Goal: Task Accomplishment & Management: Manage account settings

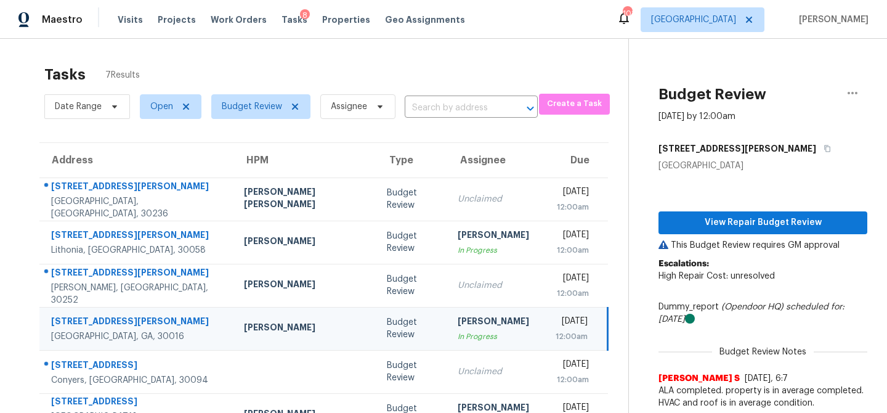
scroll to position [76, 0]
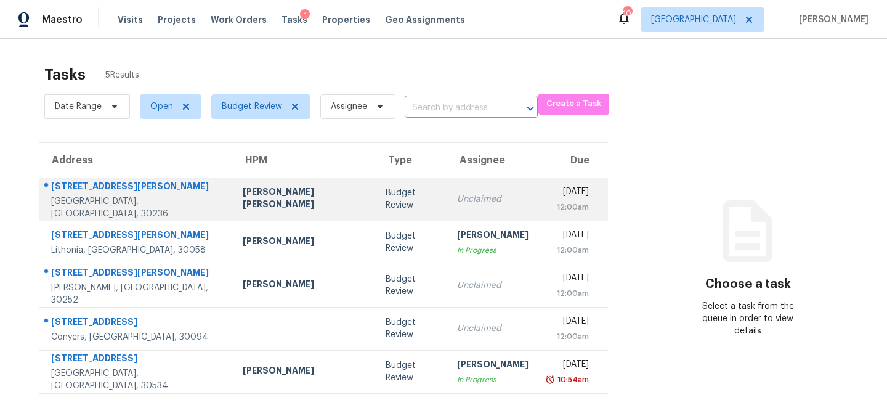
click at [447, 206] on td "Unclaimed" at bounding box center [492, 198] width 91 height 43
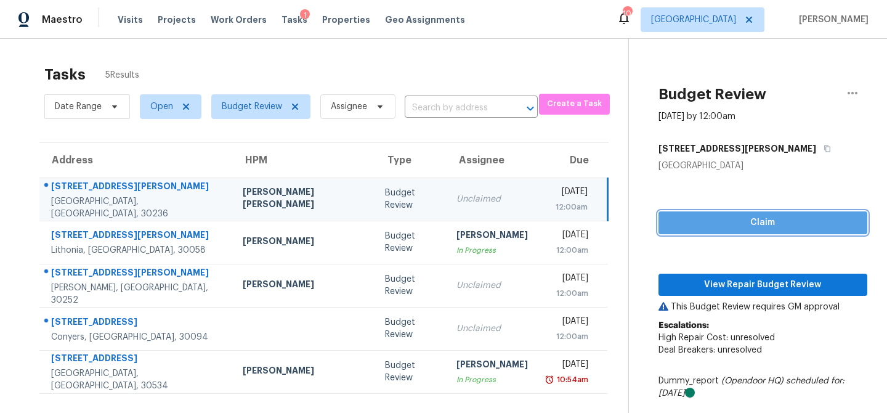
click at [775, 226] on span "Claim" at bounding box center [762, 222] width 189 height 15
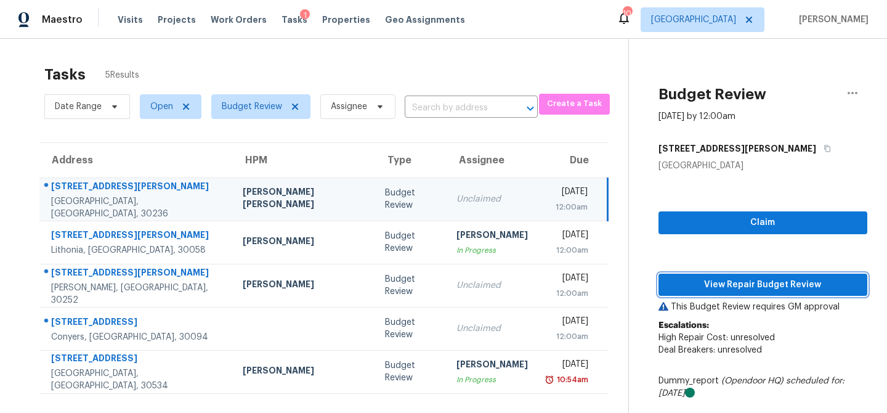
click at [753, 280] on span "View Repair Budget Review" at bounding box center [762, 284] width 189 height 15
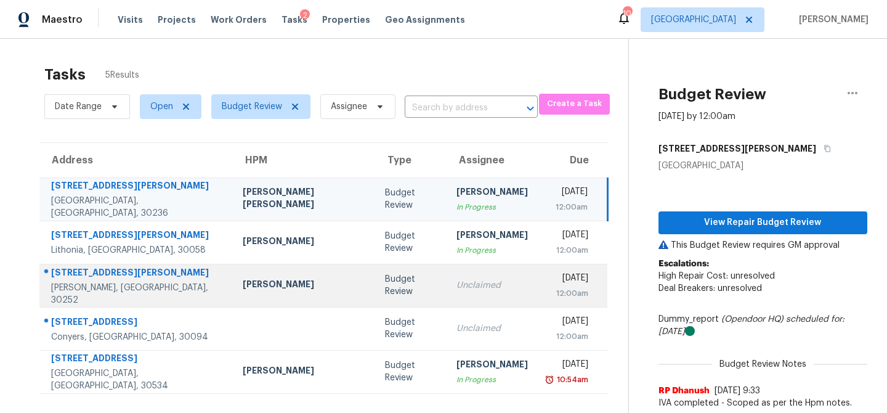
click at [447, 289] on td "Unclaimed" at bounding box center [492, 285] width 91 height 43
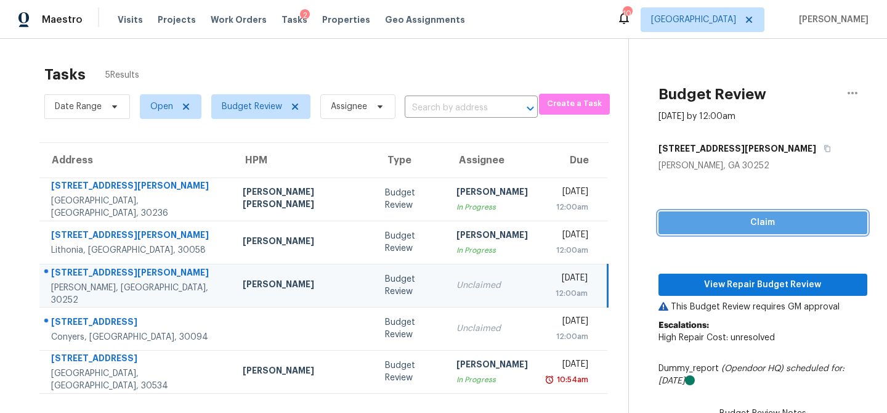
click at [718, 225] on span "Claim" at bounding box center [762, 222] width 189 height 15
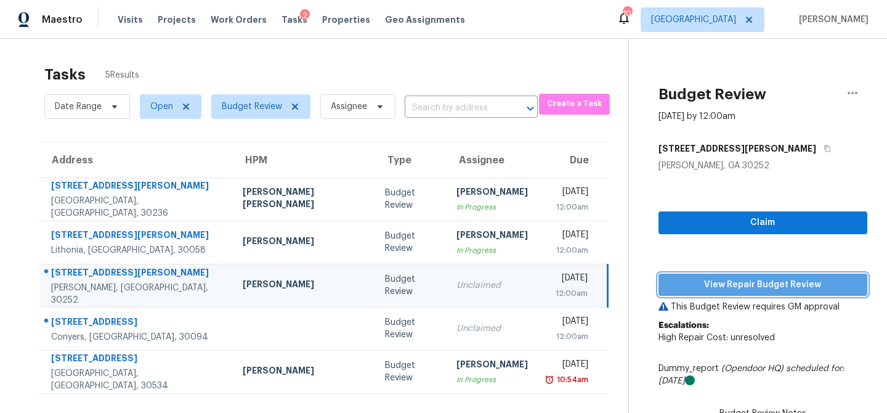
click at [696, 284] on span "View Repair Budget Review" at bounding box center [762, 284] width 189 height 15
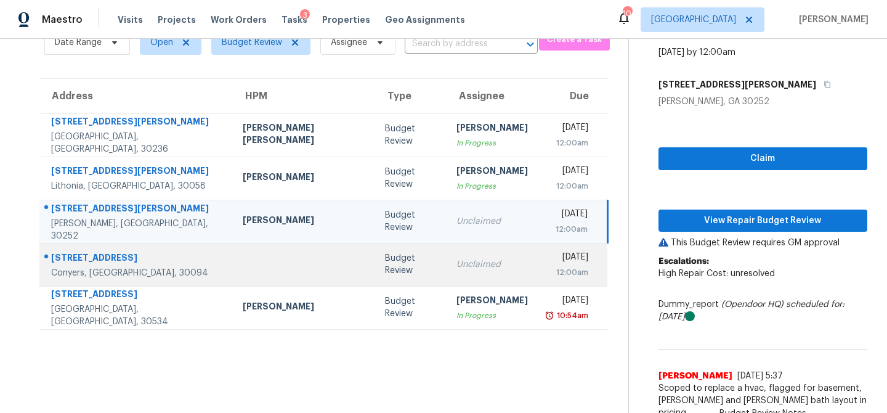
scroll to position [39, 0]
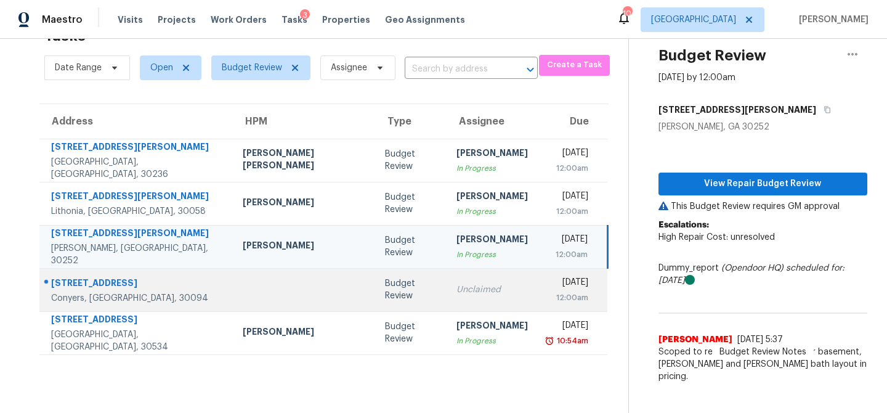
click at [447, 297] on td "Unclaimed" at bounding box center [492, 289] width 91 height 43
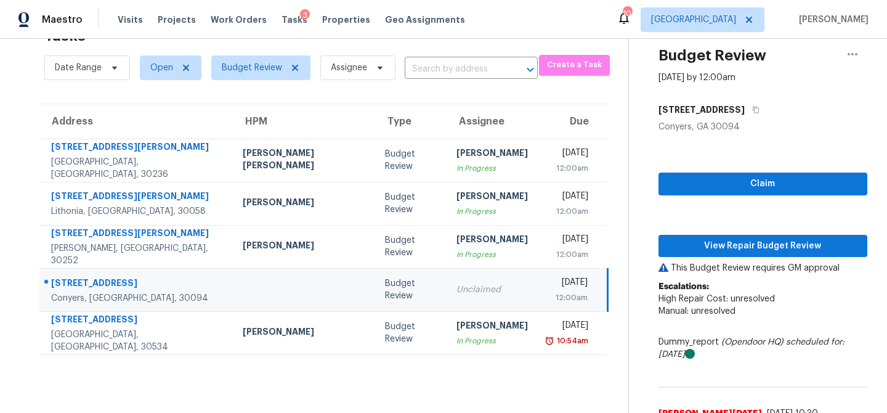
scroll to position [64, 0]
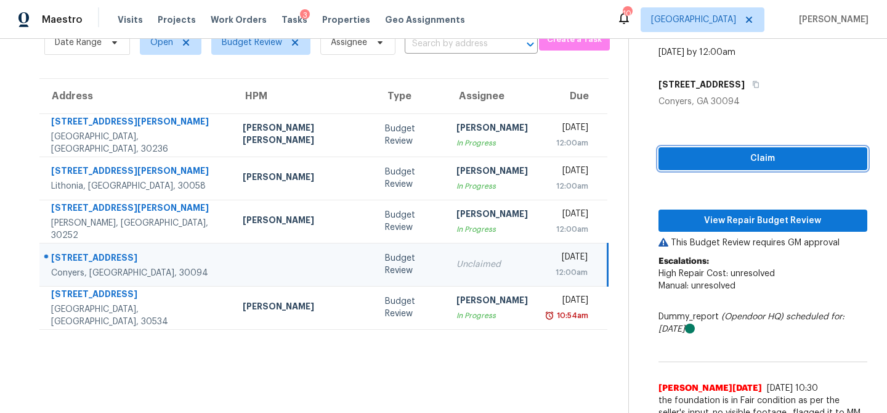
click at [736, 162] on span "Claim" at bounding box center [762, 158] width 189 height 15
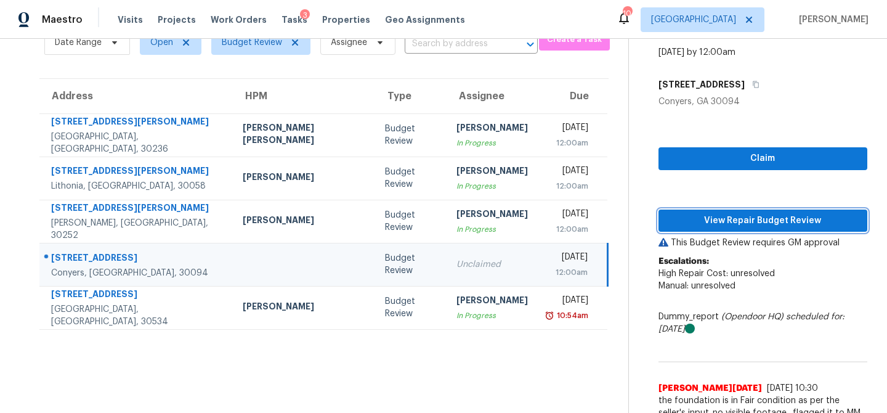
click at [722, 225] on span "View Repair Budget Review" at bounding box center [762, 220] width 189 height 15
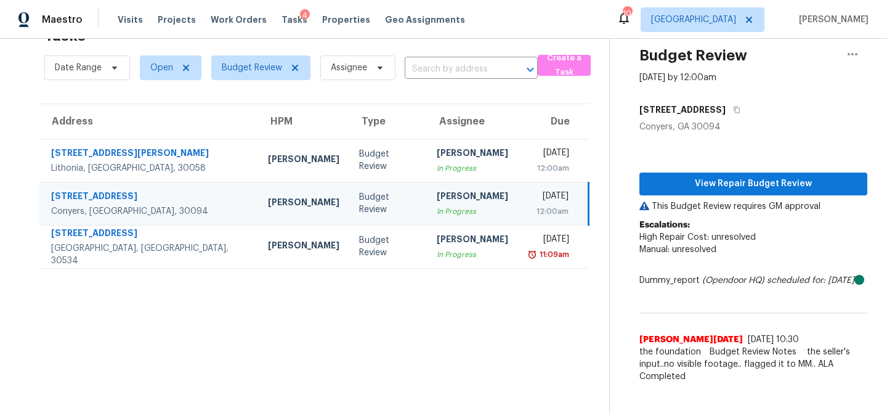
scroll to position [39, 0]
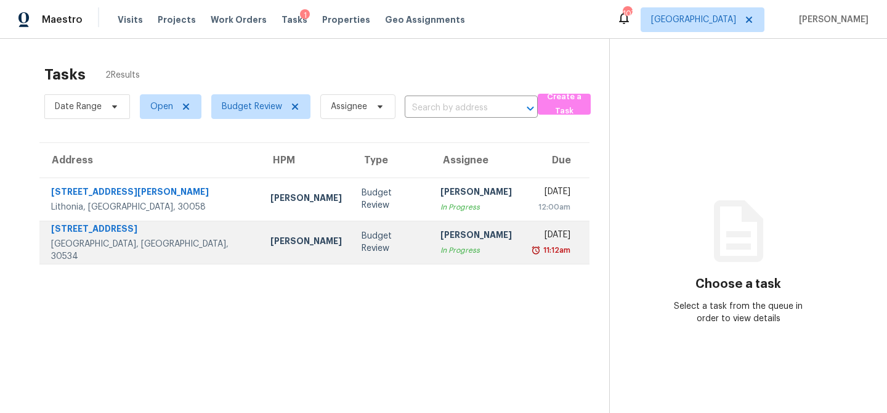
click at [441, 240] on div "[PERSON_NAME]" at bounding box center [476, 236] width 71 height 15
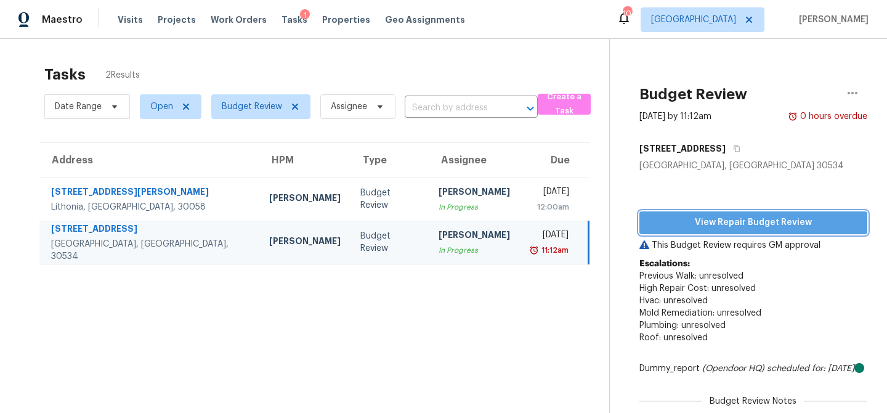
click at [747, 232] on button "View Repair Budget Review" at bounding box center [754, 222] width 228 height 23
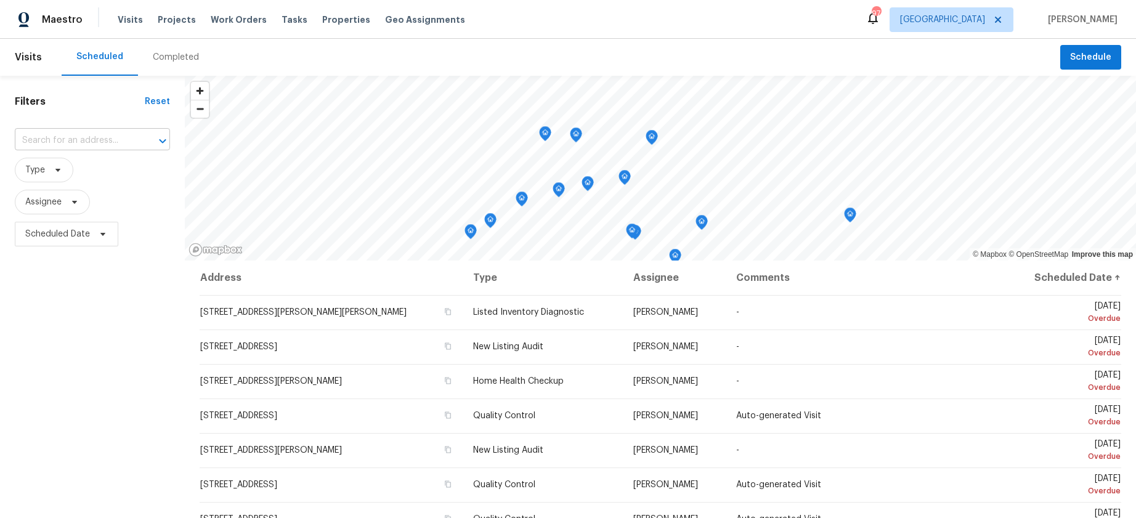
click at [56, 140] on input "text" at bounding box center [75, 140] width 121 height 19
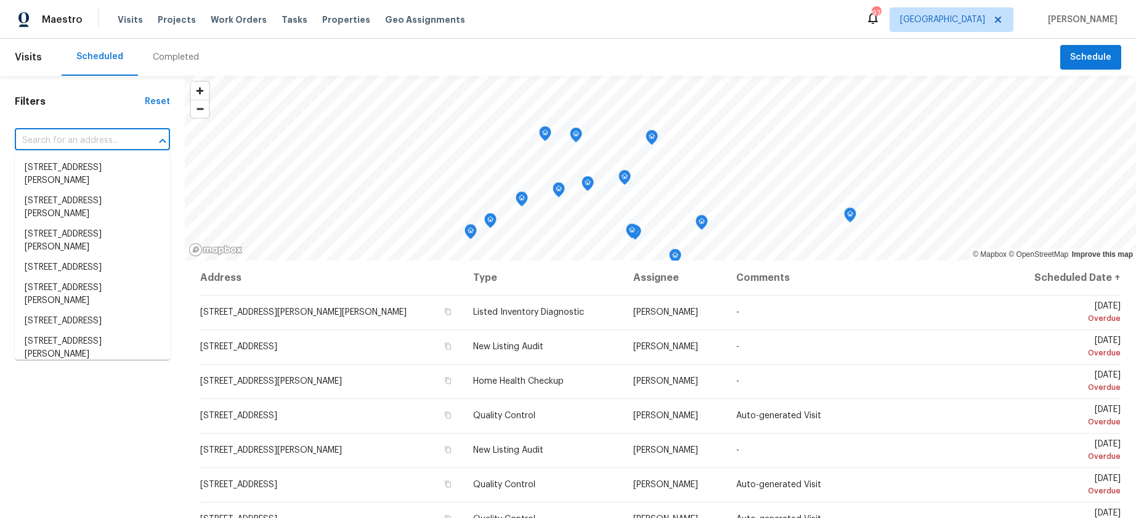
paste input "2575 Walden Lake Dr Decatur GA 30035"
type input "2575 Walden Lake Dr Decatur GA 30035"
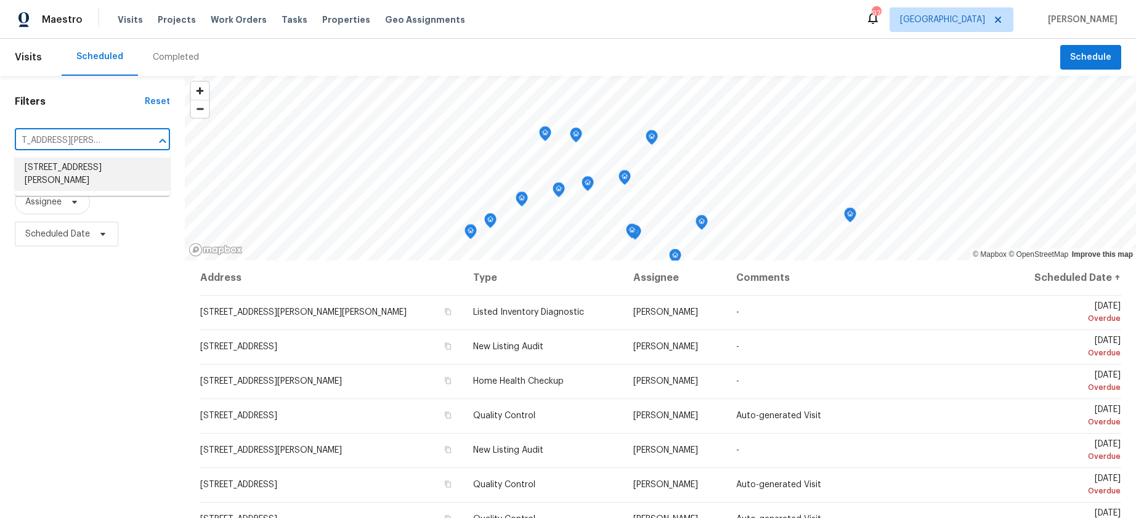
click at [68, 161] on li "2575 Walden Lake Dr, Decatur, GA 30035" at bounding box center [92, 174] width 155 height 33
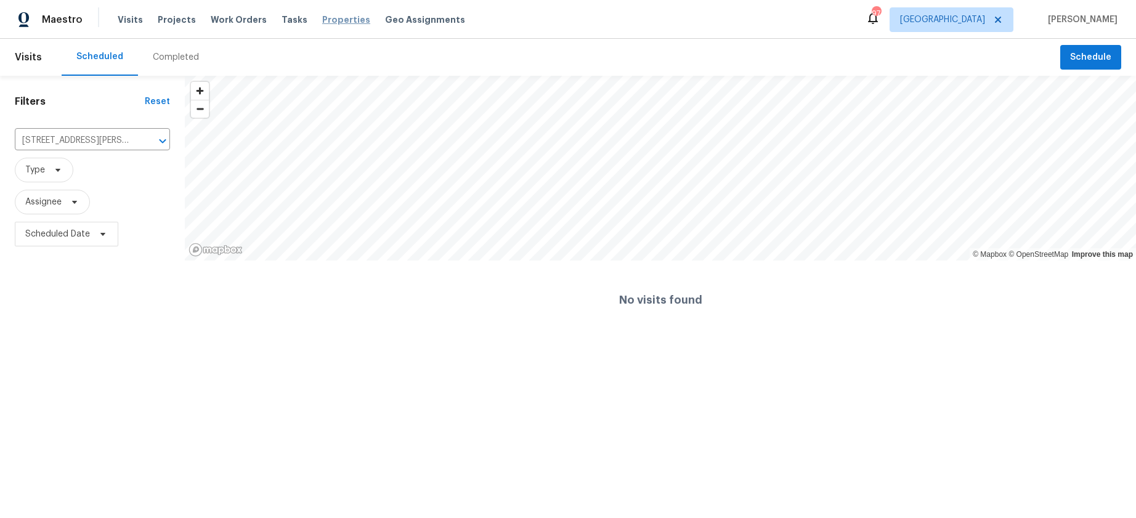
click at [333, 20] on span "Properties" at bounding box center [346, 20] width 48 height 12
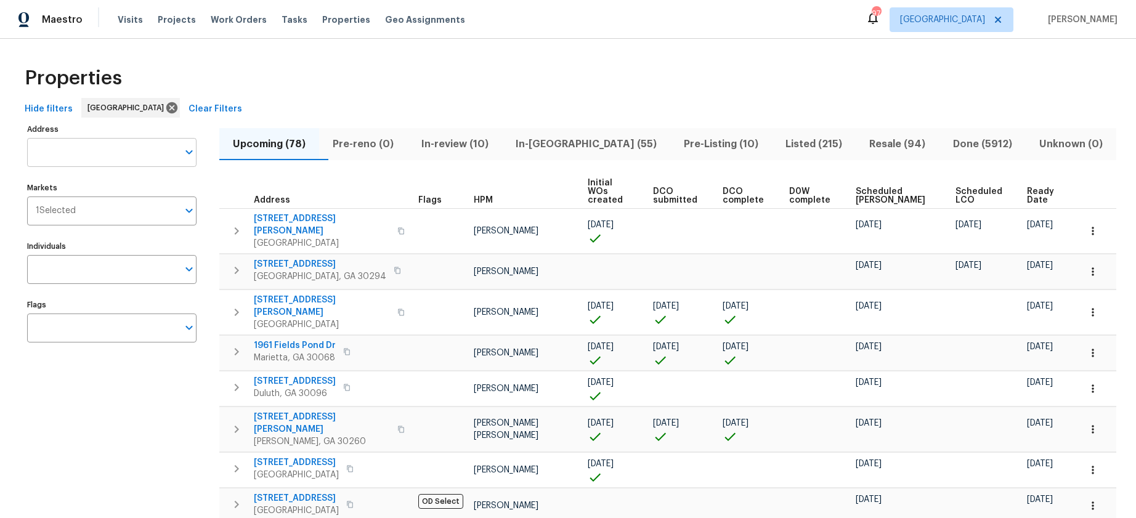
click at [62, 153] on input "Address" at bounding box center [102, 152] width 151 height 29
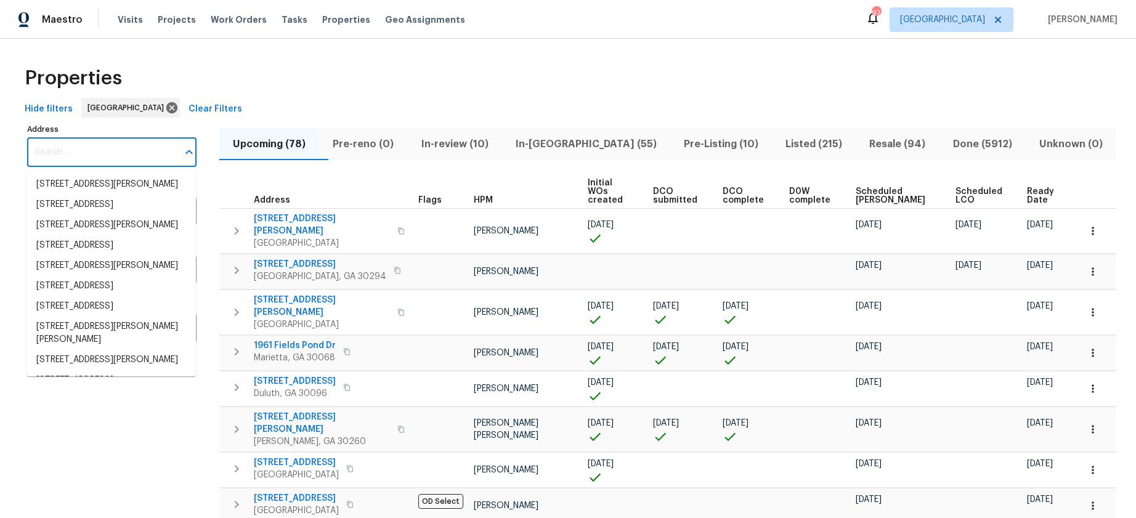
paste input "2575 Walden Lake Dr Decatur GA 30035"
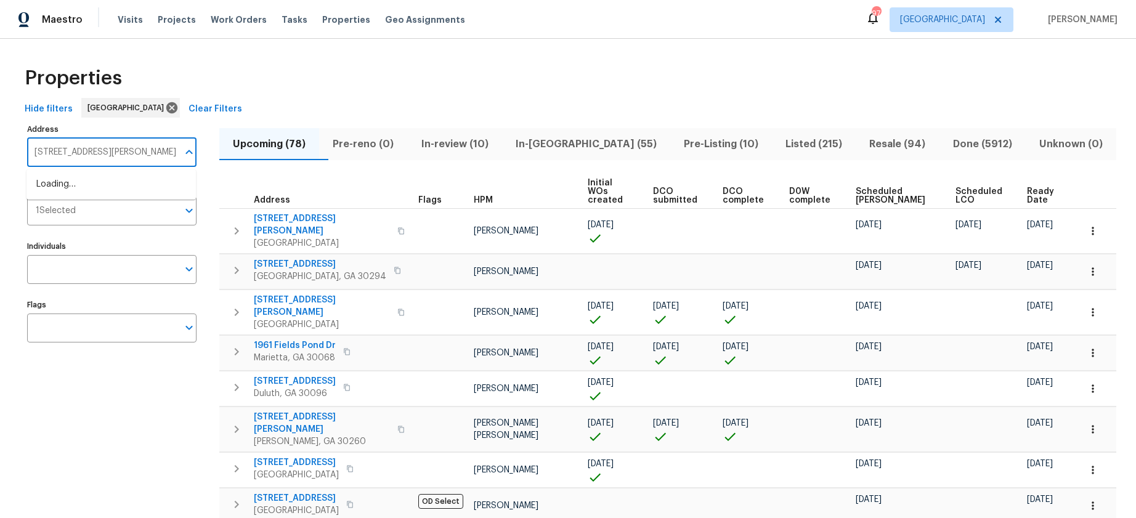
scroll to position [0, 18]
click at [73, 185] on li "2575 Walden Lake Dr Decatur GA 30035" at bounding box center [110, 184] width 169 height 20
type input "2575 Walden Lake Dr Decatur GA 30035"
click at [148, 153] on input "2575 Walden Lake Dr Decatur GA 30035" at bounding box center [102, 152] width 151 height 29
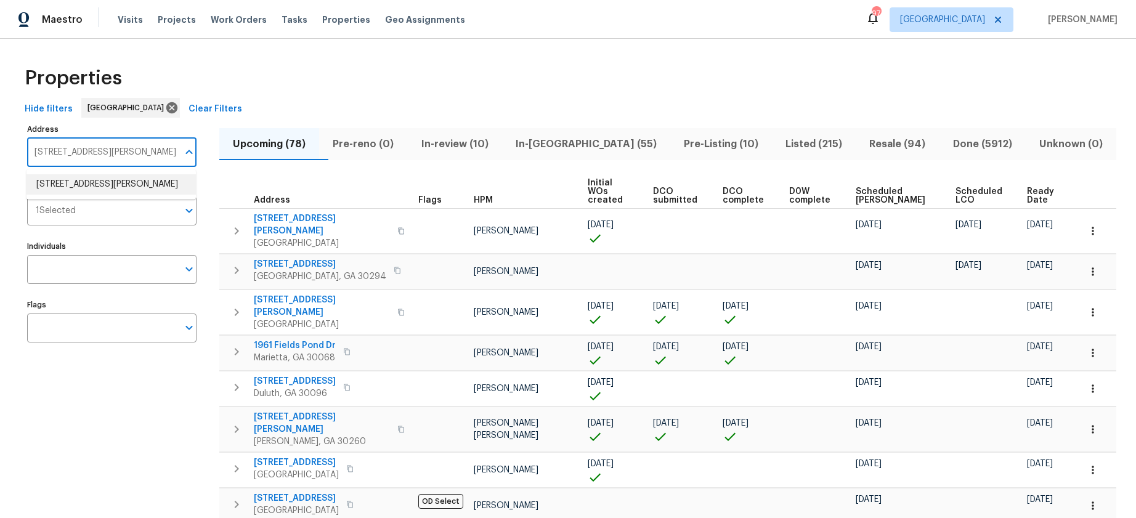
click at [148, 153] on input "2575 Walden Lake Dr Decatur GA 30035" at bounding box center [102, 152] width 151 height 29
click at [132, 185] on li "2575 Walden Lake Dr Decatur GA 30035" at bounding box center [110, 184] width 169 height 20
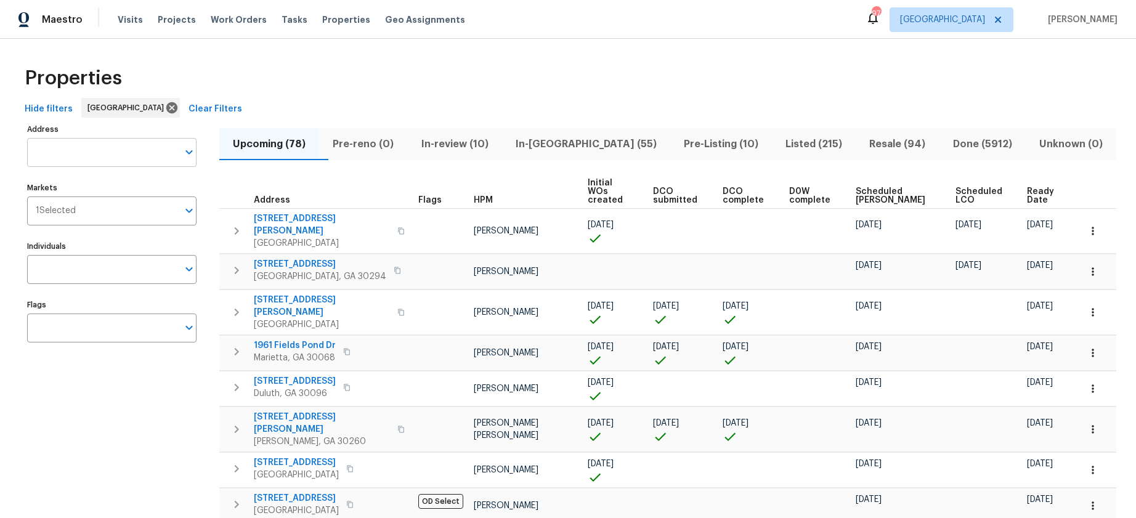
click at [100, 148] on input "Address" at bounding box center [102, 152] width 151 height 29
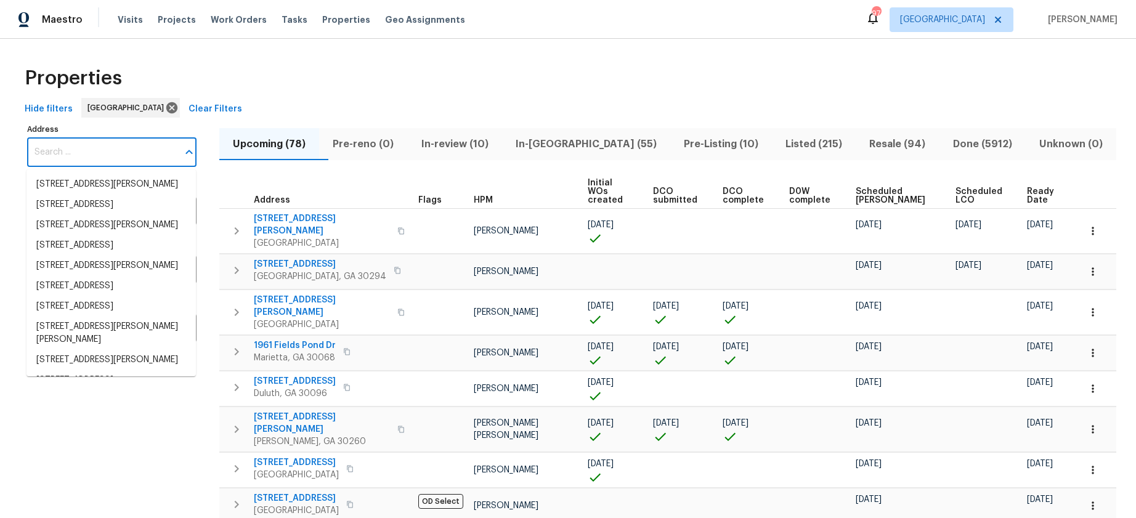
paste input "2575 Walden Lake Dr Decatur GA 30035"
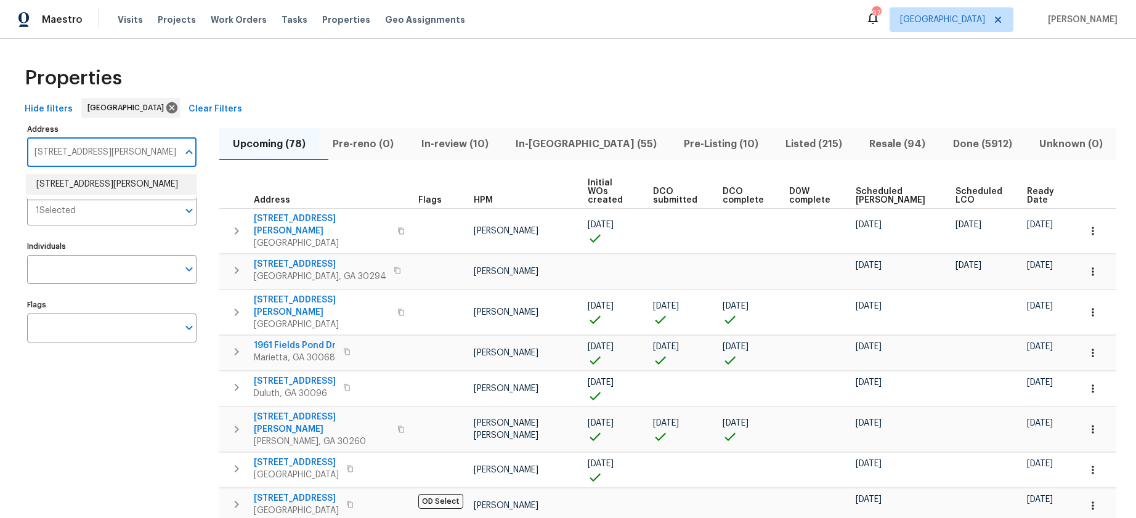
click at [103, 183] on li "2575 Walden Lake Dr Decatur GA 30035" at bounding box center [110, 184] width 169 height 20
click at [80, 145] on input "2575 Walden Lake Dr Decatur GA 30035" at bounding box center [102, 152] width 151 height 29
click at [79, 146] on input "2575 Walden Lake Dr Decatur GA 30035" at bounding box center [102, 152] width 151 height 29
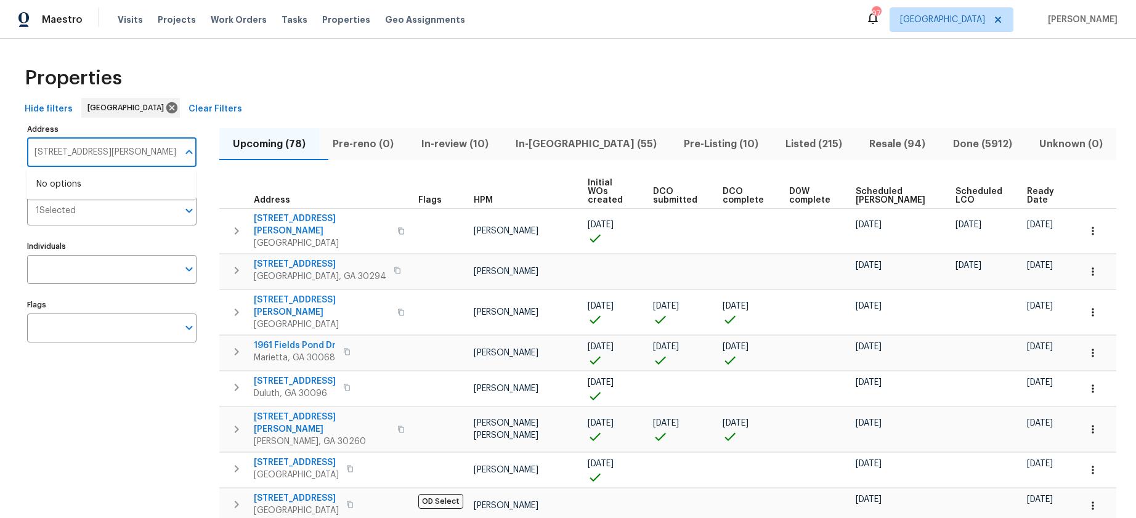
type input "2575 Walden Lake Dr Decatur GA 30035"
click at [67, 189] on li "2575 Walden Lake Dr Decatur GA 30035" at bounding box center [110, 184] width 169 height 20
click at [107, 152] on input "2575 Walden Lake Dr Decatur GA 30035" at bounding box center [102, 152] width 151 height 29
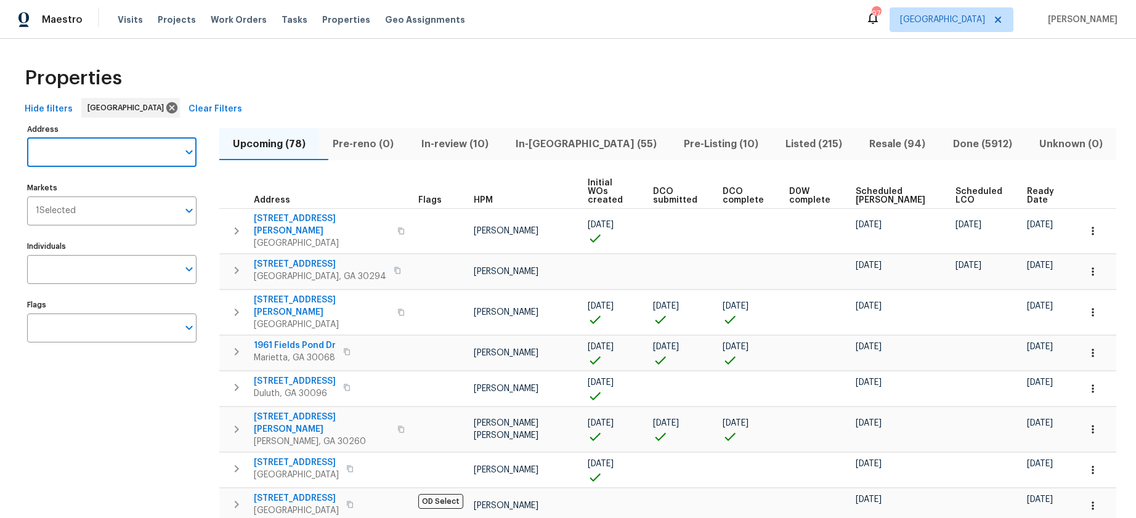
scroll to position [0, 0]
type input "2575 walden"
click at [109, 195] on li "2575 Walden Lake Dr Decatur GA 30035" at bounding box center [110, 184] width 169 height 20
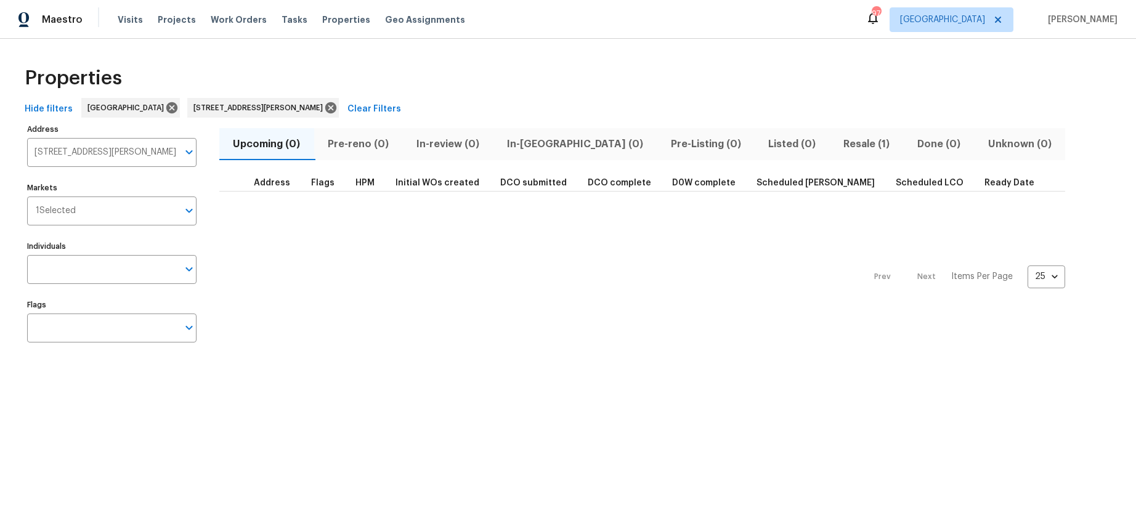
click at [837, 141] on span "Resale (1)" at bounding box center [866, 144] width 59 height 17
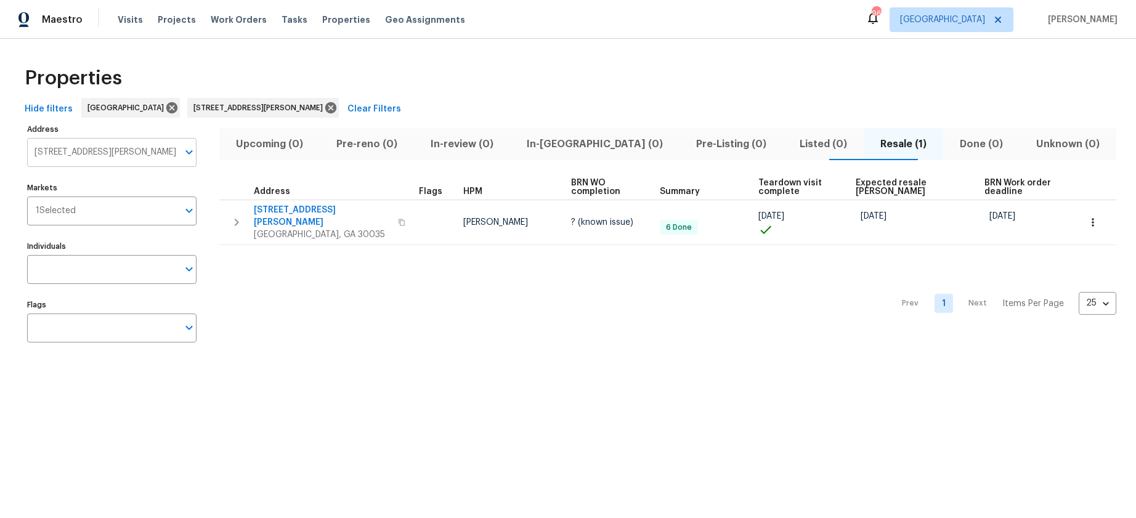
click at [81, 156] on input "2575 Walden Lake Dr Decatur GA 30035" at bounding box center [102, 152] width 151 height 29
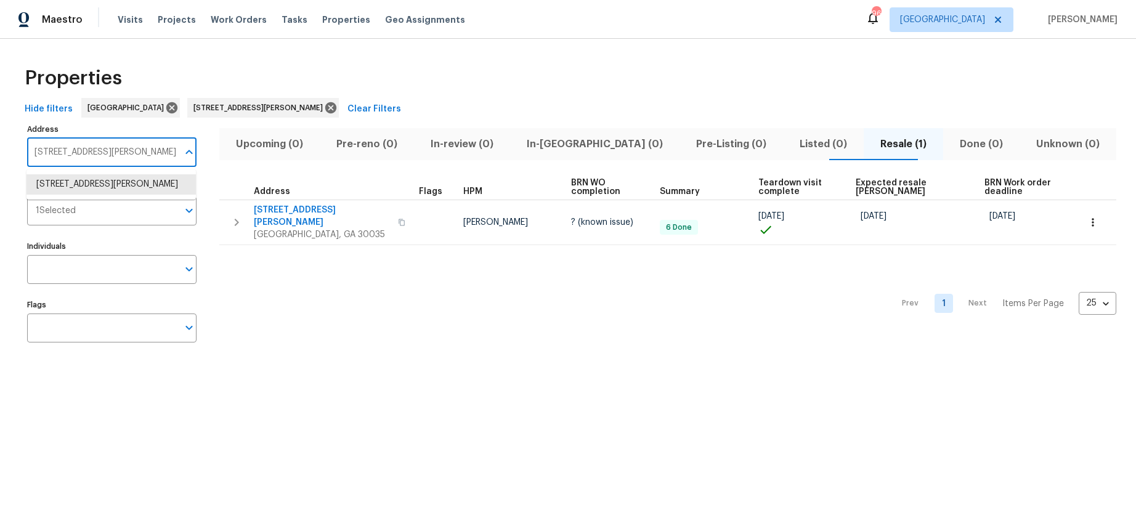
click at [81, 156] on input "2575 Walden Lake Dr Decatur GA 30035" at bounding box center [102, 152] width 151 height 29
click at [82, 149] on input "2575 Walden Lake Dr Decatur GA 30035" at bounding box center [102, 152] width 151 height 29
click at [82, 150] on input "2575 Walden Lake Dr Decatur GA 30035" at bounding box center [102, 152] width 151 height 29
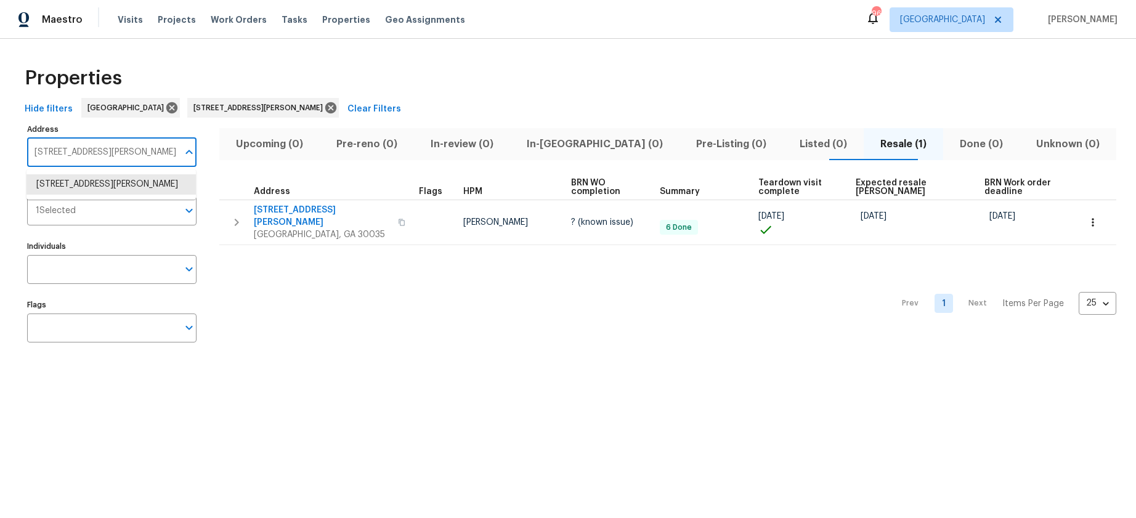
paste input "6520 Roswell Rd"
type input "6520 Roswell Rd"
click at [62, 183] on li "6520 Roswell Rd Unit 68 Atlanta GA 30328" at bounding box center [110, 184] width 169 height 20
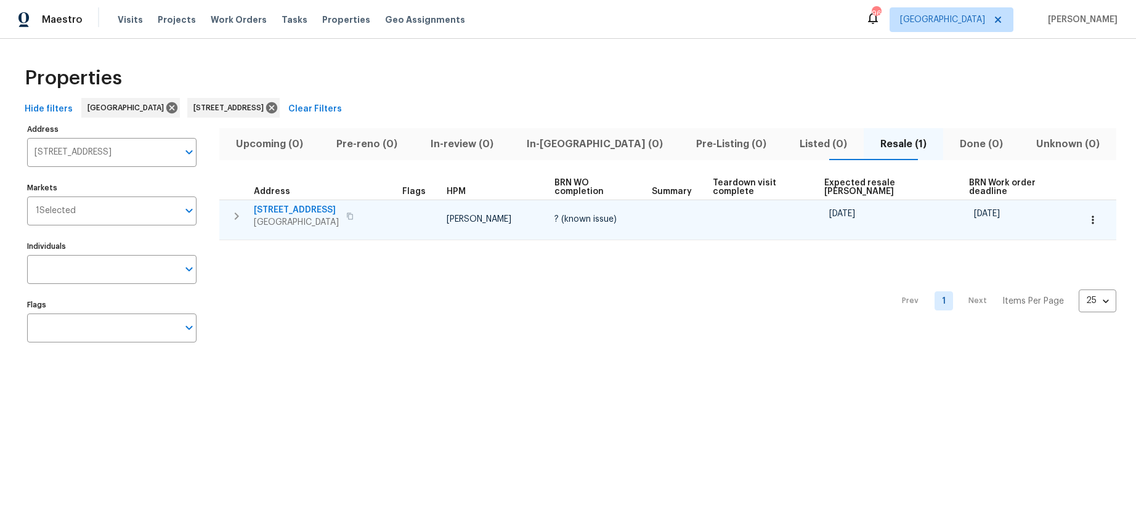
click at [313, 204] on span "6520 Roswell Rd Unit 68" at bounding box center [296, 210] width 85 height 12
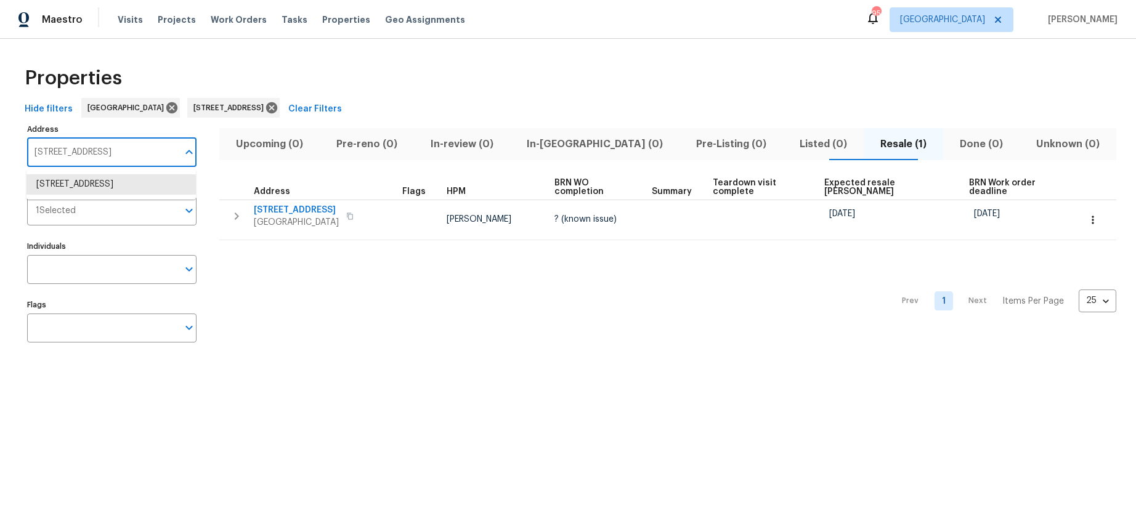
click at [121, 152] on input "6520 Roswell Rd Unit 68 Atlanta GA 30328" at bounding box center [102, 152] width 151 height 29
paste input "3159 Nursery Rd SE"
type input "3159 Nursery Rd SE"
click at [106, 185] on li "3159 Nursery Rd SE Smyrna GA 30082" at bounding box center [110, 184] width 169 height 20
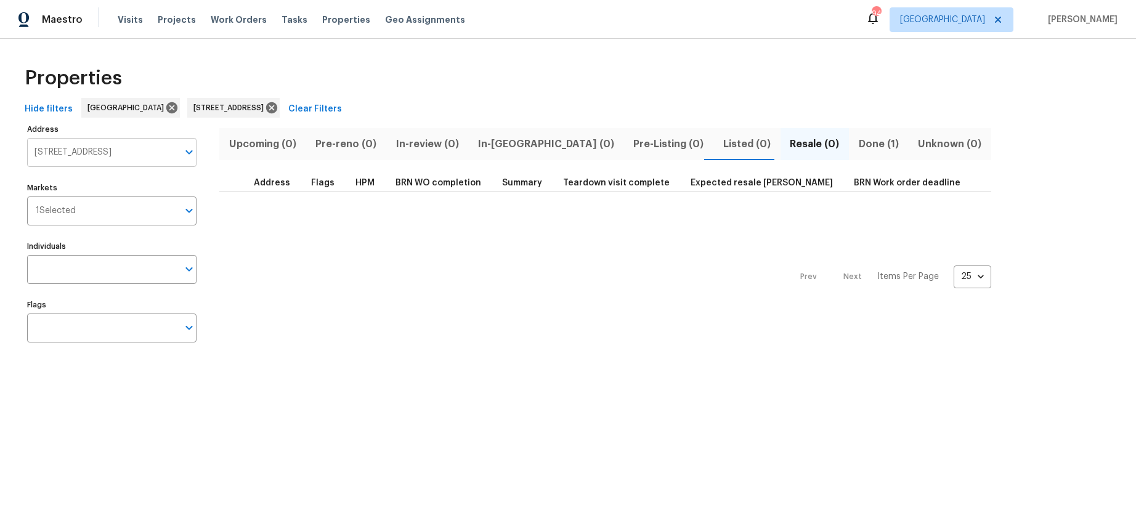
click at [82, 151] on input "3159 Nursery Rd SE Smyrna GA 30082" at bounding box center [102, 152] width 151 height 29
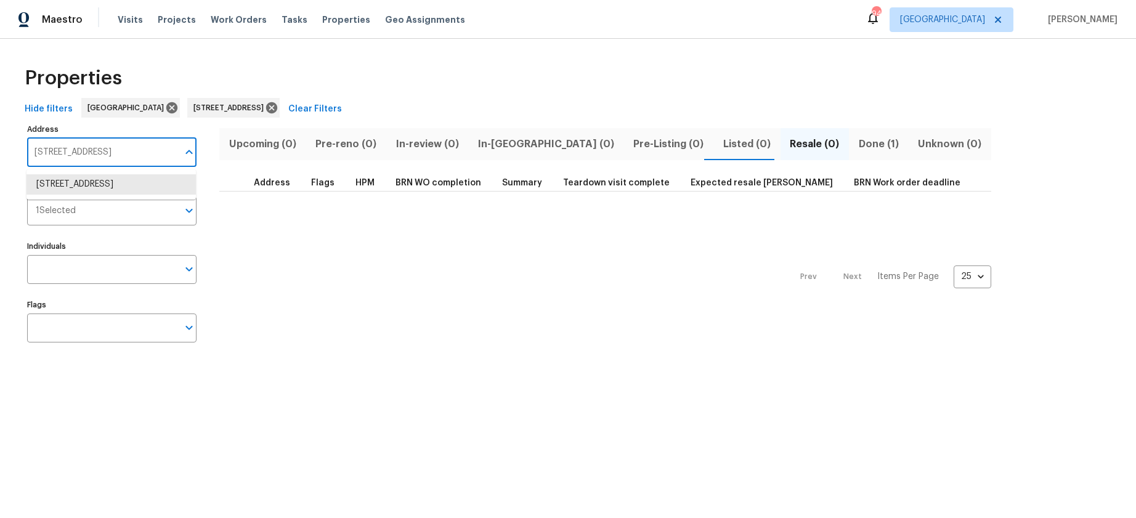
click at [82, 151] on input "3159 Nursery Rd SE Smyrna GA 30082" at bounding box center [102, 152] width 151 height 29
paste input "2575 Walden Lake Dr"
type input "2575 Walden Lake Dr"
click at [89, 183] on li "2575 Walden Lake Dr Decatur GA 30035" at bounding box center [110, 184] width 169 height 20
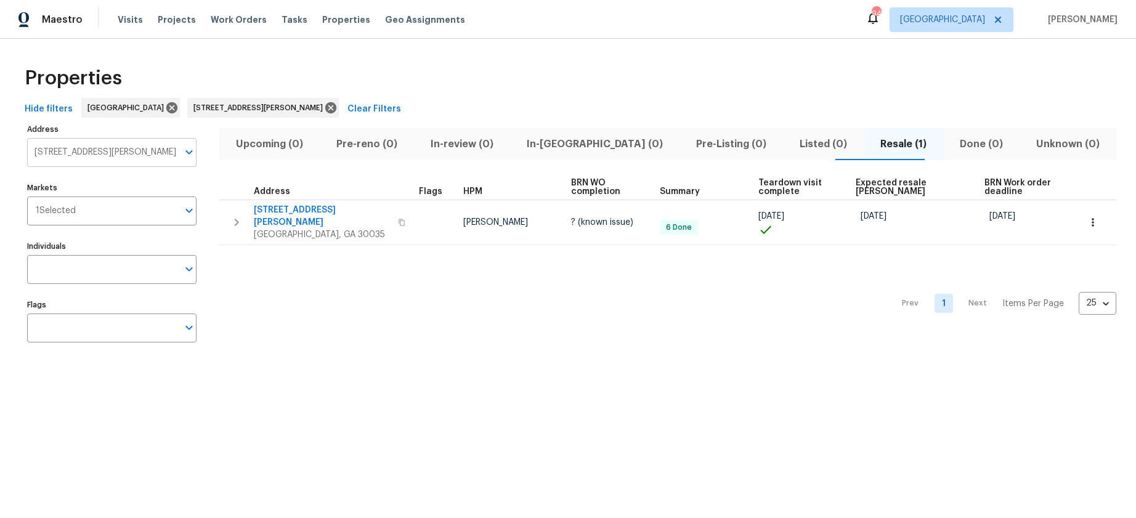
click at [132, 155] on input "2575 Walden Lake Dr Decatur GA 30035" at bounding box center [102, 152] width 151 height 29
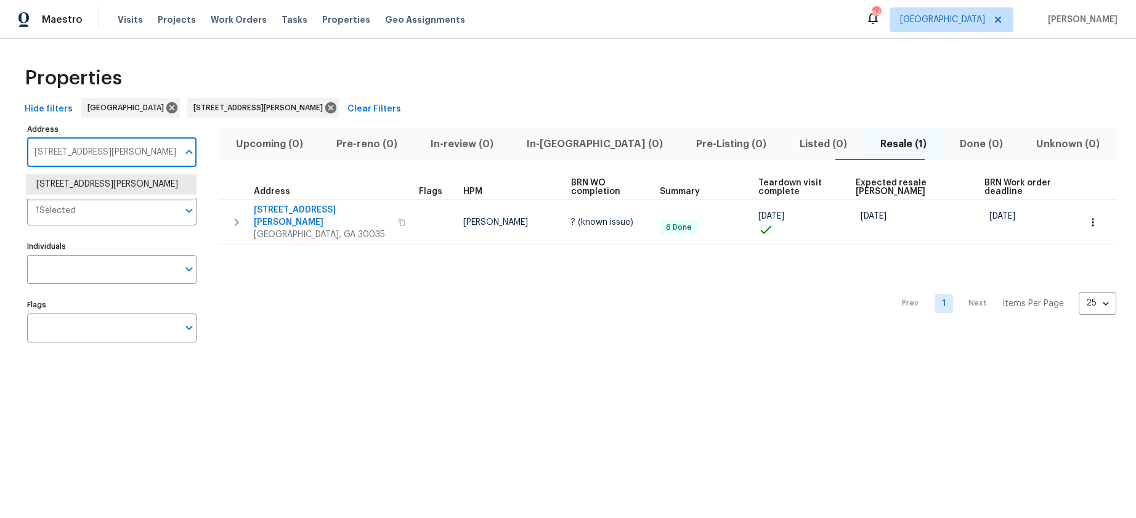
click at [132, 155] on input "2575 Walden Lake Dr Decatur GA 30035" at bounding box center [102, 152] width 151 height 29
paste input "656 Eldorado Pl"
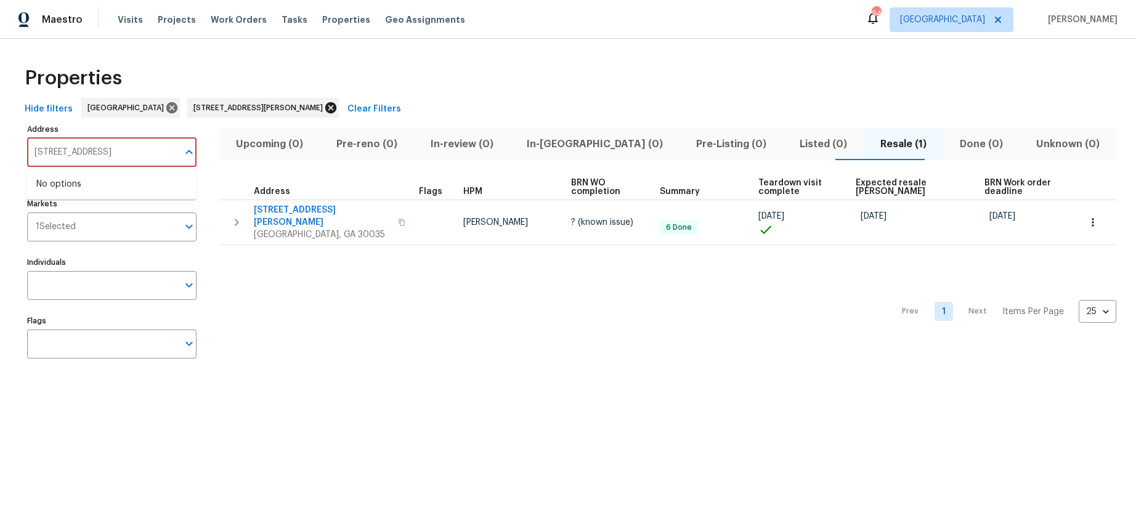
type input "2656 Eldorado Pl"
click at [324, 107] on icon at bounding box center [331, 108] width 14 height 14
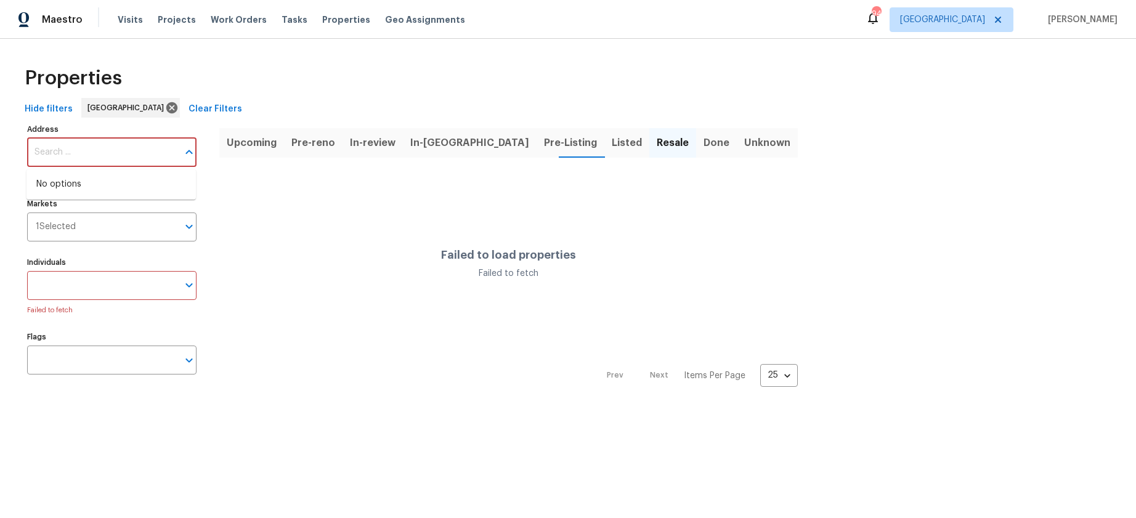
click at [104, 153] on input "Address" at bounding box center [102, 152] width 151 height 29
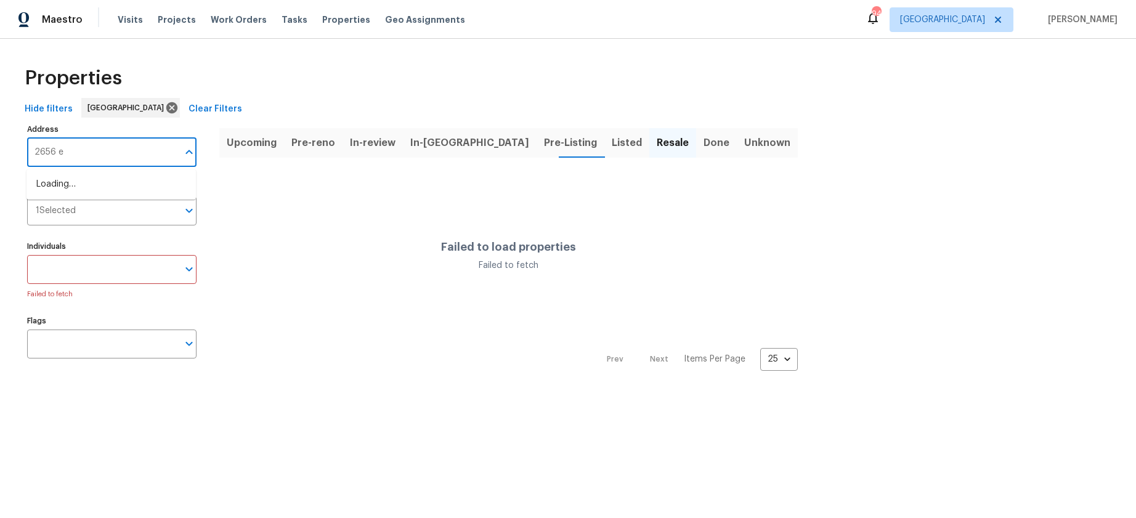
type input "2656"
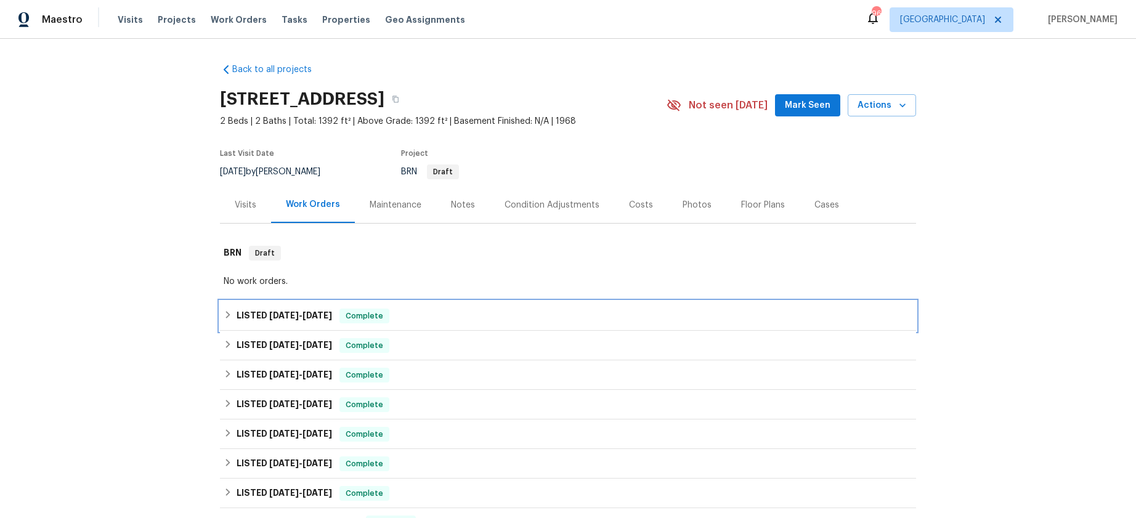
click at [230, 313] on icon at bounding box center [228, 315] width 9 height 9
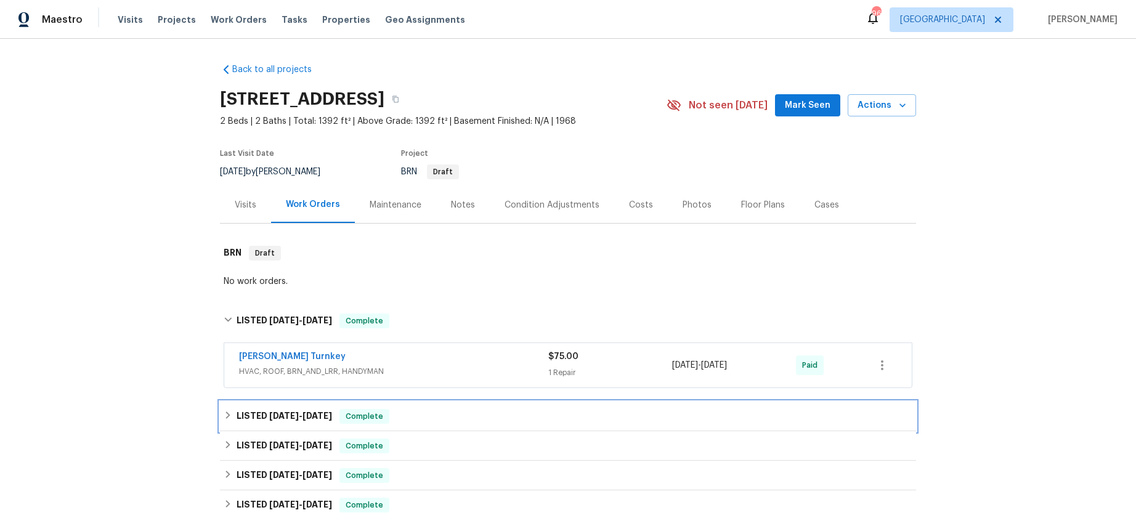
click at [224, 414] on icon at bounding box center [228, 415] width 9 height 9
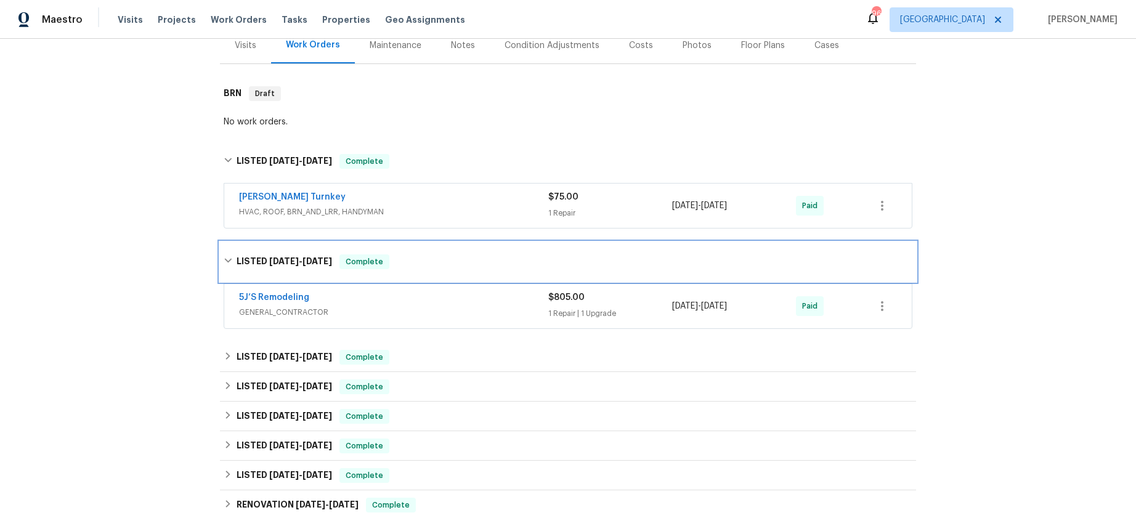
scroll to position [157, 0]
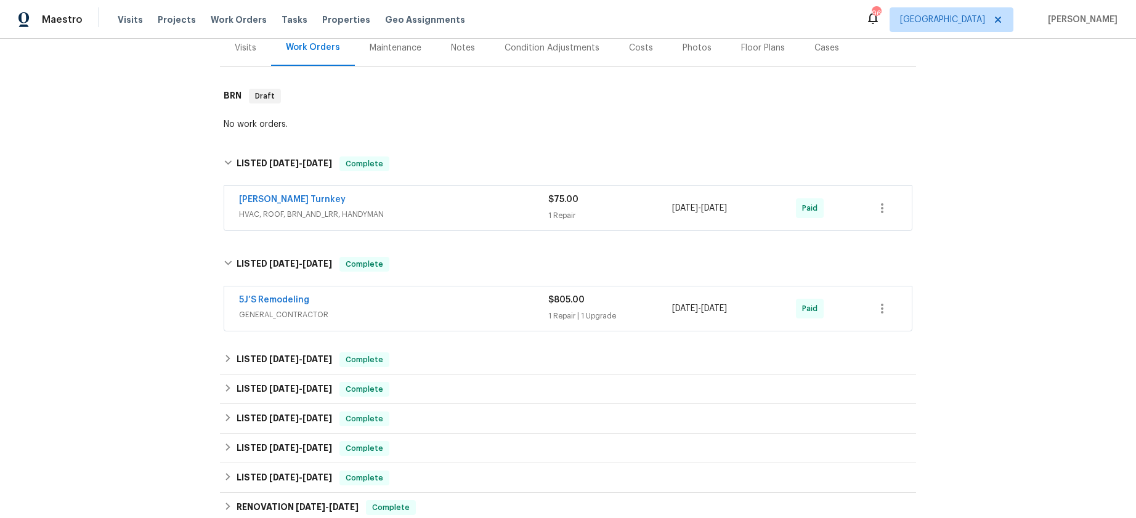
click at [294, 315] on span "GENERAL_CONTRACTOR" at bounding box center [393, 315] width 309 height 12
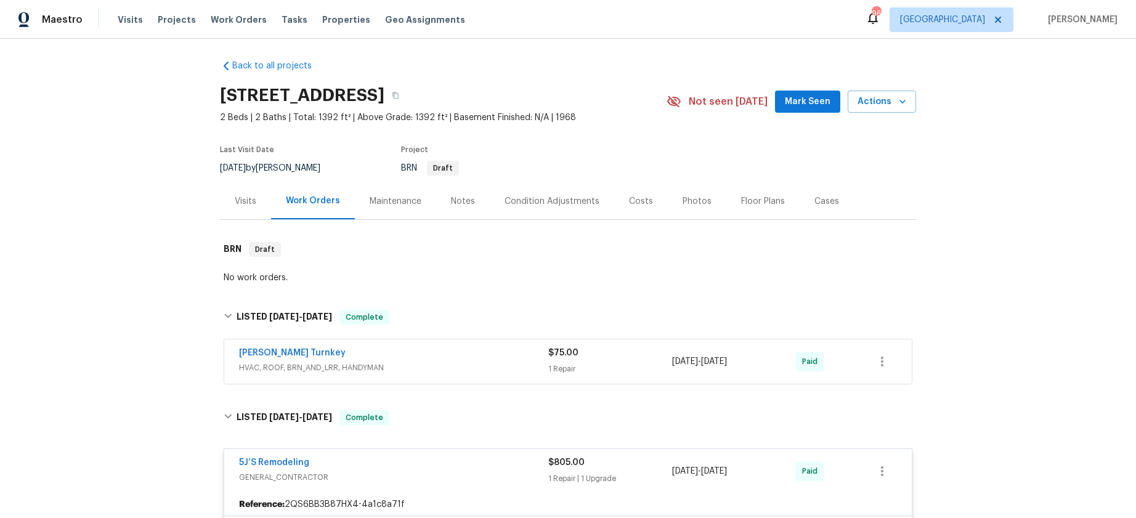
scroll to position [0, 0]
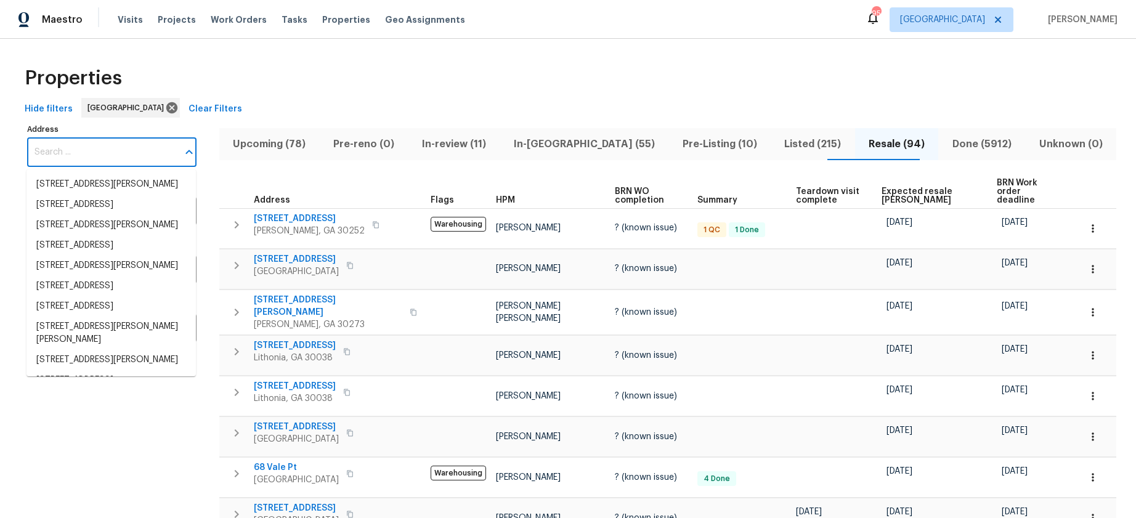
click at [79, 156] on input "Address" at bounding box center [102, 152] width 151 height 29
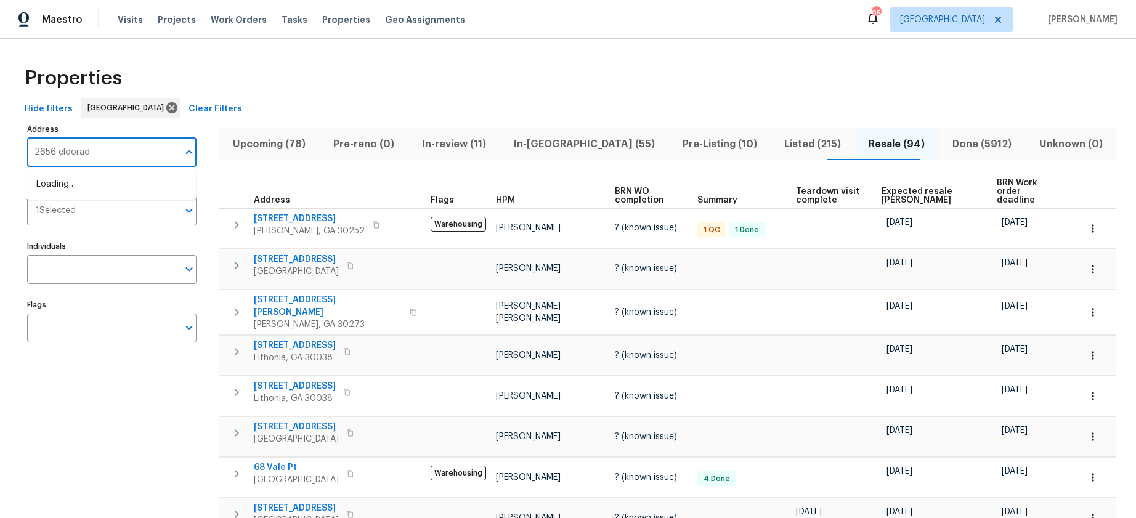
type input "2656 eldorado"
click at [65, 186] on li "[STREET_ADDRESS]" at bounding box center [110, 184] width 169 height 20
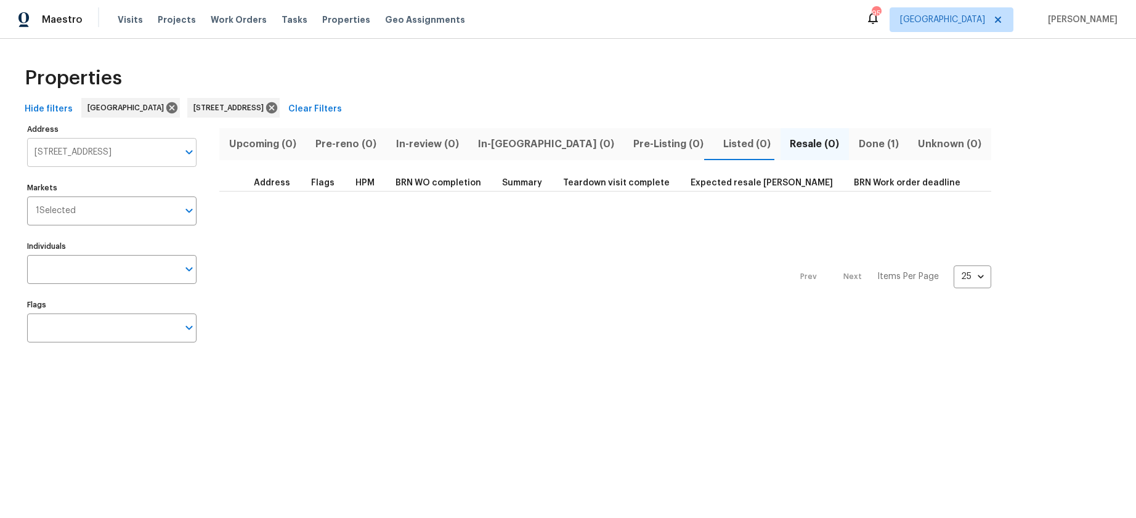
click at [113, 145] on input "[STREET_ADDRESS]" at bounding box center [102, 152] width 151 height 29
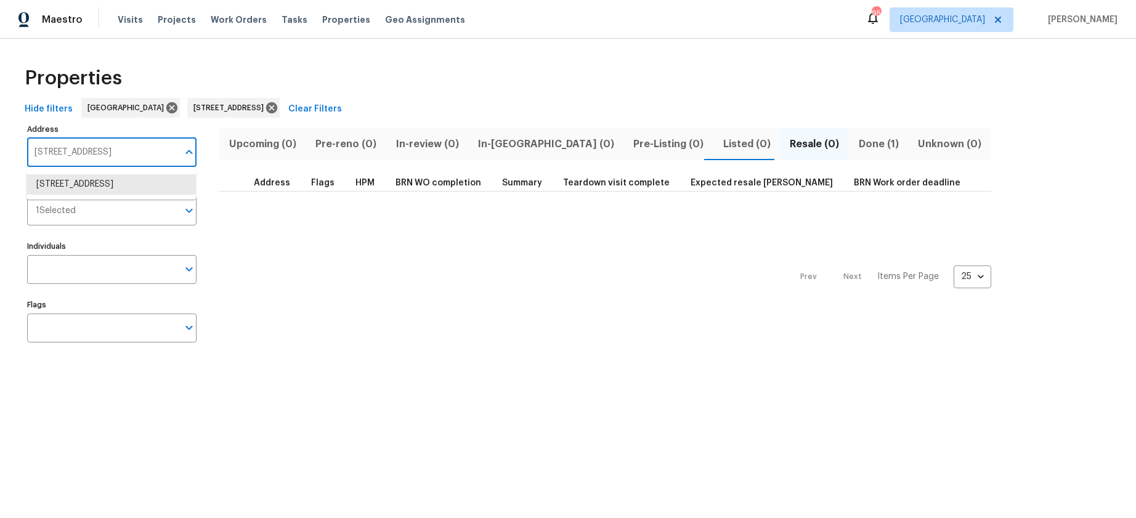
click at [114, 145] on input "[STREET_ADDRESS]" at bounding box center [102, 152] width 151 height 29
paste input "[STREET_ADDRESS]"
type input "[STREET_ADDRESS]"
click at [105, 179] on li "[STREET_ADDRESS]" at bounding box center [110, 184] width 169 height 20
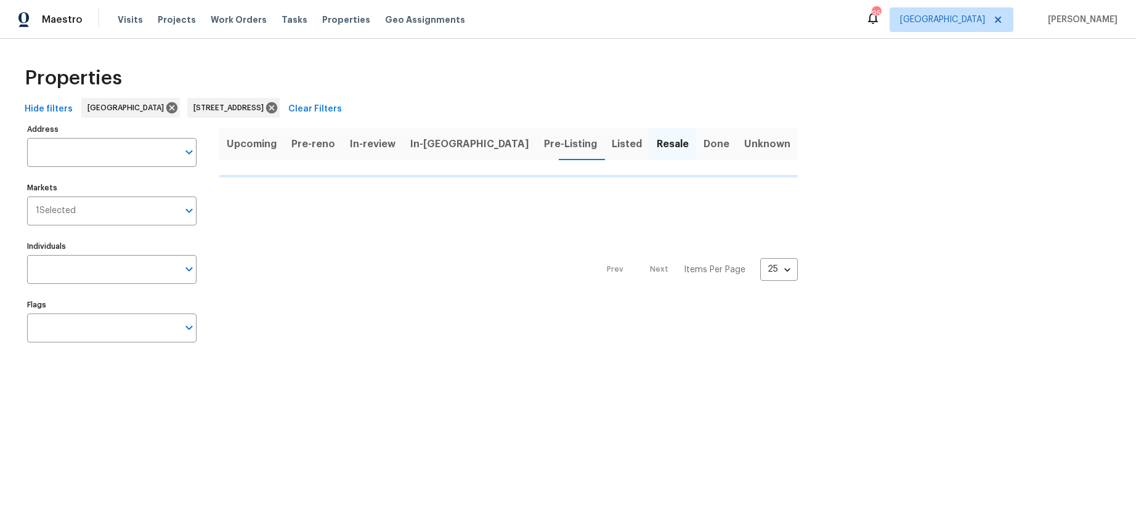
type input "[STREET_ADDRESS]"
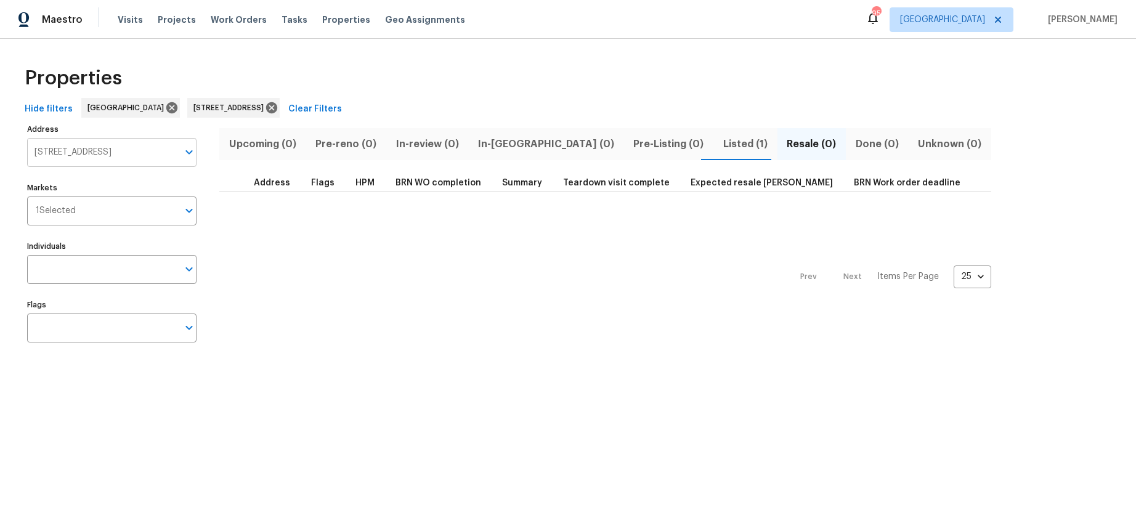
click at [94, 158] on input "[STREET_ADDRESS]" at bounding box center [102, 152] width 151 height 29
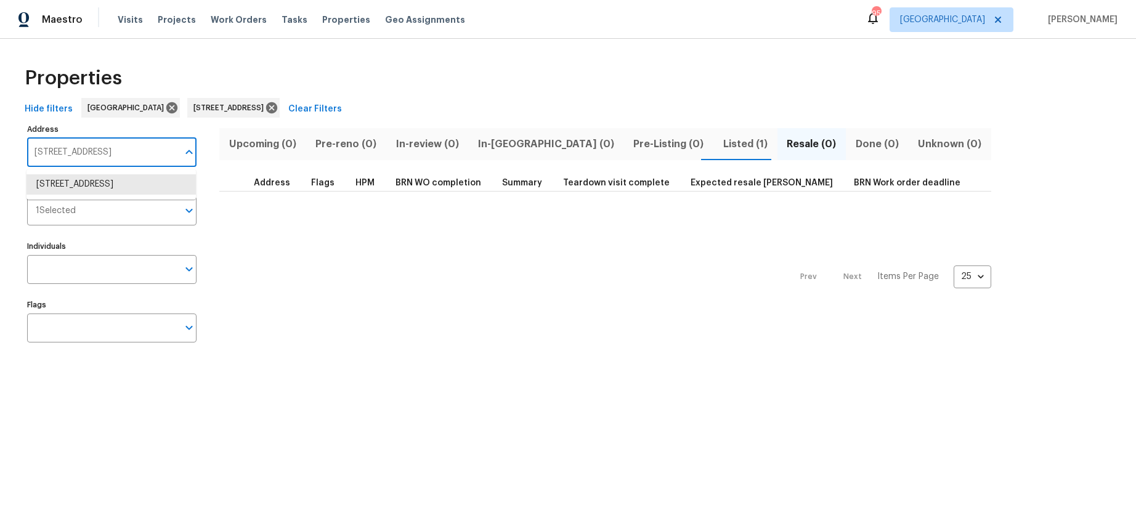
click at [94, 158] on input "[STREET_ADDRESS]" at bounding box center [102, 152] width 151 height 29
click at [94, 158] on input "6095 Blackberry Ln Buford GA 30518" at bounding box center [102, 152] width 151 height 29
paste input "200 Renaissance Pkwy"
type input "200 Renaissance Pkwy"
click at [90, 176] on li "200 Renaissance Pkwy NE Apt 302 Atlanta GA 30308" at bounding box center [110, 184] width 169 height 20
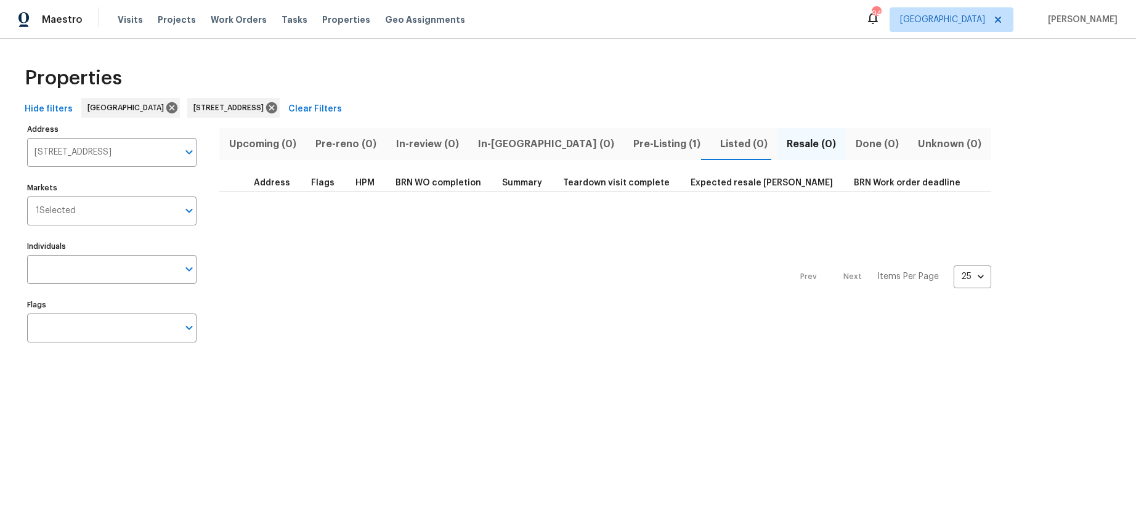
click at [632, 144] on span "Pre-Listing (1)" at bounding box center [667, 144] width 71 height 17
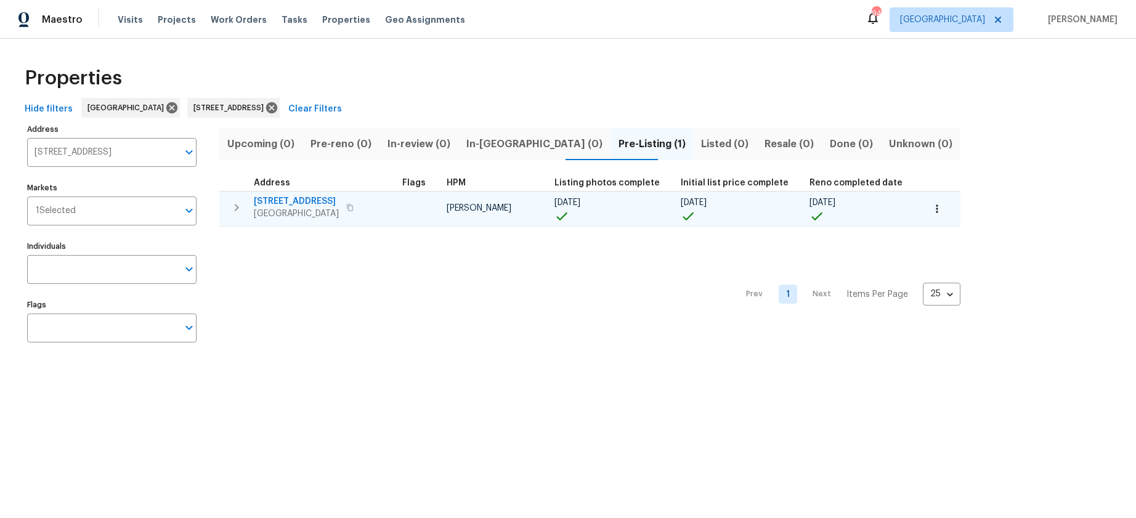
click at [324, 201] on span "200 Renaissance Pkwy NE Apt 302" at bounding box center [296, 201] width 85 height 12
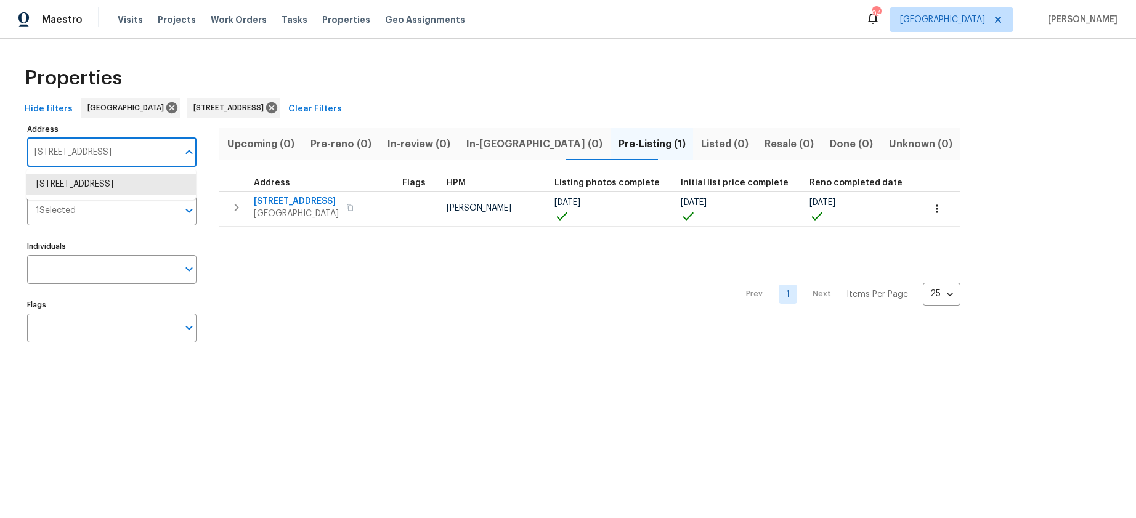
click at [77, 148] on input "200 Renaissance Pkwy NE Apt 302 Atlanta GA 30308" at bounding box center [102, 152] width 151 height 29
paste input "1819 Rosewood Rd"
type input "1819 Rosewood Rd"
click at [95, 184] on li "1819 Rosewood Rd Decatur GA 30032" at bounding box center [110, 184] width 169 height 20
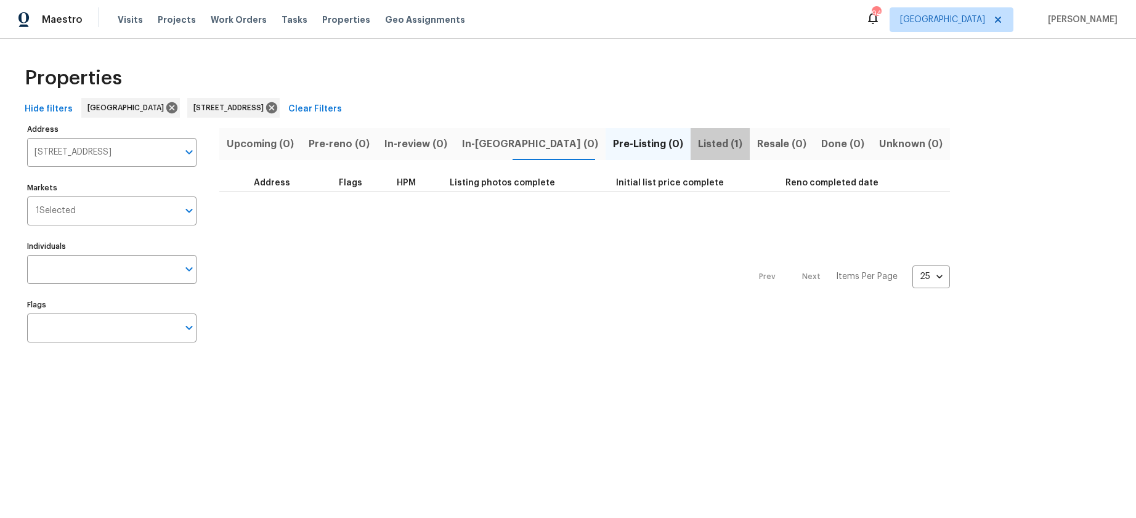
click at [698, 146] on span "Listed (1)" at bounding box center [720, 144] width 44 height 17
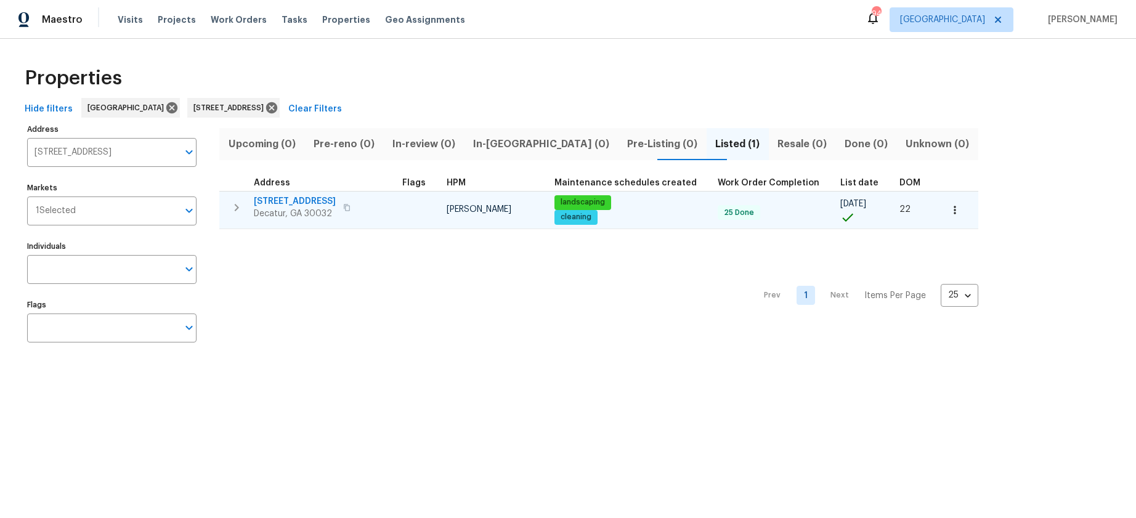
click at [303, 201] on span "1819 Rosewood Rd" at bounding box center [295, 201] width 82 height 12
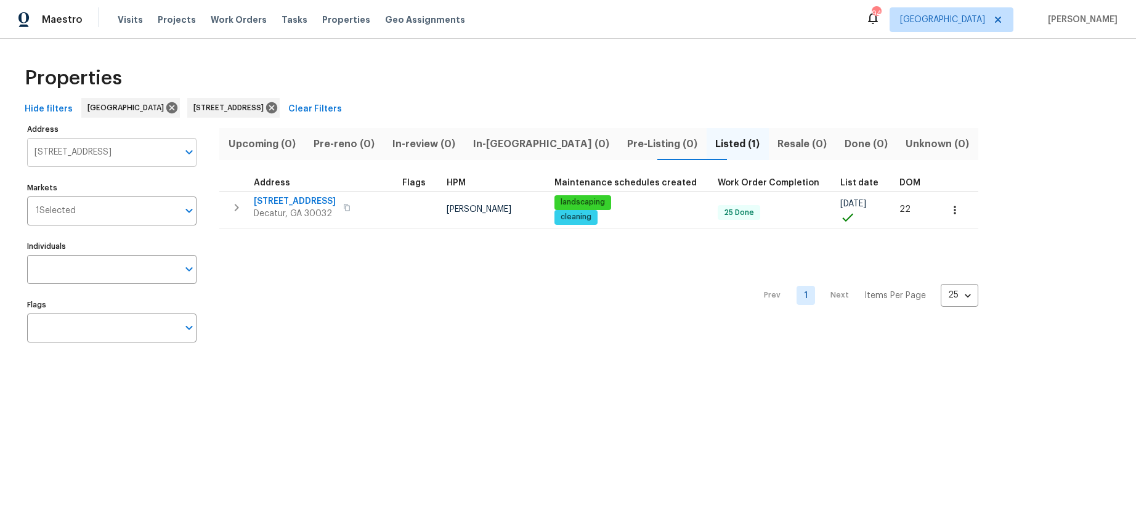
click at [68, 145] on input "1819 Rosewood Rd Decatur GA 30032" at bounding box center [102, 152] width 151 height 29
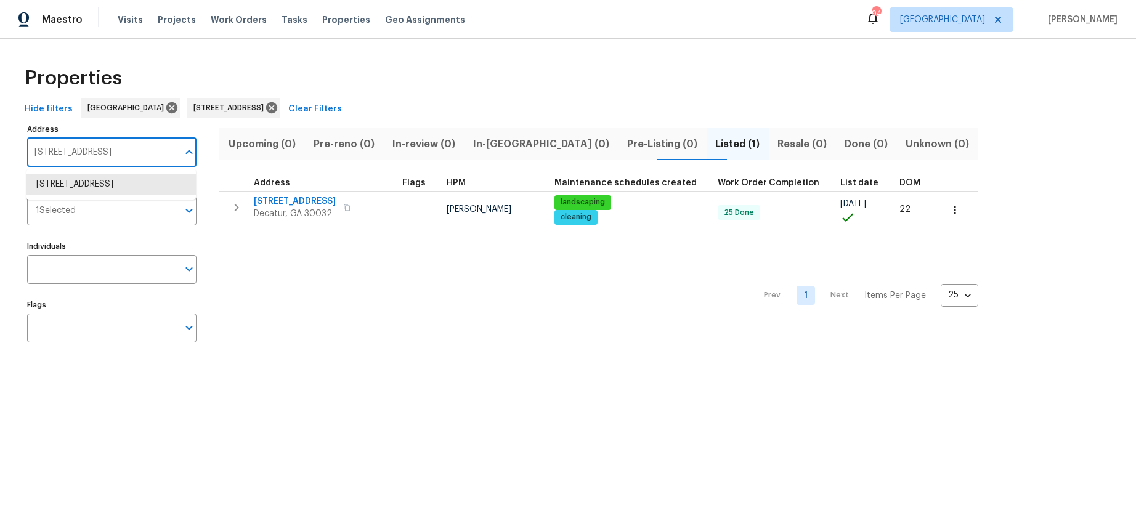
paste input "371 Pratt Dr SE"
type input "371 Pratt Dr SE"
click at [85, 183] on li "371 Pratt Dr SE Unit 203 Atlanta GA 30315" at bounding box center [110, 184] width 169 height 20
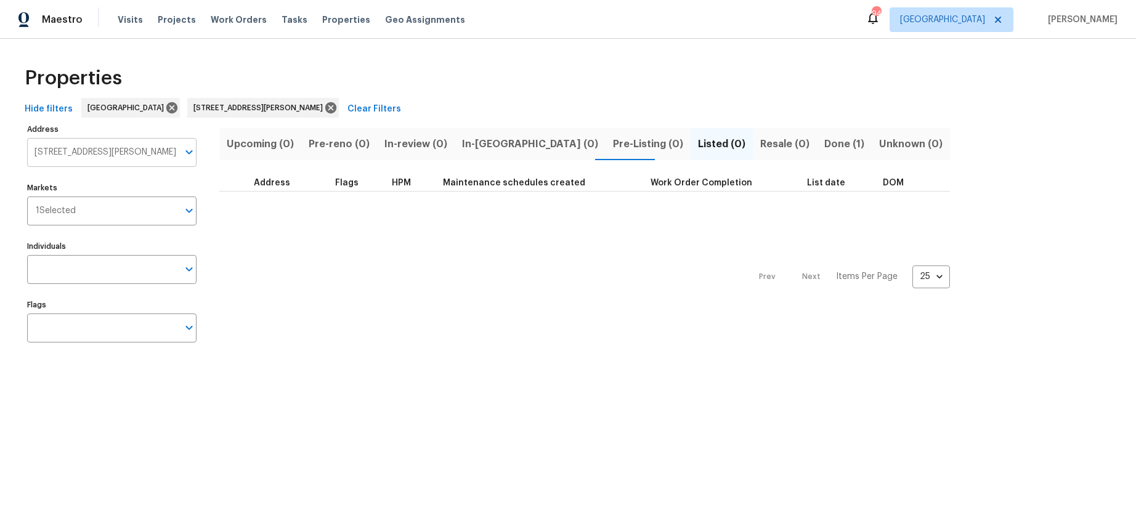
click at [136, 148] on input "371 Pratt Dr SE Unit 203 Atlanta GA 30315" at bounding box center [102, 152] width 151 height 29
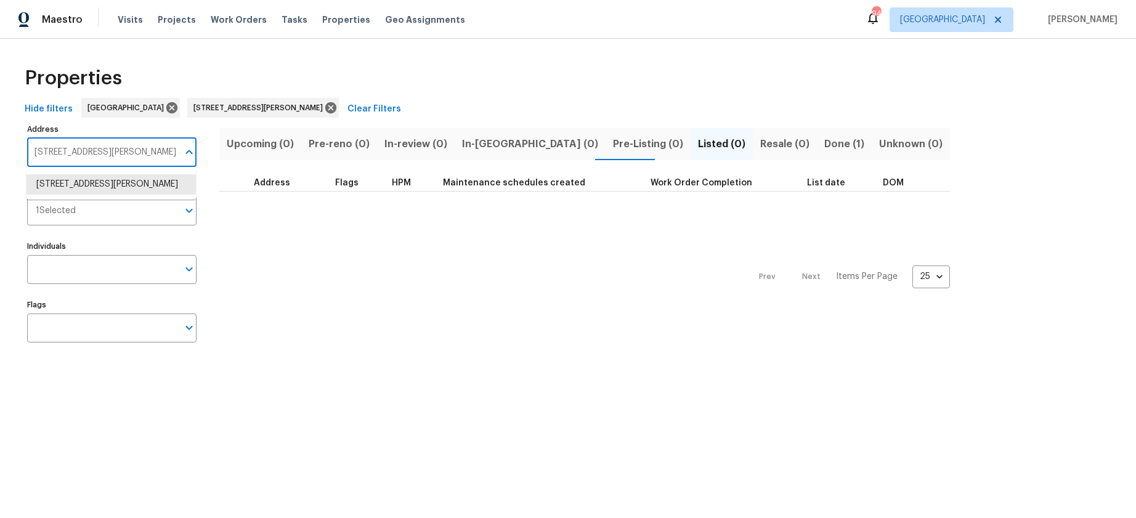
click at [136, 148] on input "371 Pratt Dr SE Unit 203 Atlanta GA 30315" at bounding box center [102, 152] width 151 height 29
paste input "6531 Arbor Gate"
type input "6531 Arbor Gate"
click at [113, 181] on li "6531 Arbor Gate Dr SW Mableton GA 30126" at bounding box center [110, 184] width 169 height 20
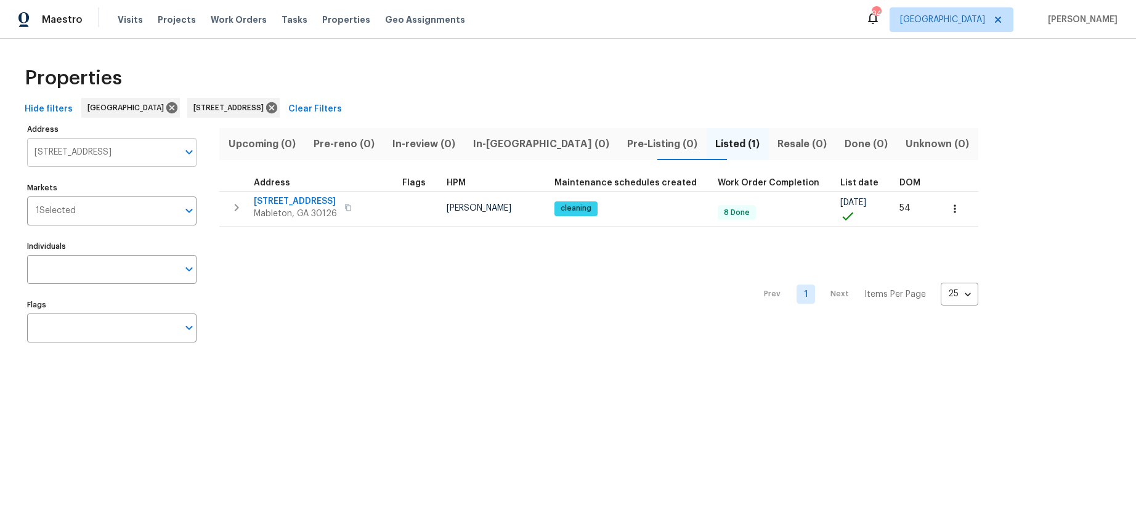
click at [113, 156] on input "6531 Arbor Gate Dr SW Mableton GA 30126" at bounding box center [102, 152] width 151 height 29
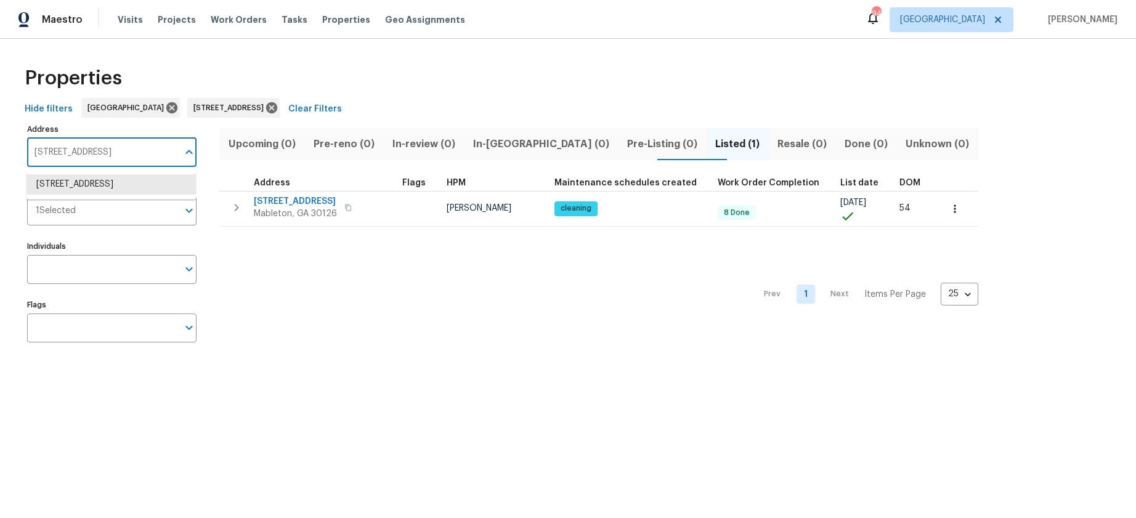
click at [113, 156] on input "6531 Arbor Gate Dr SW Mableton GA 30126" at bounding box center [102, 152] width 151 height 29
paste input "text"
click at [106, 176] on li "6531 Arbor Gate Dr SW Mableton GA 30126" at bounding box center [110, 184] width 169 height 20
type input "6531 Arbor Gate Dr SW Mableton GA 30126"
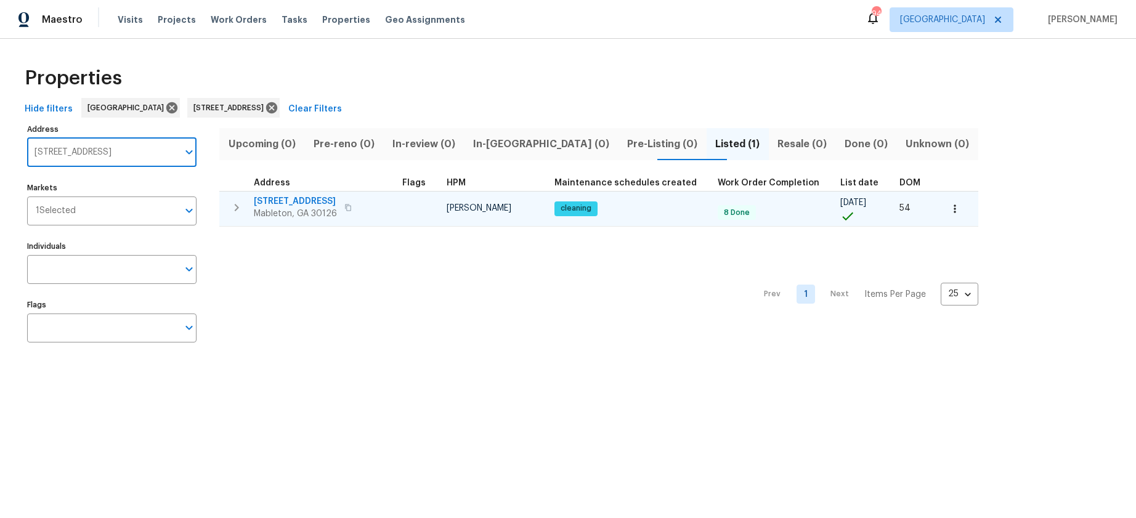
click at [303, 200] on span "6531 Arbor Gate Dr SW" at bounding box center [295, 201] width 83 height 12
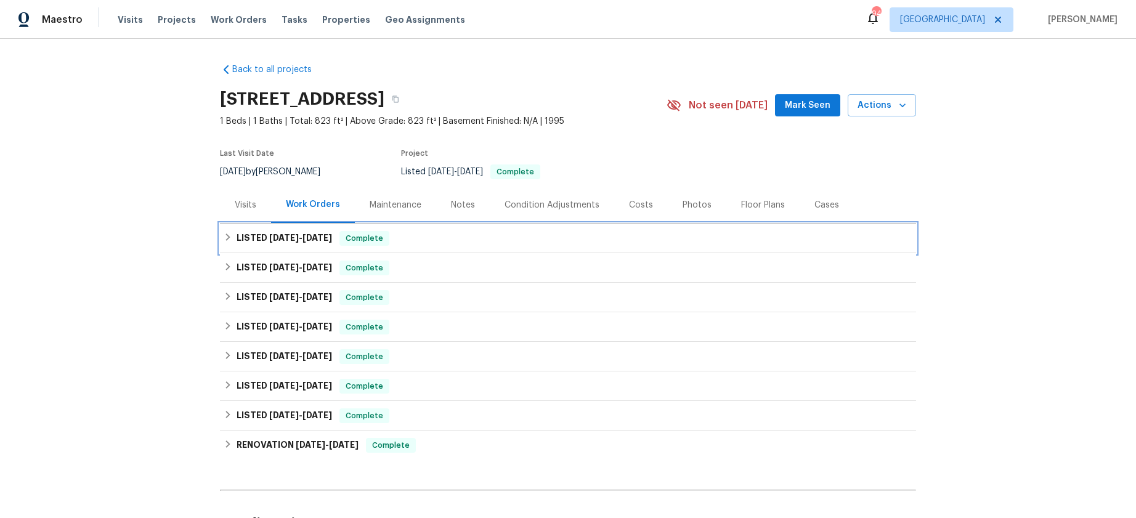
click at [222, 246] on div "LISTED [DATE] - [DATE] Complete" at bounding box center [568, 239] width 696 height 30
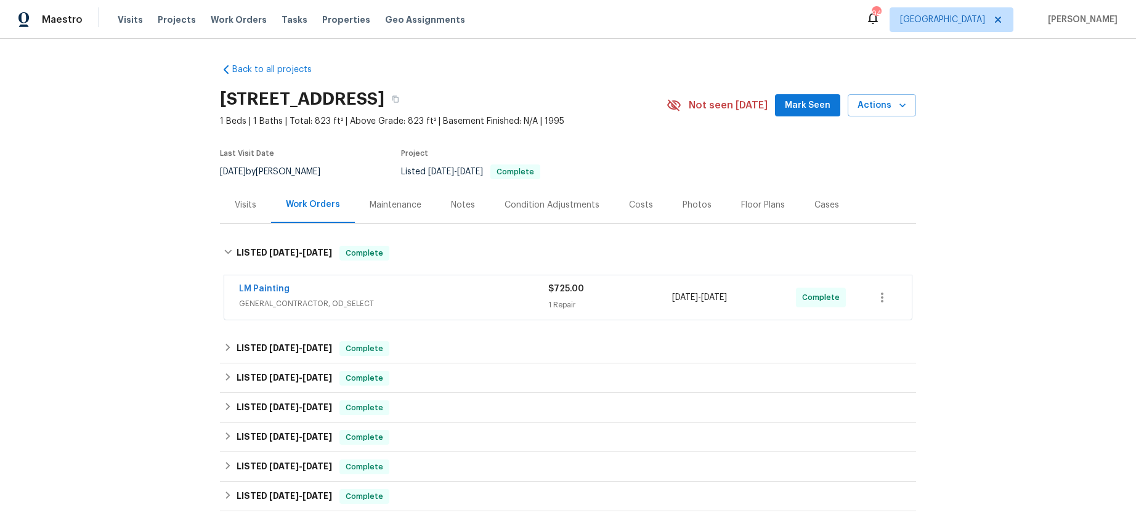
click at [299, 309] on span "GENERAL_CONTRACTOR, OD_SELECT" at bounding box center [393, 304] width 309 height 12
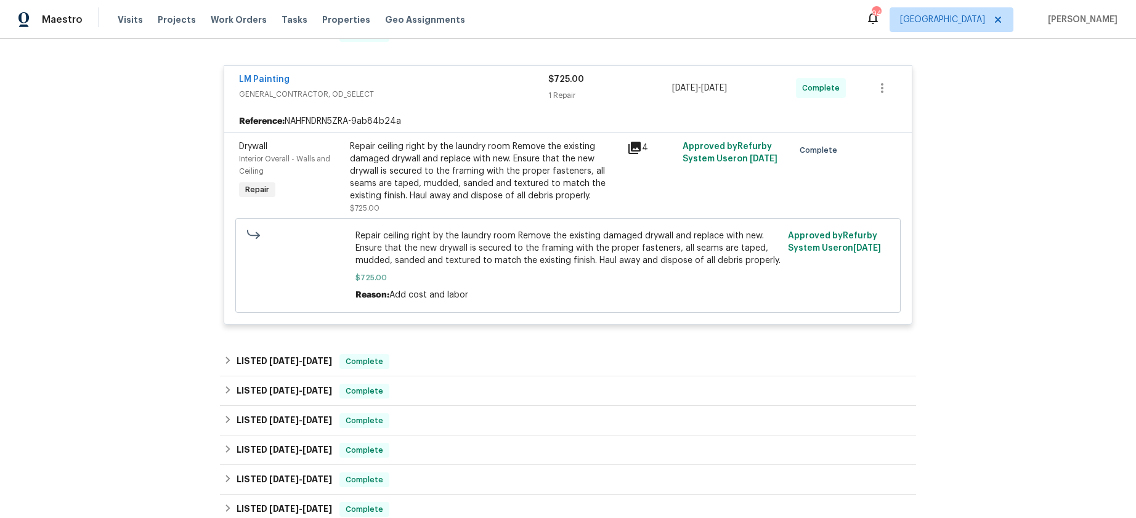
scroll to position [222, 0]
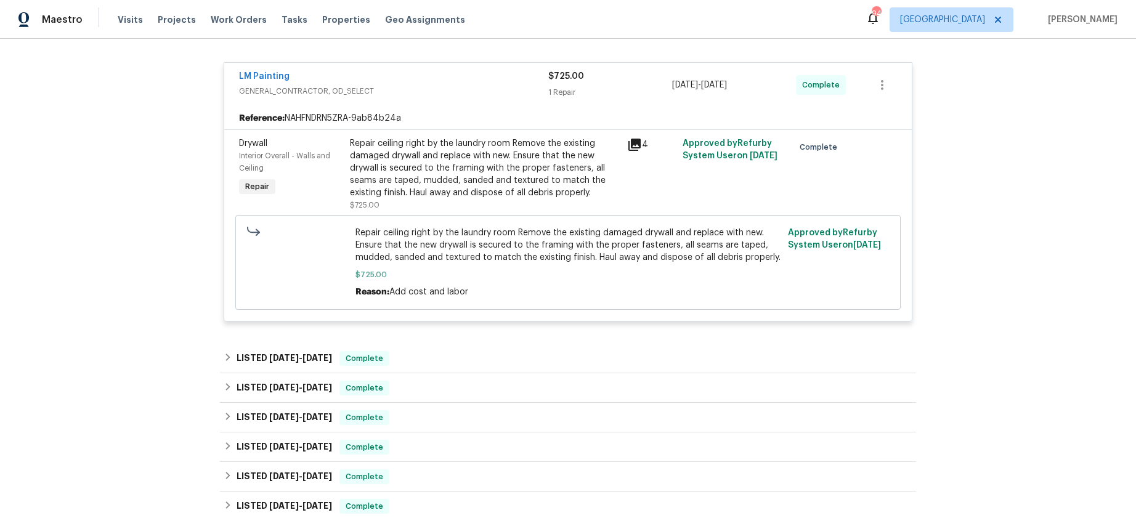
click at [632, 151] on icon at bounding box center [634, 145] width 12 height 12
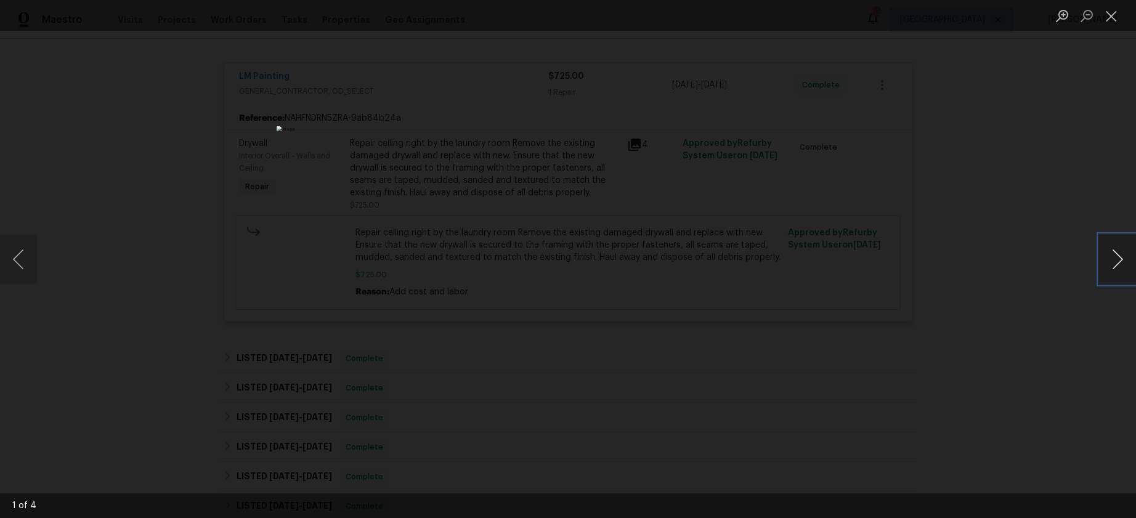
click at [1122, 259] on button "Next image" at bounding box center [1117, 259] width 37 height 49
click at [1123, 259] on button "Next image" at bounding box center [1117, 259] width 37 height 49
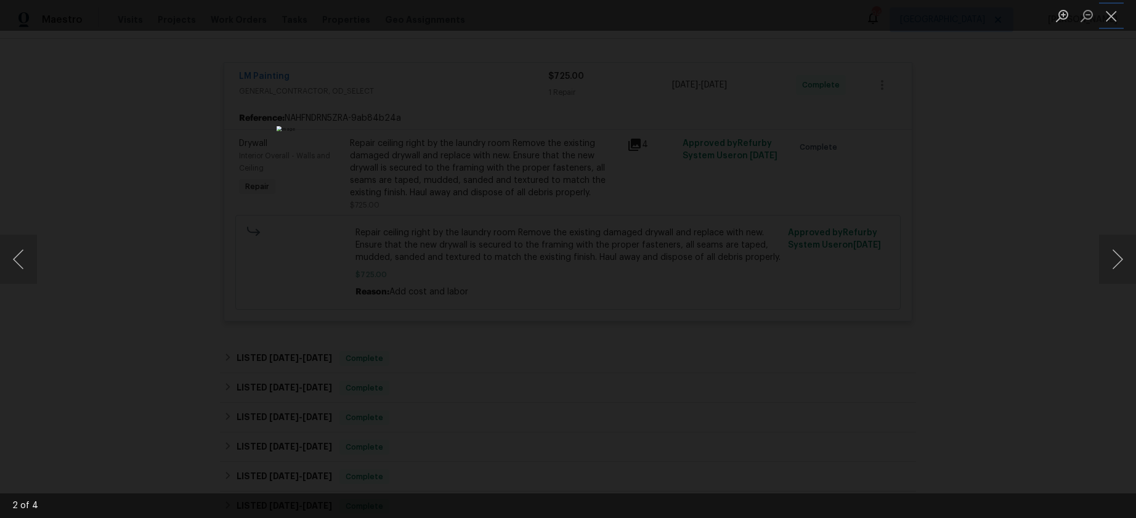
drag, startPoint x: 1113, startPoint y: 21, endPoint x: 1090, endPoint y: 26, distance: 22.7
click at [1112, 21] on button "Close lightbox" at bounding box center [1111, 16] width 25 height 22
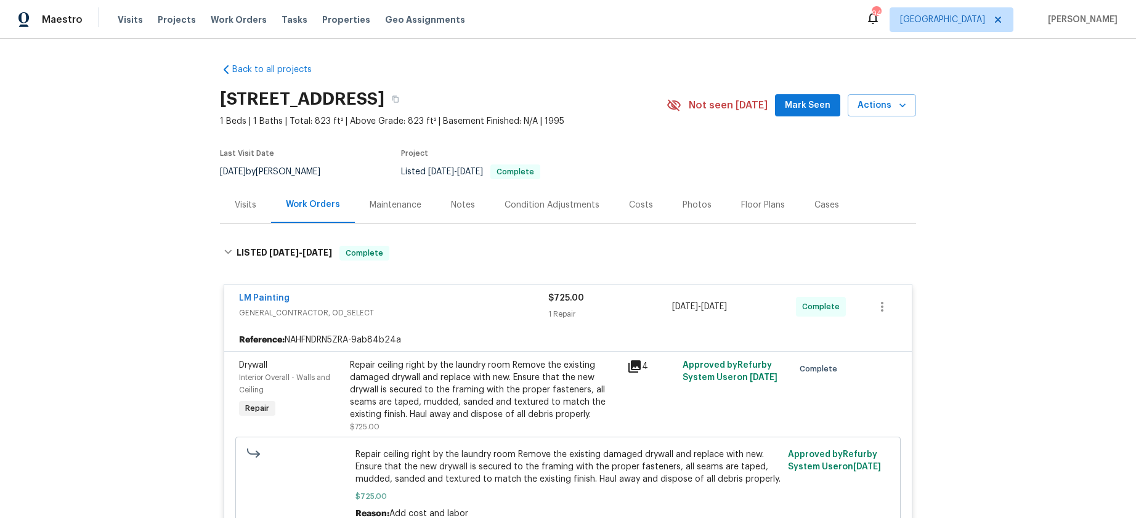
scroll to position [2, 0]
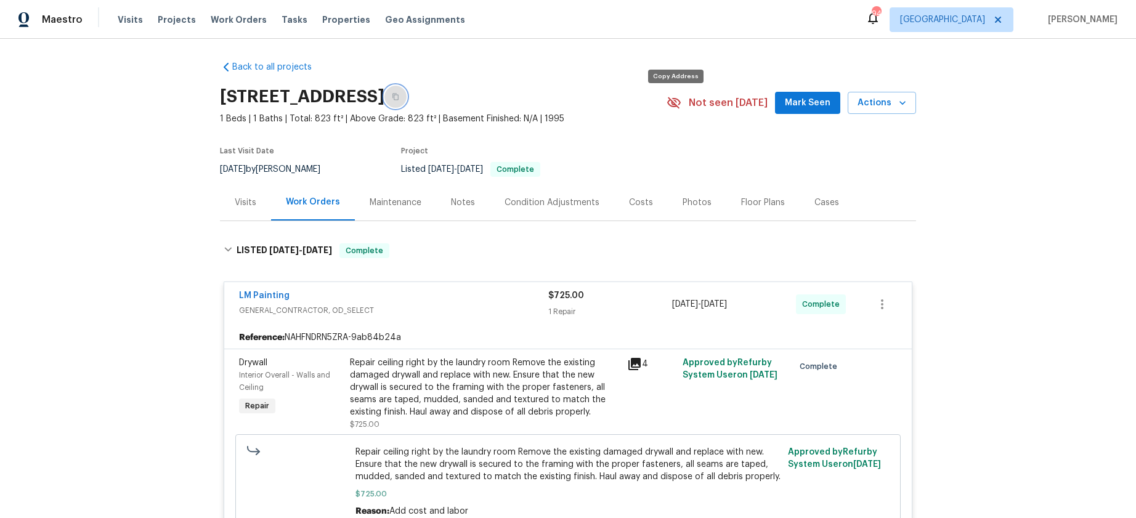
click at [399, 100] on icon "button" at bounding box center [395, 96] width 7 height 7
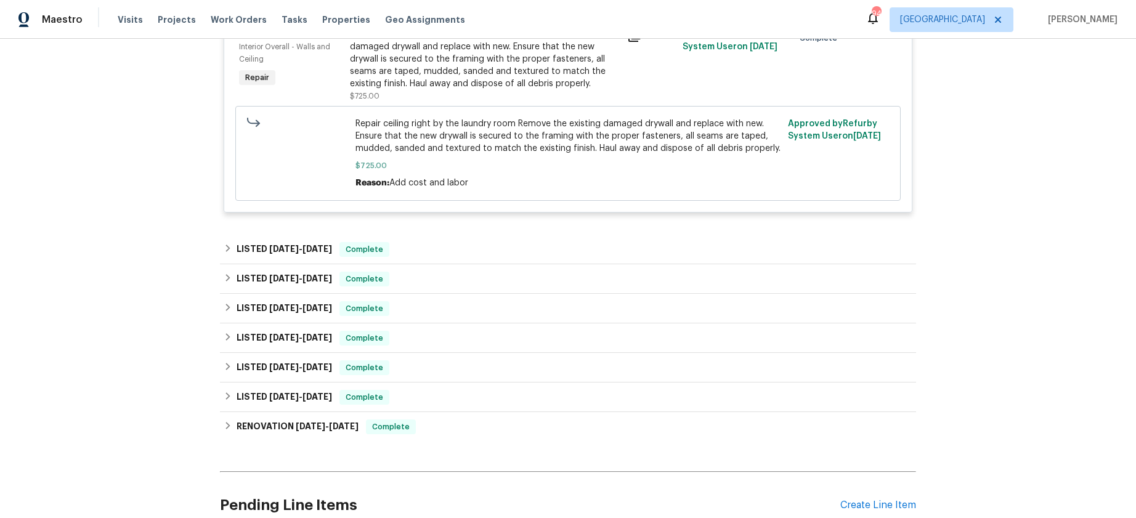
scroll to position [396, 0]
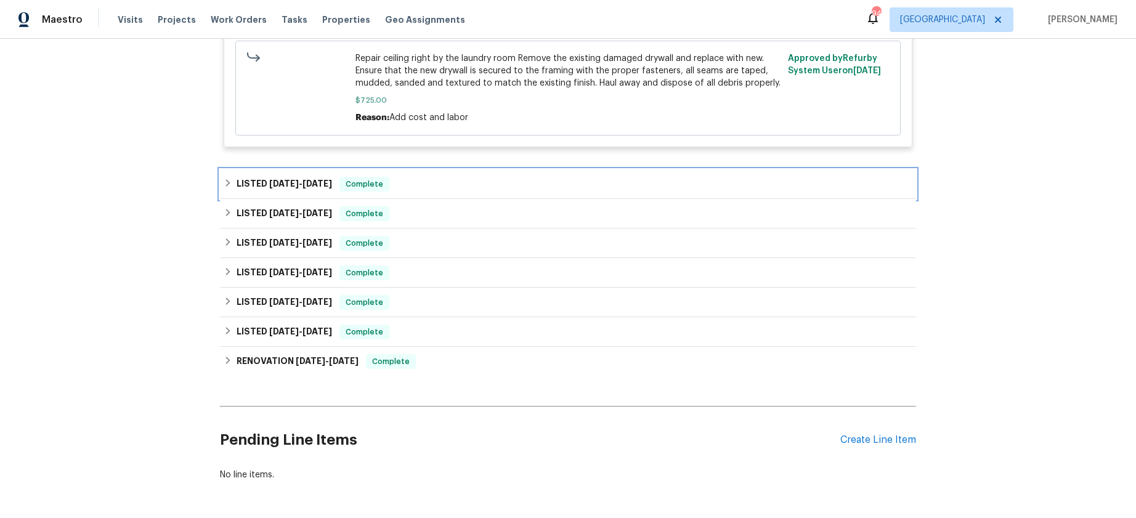
click at [227, 187] on icon at bounding box center [228, 182] width 4 height 7
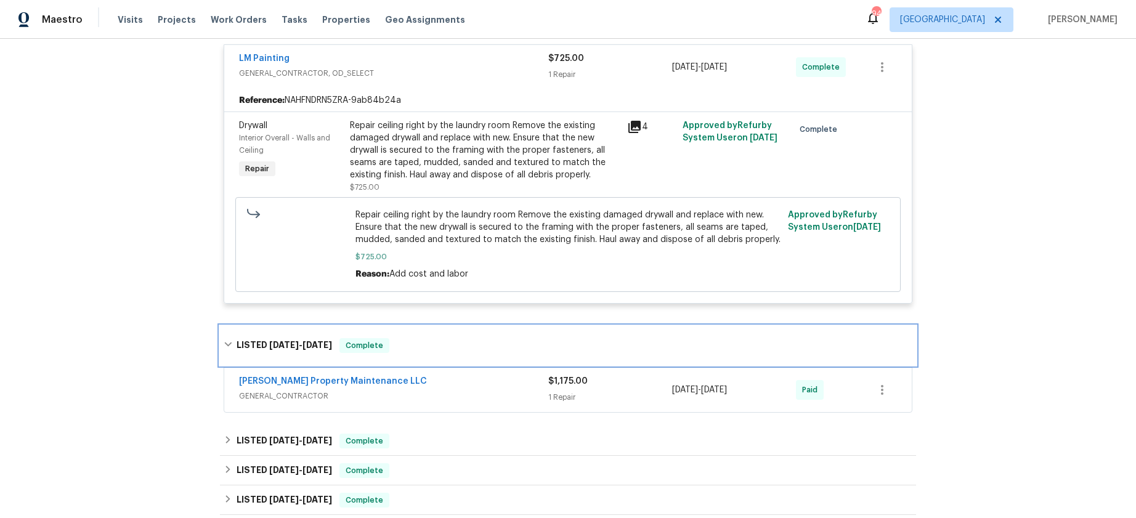
scroll to position [238, 0]
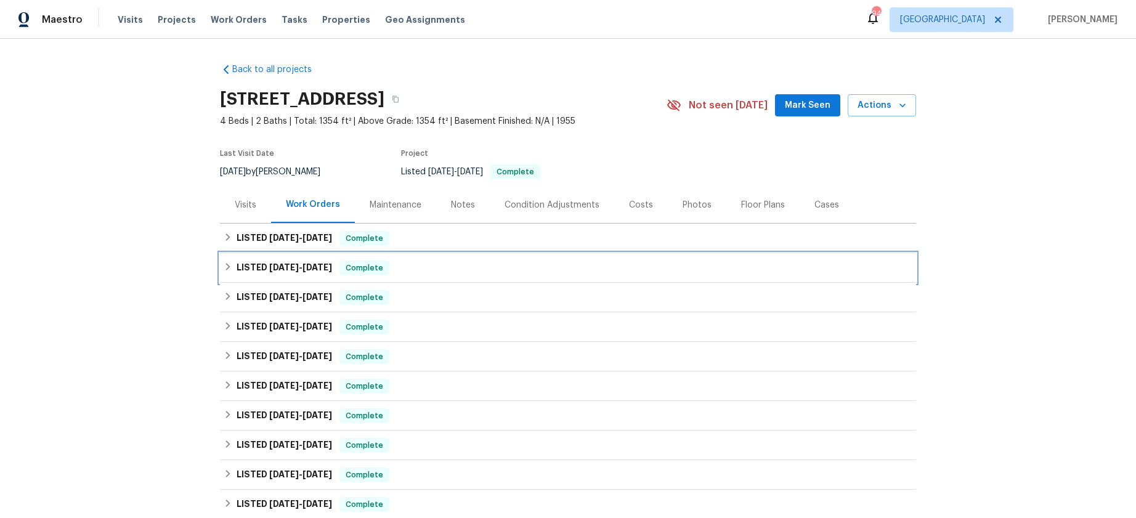
drag, startPoint x: 225, startPoint y: 264, endPoint x: 221, endPoint y: 251, distance: 13.1
click at [225, 264] on icon at bounding box center [228, 266] width 9 height 9
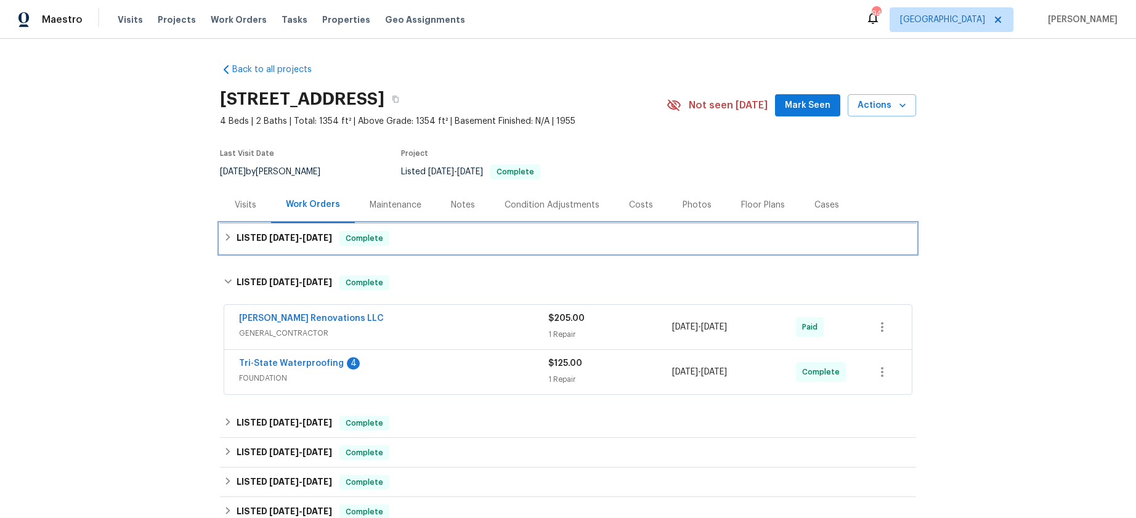
click at [224, 233] on icon at bounding box center [228, 237] width 9 height 9
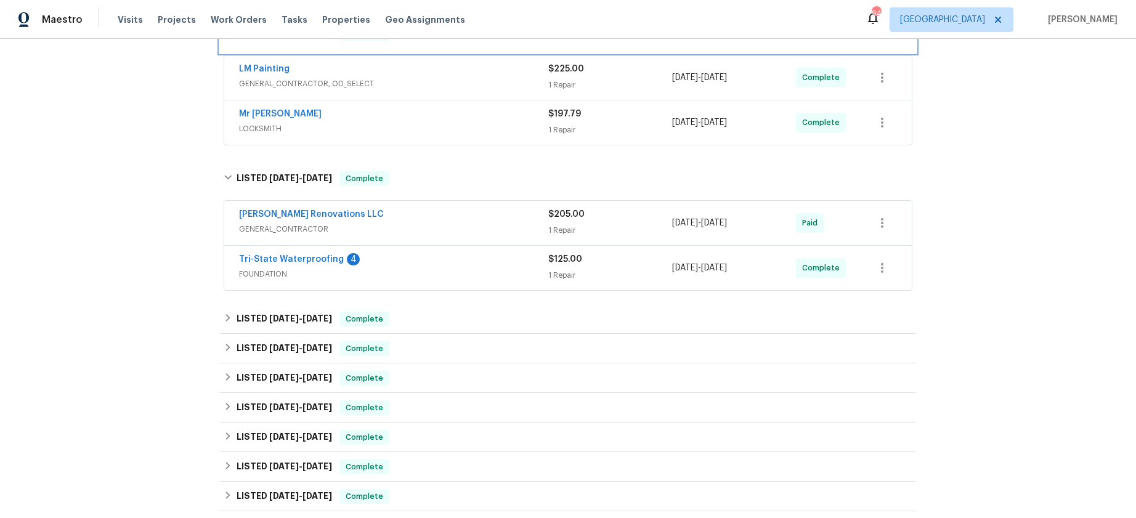
scroll to position [253, 0]
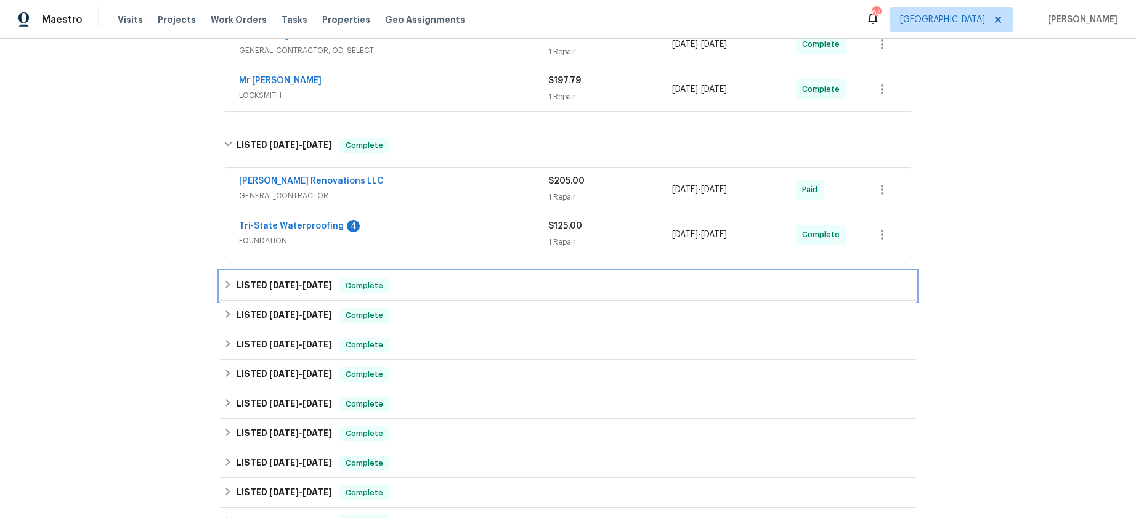
click at [222, 280] on div "LISTED [DATE] - [DATE] Complete" at bounding box center [568, 286] width 696 height 30
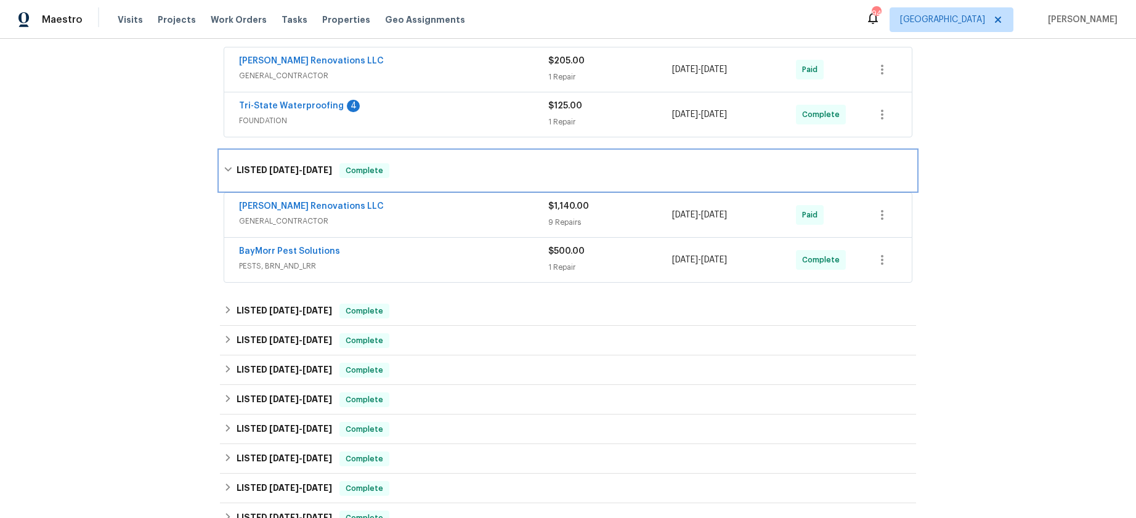
scroll to position [374, 0]
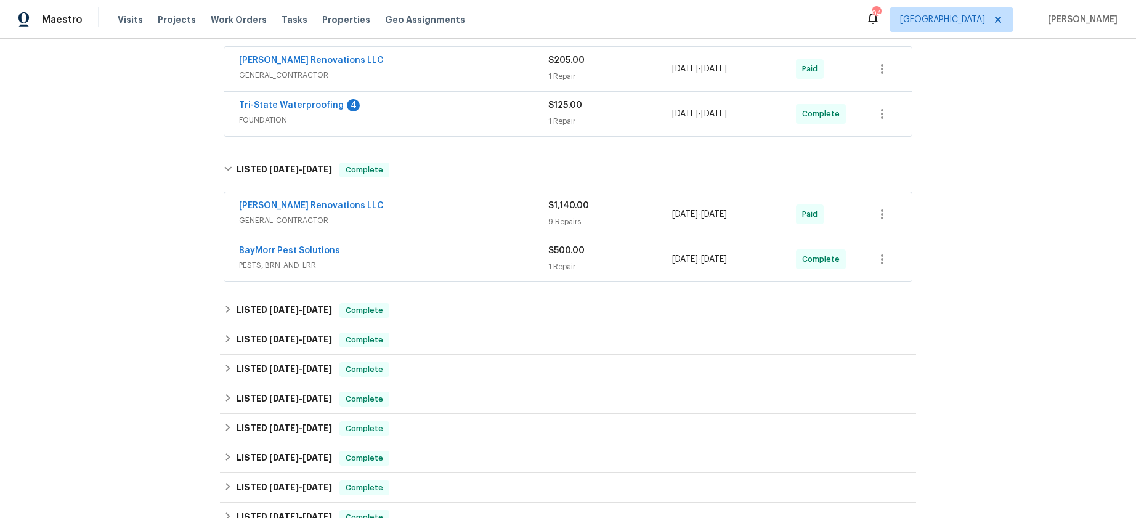
click at [380, 227] on div "[PERSON_NAME] Renovations LLC GENERAL_CONTRACTOR" at bounding box center [393, 215] width 309 height 30
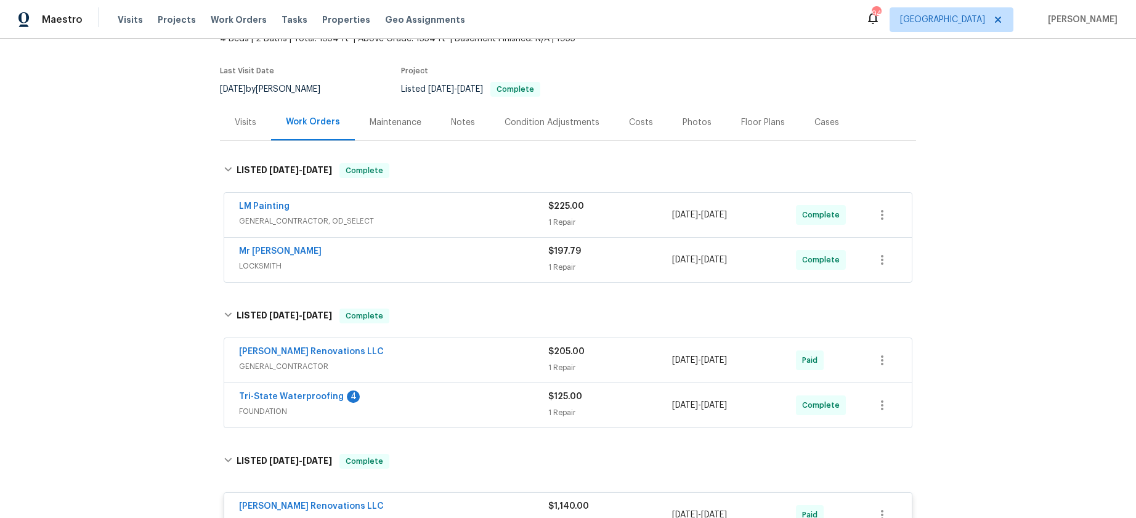
scroll to position [0, 0]
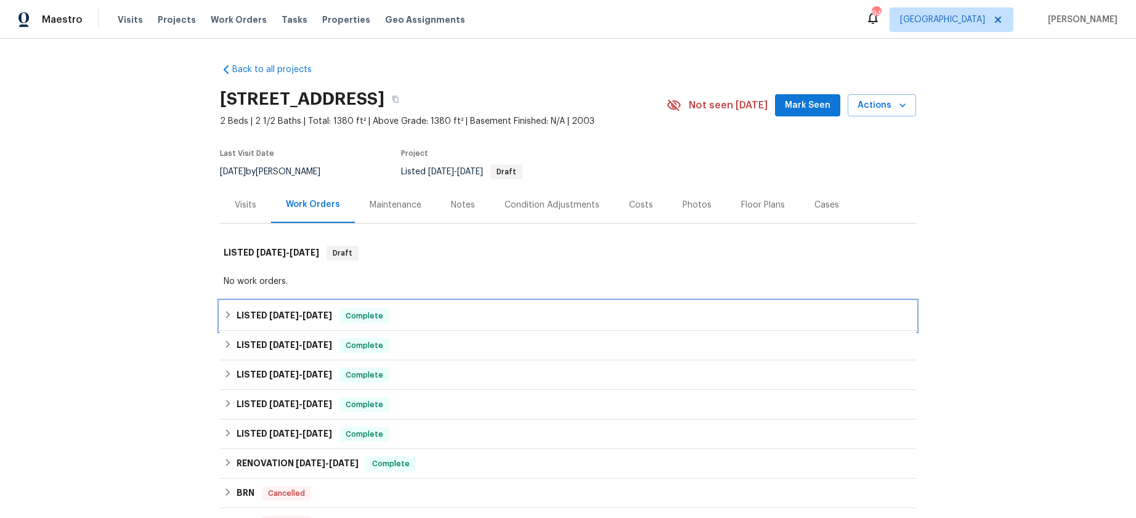
click at [222, 311] on div "LISTED [DATE] - [DATE] Complete" at bounding box center [568, 316] width 696 height 30
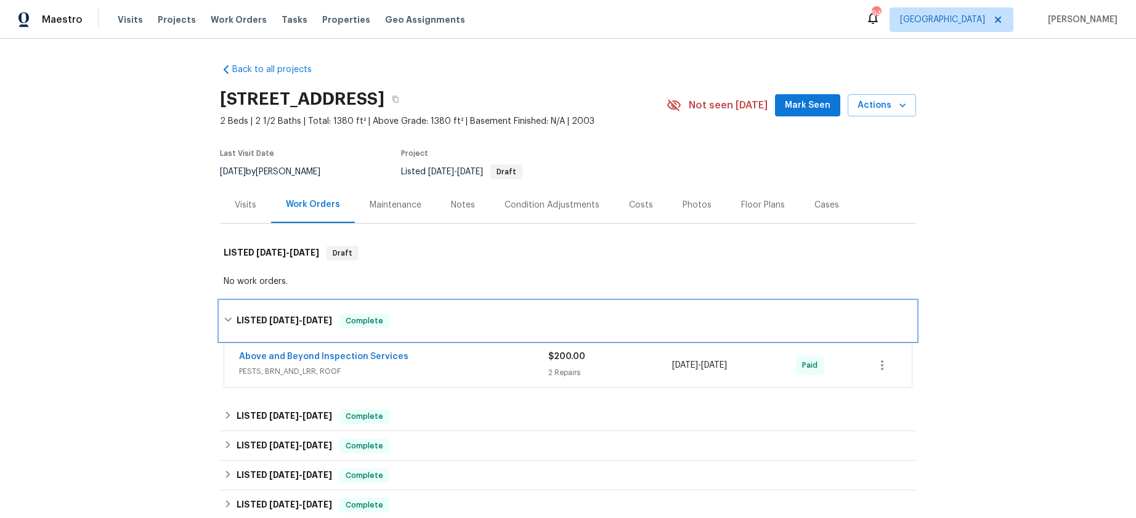
scroll to position [140, 0]
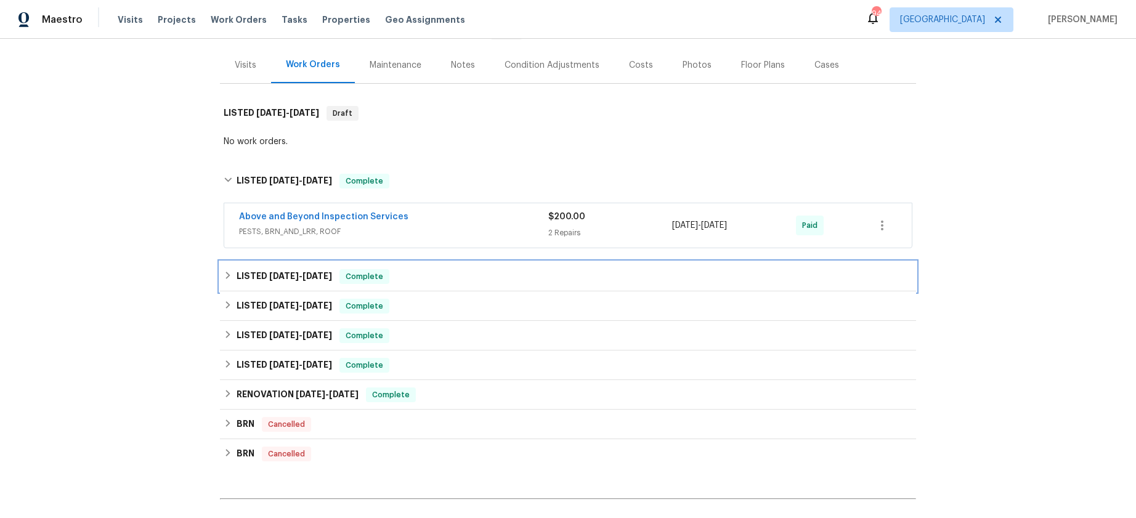
click at [228, 277] on icon at bounding box center [228, 275] width 4 height 7
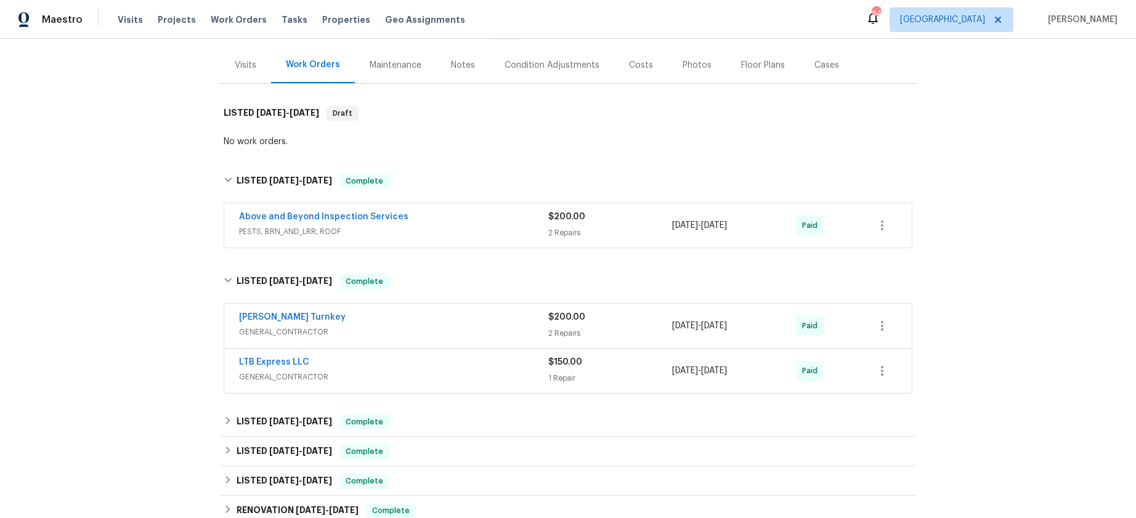
click at [327, 230] on span "PESTS, BRN_AND_LRR, ROOF" at bounding box center [393, 231] width 309 height 12
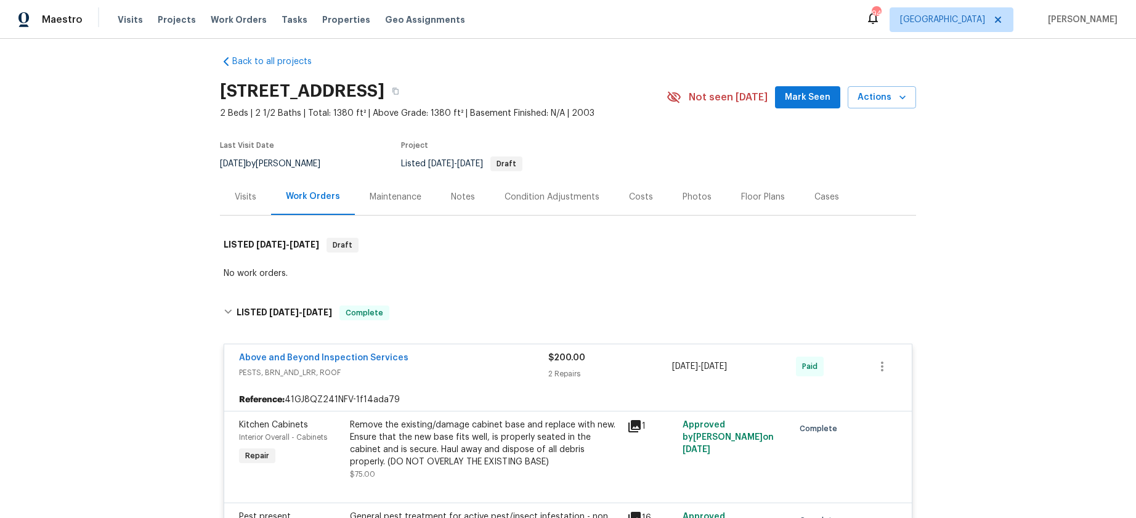
scroll to position [9, 0]
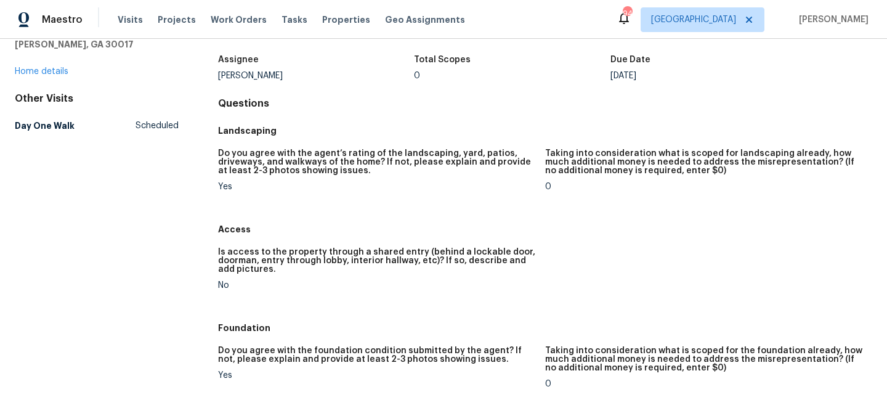
scroll to position [23, 0]
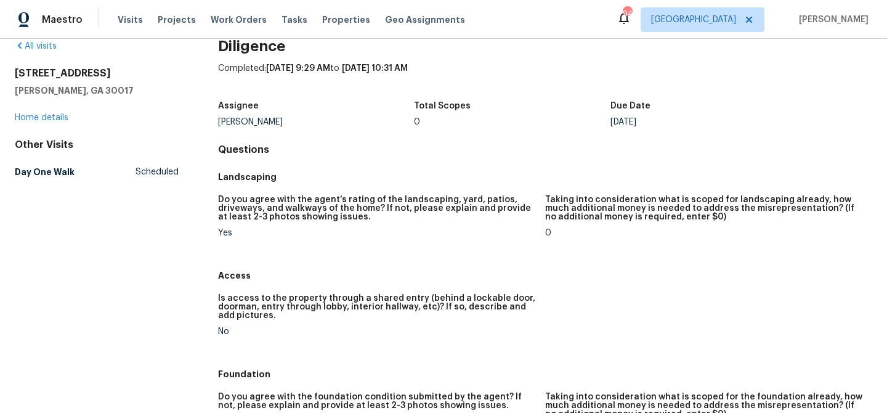
click at [248, 119] on div "Michael Durham" at bounding box center [316, 122] width 197 height 9
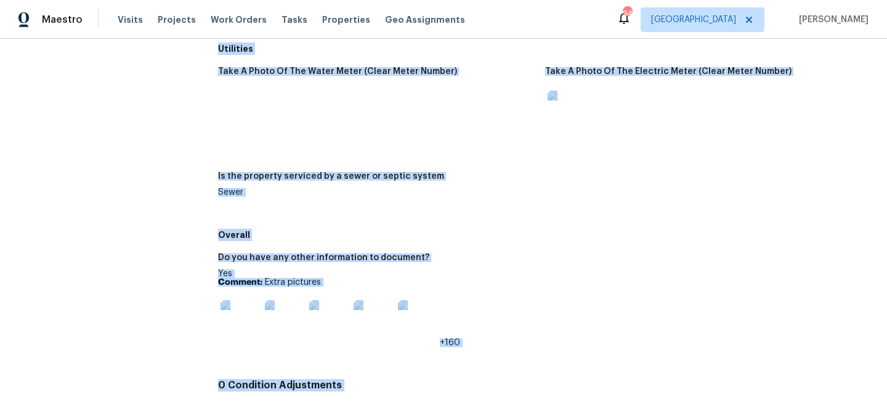
scroll to position [2180, 0]
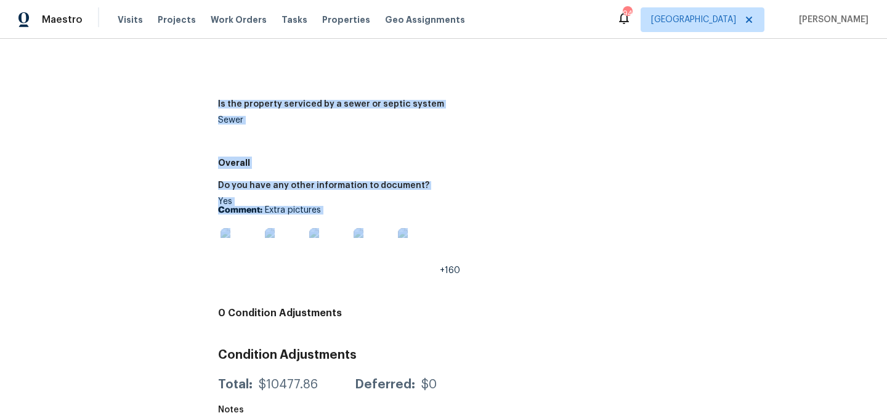
drag, startPoint x: 218, startPoint y: 105, endPoint x: 560, endPoint y: 224, distance: 362.0
copy div "Assignee Michael Durham Total Scopes 0 Due Date Thu, Oct 09 Questions Landscapi…"
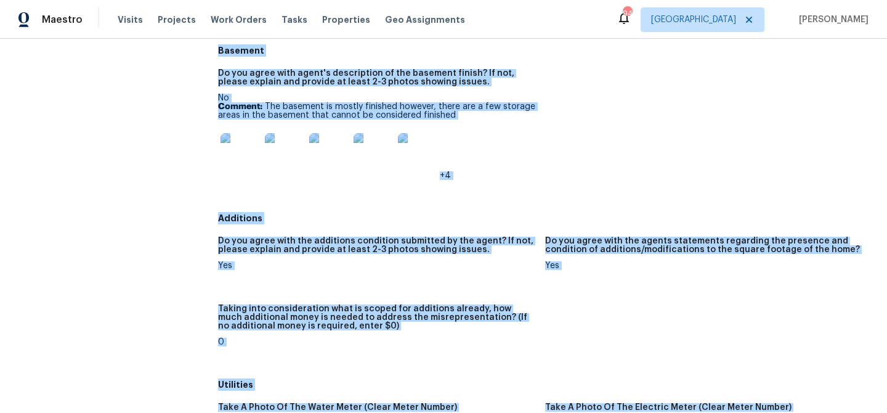
scroll to position [1771, 0]
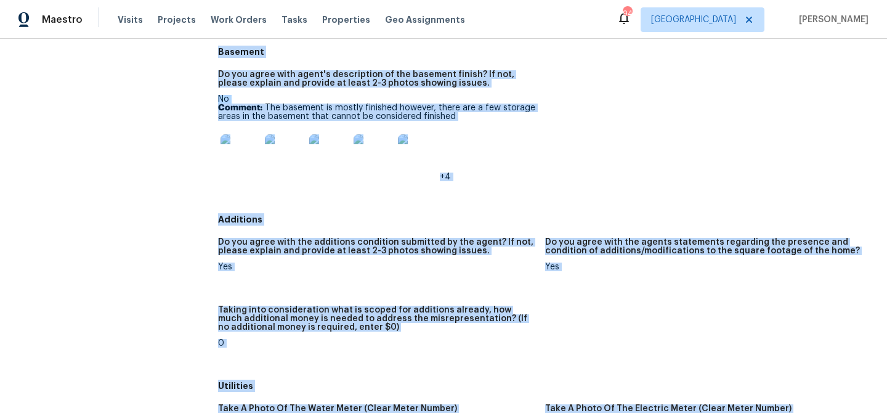
click at [444, 270] on figure "Do you agree with the additions condition submitted by the agent? If not, pleas…" at bounding box center [381, 264] width 327 height 53
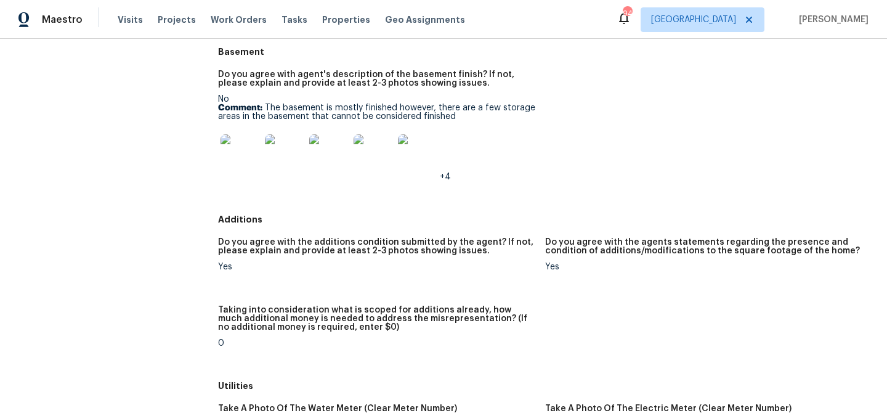
click at [444, 270] on figure "Do you agree with the additions condition submitted by the agent? If not, pleas…" at bounding box center [381, 264] width 327 height 53
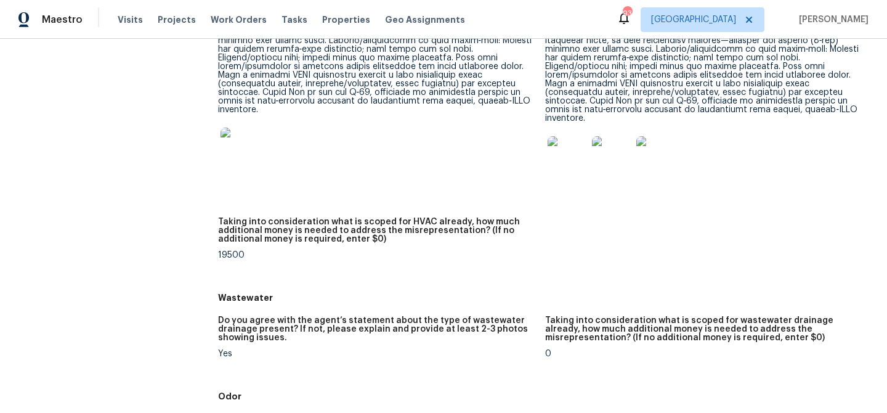
scroll to position [1017, 0]
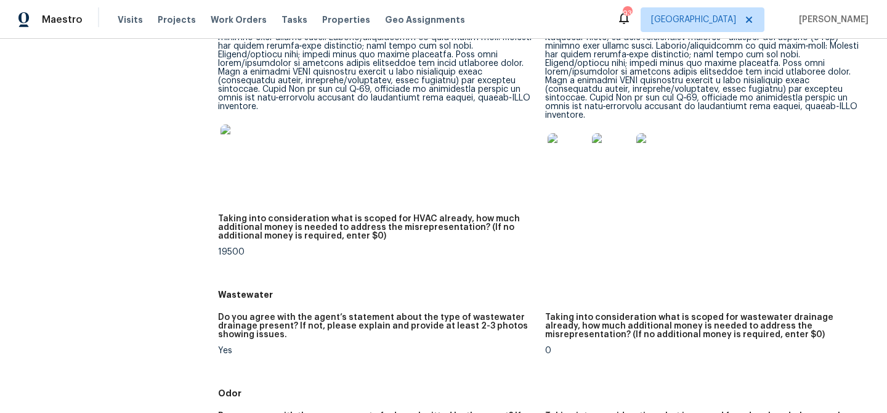
click at [559, 152] on img at bounding box center [567, 152] width 39 height 39
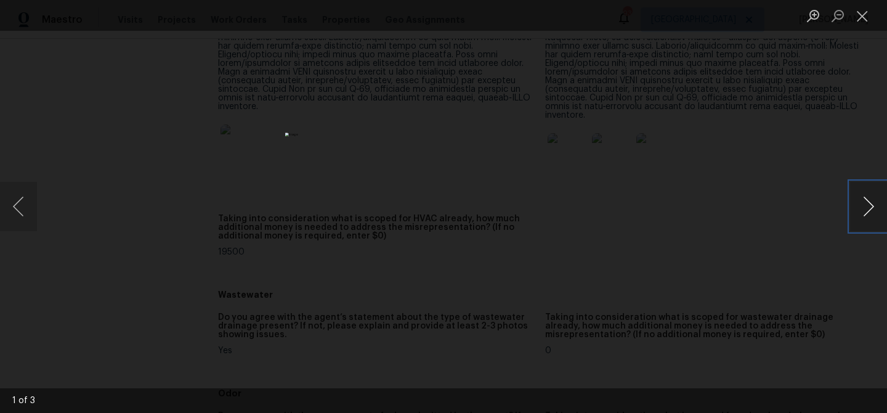
click at [861, 208] on button "Next image" at bounding box center [868, 206] width 37 height 49
drag, startPoint x: 865, startPoint y: 15, endPoint x: 781, endPoint y: 123, distance: 136.9
click at [865, 15] on button "Close lightbox" at bounding box center [862, 16] width 25 height 22
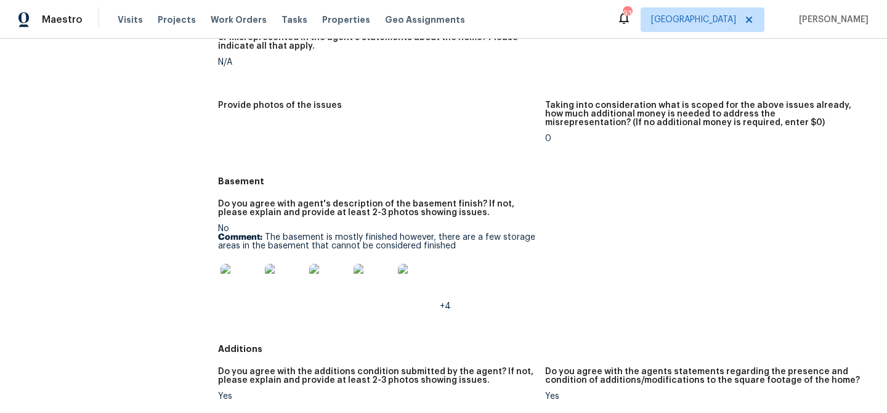
scroll to position [1643, 0]
click at [327, 18] on span "Properties" at bounding box center [346, 20] width 48 height 12
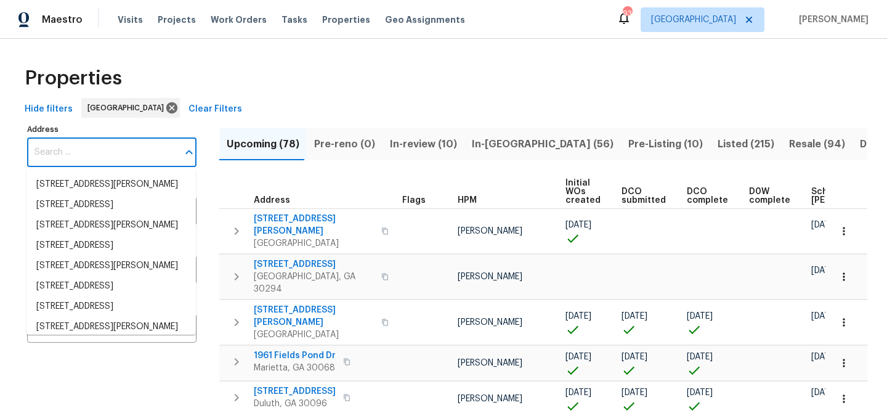
click at [107, 158] on input "Address" at bounding box center [102, 152] width 151 height 29
paste input "5028 Nichols Dr, Flowery Branch, GA 30542"
type input "5028 Nichols Dr, Flowery Branch, GA 30542"
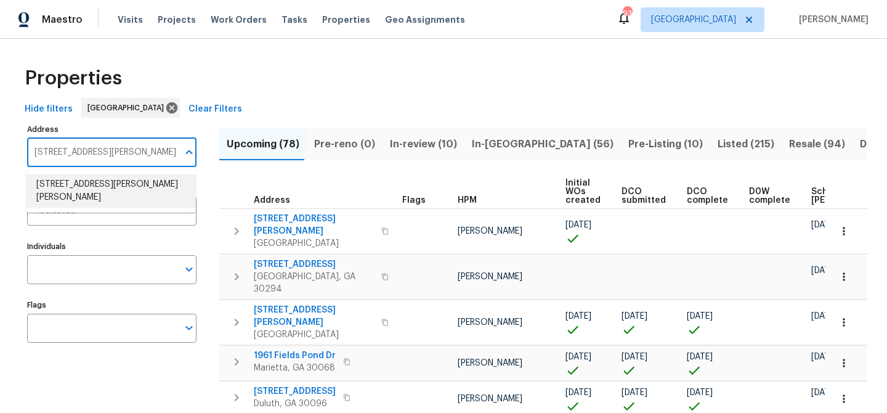
click at [97, 203] on li "5028 Nichols Dr Flowery Branch GA 30542" at bounding box center [110, 190] width 169 height 33
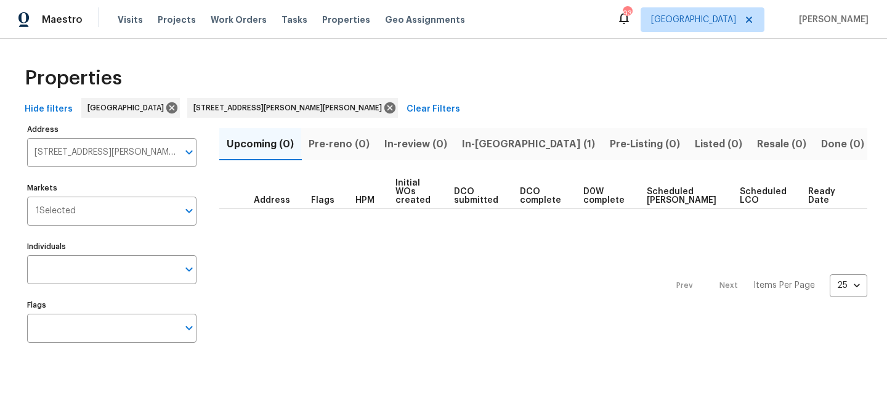
click at [476, 145] on span "In-reno (1)" at bounding box center [528, 144] width 133 height 17
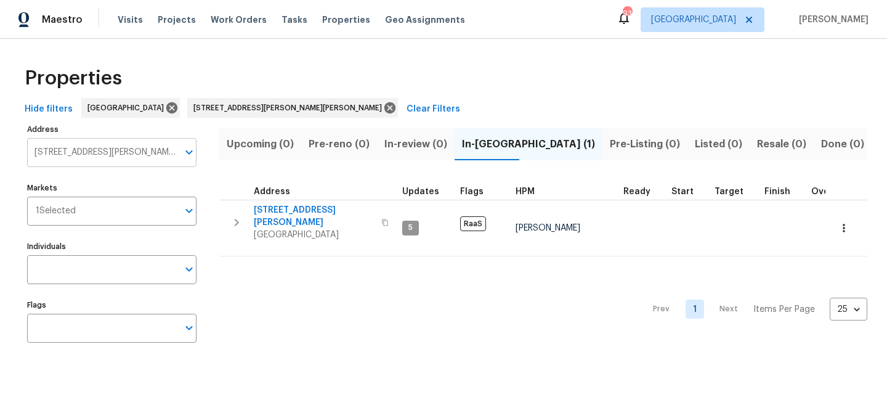
click at [93, 150] on input "5028 Nichols Dr Flowery Branch GA 30542" at bounding box center [102, 152] width 151 height 29
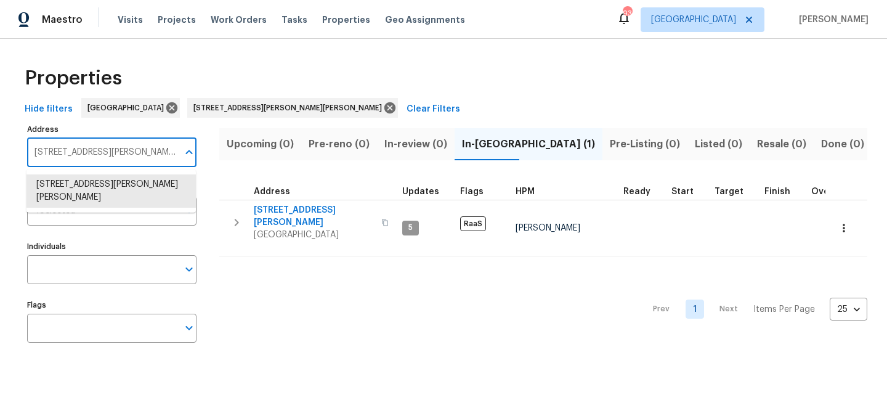
click at [93, 150] on input "5028 Nichols Dr Flowery Branch GA 30542" at bounding box center [102, 152] width 151 height 29
paste input "3483 Pipestone Cir, Gainesville, GA 30506"
type input "3483 Pipestone Cir, Gainesville, GA 30506"
click at [90, 185] on li "3483 Pipestone Cir Gainesville GA 30506" at bounding box center [110, 184] width 169 height 20
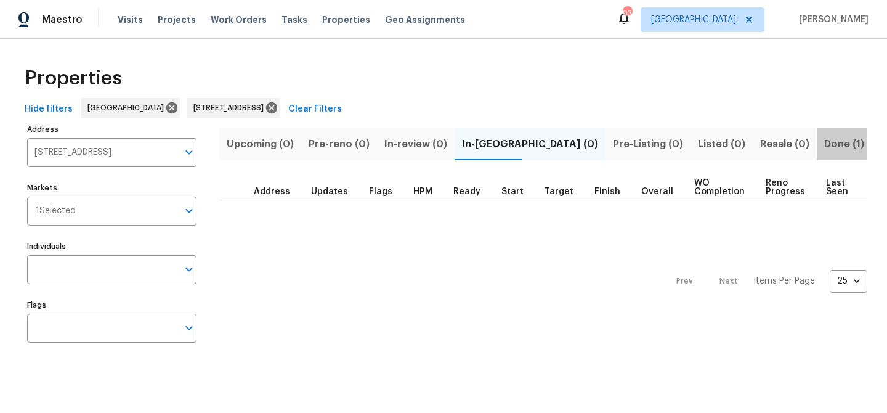
click at [824, 144] on span "Done (1)" at bounding box center [844, 144] width 40 height 17
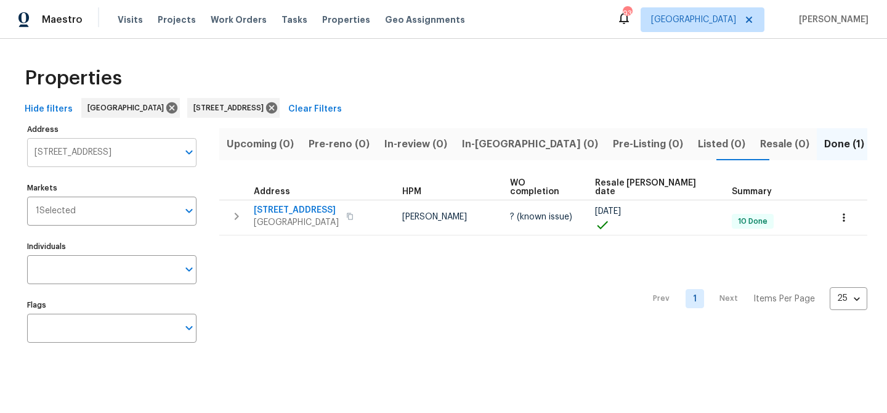
click at [147, 156] on input "3483 Pipestone Cir Gainesville GA 30506" at bounding box center [102, 152] width 151 height 29
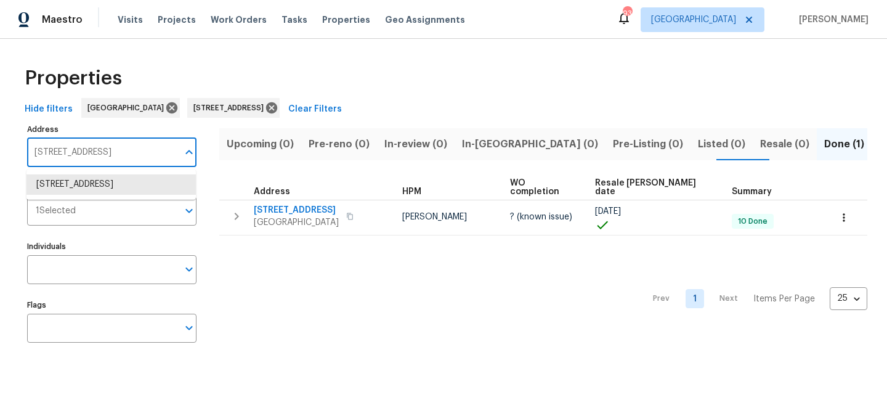
click at [147, 156] on input "3483 Pipestone Cir Gainesville GA 30506" at bounding box center [102, 152] width 151 height 29
paste input "279 Wild Basil Ln, Buford, GA 30519"
type input "3279 Wild Basil Ln, Buford, GA 30519"
click at [123, 191] on li "3279 Wild Basil Ln Buford GA 30519" at bounding box center [110, 184] width 169 height 20
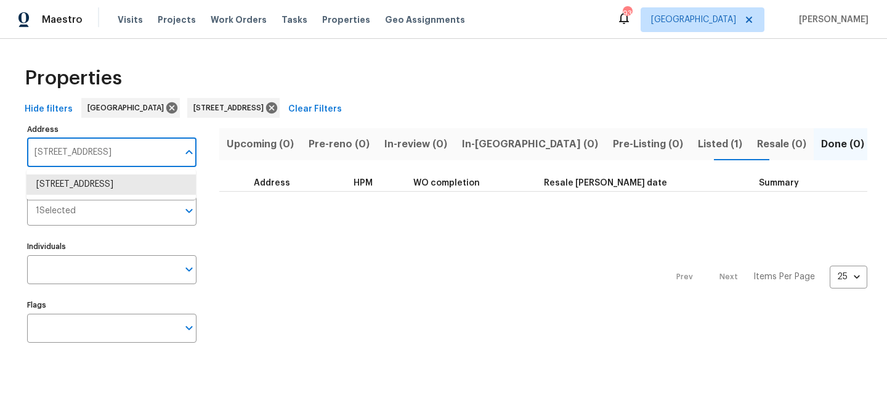
click at [118, 148] on input "3279 Wild Basil Ln Buford GA 30519" at bounding box center [102, 152] width 151 height 29
paste input "519 Cast Palm Dr, Buford,"
type input "3519 Cast Palm Dr, Buford, GA 30519"
click at [91, 190] on li "3519 Cast Palm Dr Buford GA 30519" at bounding box center [110, 184] width 169 height 20
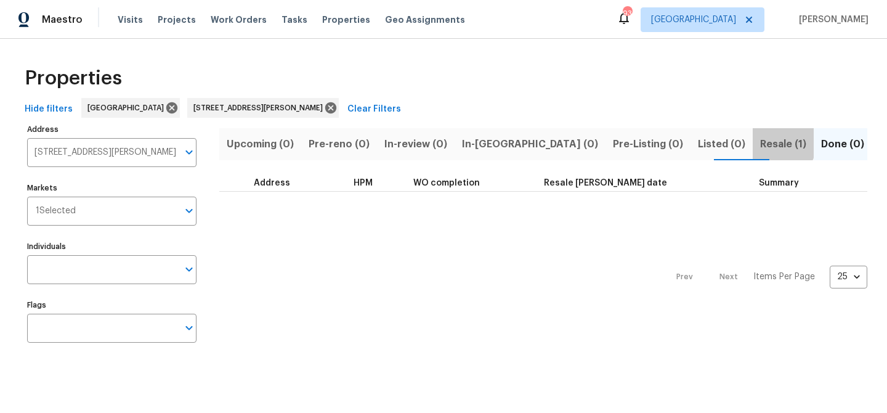
click at [760, 140] on span "Resale (1)" at bounding box center [783, 144] width 46 height 17
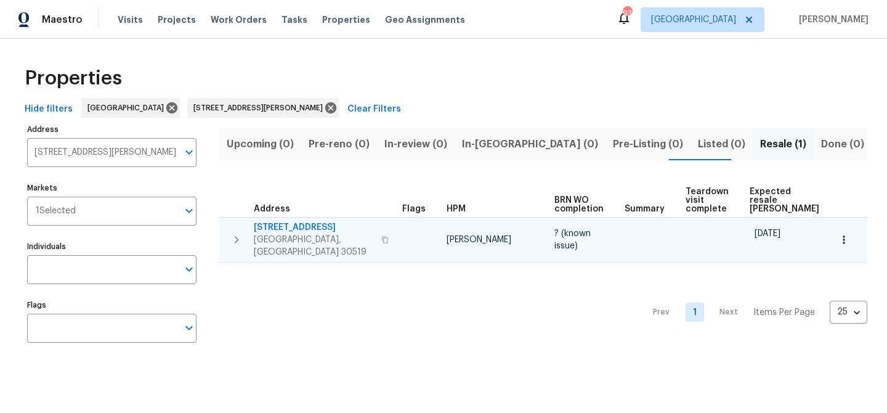
click at [278, 225] on span "3519 Cast Palm Dr" at bounding box center [314, 227] width 120 height 12
click at [848, 234] on icon "button" at bounding box center [844, 240] width 12 height 12
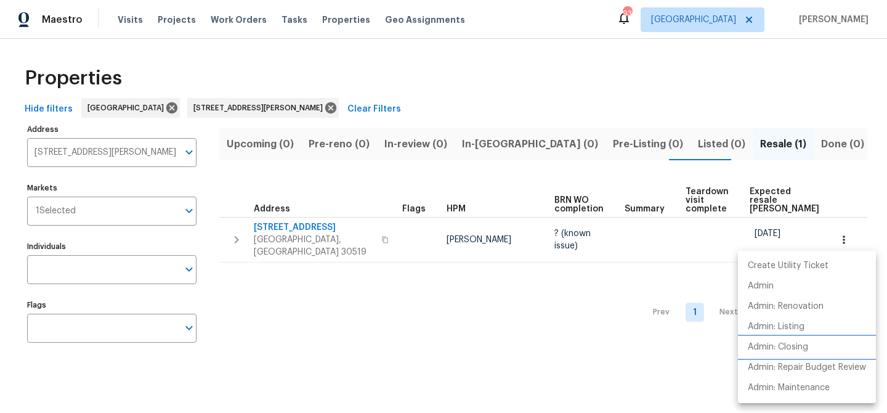
click at [771, 343] on p "Admin: Closing" at bounding box center [778, 347] width 60 height 13
click at [66, 144] on div at bounding box center [443, 206] width 887 height 413
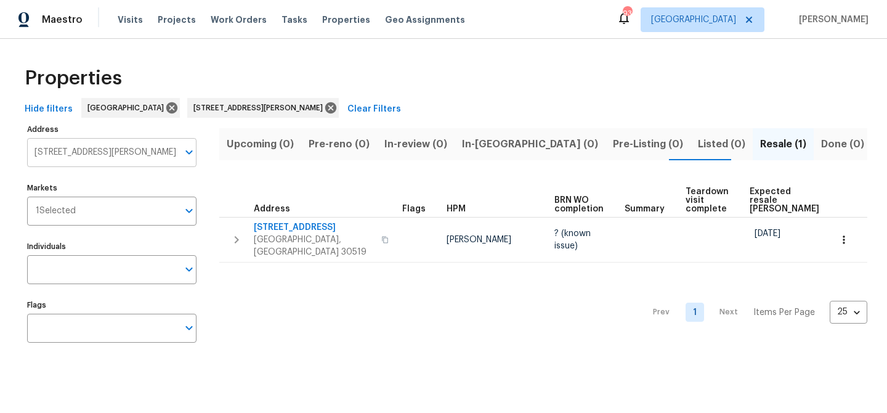
click at [65, 150] on input "3519 Cast Palm Dr Buford GA 30519" at bounding box center [102, 152] width 151 height 29
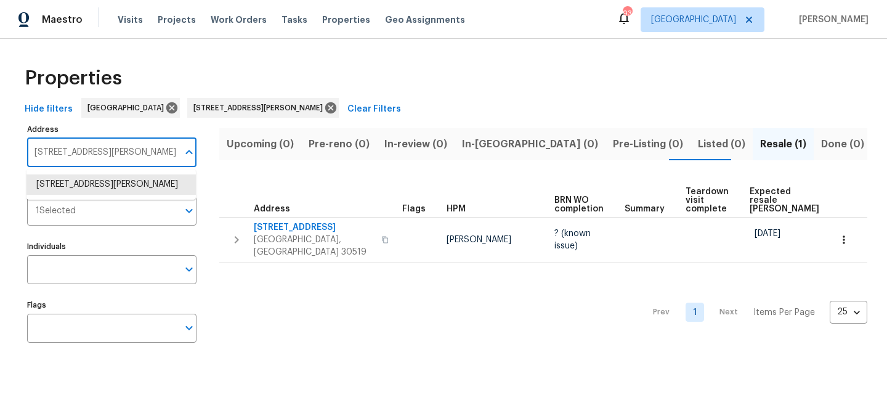
click at [65, 150] on input "3519 Cast Palm Dr Buford GA 30519" at bounding box center [102, 152] width 151 height 29
paste input "1622 Halliard Dr, Lawrenceville, GA 30043"
type input "1622 Halliard Dr, Lawrenceville, GA 30043"
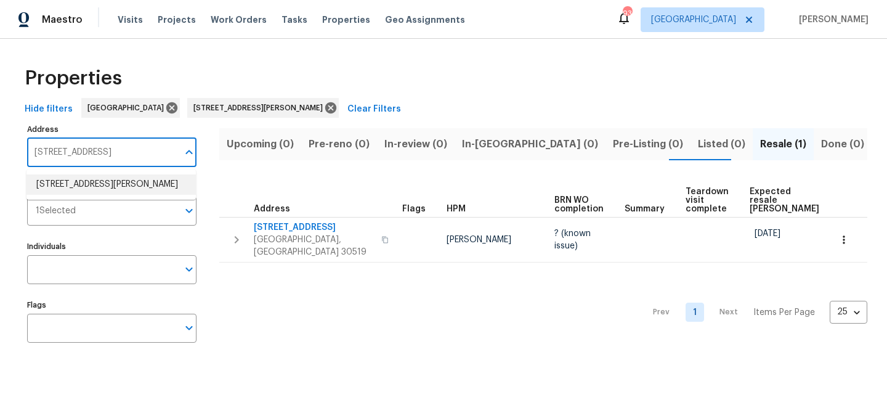
click at [78, 179] on li "1622 Halliard Dr Lawrenceville GA 30043" at bounding box center [110, 184] width 169 height 20
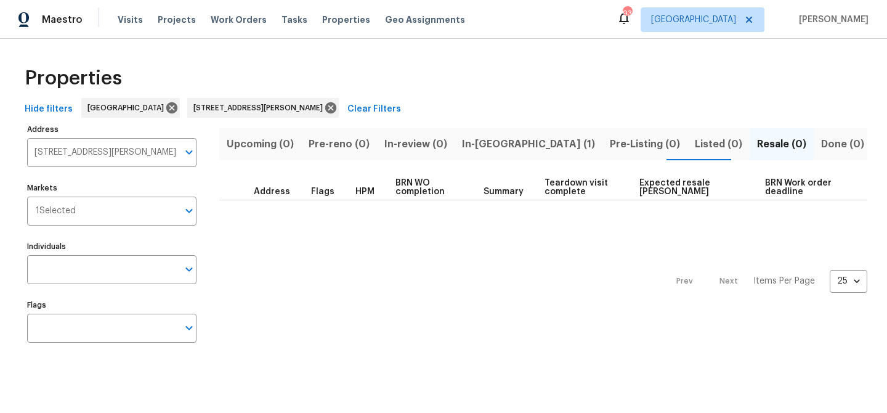
click at [486, 142] on span "In-reno (1)" at bounding box center [528, 144] width 133 height 17
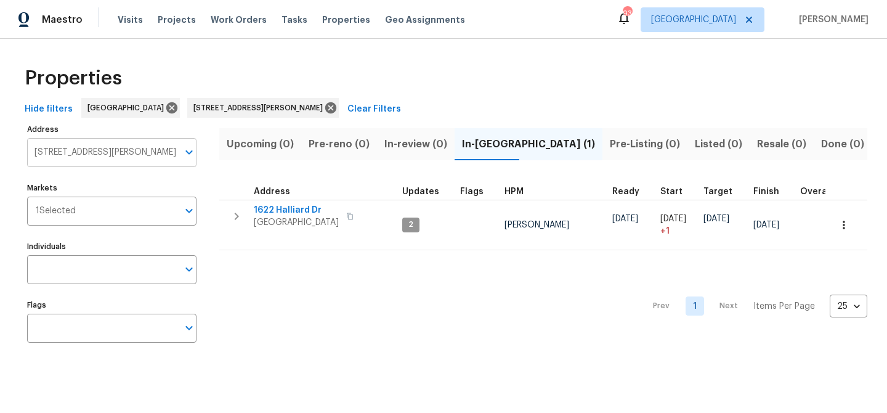
click at [118, 151] on input "1622 Halliard Dr Lawrenceville GA 30043" at bounding box center [102, 152] width 151 height 29
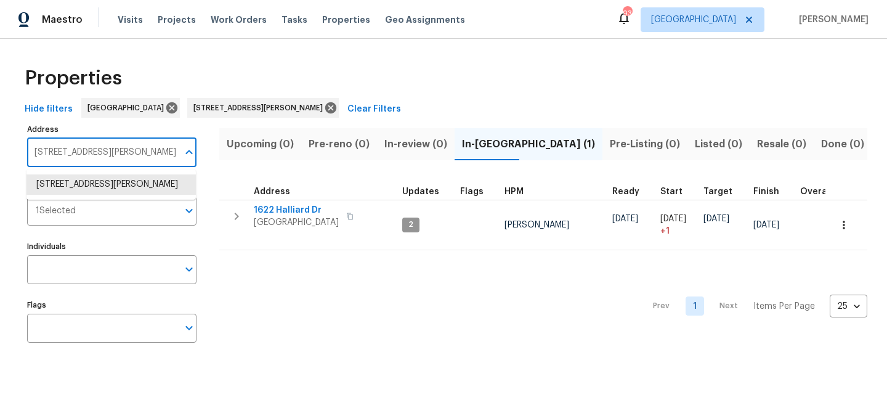
paste input "2232 Dunseath Ave"
type input "2232 Dunseath Ave"
click at [91, 191] on li "2232 Dunseath Ave NW Apt 202 Atlanta GA 30318" at bounding box center [110, 184] width 169 height 20
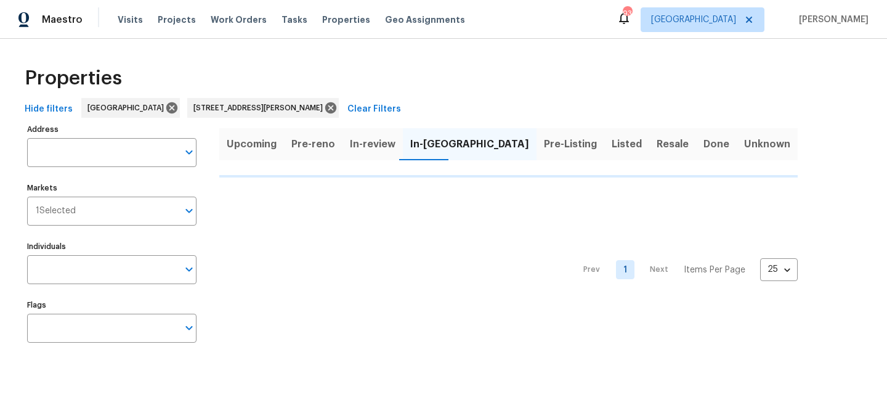
type input "2232 Dunseath Ave NW Apt 202 Atlanta GA 30318"
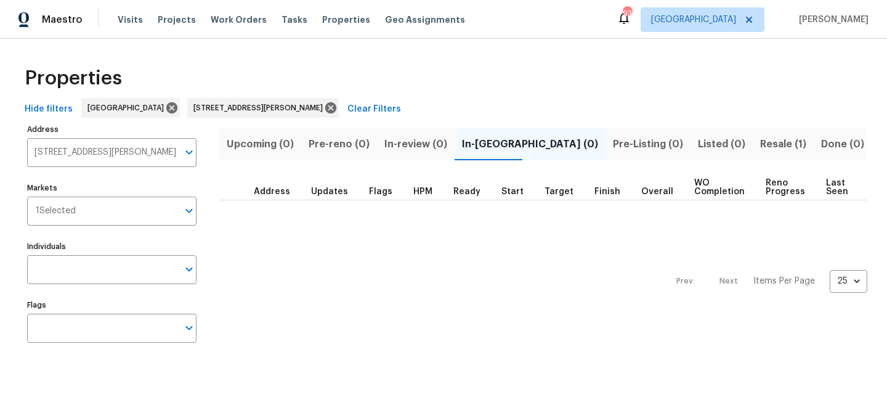
click at [760, 142] on span "Resale (1)" at bounding box center [783, 144] width 46 height 17
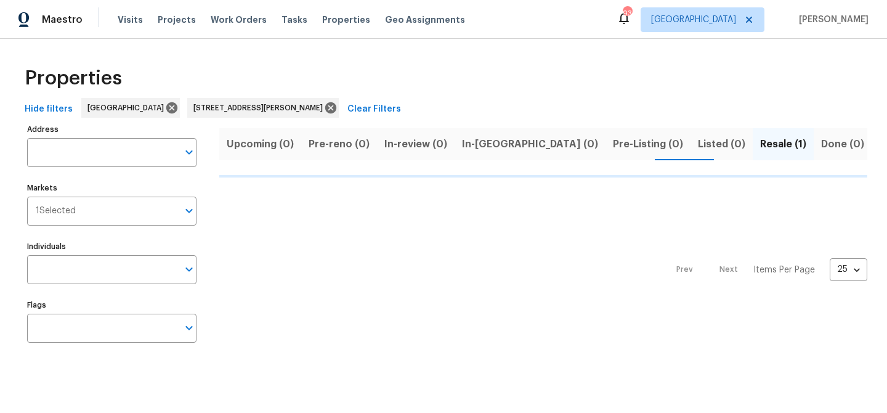
type input "2232 Dunseath Ave NW Apt 202 Atlanta GA 30318"
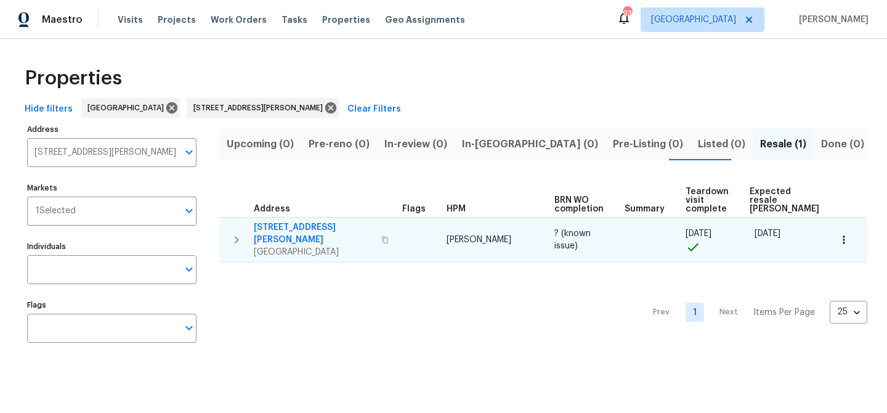
click at [278, 225] on span "2232 Dunseath Ave NW Apt 202" at bounding box center [314, 233] width 120 height 25
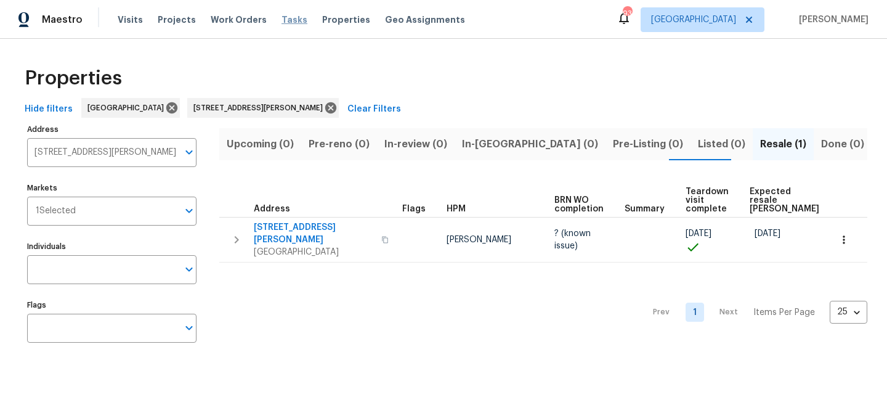
click at [282, 19] on span "Tasks" at bounding box center [295, 19] width 26 height 9
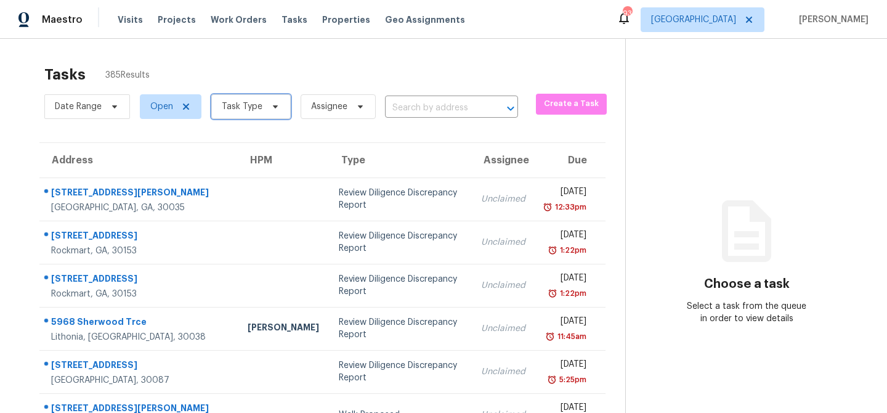
click at [270, 109] on icon at bounding box center [275, 107] width 10 height 10
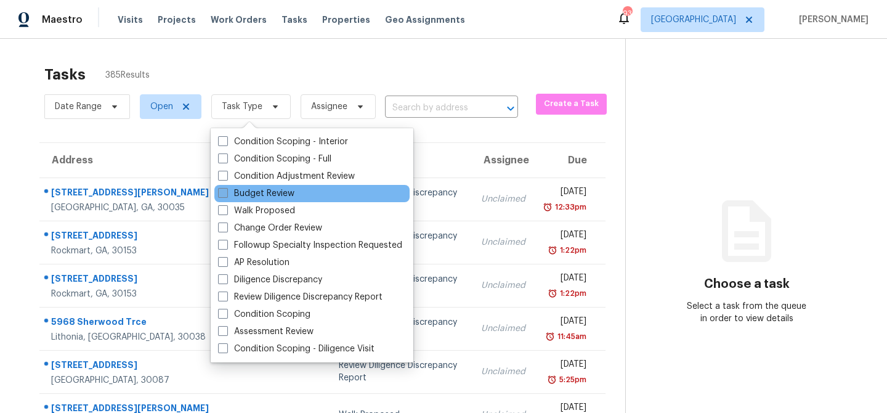
click at [225, 196] on span at bounding box center [223, 193] width 10 height 10
click at [225, 195] on input "Budget Review" at bounding box center [222, 191] width 8 height 8
checkbox input "true"
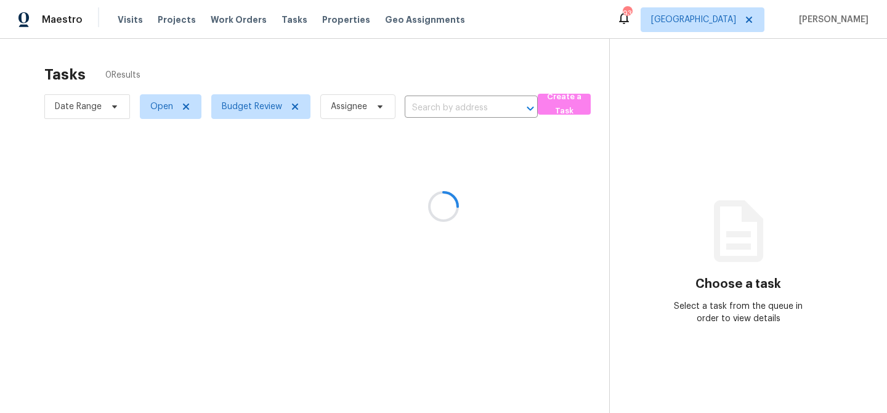
click at [258, 32] on div at bounding box center [443, 206] width 887 height 413
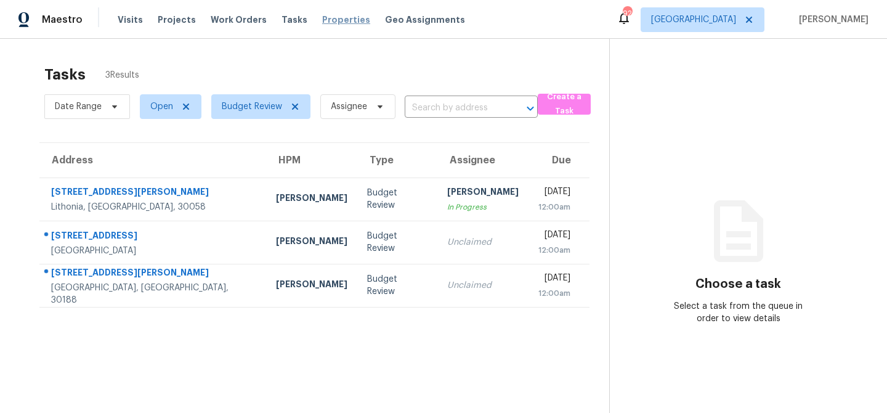
click at [335, 18] on span "Properties" at bounding box center [346, 20] width 48 height 12
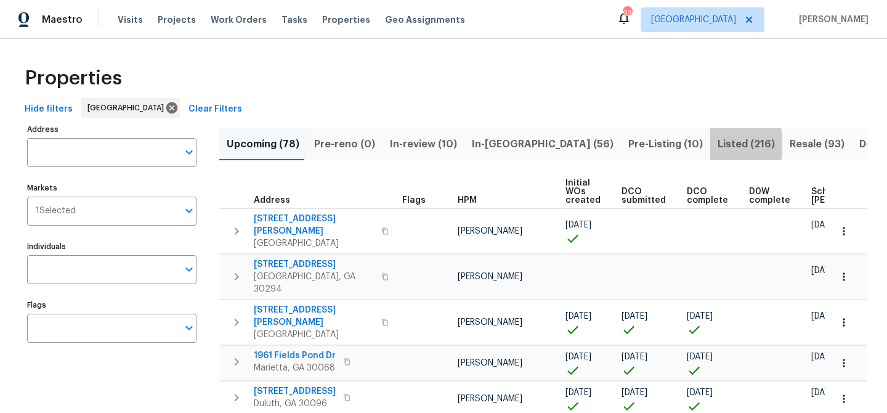
click at [718, 144] on span "Listed (216)" at bounding box center [746, 144] width 57 height 17
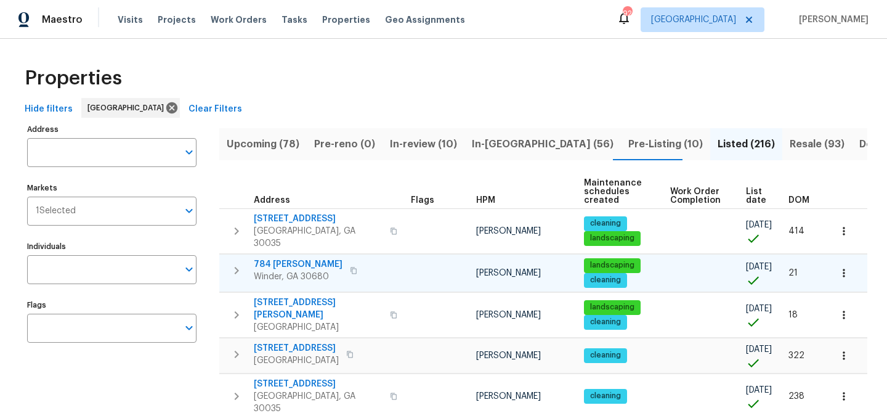
click at [856, 271] on td at bounding box center [847, 273] width 42 height 38
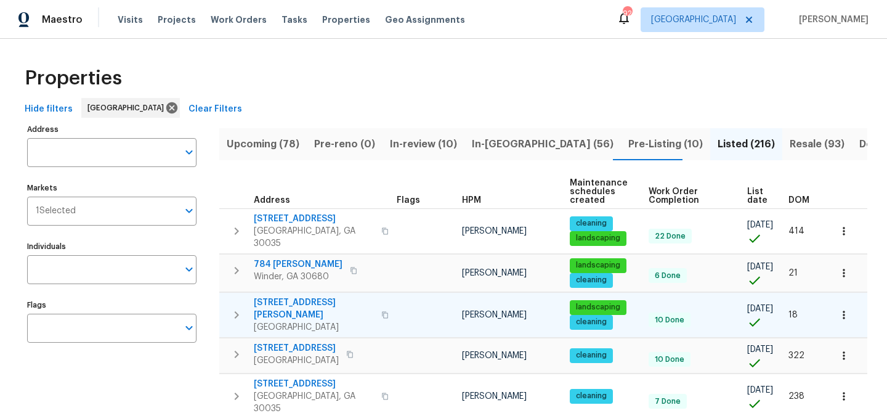
scroll to position [810, 0]
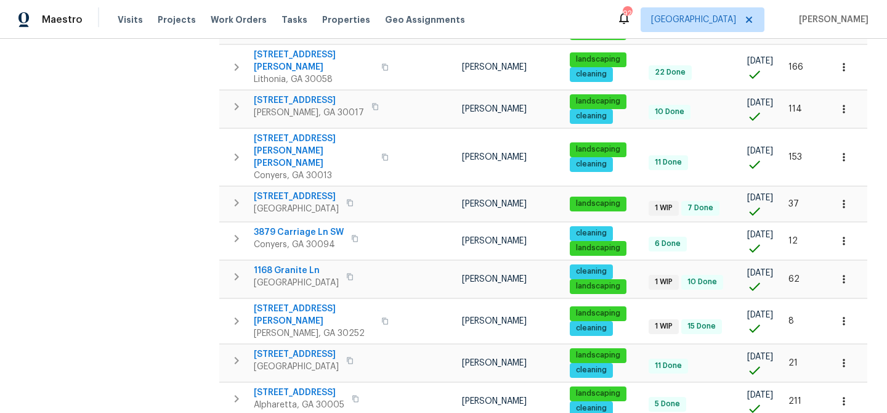
click at [859, 383] on body "Maestro Visits Projects Work Orders Tasks Properties Geo Assignments 92 Atlanta…" at bounding box center [443, 206] width 887 height 413
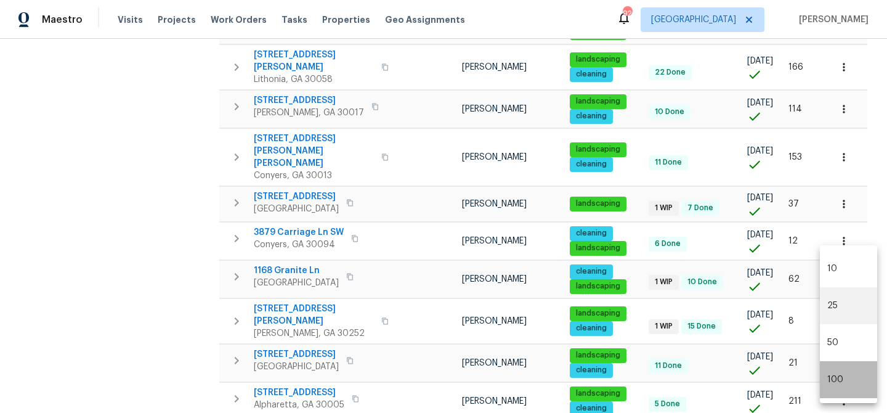
click at [842, 381] on li "100" at bounding box center [848, 379] width 57 height 37
type input "100"
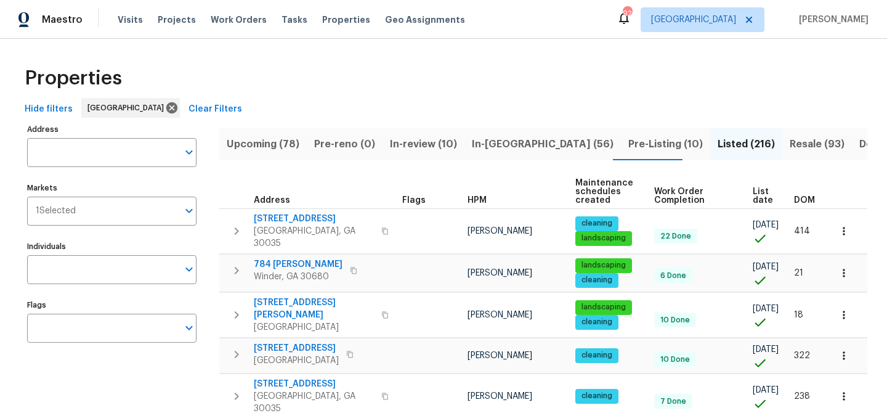
click at [800, 201] on span "DOM" at bounding box center [804, 200] width 21 height 9
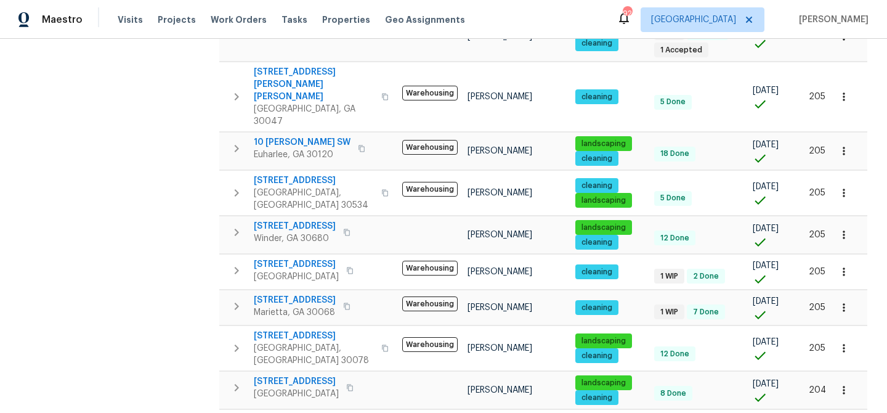
scroll to position [3678, 0]
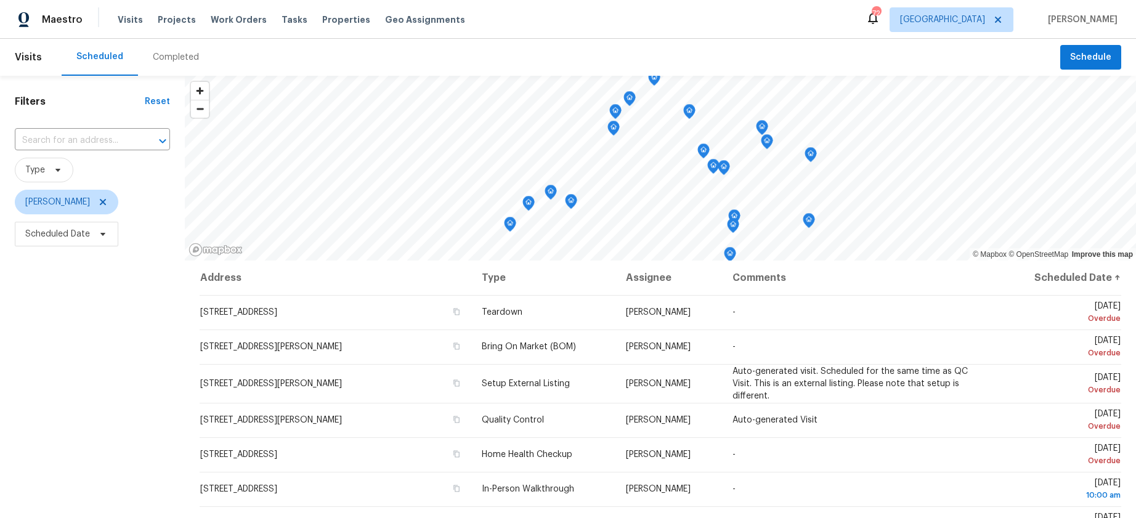
scroll to position [157, 0]
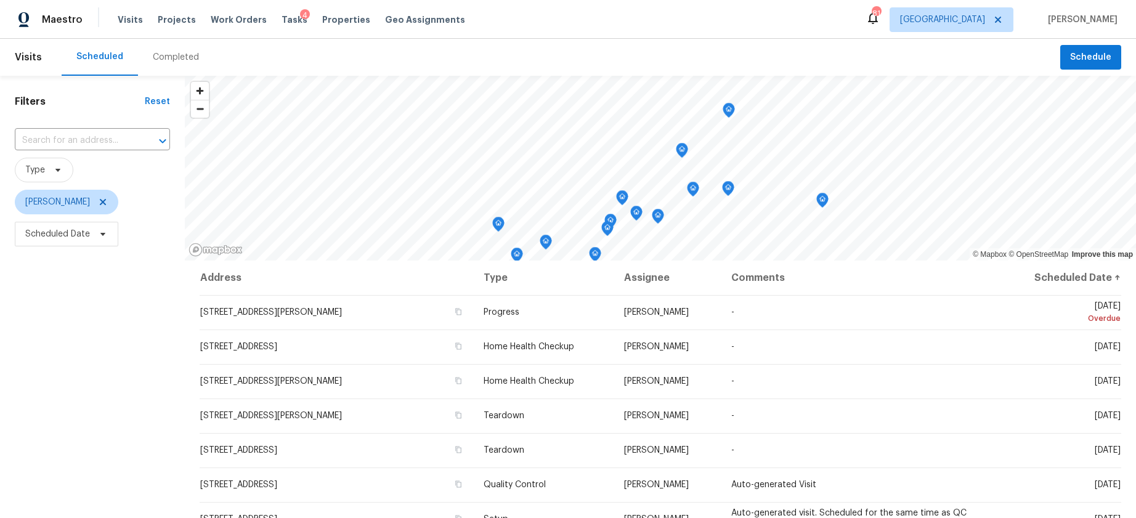
scroll to position [97, 0]
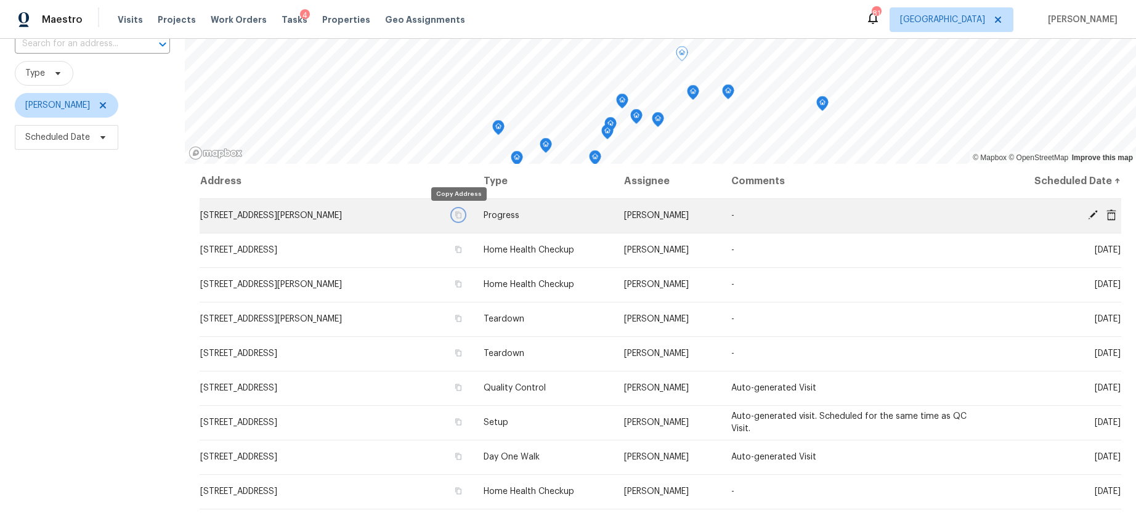
click at [459, 213] on icon "button" at bounding box center [459, 215] width 6 height 7
click at [1094, 211] on icon at bounding box center [1092, 214] width 11 height 11
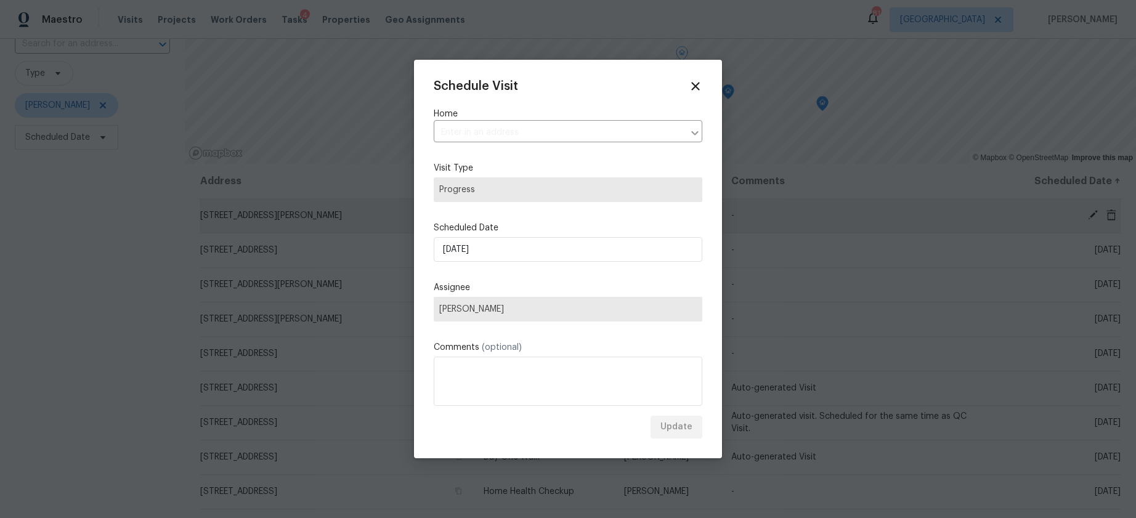
type input "5028 Nichols Dr, Flowery Branch, GA 30542"
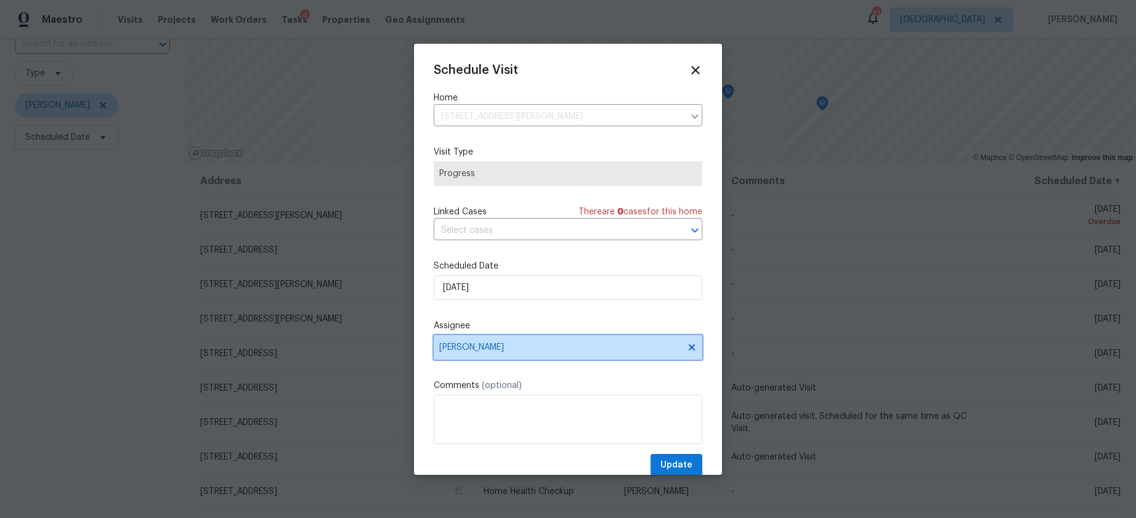
click at [498, 346] on span "Scott Smathers" at bounding box center [560, 348] width 242 height 10
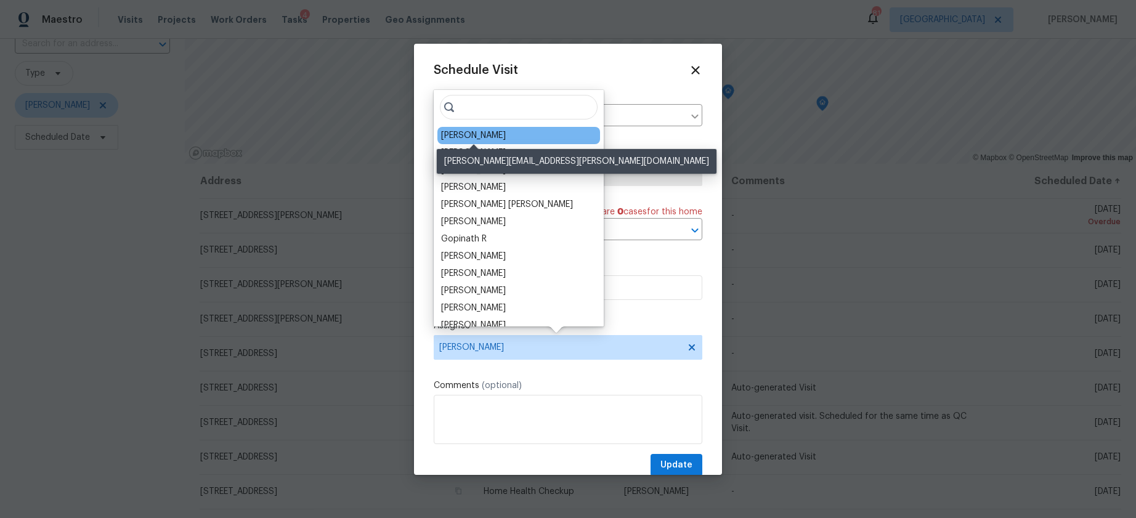
click at [472, 140] on div "Michael Durham" at bounding box center [473, 135] width 65 height 12
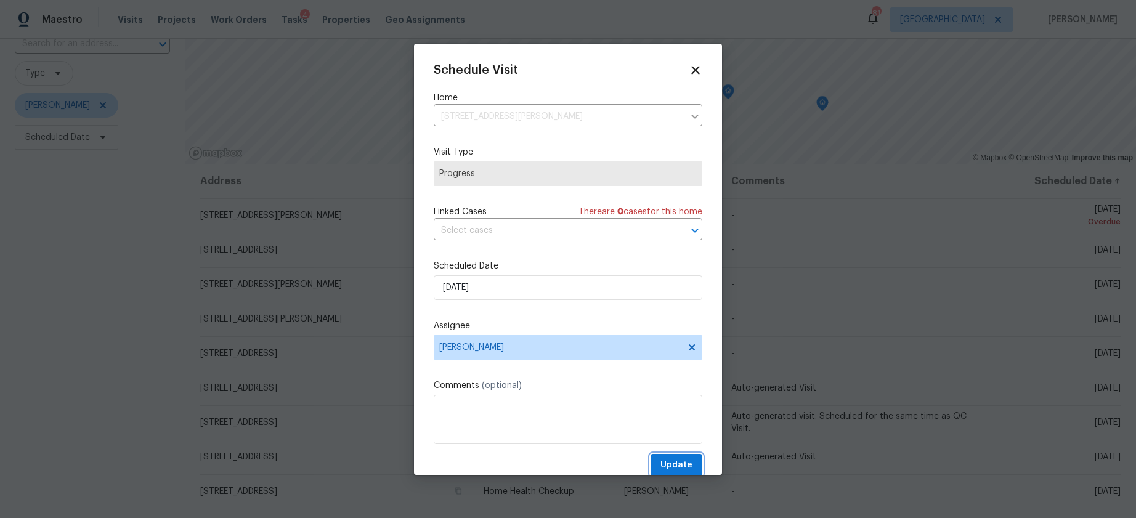
click at [676, 465] on span "Update" at bounding box center [676, 465] width 32 height 15
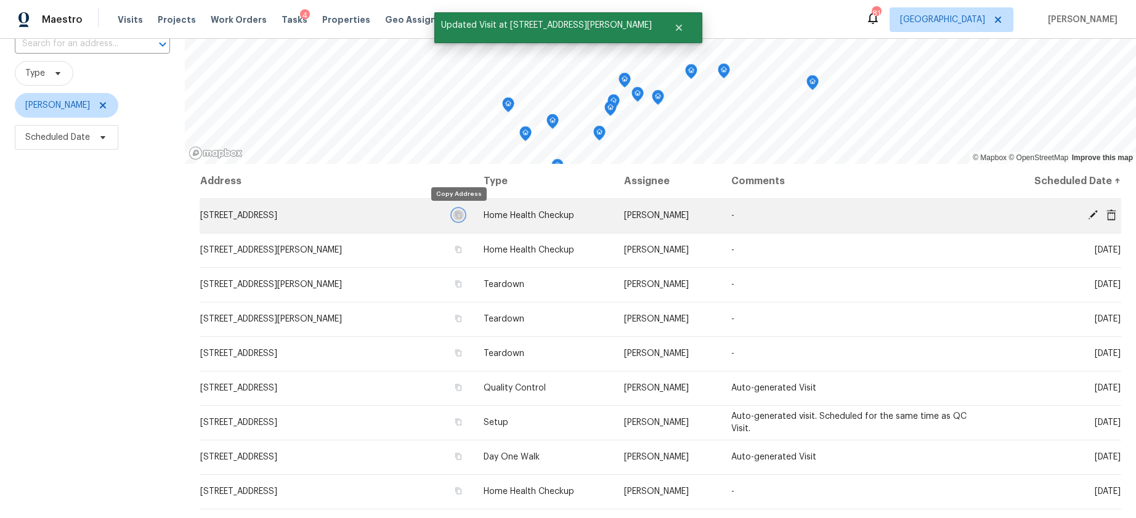
click at [460, 216] on icon "button" at bounding box center [459, 215] width 6 height 7
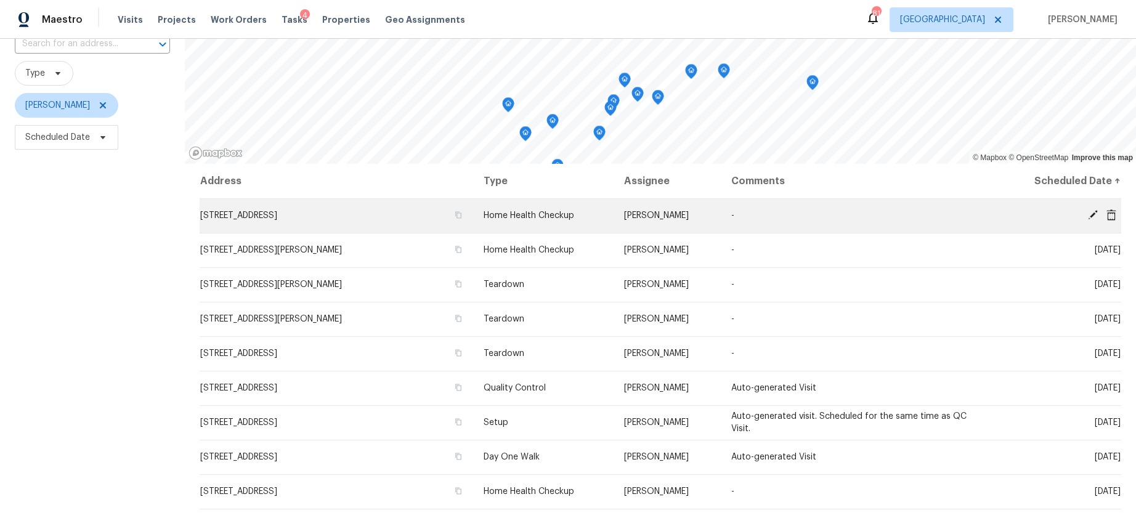
click at [1109, 215] on icon at bounding box center [1111, 214] width 11 height 11
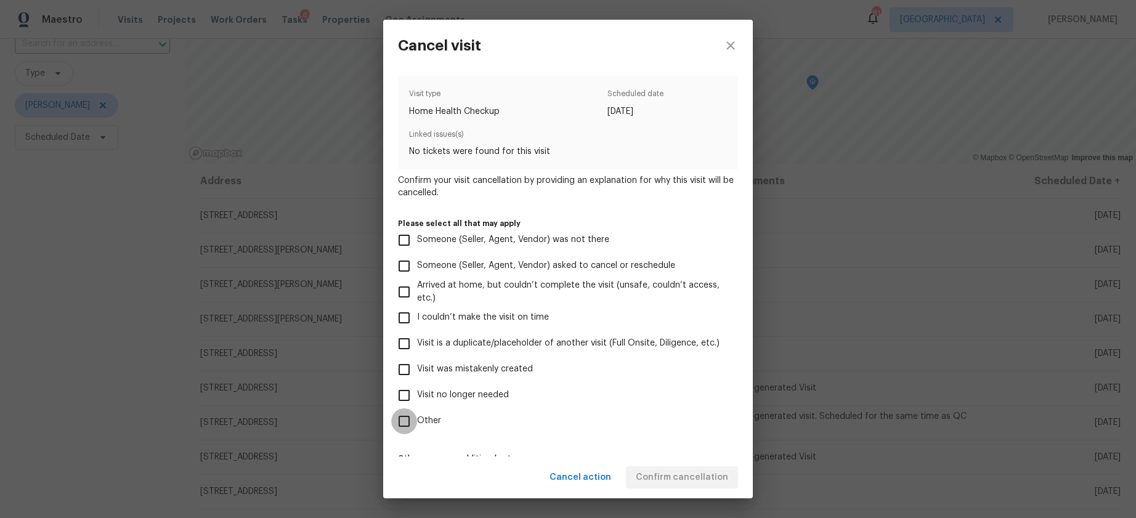
click at [408, 420] on input "Other" at bounding box center [404, 421] width 26 height 26
checkbox input "true"
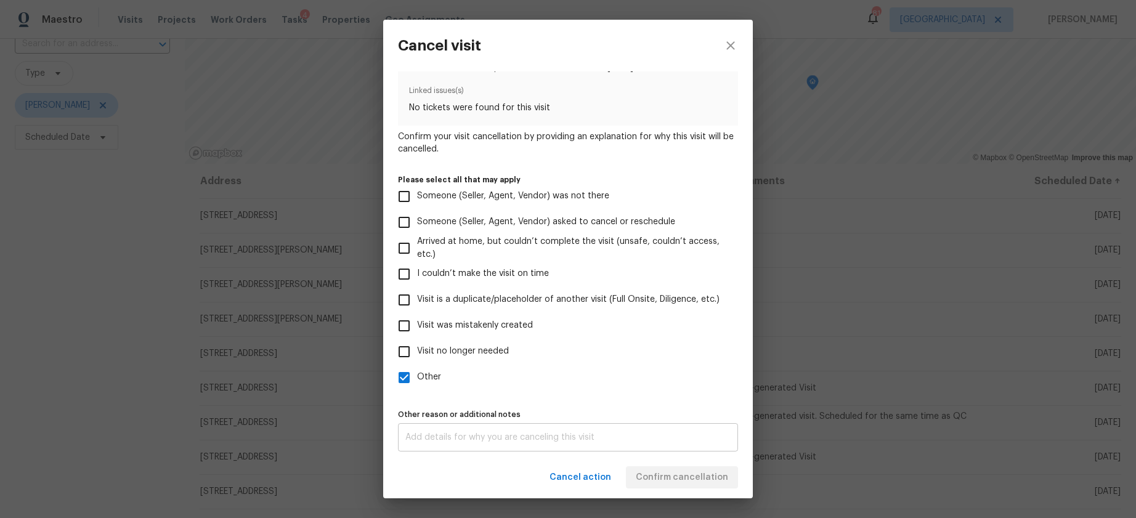
click at [490, 431] on div "x Other reason or additional notes" at bounding box center [568, 437] width 340 height 28
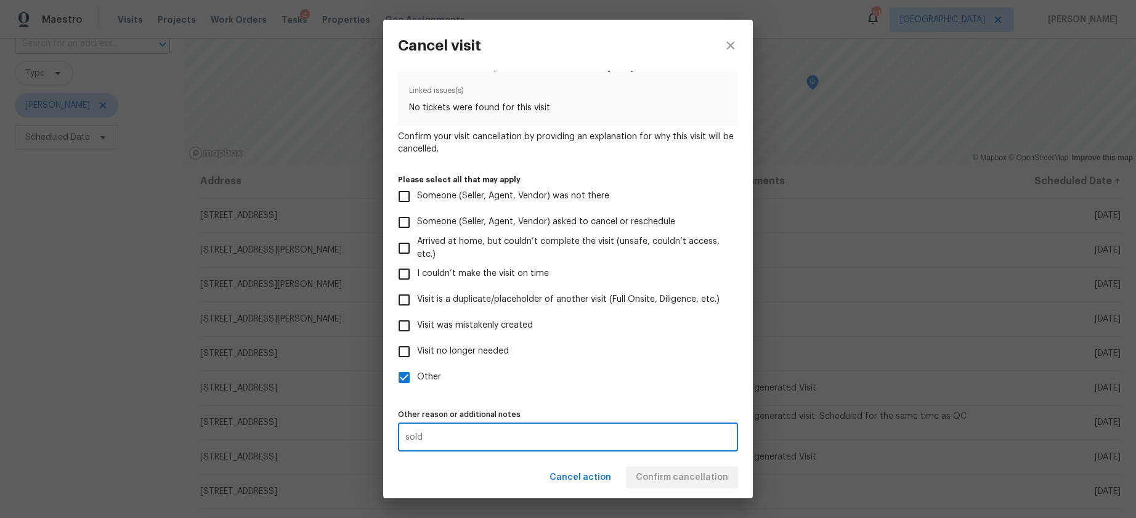
type textarea "sold"
click at [556, 361] on label "Visit no longer needed" at bounding box center [559, 352] width 337 height 26
click at [417, 361] on input "Visit no longer needed" at bounding box center [404, 352] width 26 height 26
checkbox input "true"
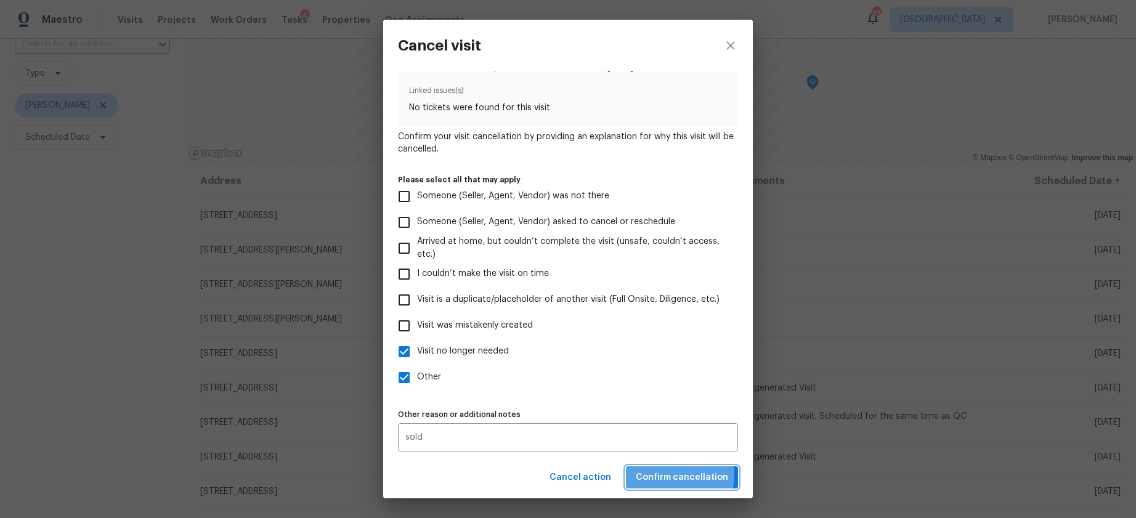
click at [676, 475] on span "Confirm cancellation" at bounding box center [682, 477] width 92 height 15
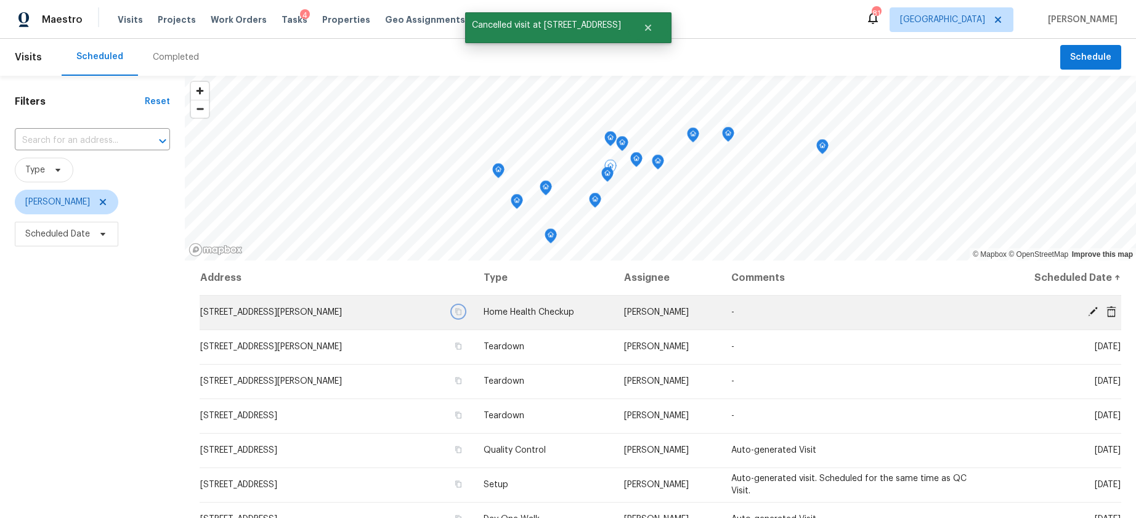
click at [459, 314] on icon "button" at bounding box center [459, 312] width 6 height 7
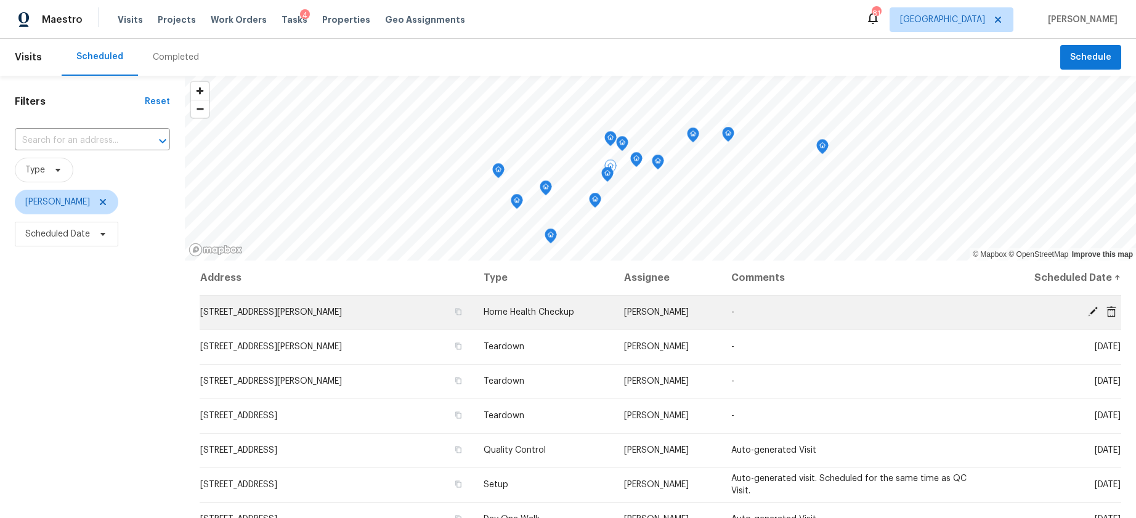
click at [1092, 310] on icon at bounding box center [1093, 312] width 10 height 10
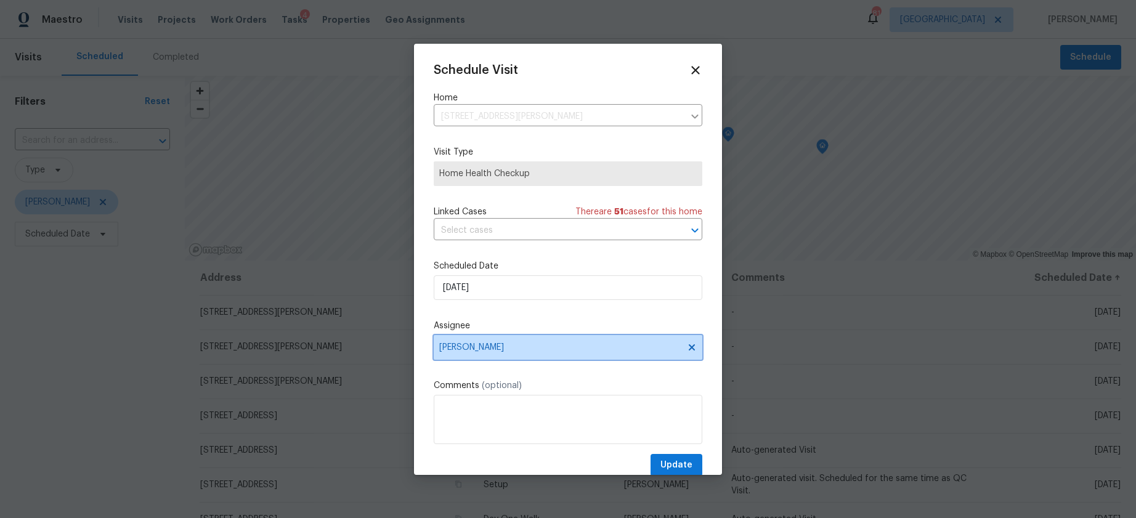
click at [555, 355] on span "Scott Smathers" at bounding box center [568, 347] width 269 height 25
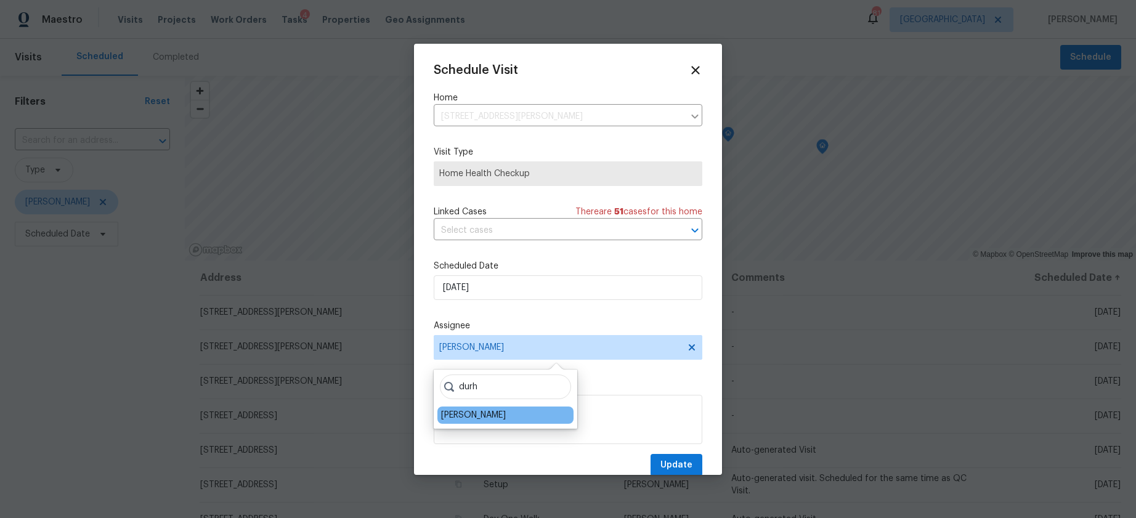
type input "durh"
click at [516, 413] on div "Michael Durham" at bounding box center [505, 415] width 136 height 17
click at [516, 418] on div "Michael Durham" at bounding box center [505, 415] width 136 height 17
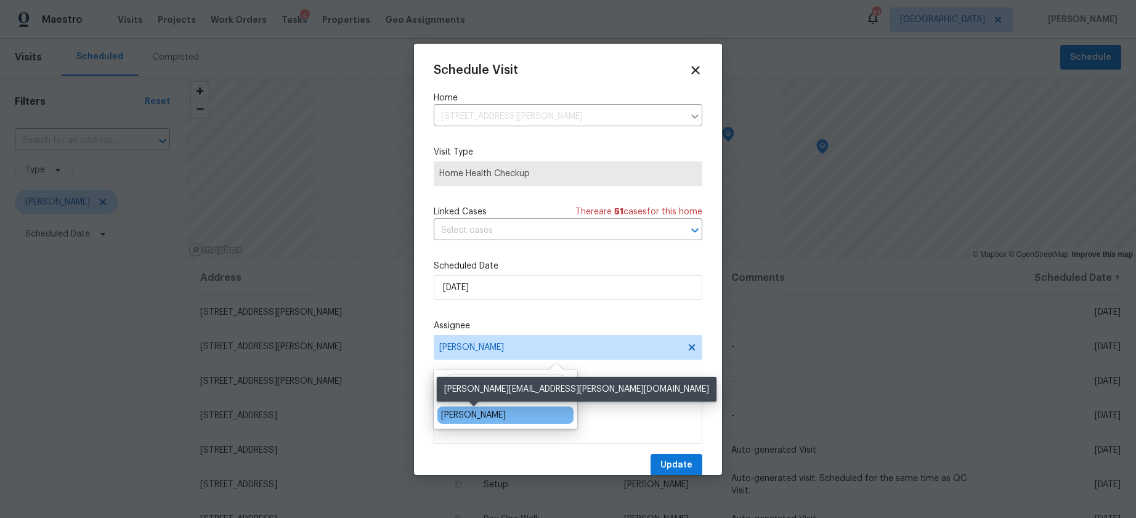
click at [492, 412] on div "Michael Durham" at bounding box center [473, 415] width 65 height 12
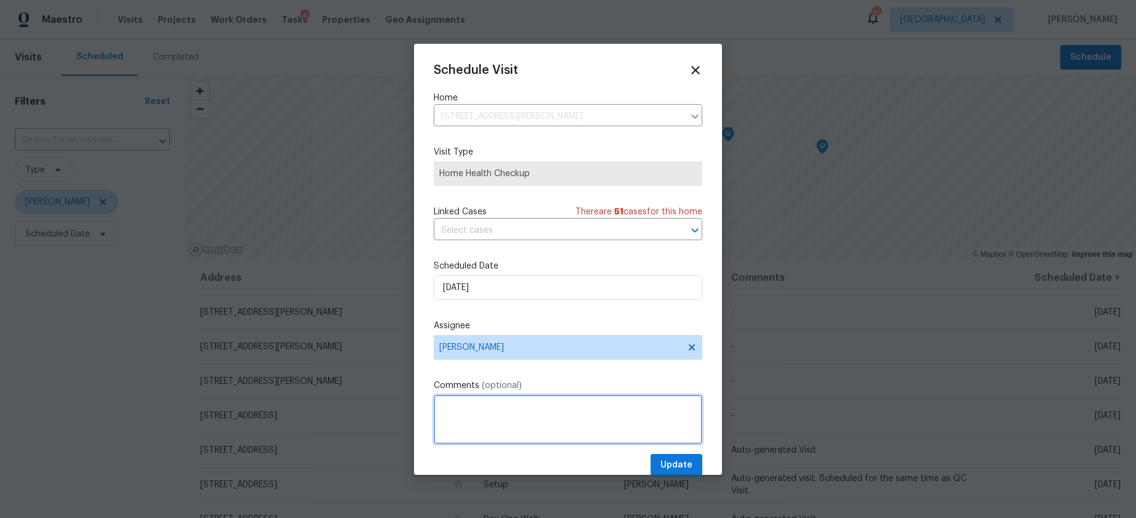
click at [488, 415] on textarea at bounding box center [568, 419] width 269 height 49
type textarea "do for scott while he is out please"
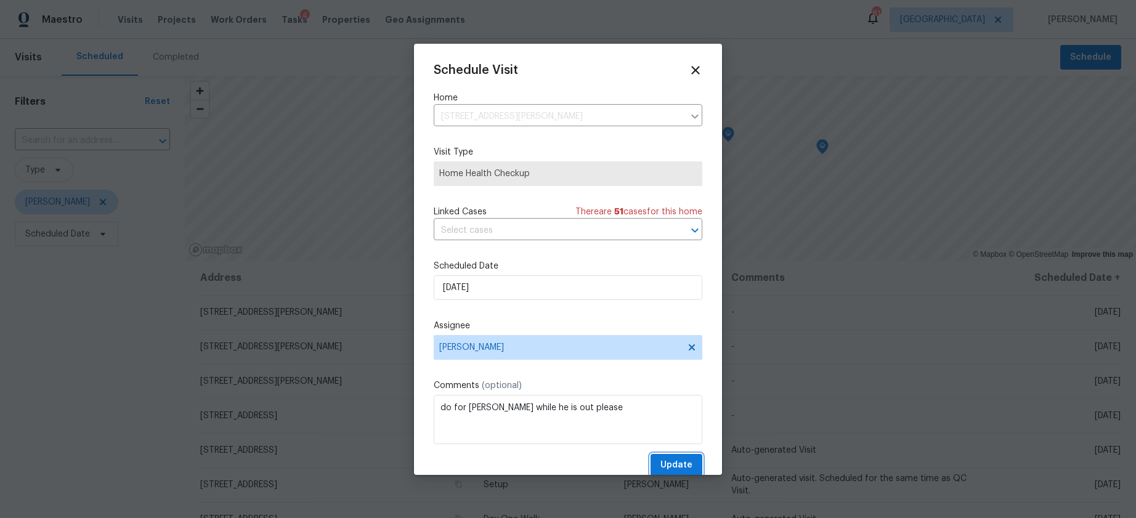
click at [685, 459] on span "Update" at bounding box center [676, 465] width 32 height 15
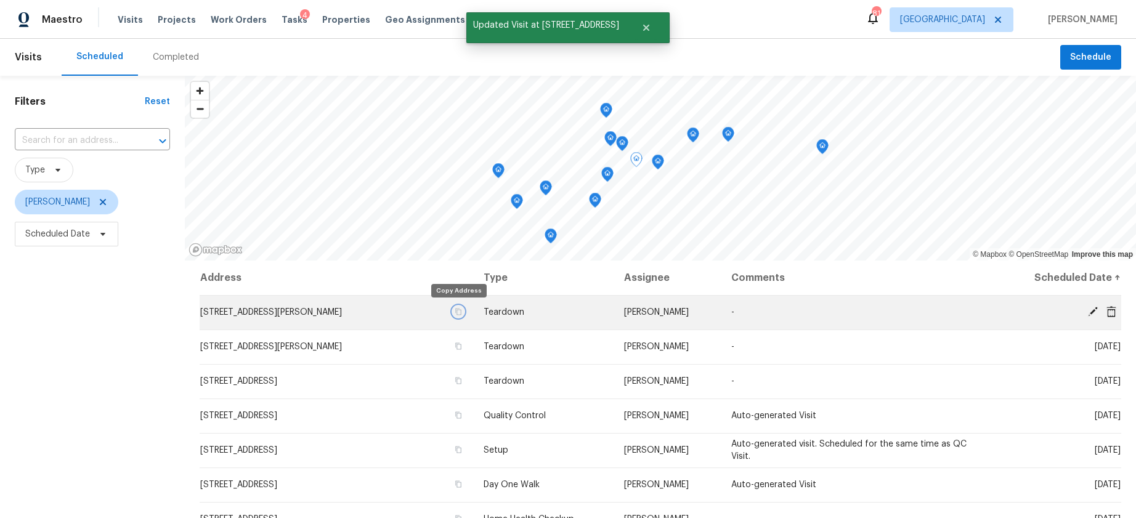
click at [457, 311] on icon "button" at bounding box center [458, 311] width 7 height 7
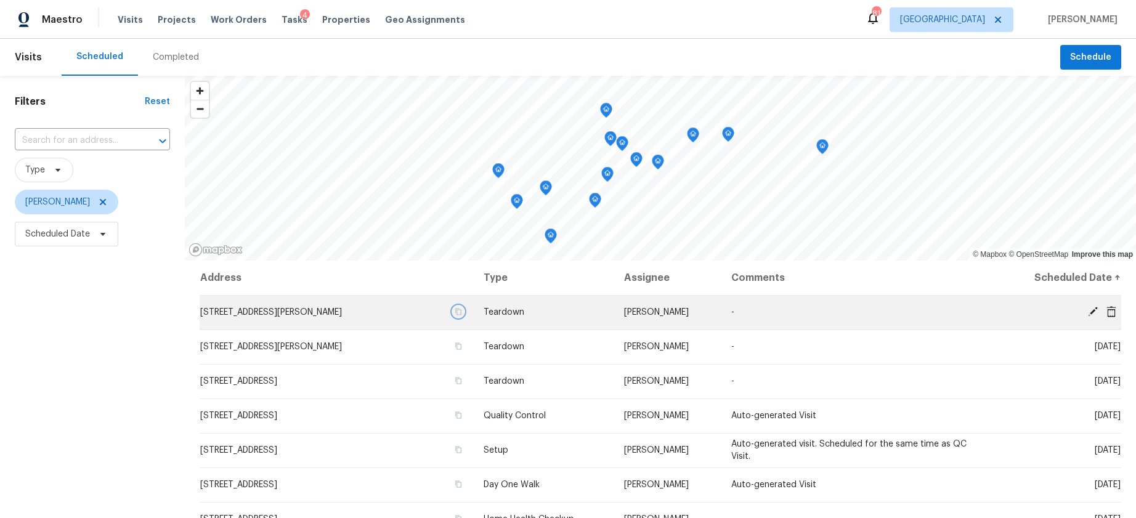
click at [458, 313] on icon "button" at bounding box center [458, 311] width 7 height 7
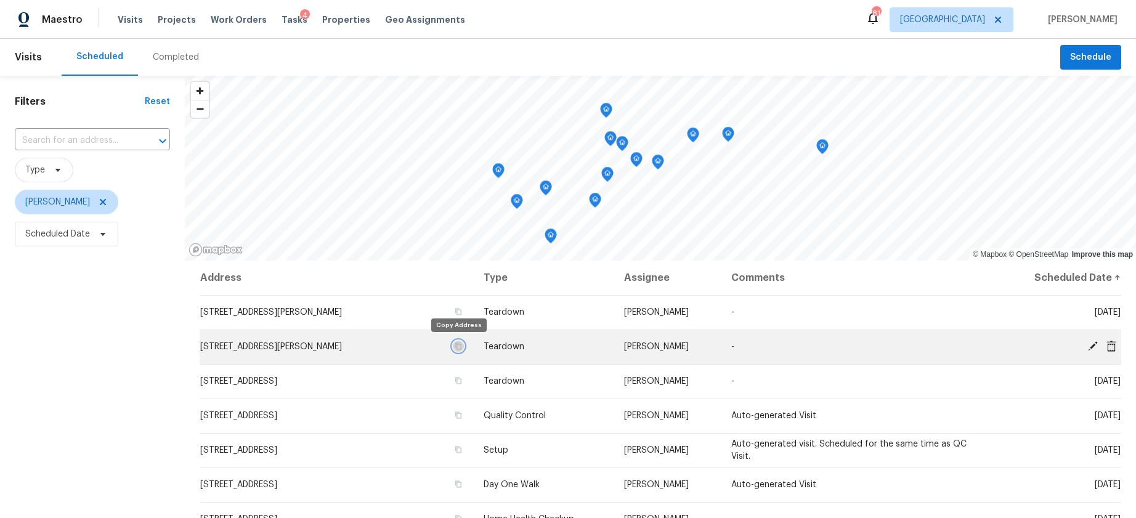
click at [456, 347] on icon "button" at bounding box center [459, 346] width 6 height 7
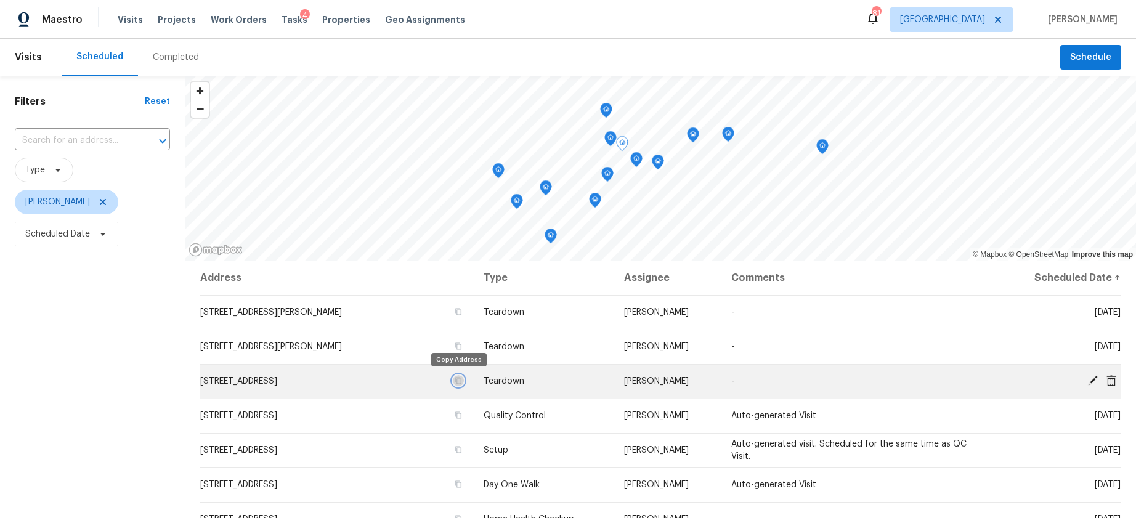
click at [456, 381] on icon "button" at bounding box center [459, 381] width 6 height 7
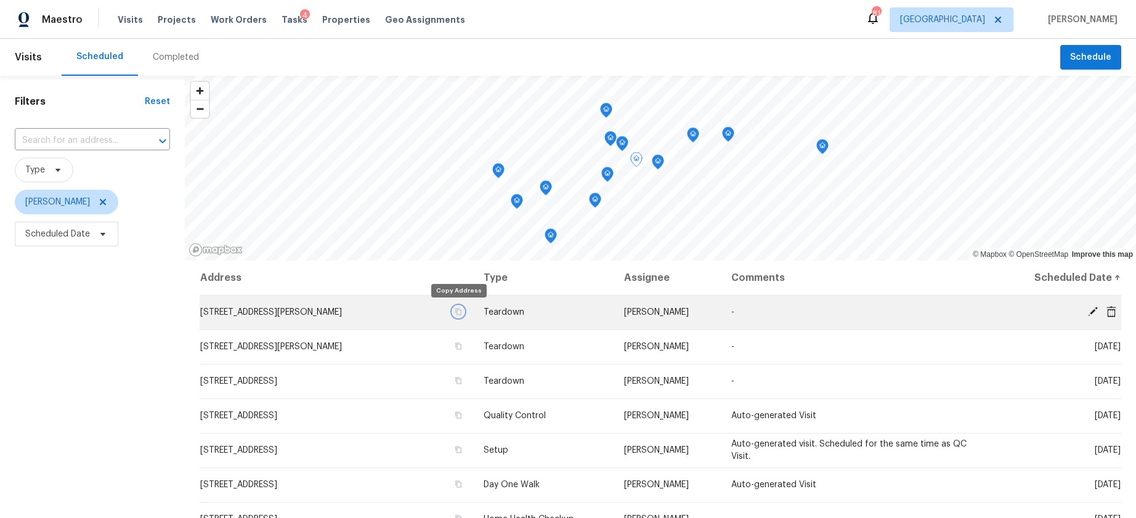
click at [457, 314] on icon "button" at bounding box center [458, 311] width 7 height 7
click at [1089, 307] on icon at bounding box center [1092, 311] width 11 height 11
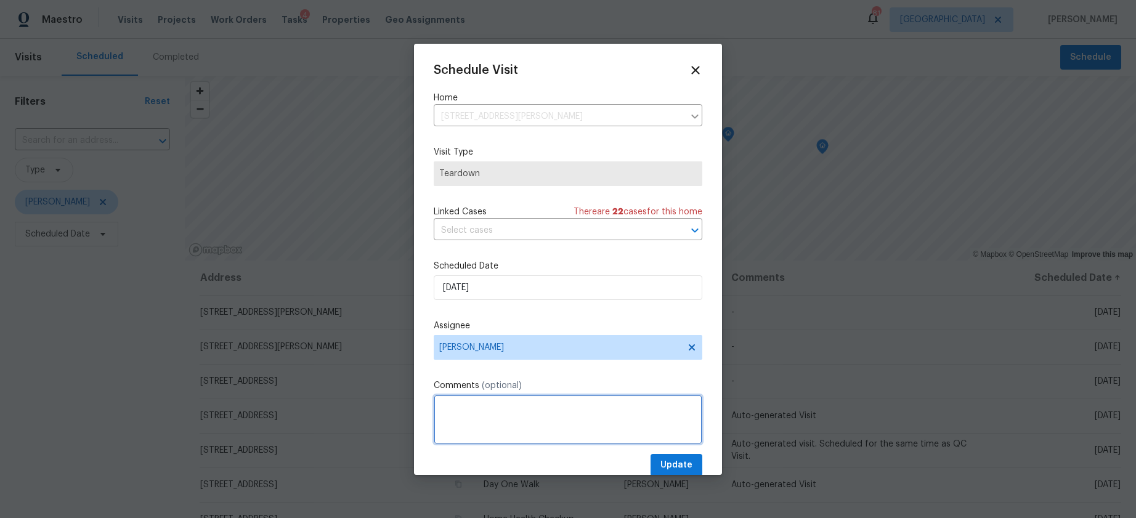
click at [504, 406] on textarea at bounding box center [568, 419] width 269 height 49
type textarea "COE Friday the 24th"
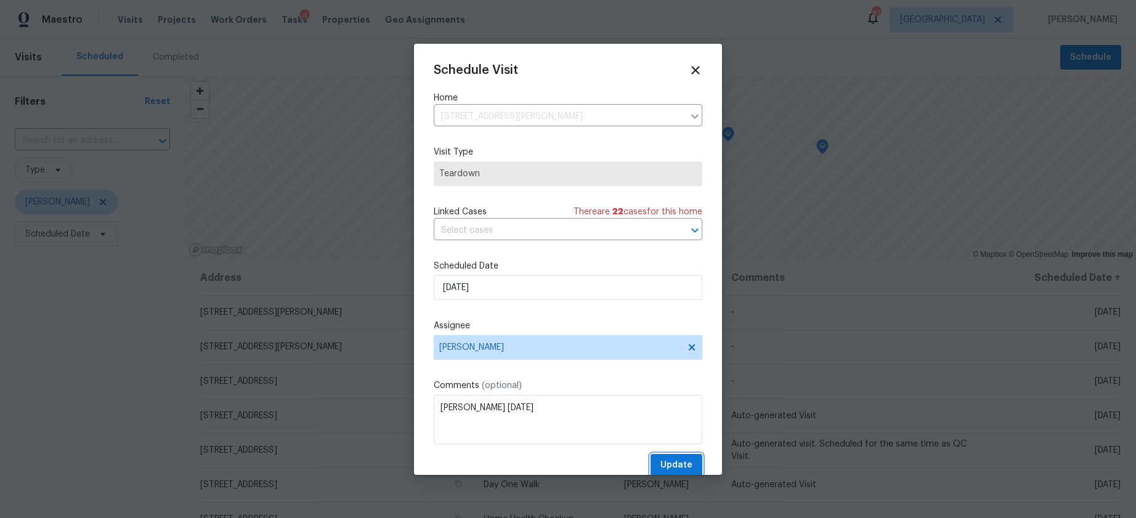
click at [686, 457] on button "Update" at bounding box center [677, 465] width 52 height 23
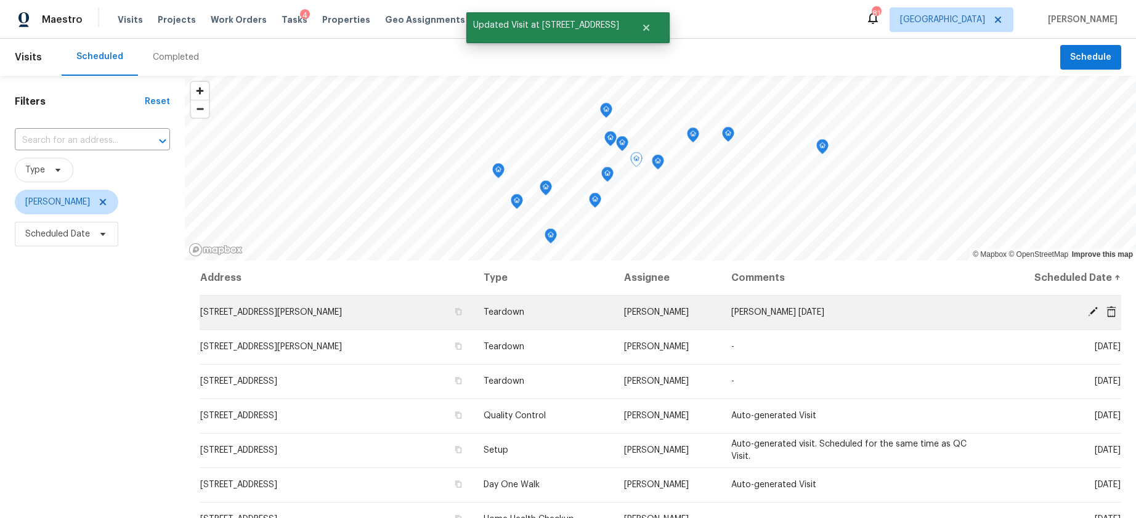
click at [1091, 311] on icon at bounding box center [1093, 312] width 10 height 10
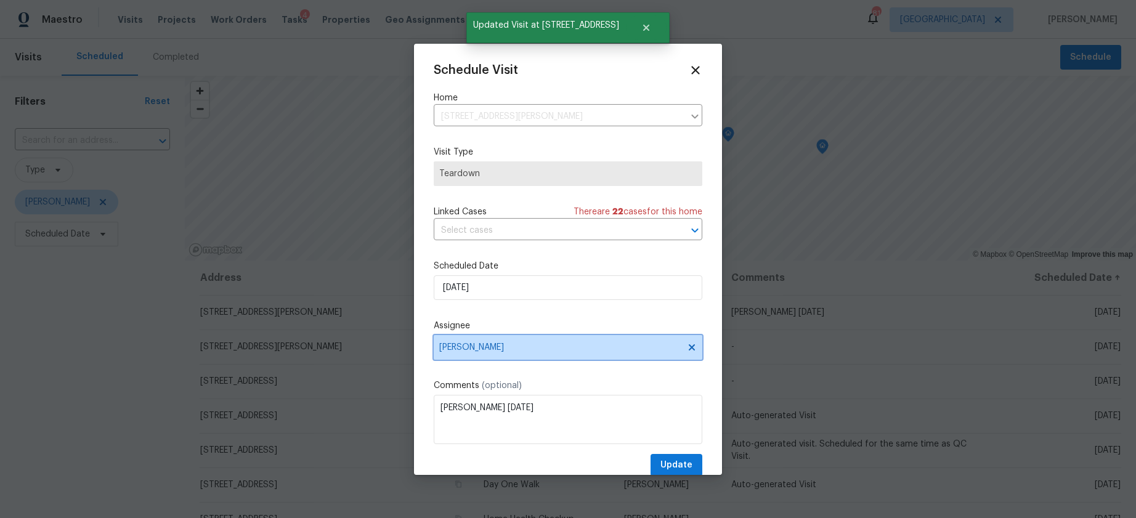
click at [529, 351] on span "Scott Smathers" at bounding box center [560, 348] width 242 height 10
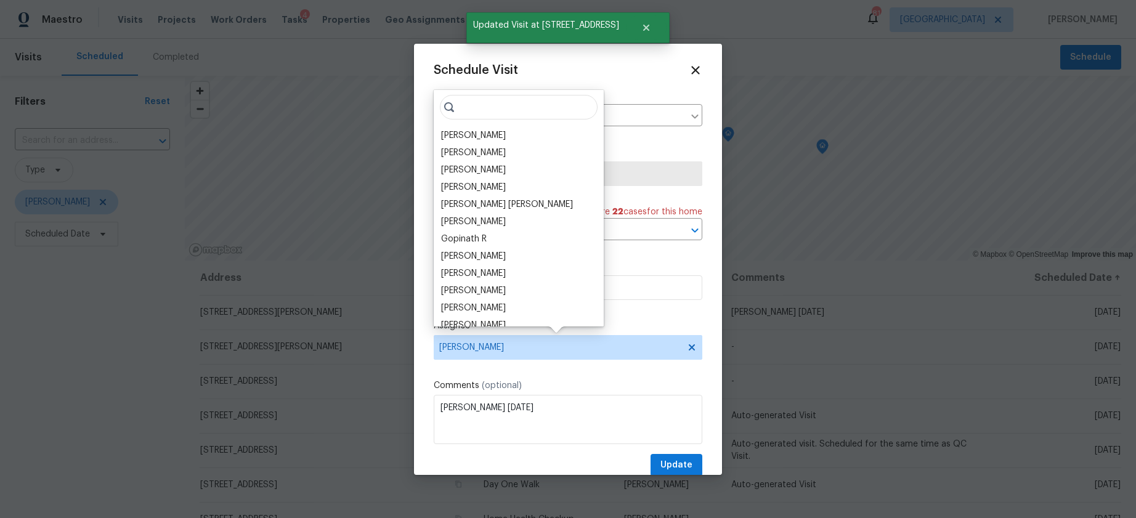
click at [498, 112] on input "search" at bounding box center [519, 107] width 158 height 25
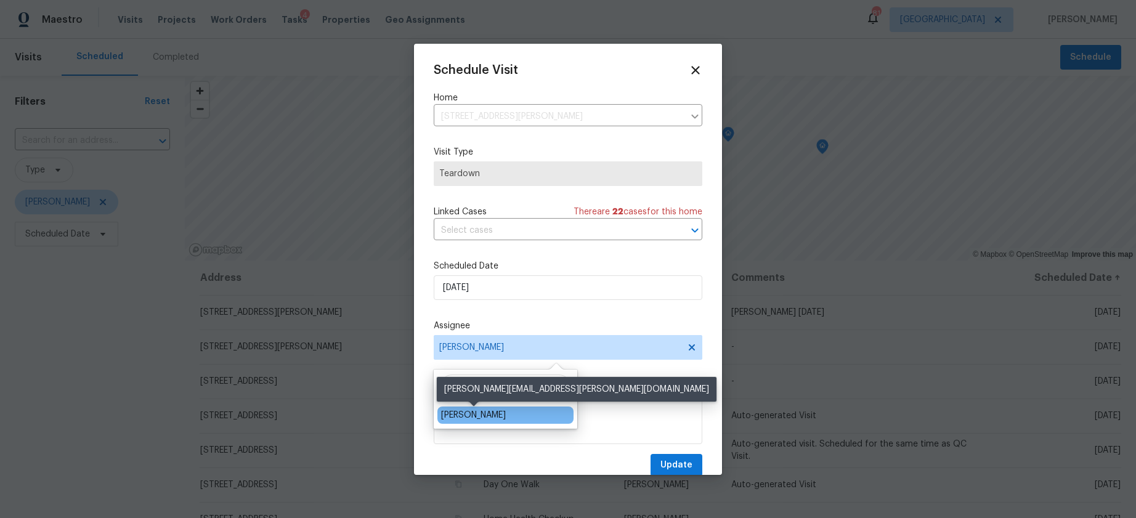
type input "durh"
click at [470, 416] on div "Michael Durham" at bounding box center [473, 415] width 65 height 12
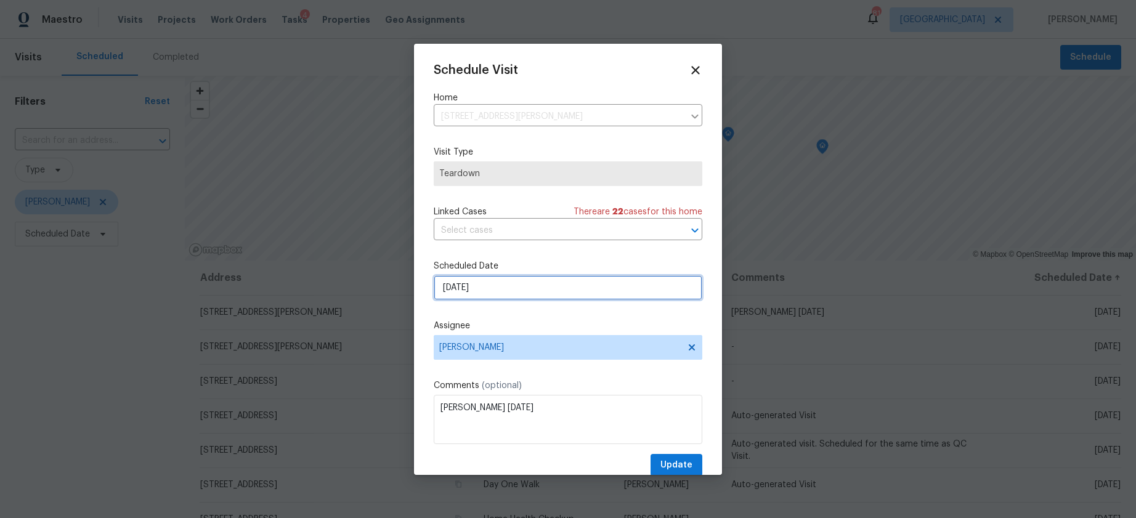
click at [471, 286] on input "10/19/2025" at bounding box center [568, 287] width 269 height 25
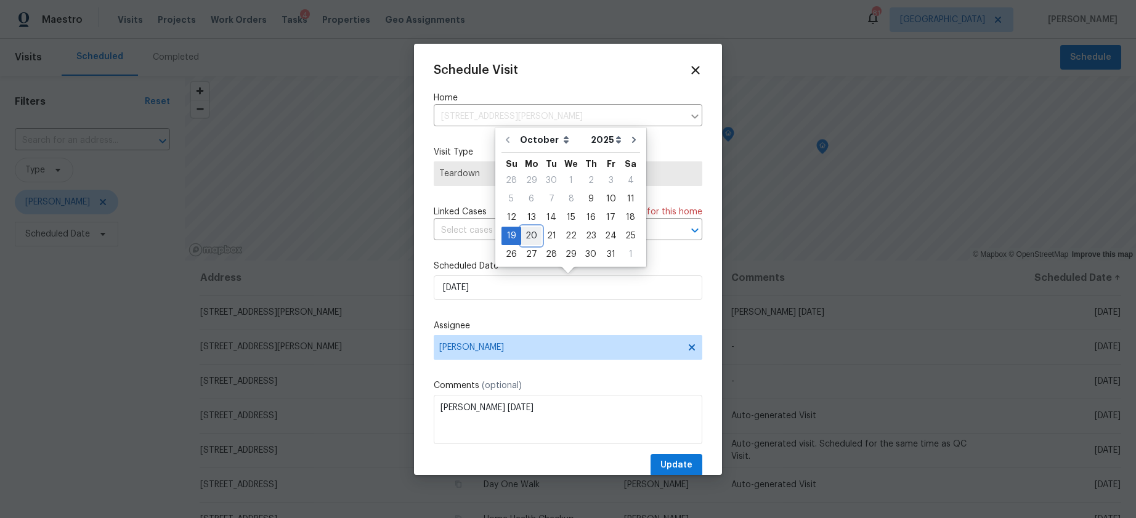
click at [527, 232] on div "20" at bounding box center [531, 235] width 20 height 17
type input "10/20/2025"
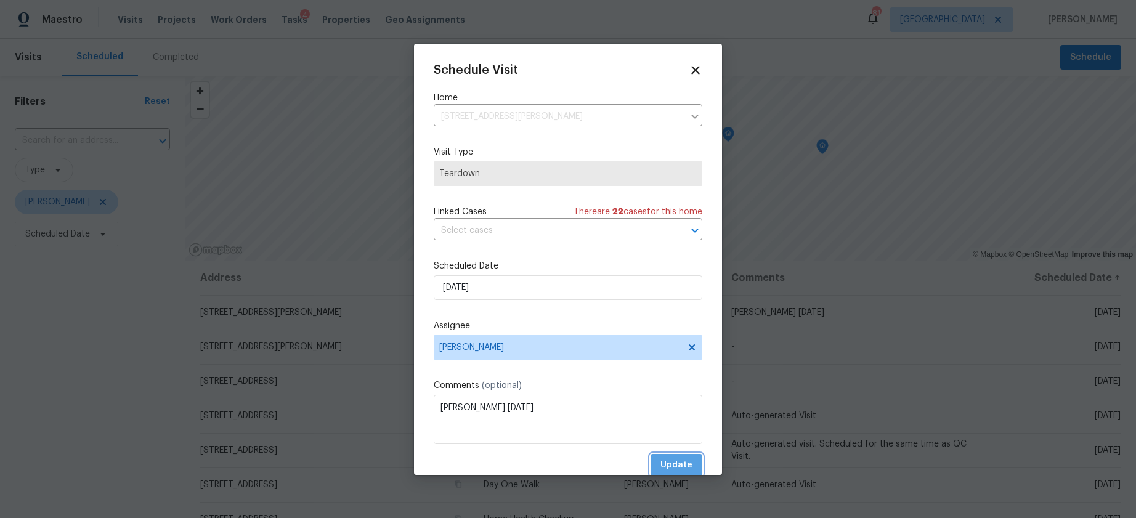
click at [684, 465] on span "Update" at bounding box center [676, 465] width 32 height 15
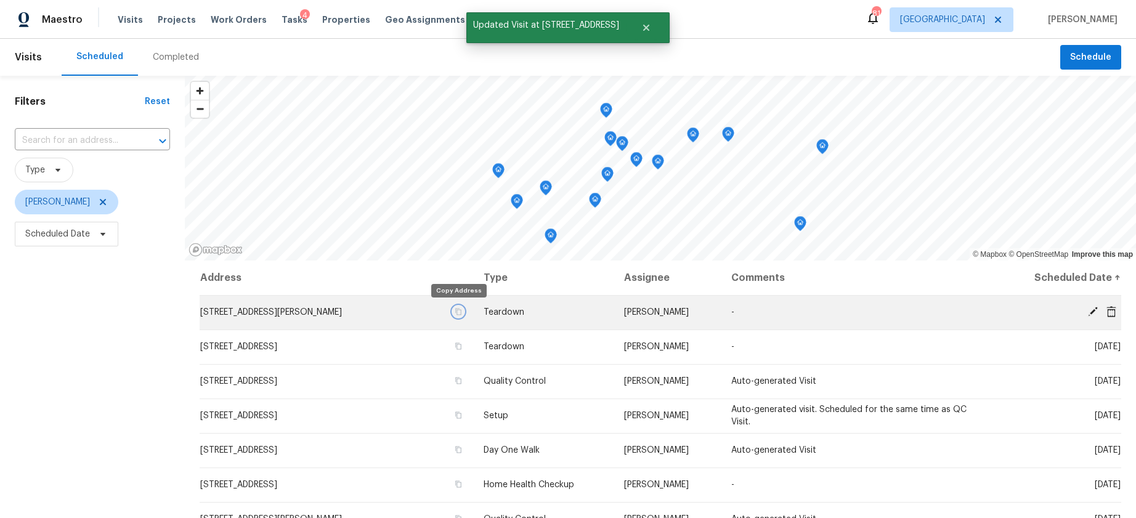
click at [458, 314] on icon "button" at bounding box center [458, 311] width 7 height 7
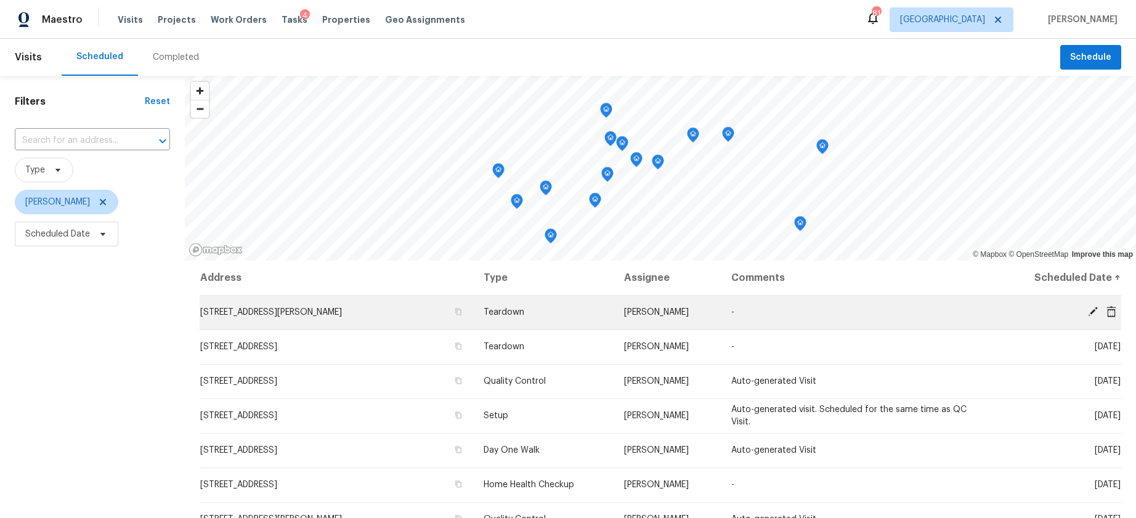
click at [1089, 313] on icon at bounding box center [1092, 311] width 11 height 11
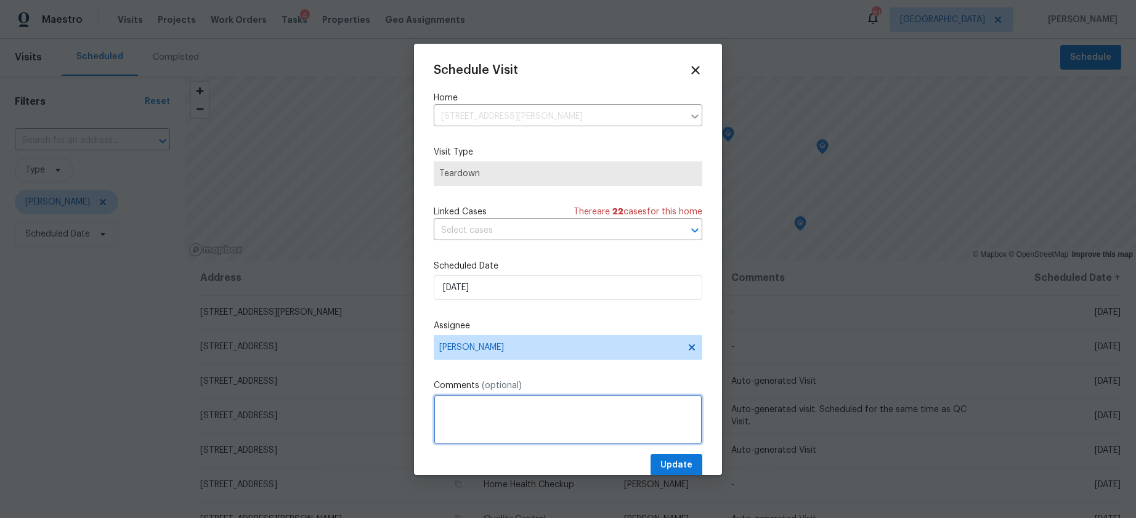
click at [546, 417] on textarea at bounding box center [568, 419] width 269 height 49
type textarea "COE Oct 24th - please do teardown for scott while he is out (not too far from y…"
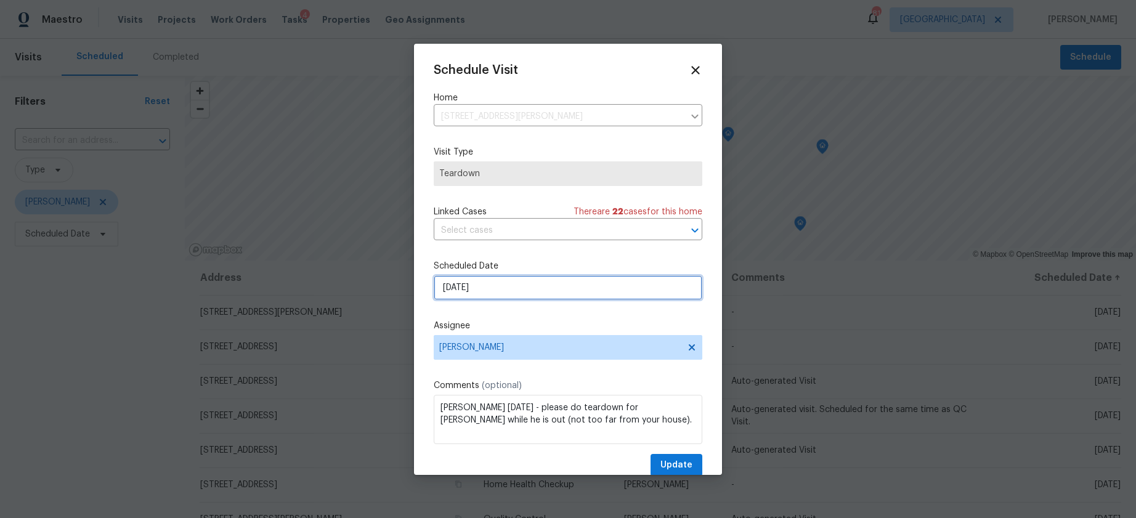
click at [480, 292] on input "10/19/2025" at bounding box center [568, 287] width 269 height 25
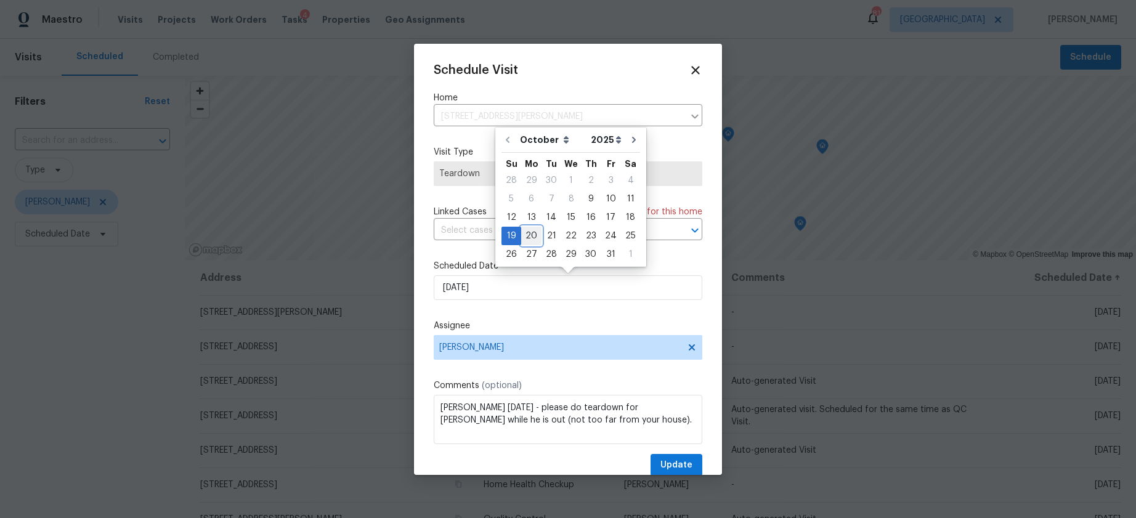
click at [526, 238] on div "20" at bounding box center [531, 235] width 20 height 17
type input "10/20/2025"
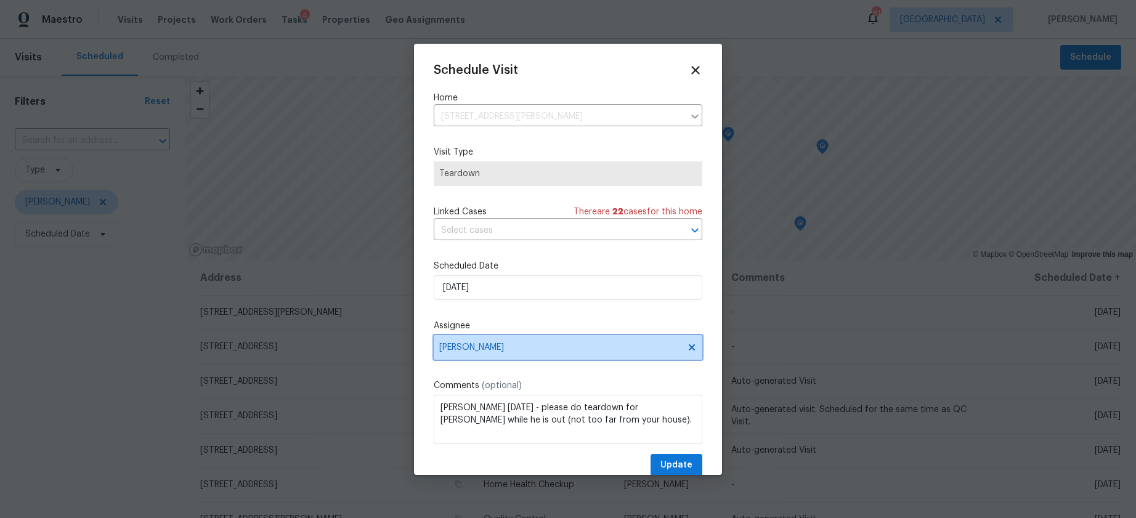
click at [509, 349] on span "Scott Smathers" at bounding box center [560, 348] width 242 height 10
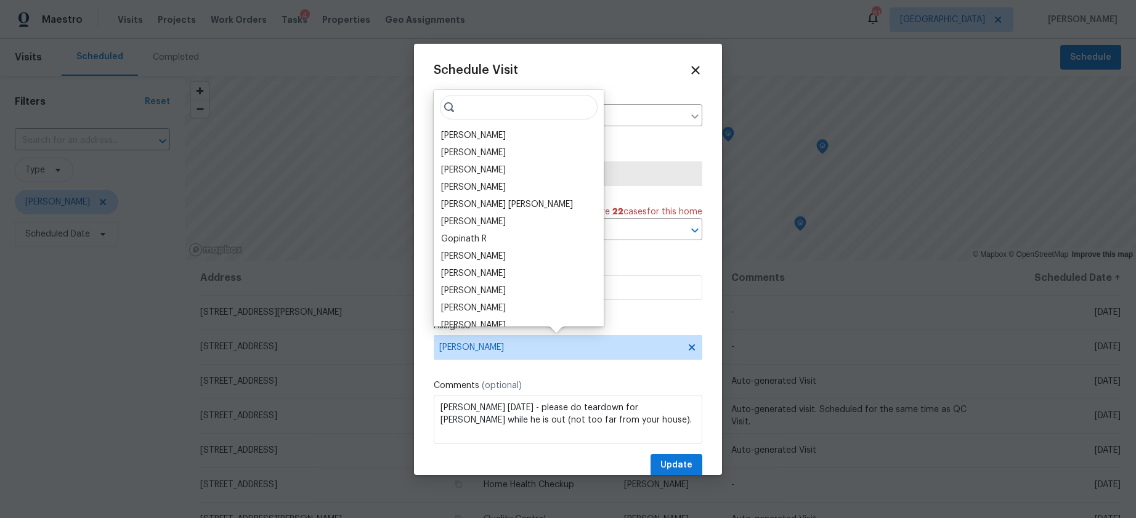
click at [495, 108] on input "search" at bounding box center [519, 107] width 158 height 25
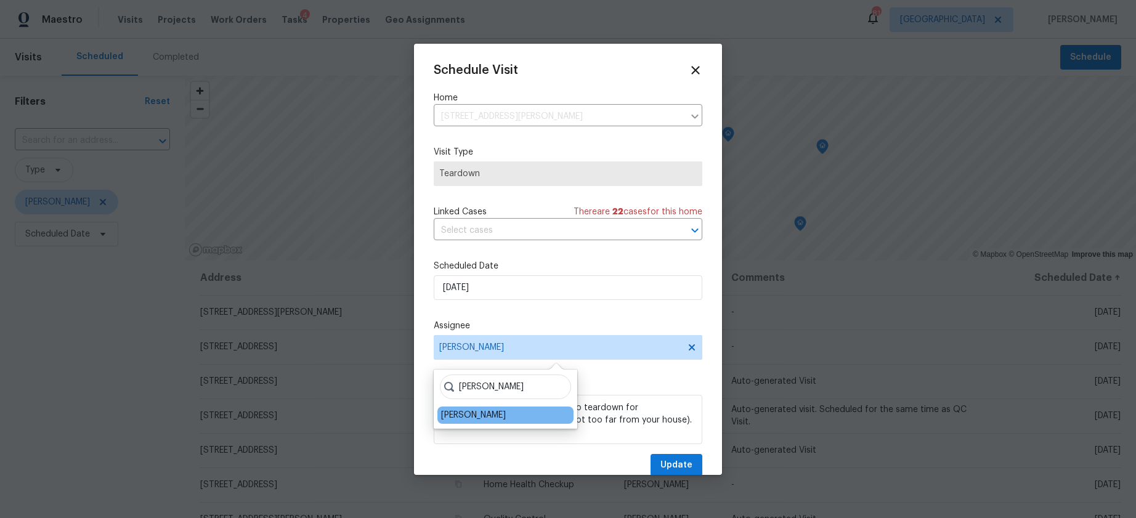
type input "juan"
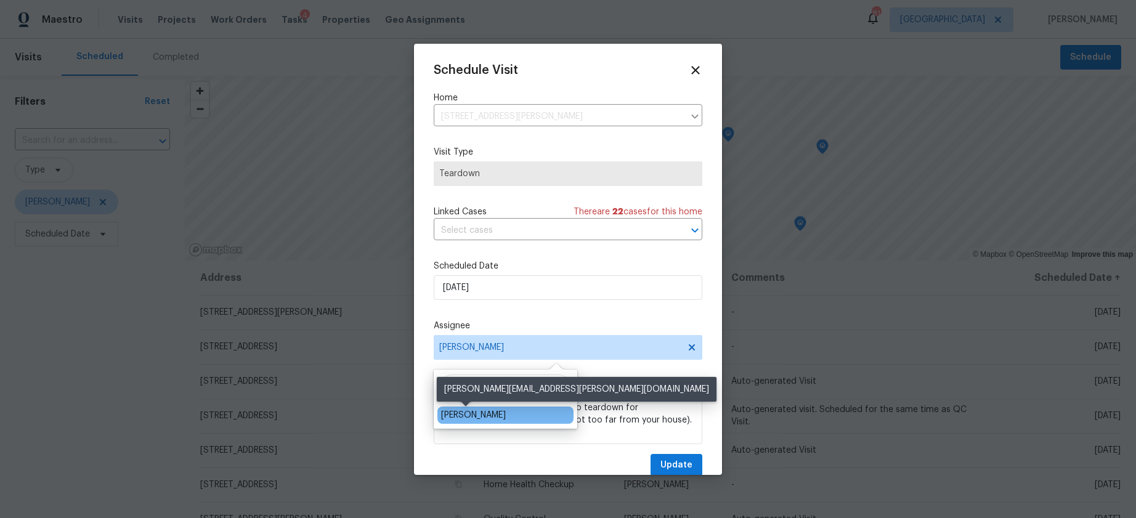
click at [465, 413] on div "Juan Lozano" at bounding box center [473, 415] width 65 height 12
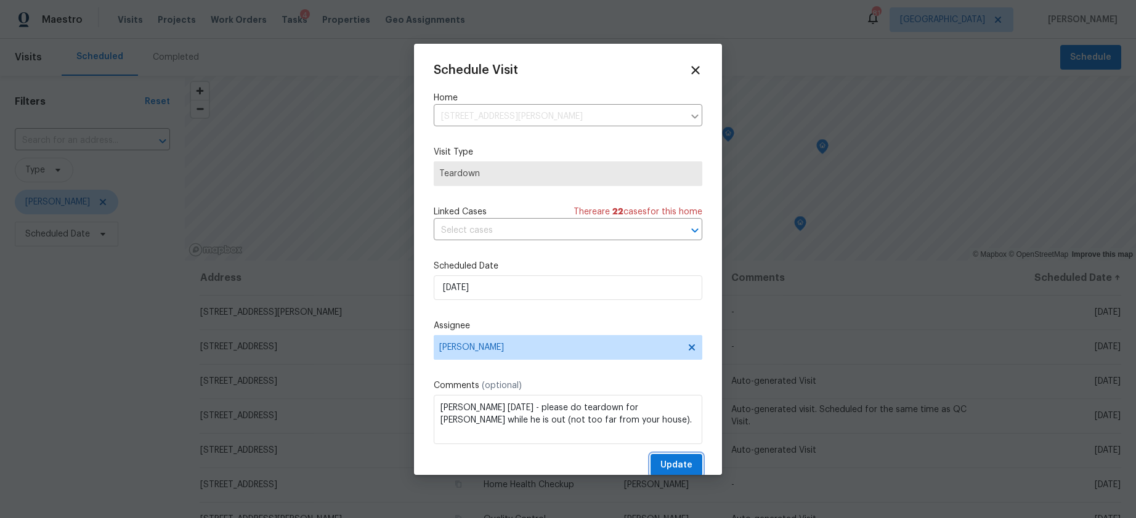
click at [667, 460] on span "Update" at bounding box center [676, 465] width 32 height 15
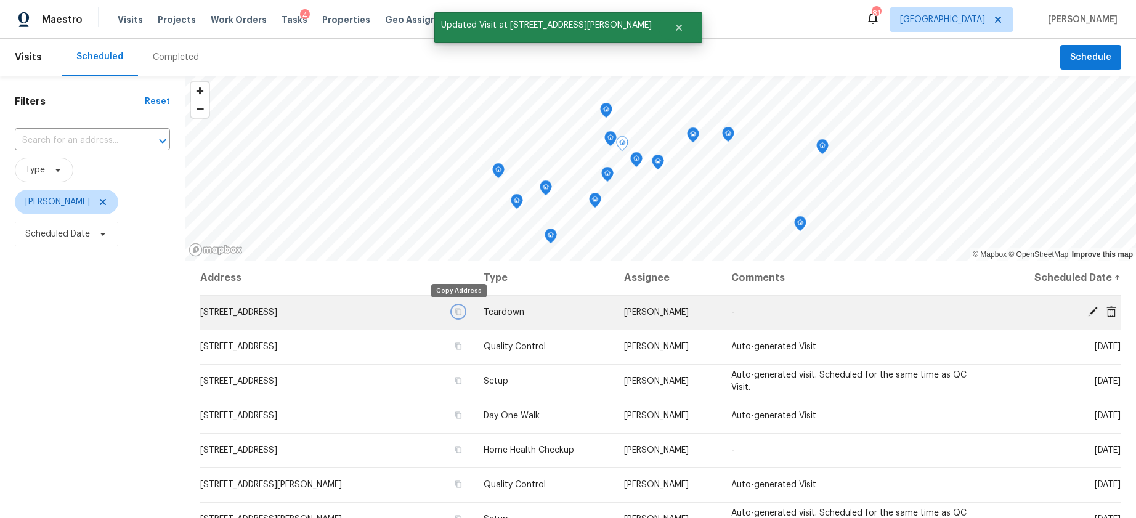
click at [458, 309] on icon "button" at bounding box center [459, 312] width 6 height 7
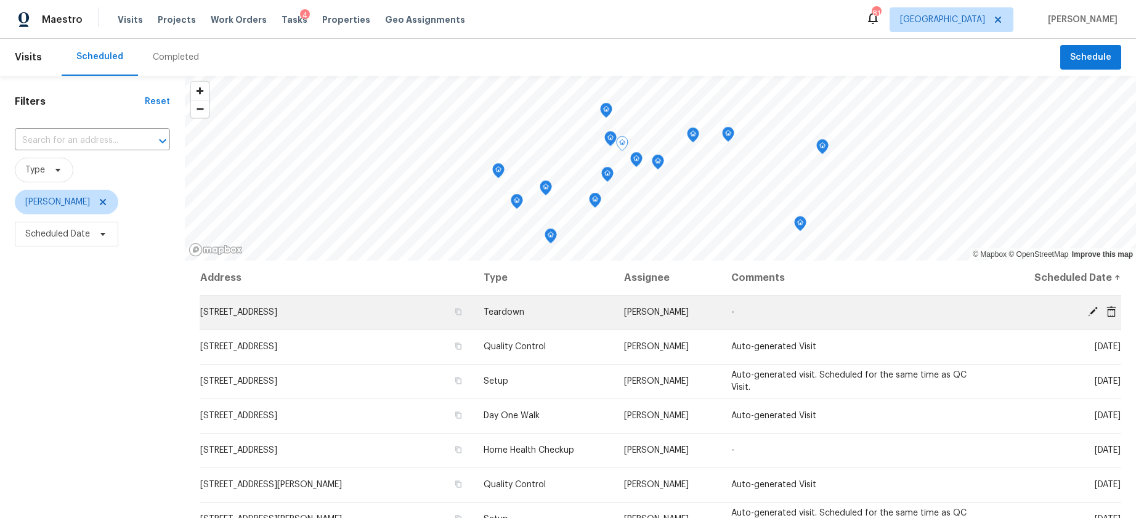
click at [1086, 309] on span at bounding box center [1093, 311] width 18 height 11
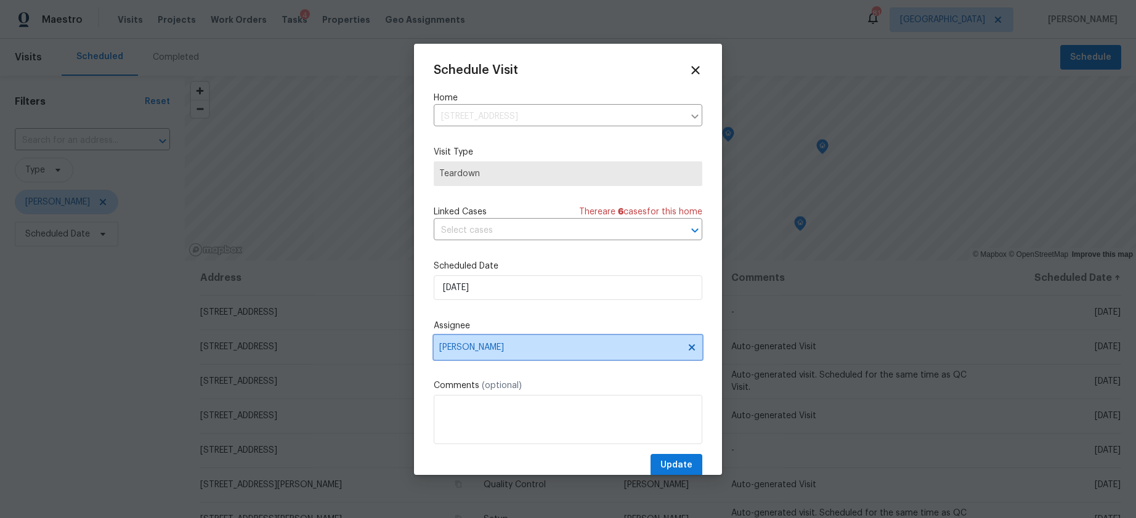
click at [482, 347] on span "Scott Smathers" at bounding box center [560, 348] width 242 height 10
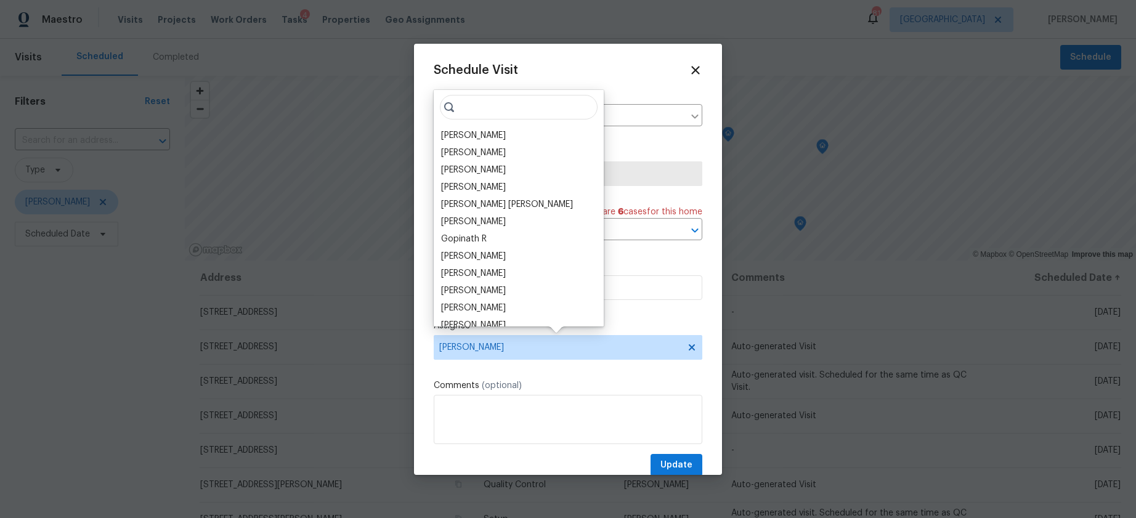
click at [487, 104] on input "search" at bounding box center [519, 107] width 158 height 25
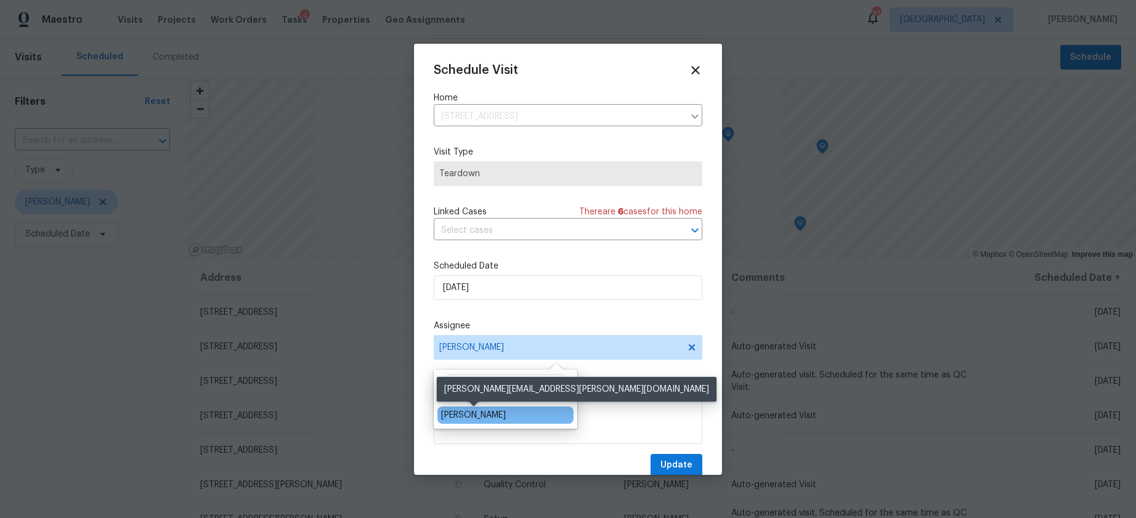
type input "dur"
click at [489, 415] on div "Michael Durham" at bounding box center [473, 415] width 65 height 12
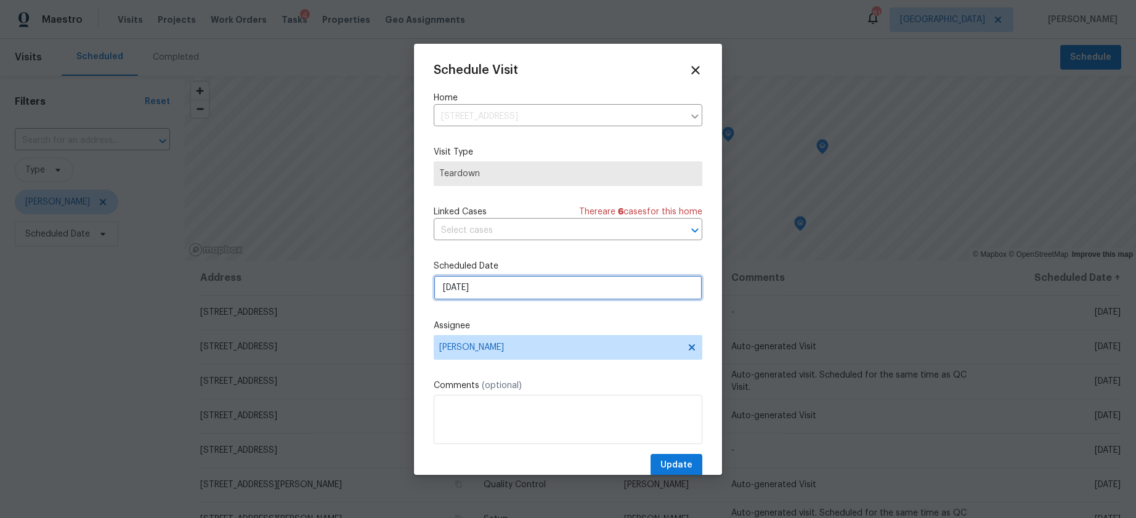
click at [490, 291] on input "10/19/2025" at bounding box center [568, 287] width 269 height 25
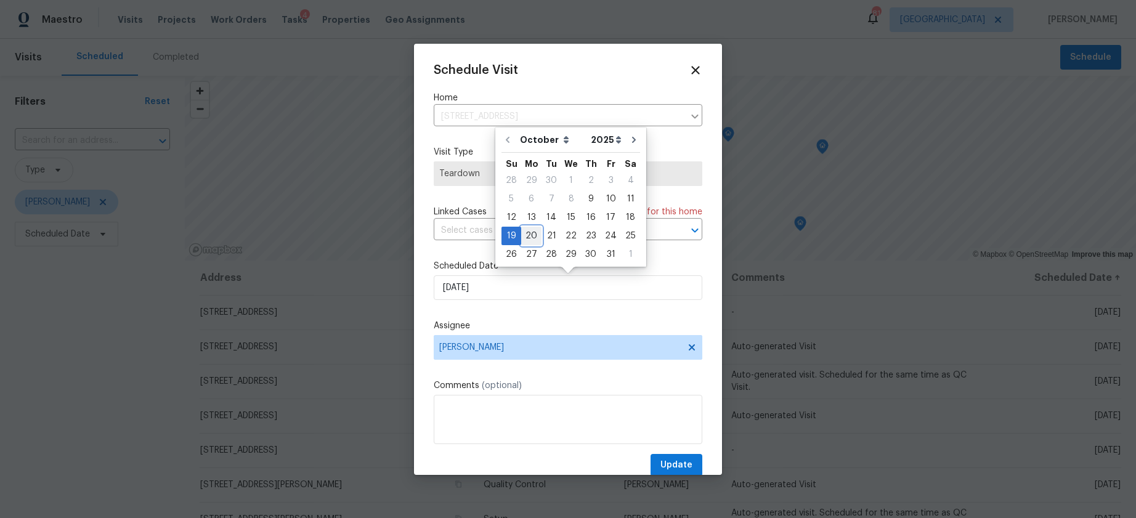
click at [529, 236] on div "20" at bounding box center [531, 235] width 20 height 17
type input "10/20/2025"
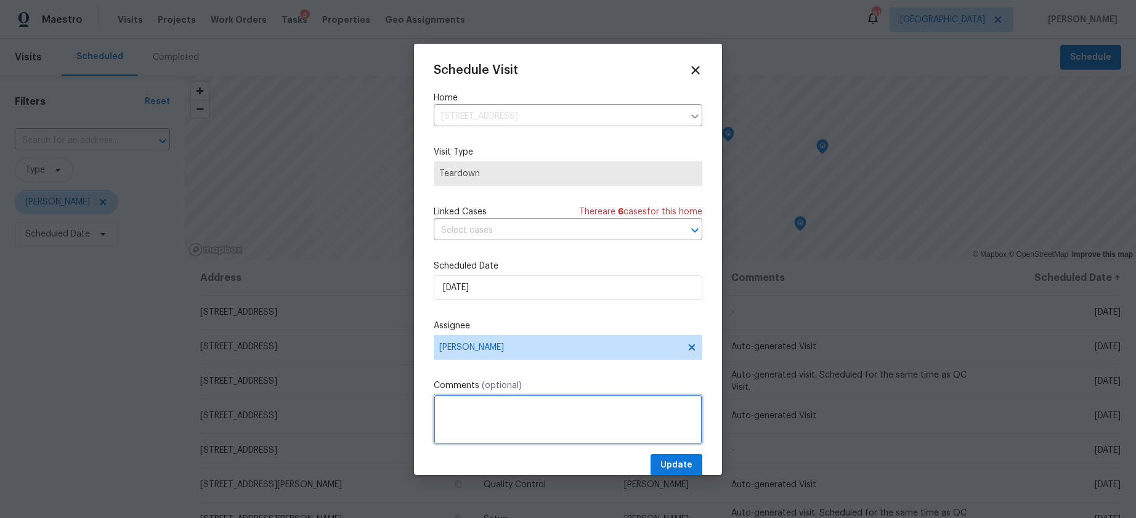
click at [503, 412] on textarea at bounding box center [568, 419] width 269 height 49
type textarea "teardown for scott"
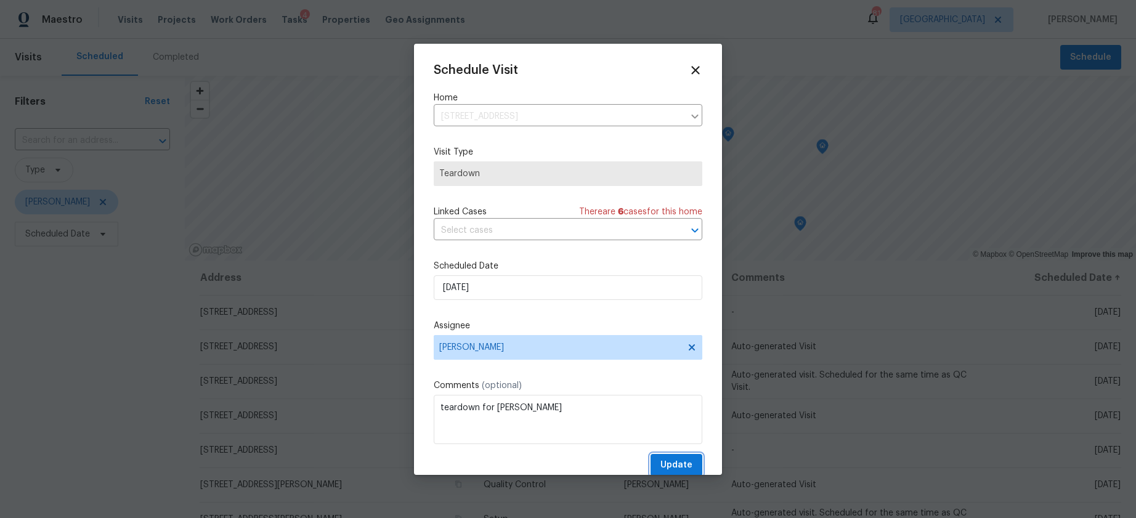
click at [671, 465] on span "Update" at bounding box center [676, 465] width 32 height 15
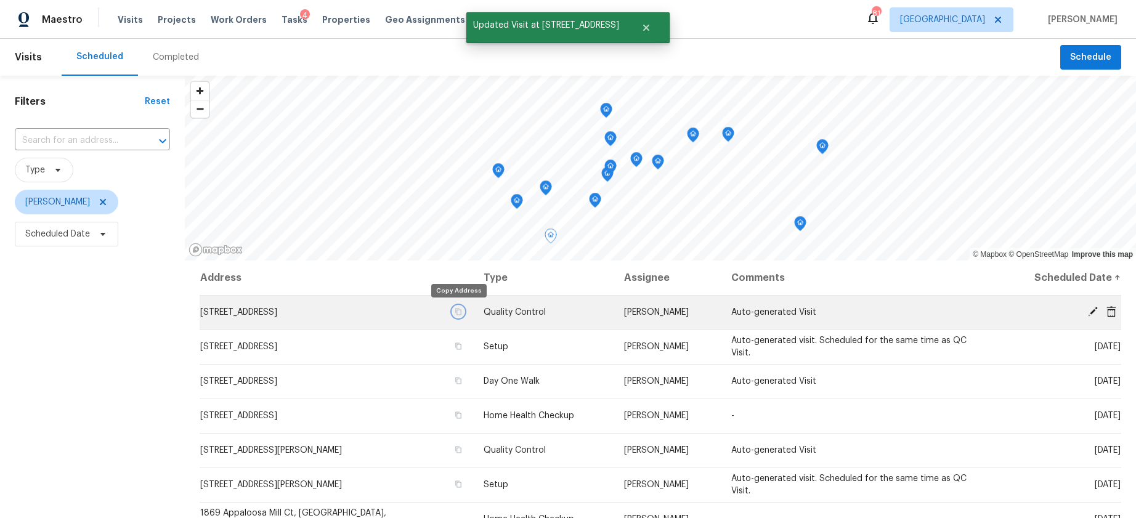
click at [460, 313] on icon "button" at bounding box center [458, 311] width 7 height 7
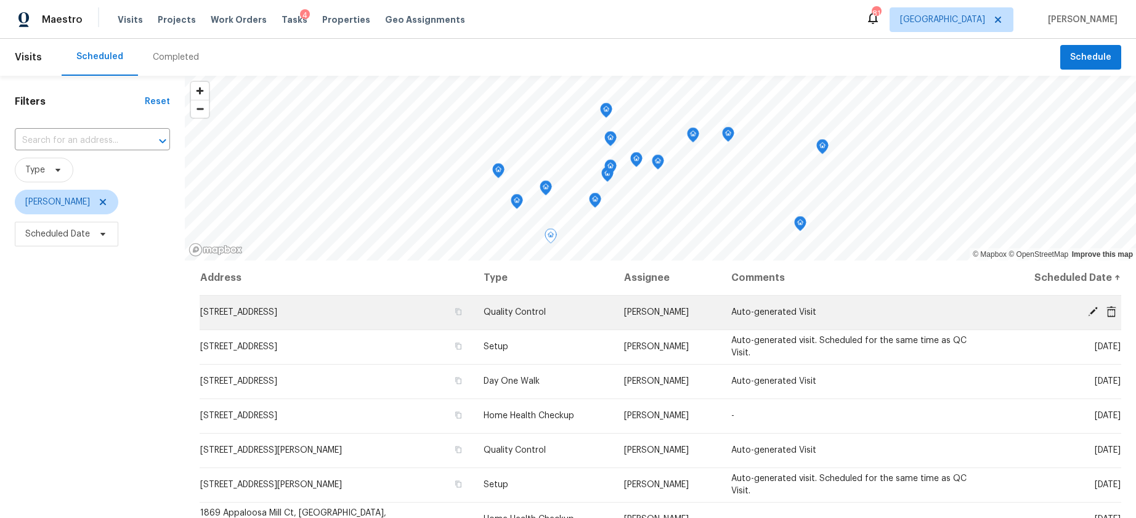
click at [1089, 307] on icon at bounding box center [1092, 311] width 11 height 11
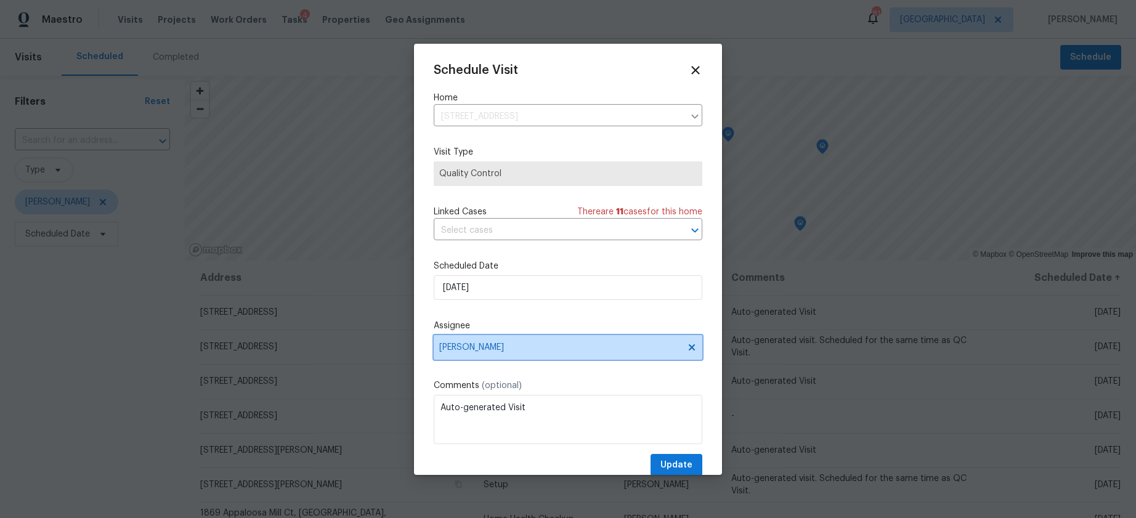
click at [535, 354] on span "Scott Smathers" at bounding box center [568, 347] width 269 height 25
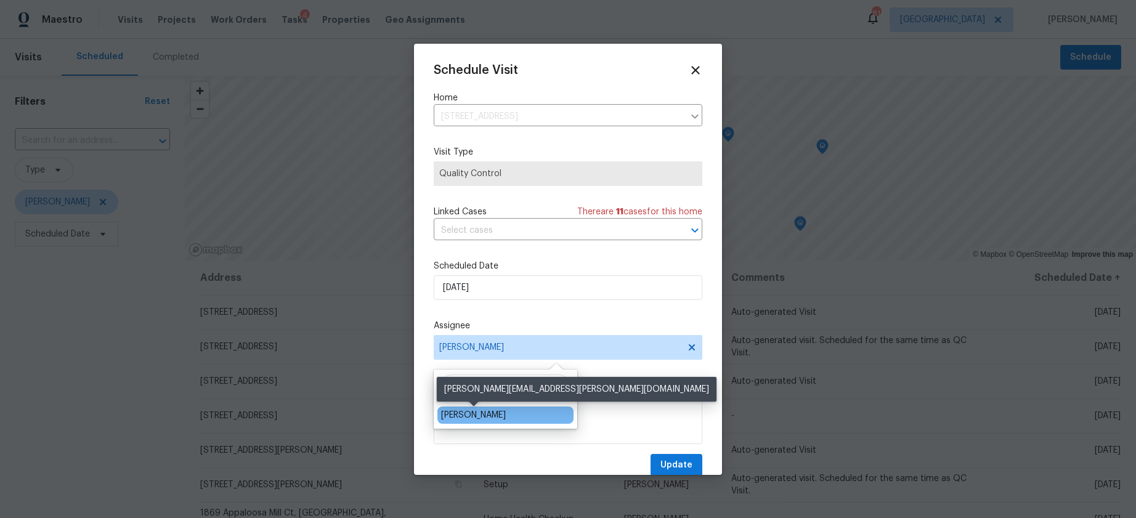
type input "durh"
click at [494, 416] on div "Michael Durham" at bounding box center [473, 415] width 65 height 12
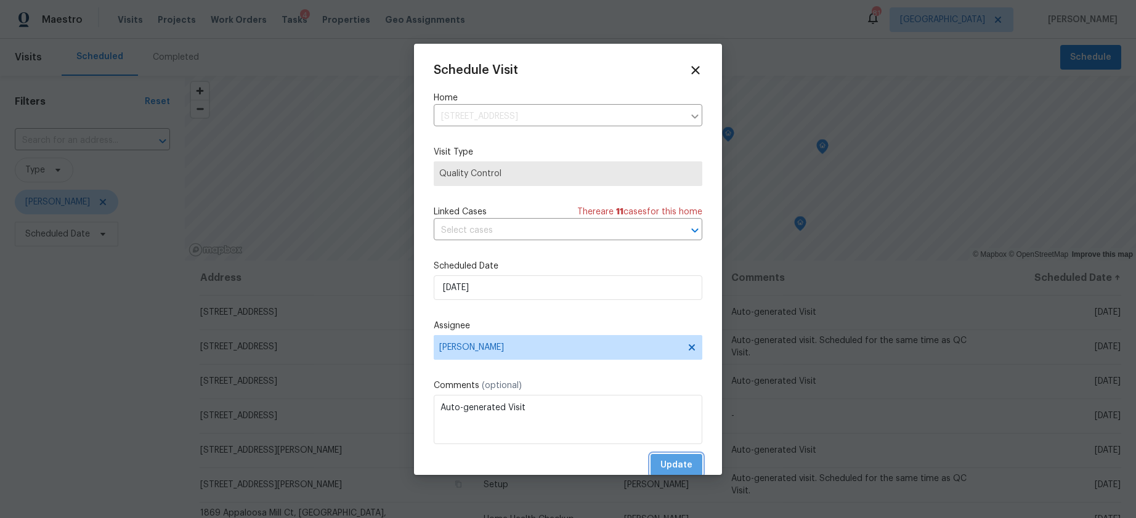
click at [677, 463] on span "Update" at bounding box center [676, 465] width 32 height 15
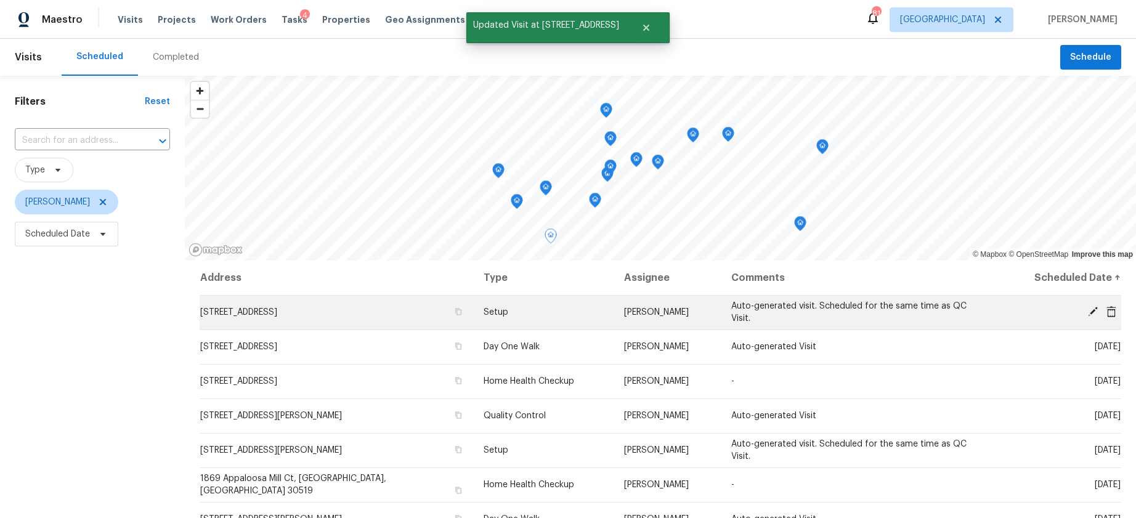
click at [1093, 307] on icon at bounding box center [1092, 311] width 11 height 11
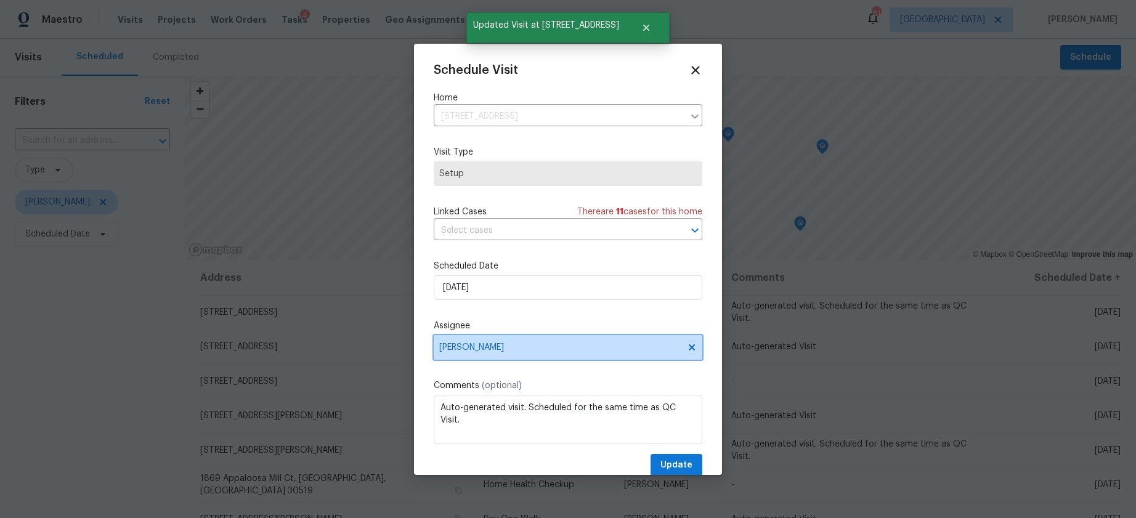
click at [478, 355] on span "Scott Smathers" at bounding box center [568, 347] width 269 height 25
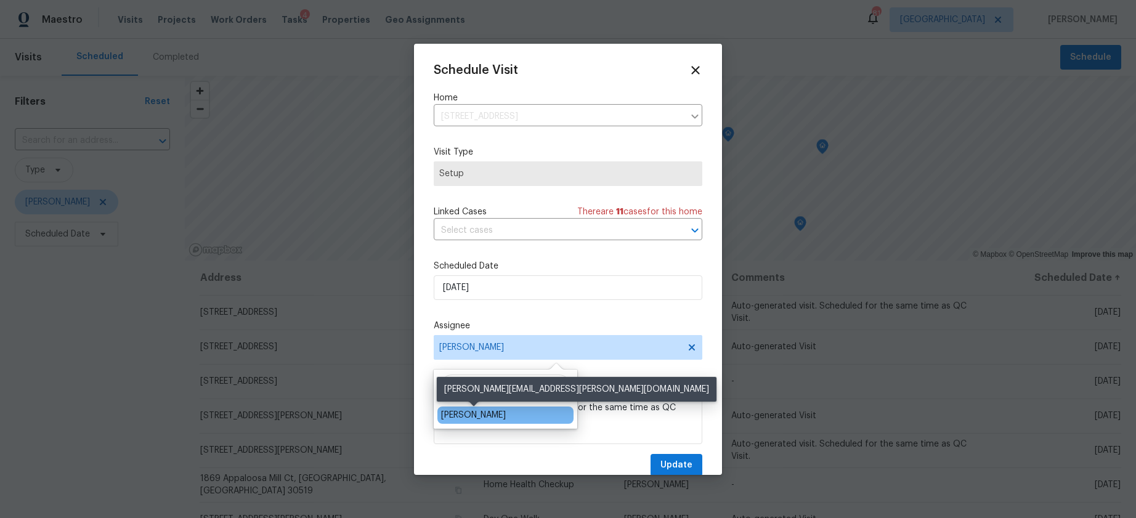
type input "durh"
click at [450, 410] on div "Michael Durham" at bounding box center [473, 415] width 65 height 12
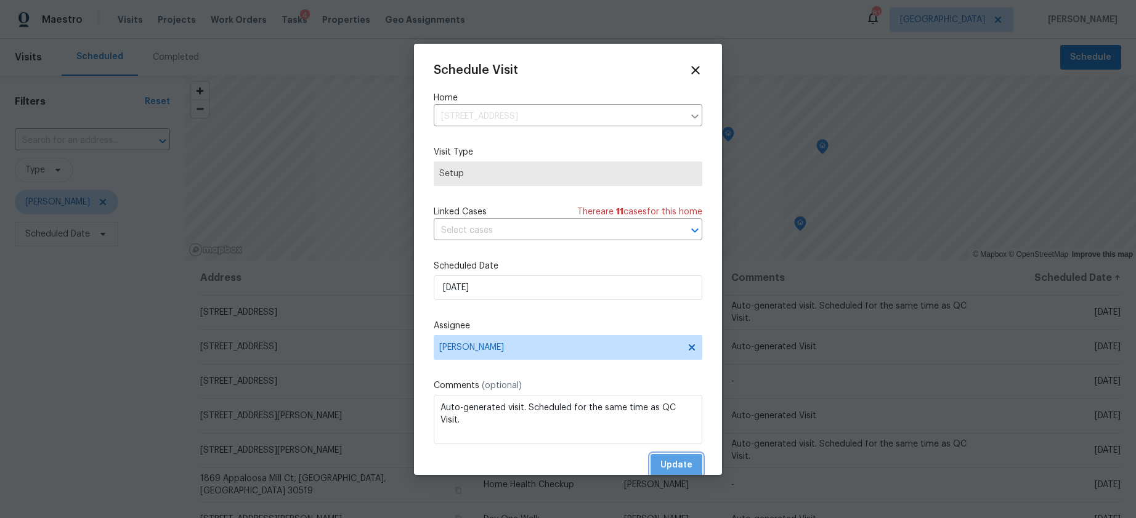
click at [702, 465] on button "Update" at bounding box center [677, 465] width 52 height 23
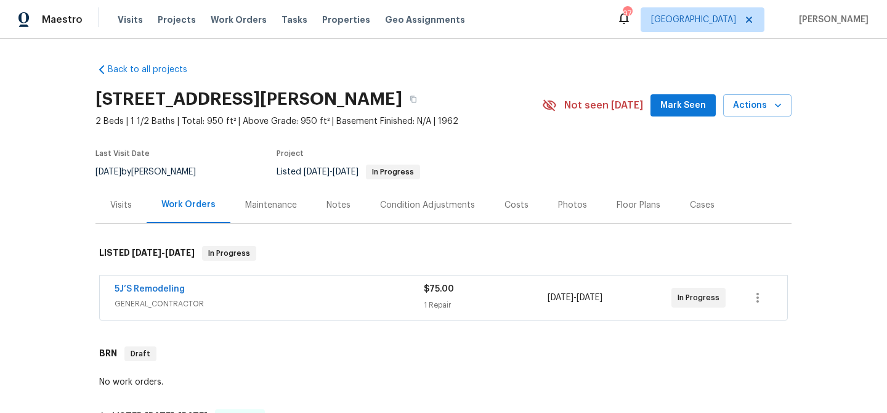
click at [182, 303] on span "GENERAL_CONTRACTOR" at bounding box center [269, 304] width 309 height 12
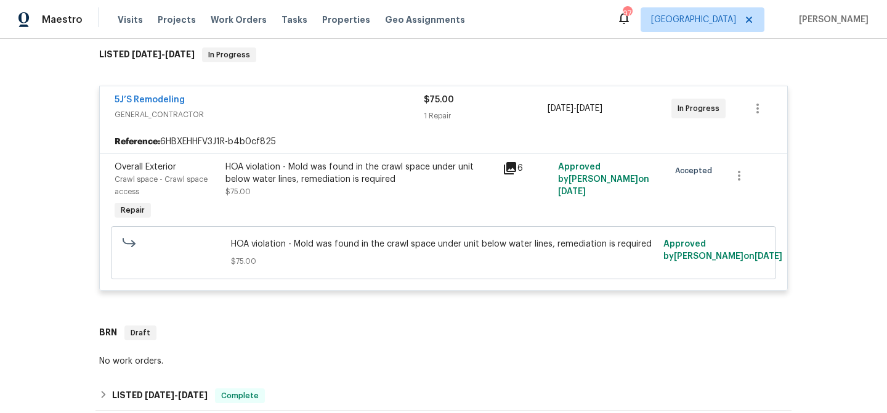
scroll to position [199, 0]
click at [513, 164] on icon at bounding box center [510, 167] width 12 height 12
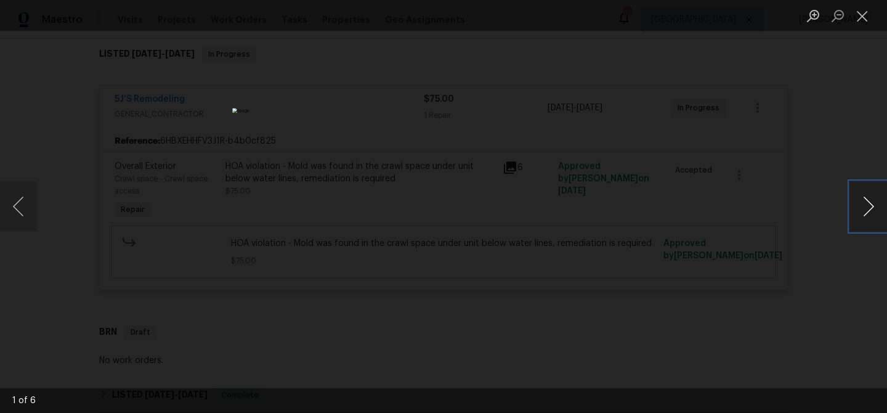
click at [873, 197] on button "Next image" at bounding box center [868, 206] width 37 height 49
click at [859, 22] on button "Close lightbox" at bounding box center [862, 16] width 25 height 22
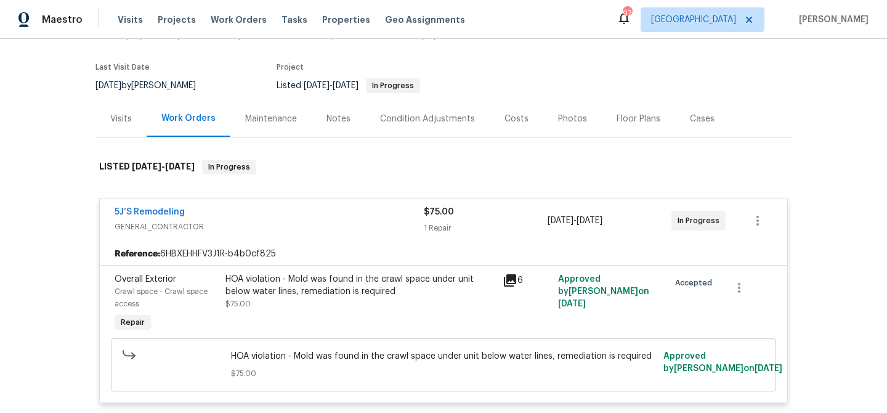
click at [131, 113] on div "Visits" at bounding box center [121, 119] width 22 height 12
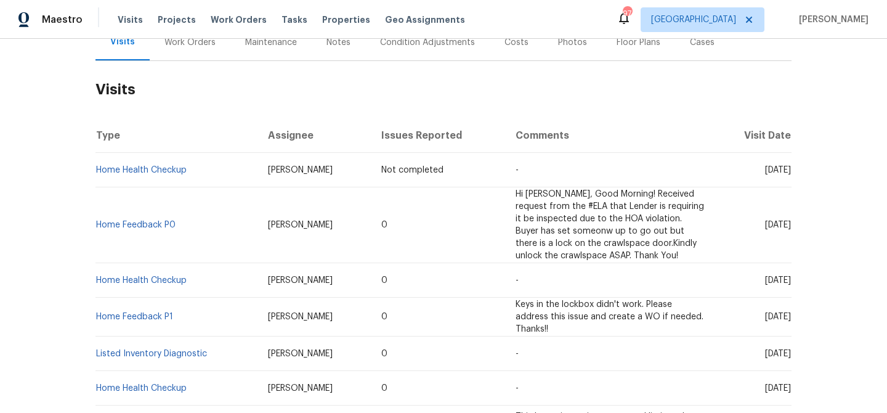
scroll to position [189, 0]
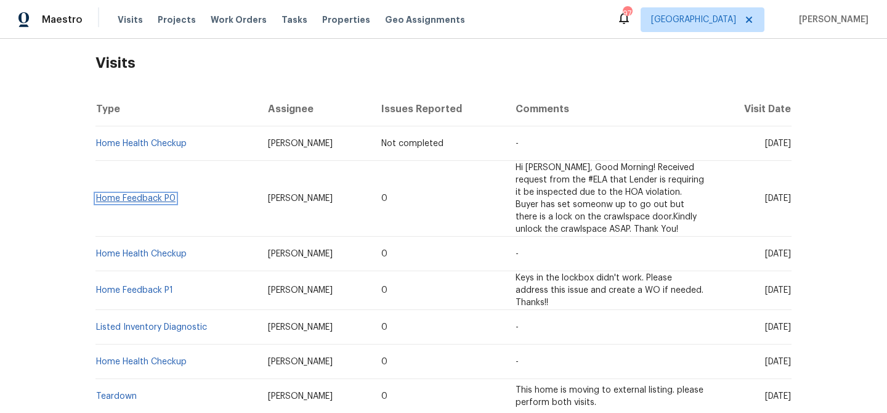
click at [146, 194] on link "Home Feedback P0" at bounding box center [135, 198] width 79 height 9
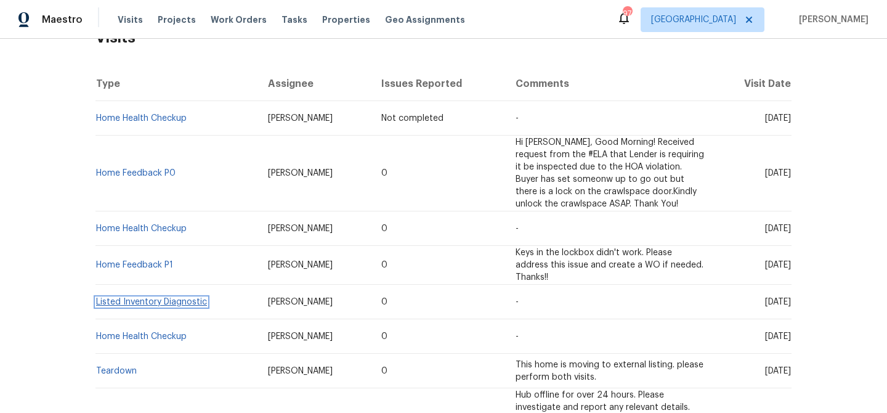
click at [192, 298] on link "Listed Inventory Diagnostic" at bounding box center [151, 302] width 111 height 9
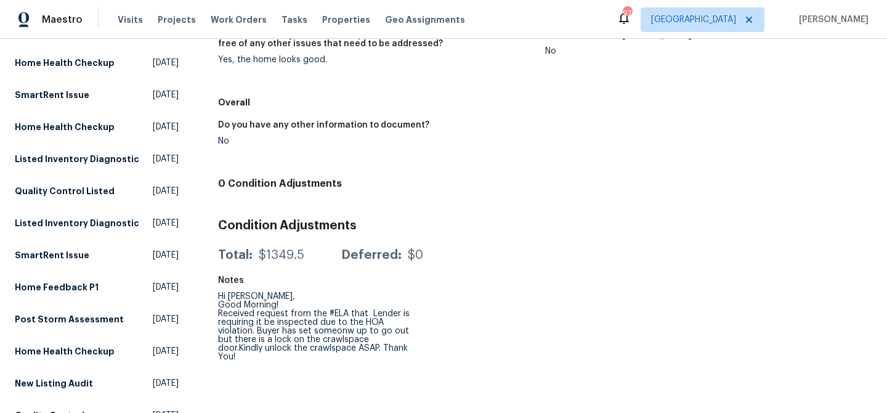
scroll to position [399, 0]
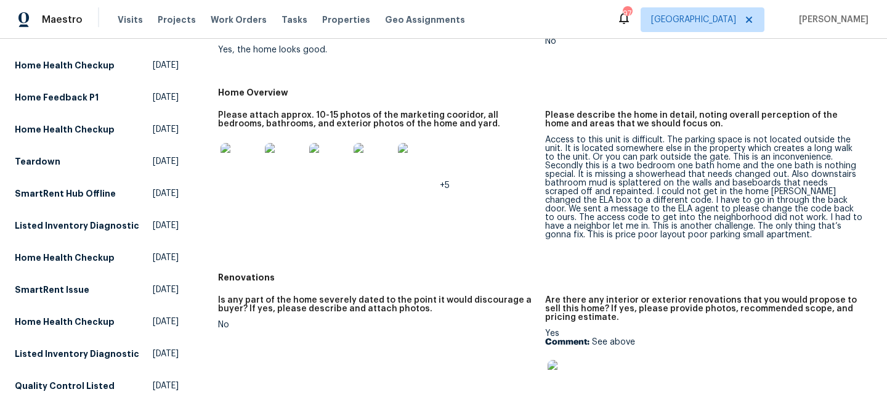
scroll to position [221, 0]
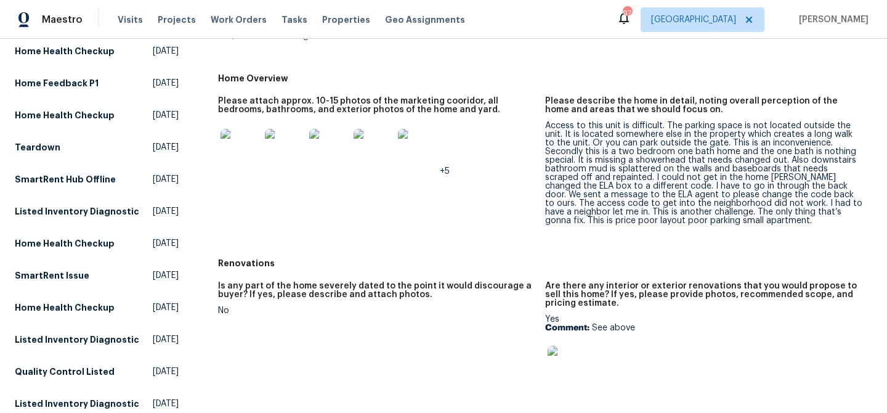
click at [261, 157] on div at bounding box center [240, 148] width 44 height 54
click at [248, 156] on img at bounding box center [240, 148] width 39 height 39
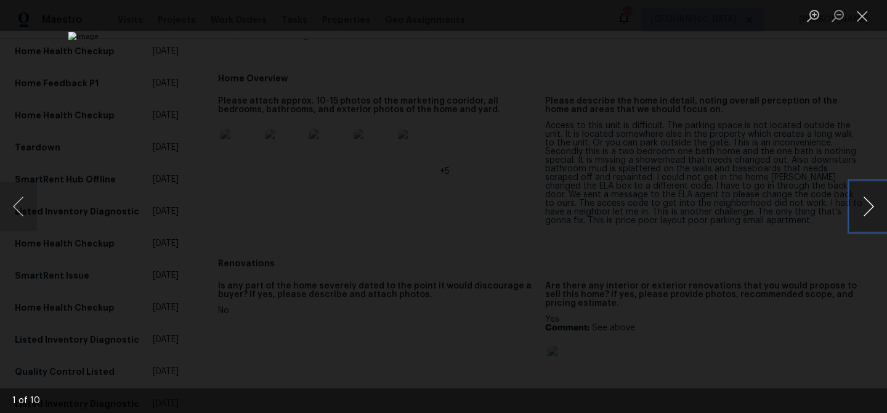
click at [851, 217] on button "Next image" at bounding box center [868, 206] width 37 height 49
click at [865, 212] on button "Next image" at bounding box center [868, 206] width 37 height 49
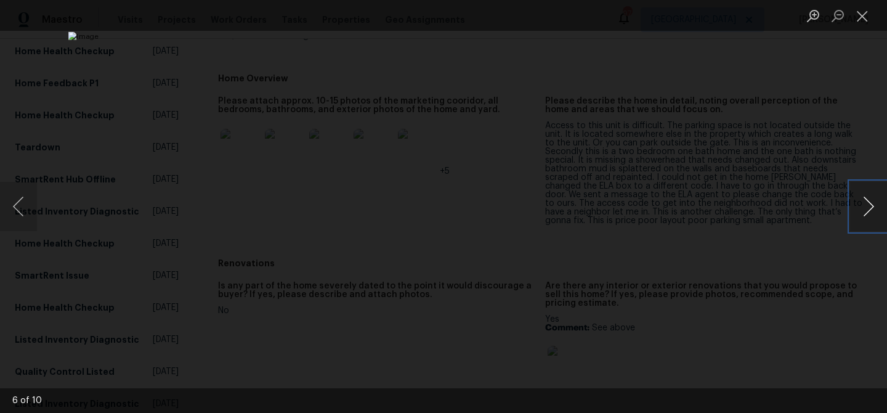
click at [865, 212] on button "Next image" at bounding box center [868, 206] width 37 height 49
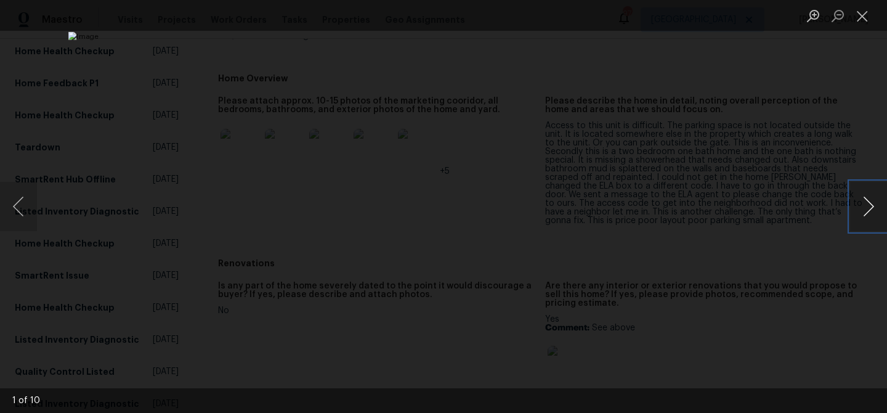
click at [865, 212] on button "Next image" at bounding box center [868, 206] width 37 height 49
click at [858, 23] on button "Close lightbox" at bounding box center [862, 16] width 25 height 22
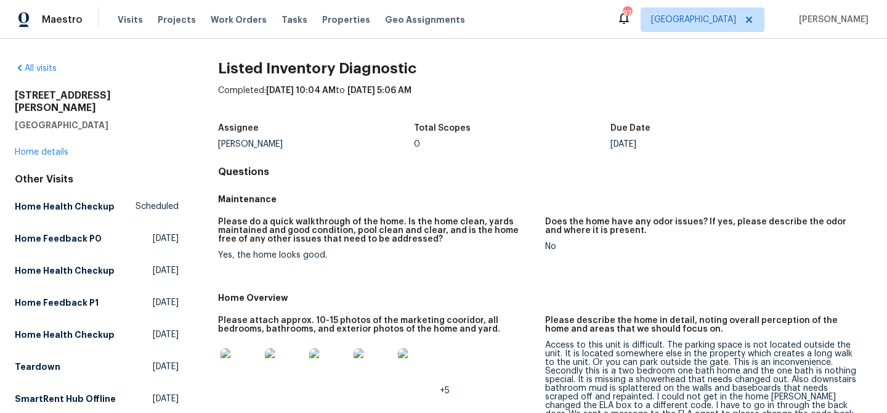
scroll to position [0, 0]
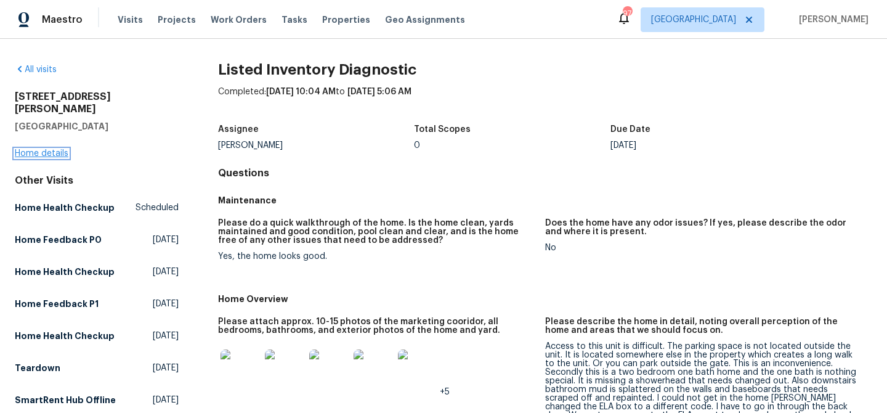
click at [49, 149] on link "Home details" at bounding box center [42, 153] width 54 height 9
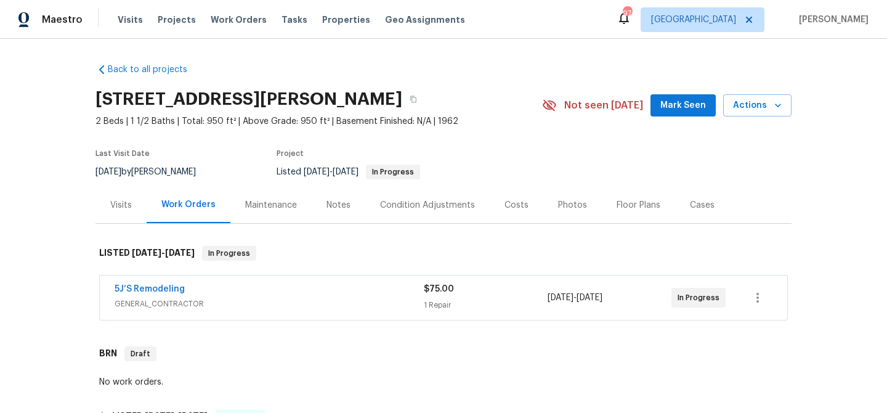
drag, startPoint x: 123, startPoint y: 203, endPoint x: 135, endPoint y: 214, distance: 16.6
click at [123, 203] on div "Visits" at bounding box center [121, 205] width 22 height 12
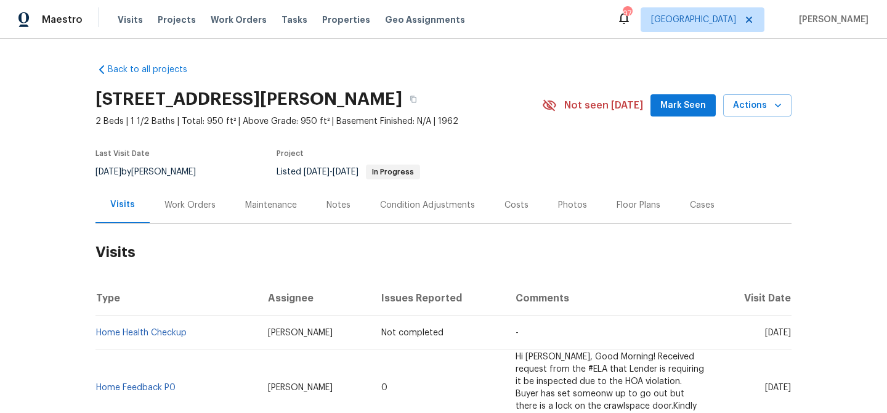
click at [203, 206] on div "Work Orders" at bounding box center [189, 205] width 51 height 12
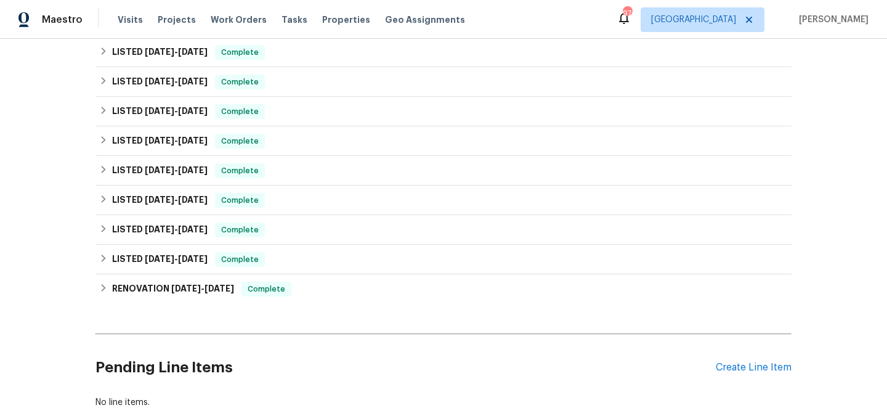
scroll to position [454, 0]
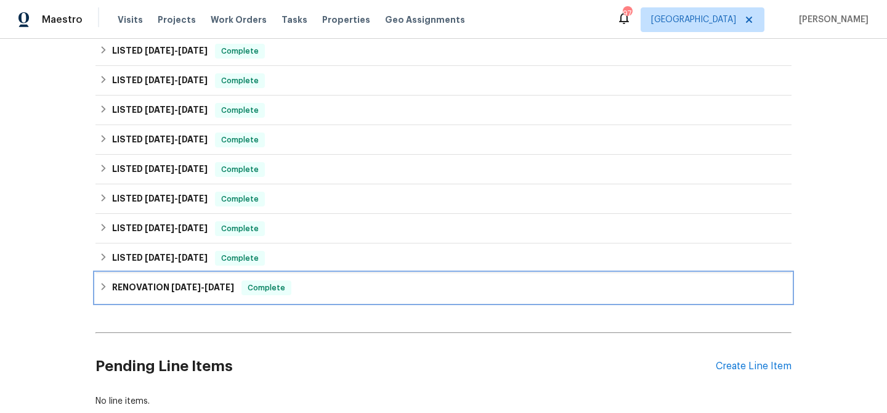
click at [104, 280] on div "RENOVATION 4/1/24 - 4/3/24 Complete" at bounding box center [443, 287] width 689 height 15
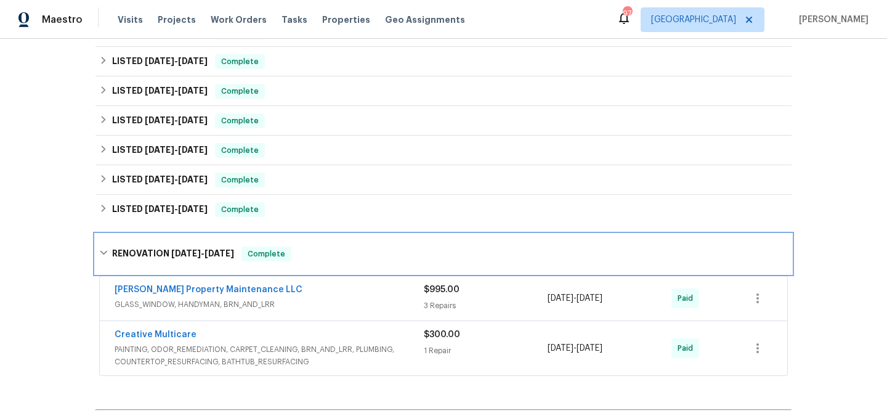
scroll to position [498, 0]
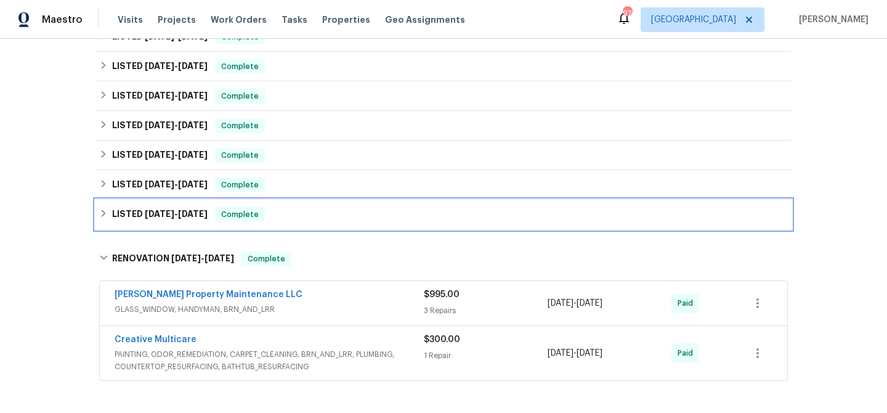
click at [104, 209] on icon at bounding box center [103, 213] width 9 height 9
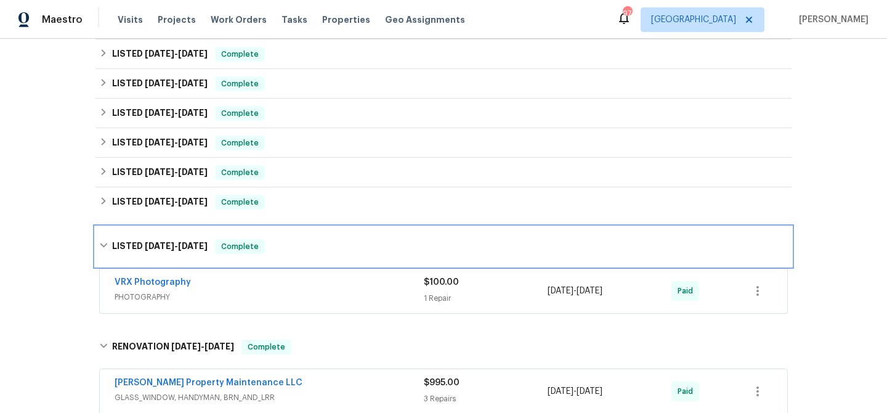
scroll to position [470, 0]
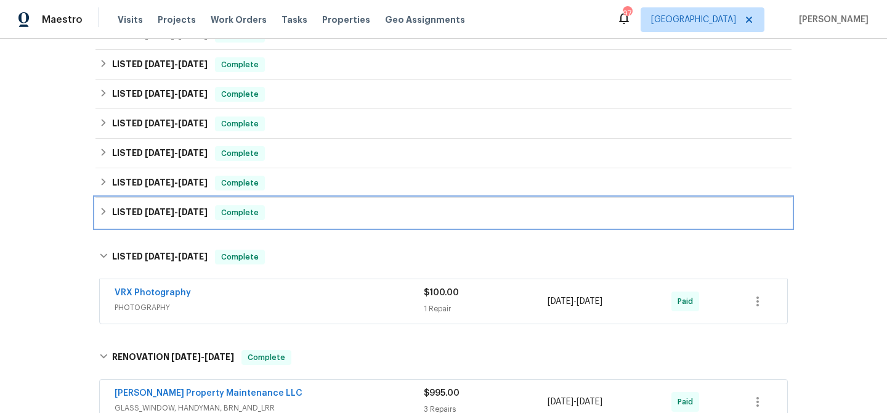
click at [100, 209] on icon at bounding box center [103, 211] width 9 height 9
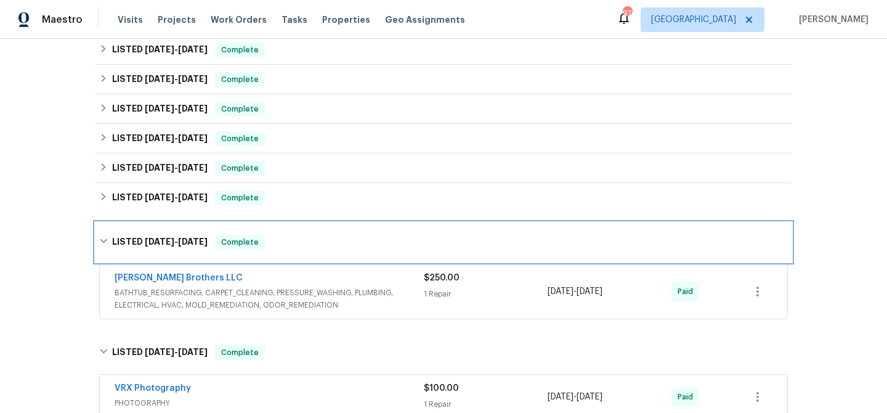
scroll to position [428, 0]
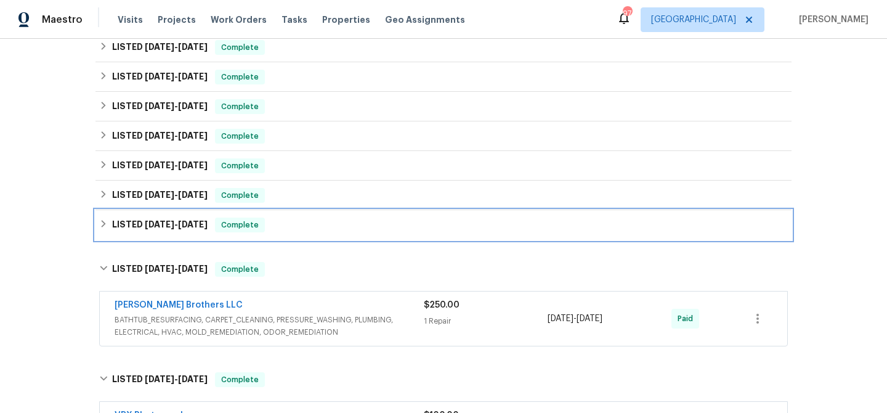
click at [102, 225] on icon at bounding box center [103, 223] width 9 height 9
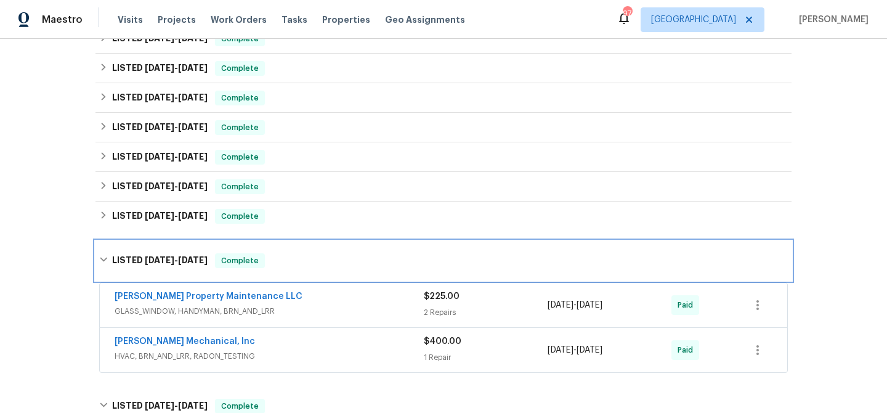
scroll to position [386, 0]
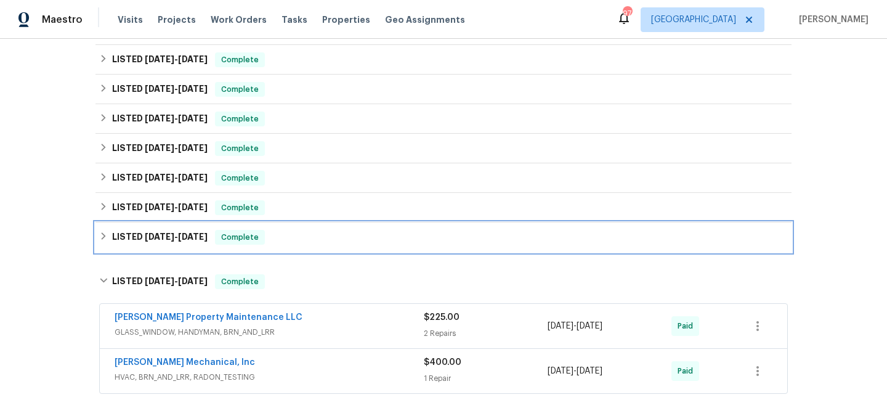
click at [102, 234] on icon at bounding box center [103, 236] width 9 height 9
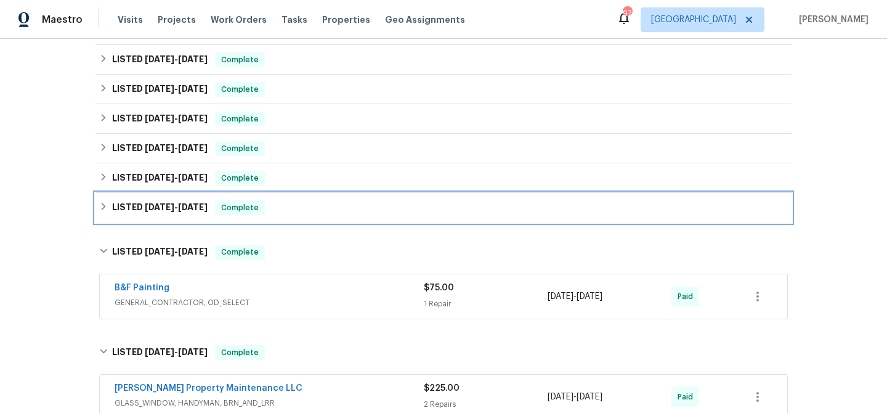
click at [102, 206] on icon at bounding box center [103, 206] width 9 height 9
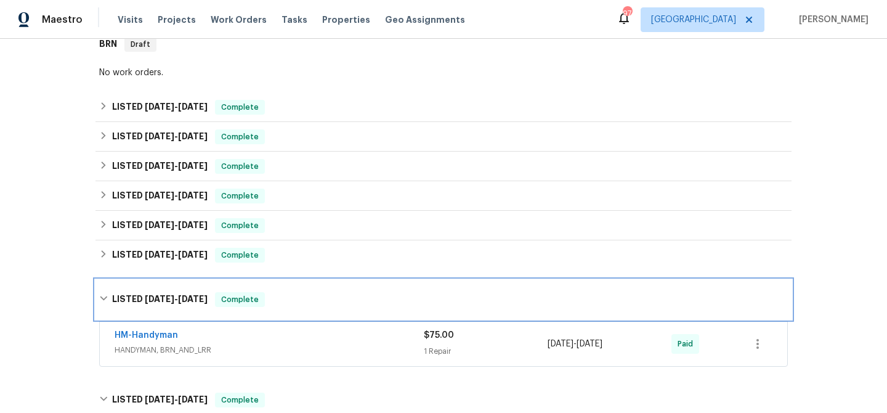
scroll to position [290, 0]
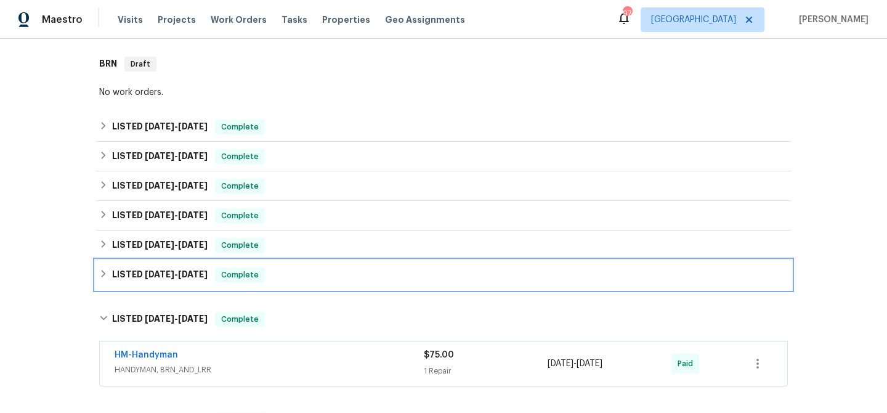
drag, startPoint x: 108, startPoint y: 273, endPoint x: 105, endPoint y: 261, distance: 12.1
click at [107, 273] on icon at bounding box center [103, 273] width 9 height 9
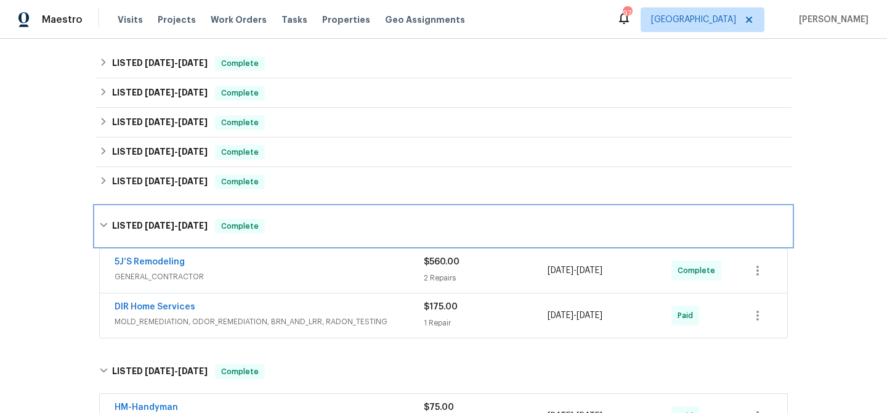
scroll to position [357, 0]
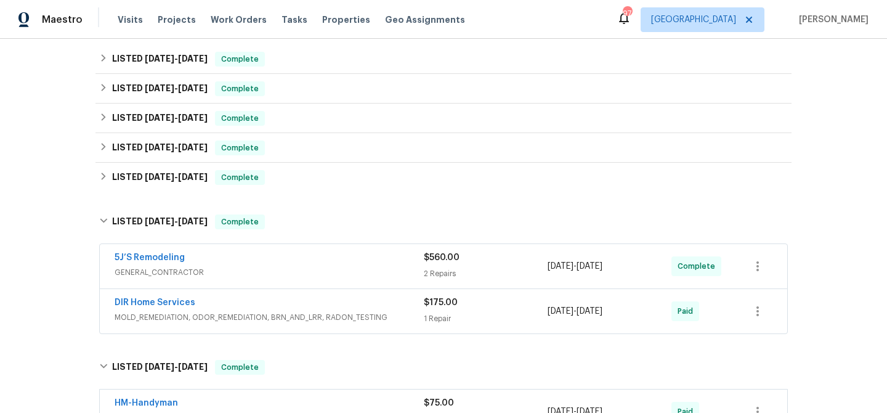
click at [236, 319] on span "MOLD_REMEDIATION, ODOR_REMEDIATION, BRN_AND_LRR, RADON_TESTING" at bounding box center [269, 317] width 309 height 12
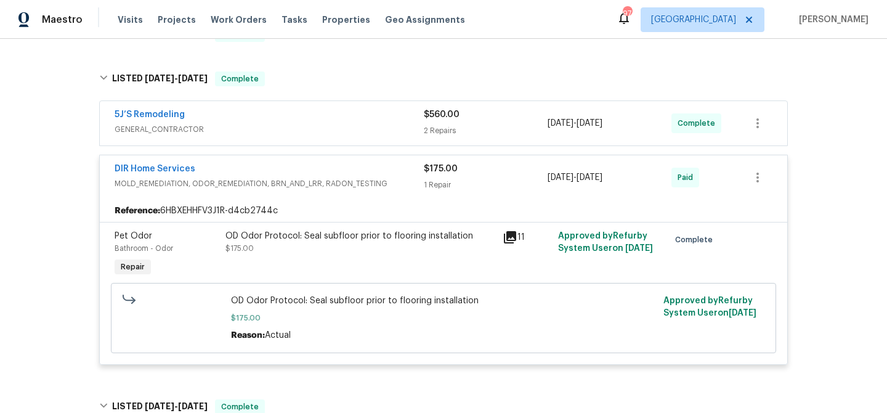
scroll to position [507, 0]
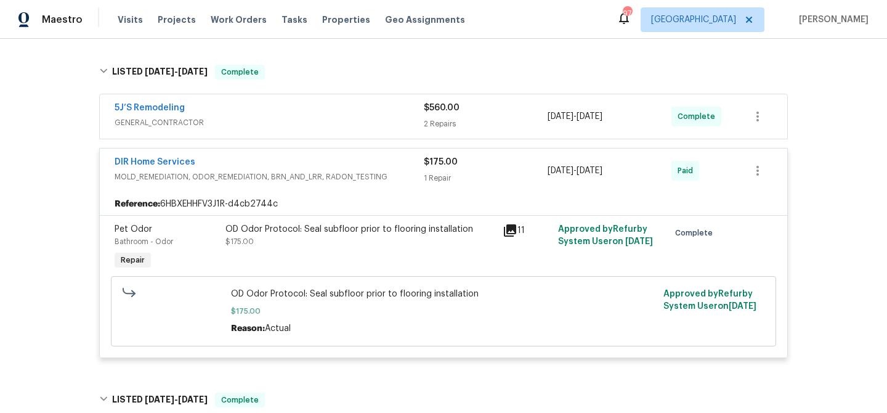
click at [508, 230] on icon at bounding box center [510, 230] width 12 height 12
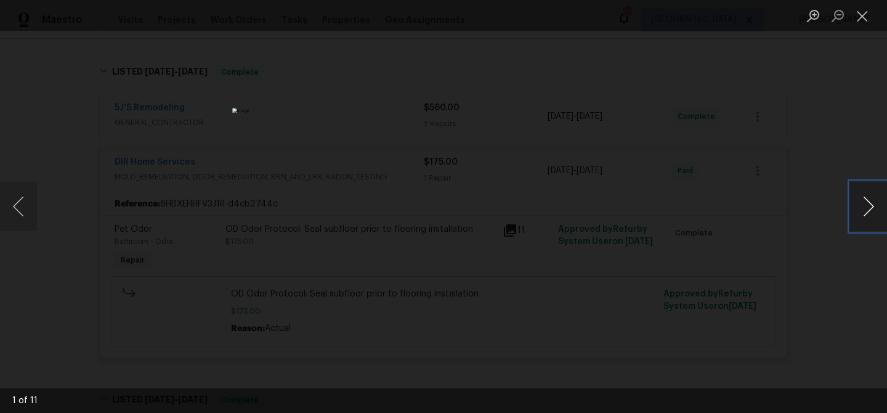
click at [860, 214] on button "Next image" at bounding box center [868, 206] width 37 height 49
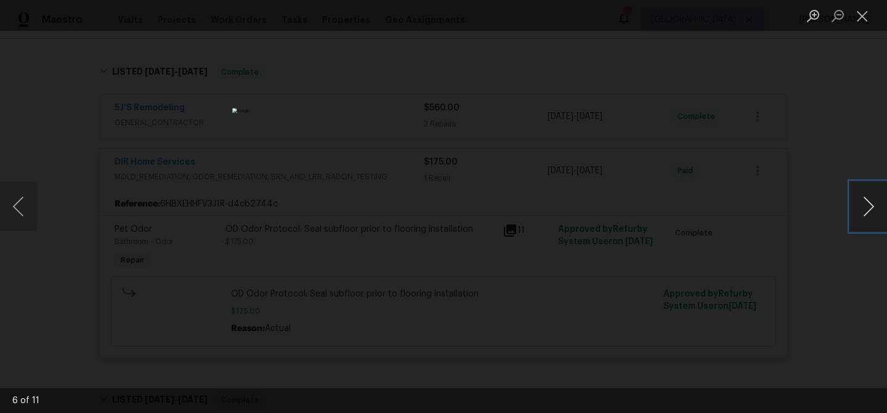
click at [860, 214] on button "Next image" at bounding box center [868, 206] width 37 height 49
click at [862, 215] on button "Next image" at bounding box center [868, 206] width 37 height 49
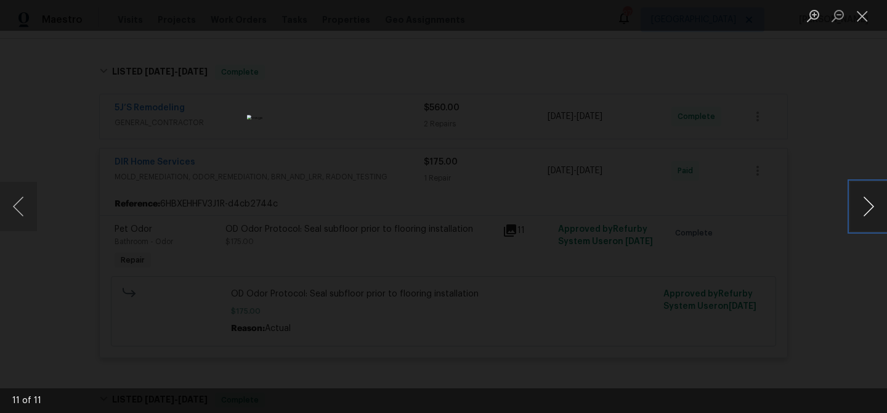
click at [862, 215] on button "Next image" at bounding box center [868, 206] width 37 height 49
click at [864, 23] on button "Close lightbox" at bounding box center [862, 16] width 25 height 22
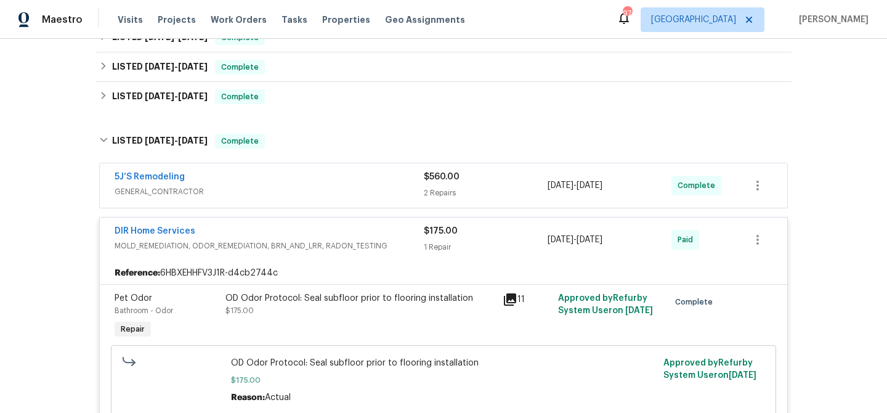
scroll to position [427, 0]
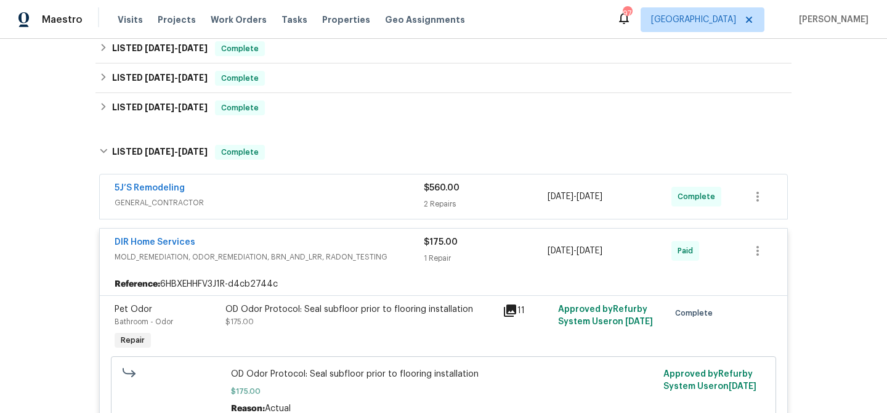
click at [217, 188] on div "5J’S Remodeling" at bounding box center [269, 189] width 309 height 15
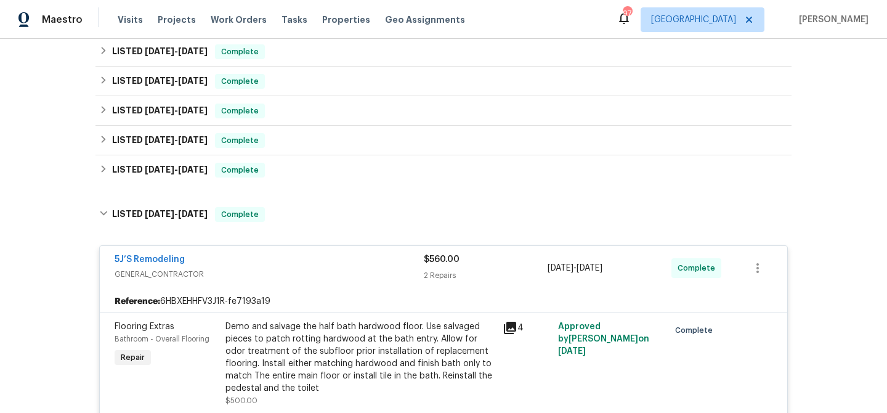
scroll to position [364, 0]
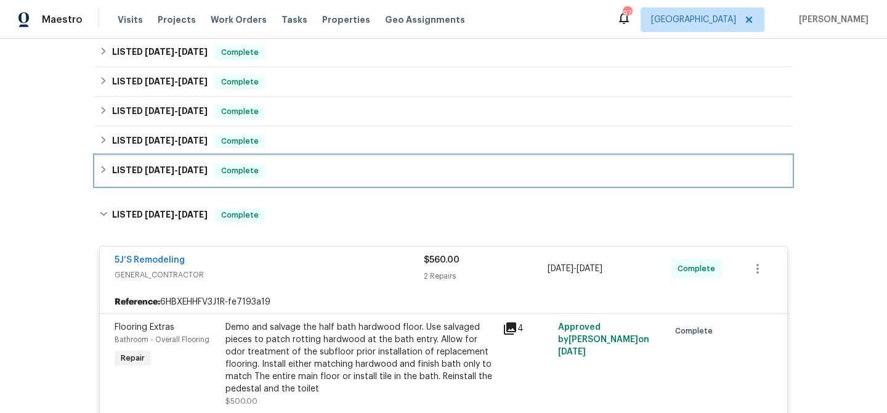
click at [102, 167] on icon at bounding box center [104, 169] width 4 height 7
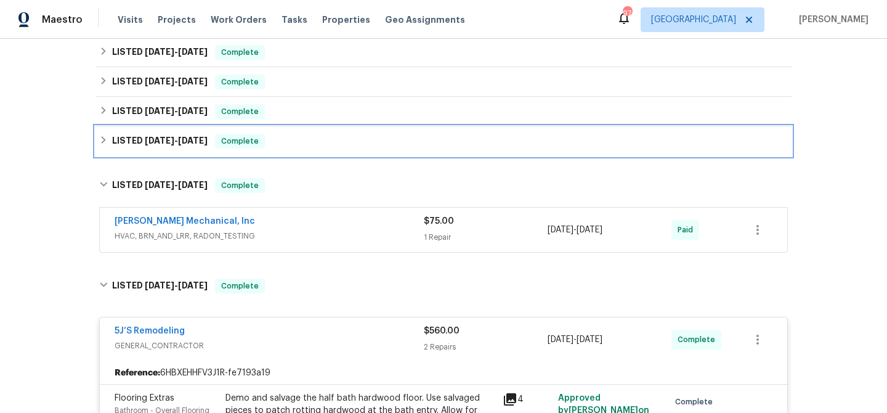
click at [104, 136] on icon at bounding box center [103, 140] width 9 height 9
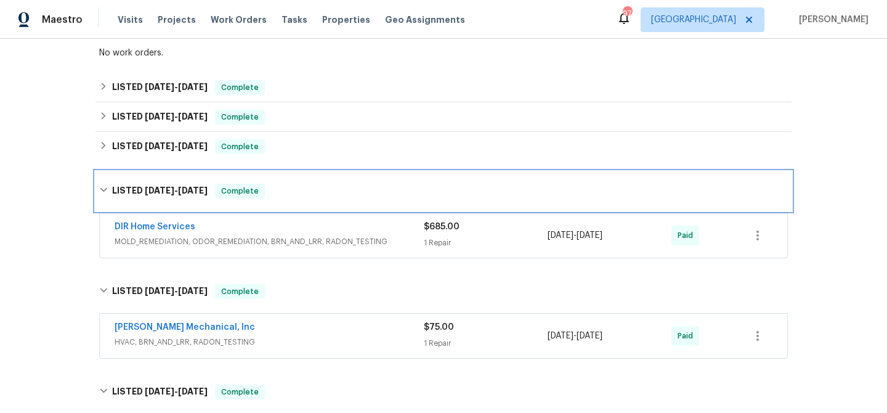
scroll to position [328, 0]
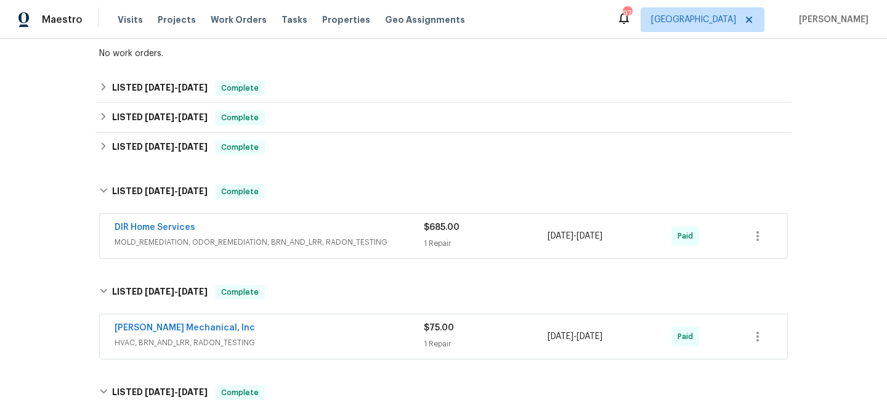
click at [231, 235] on div "DIR Home Services" at bounding box center [269, 228] width 309 height 15
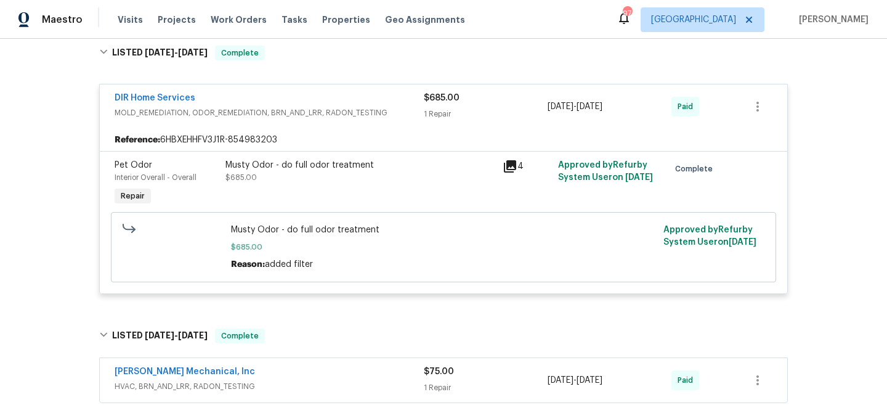
scroll to position [470, 0]
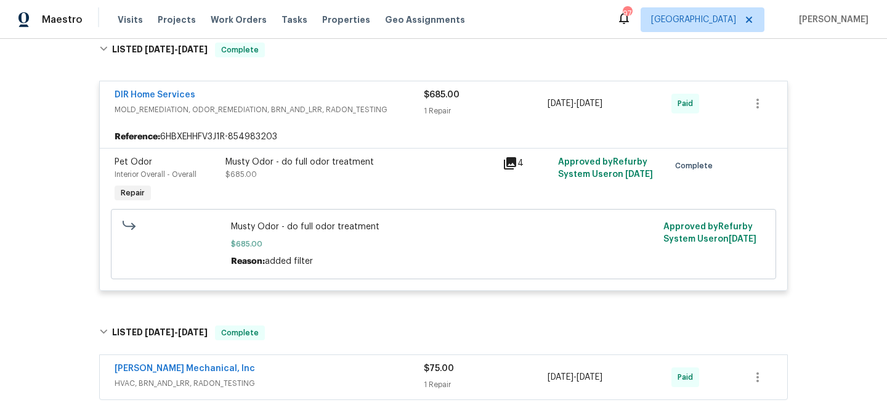
click at [510, 163] on icon at bounding box center [510, 163] width 12 height 12
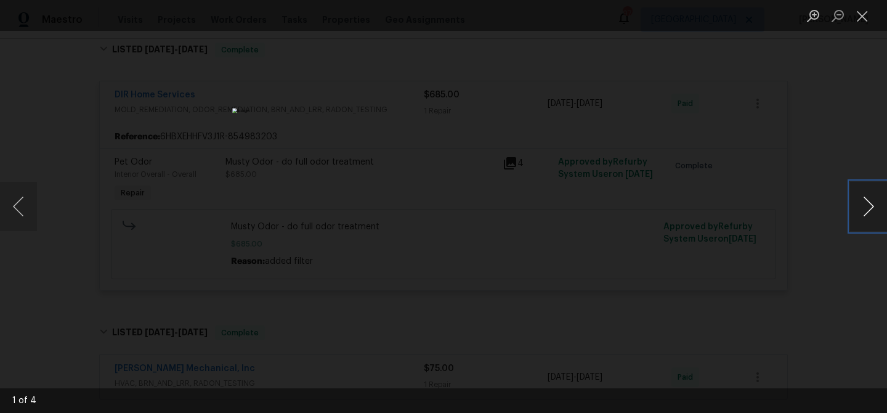
click at [861, 216] on button "Next image" at bounding box center [868, 206] width 37 height 49
click at [863, 18] on button "Close lightbox" at bounding box center [862, 16] width 25 height 22
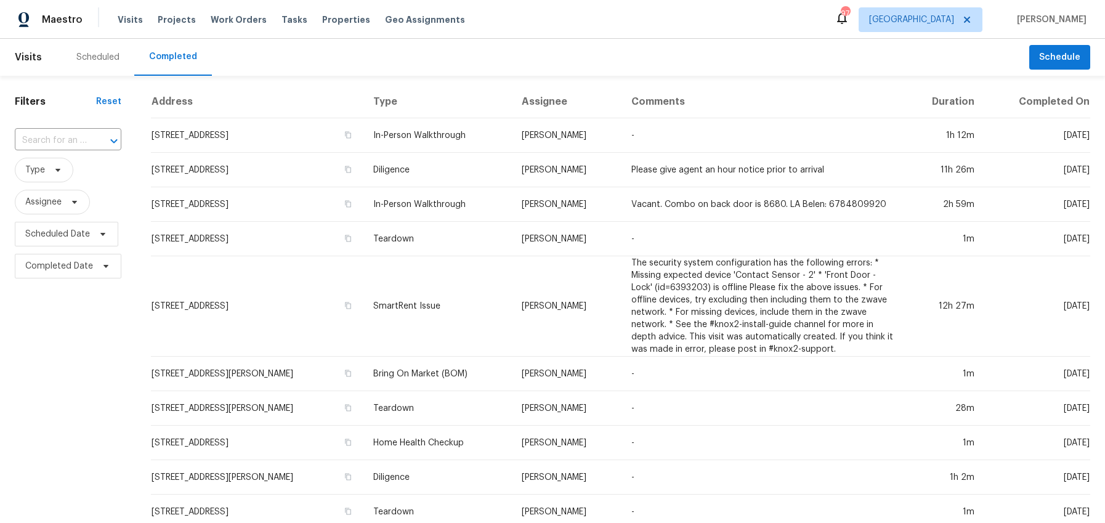
click at [92, 57] on div "Scheduled" at bounding box center [97, 57] width 43 height 12
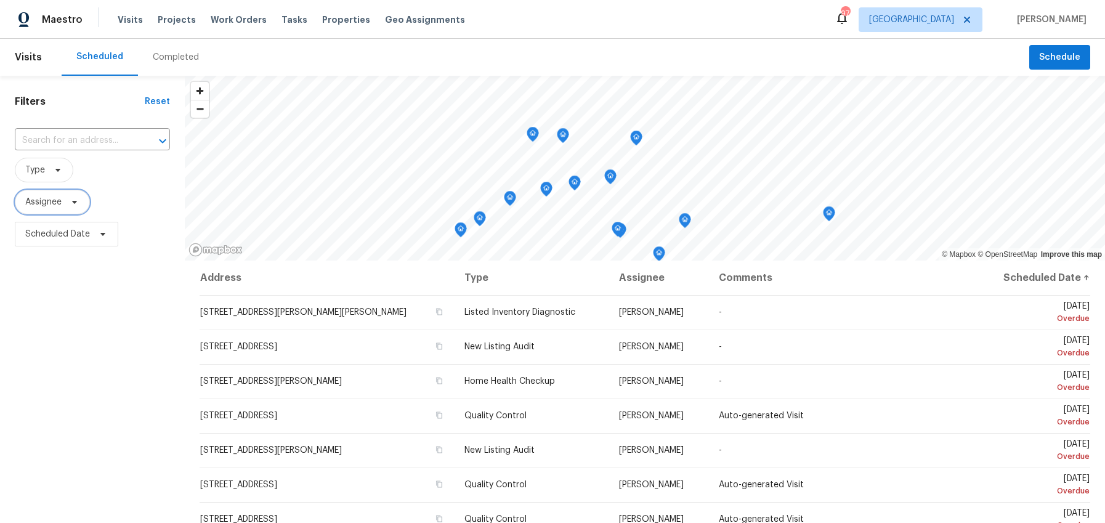
click at [79, 202] on span "Assignee" at bounding box center [52, 202] width 75 height 25
type input "i"
click at [60, 167] on icon at bounding box center [58, 170] width 10 height 10
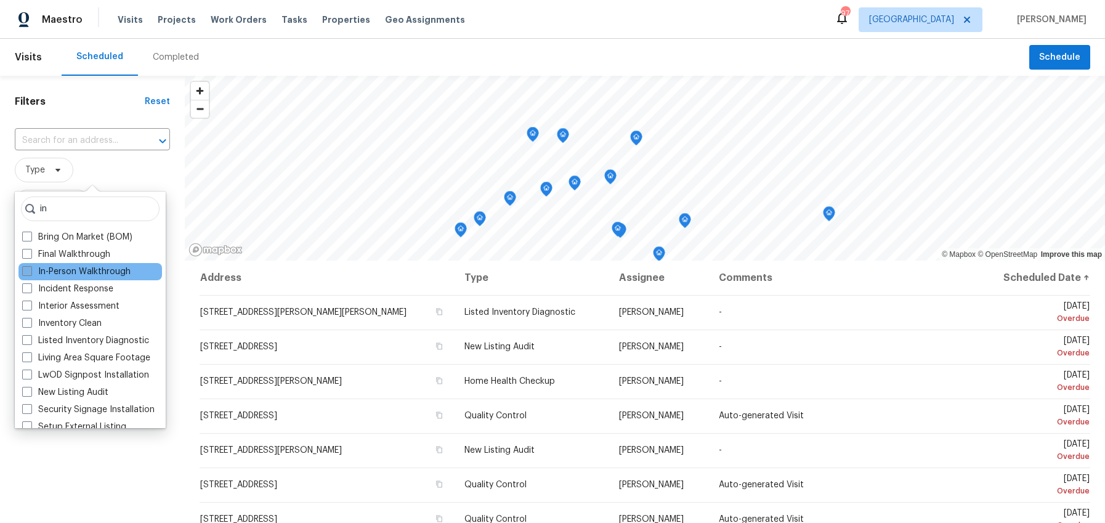
type input "in"
click at [31, 274] on span at bounding box center [27, 271] width 10 height 10
click at [30, 274] on input "In-Person Walkthrough" at bounding box center [26, 270] width 8 height 8
checkbox input "true"
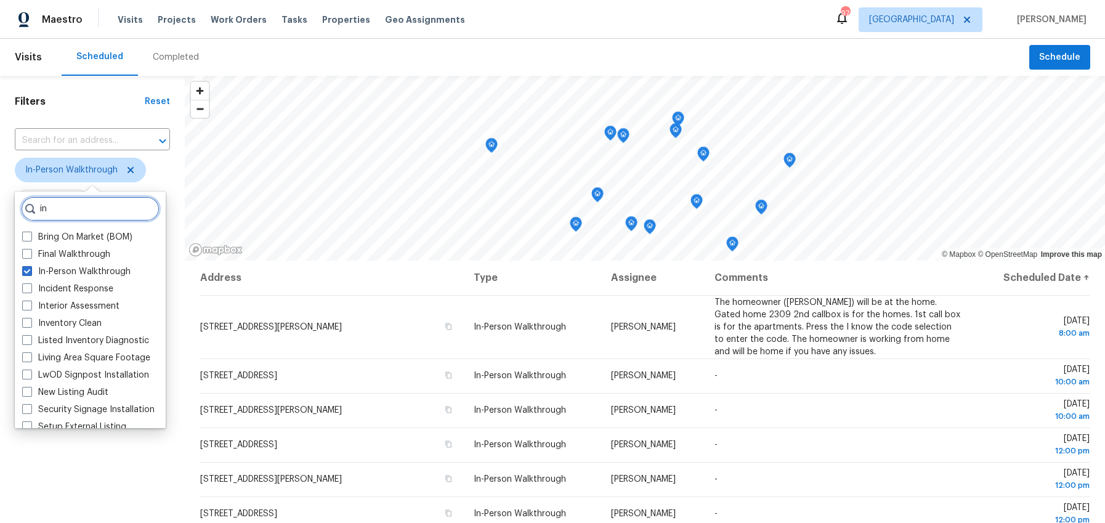
drag, startPoint x: 17, startPoint y: 206, endPoint x: -5, endPoint y: 205, distance: 22.2
click at [0, 205] on html "Maestro Visits Projects Work Orders Tasks Properties Geo Assignments 97 [GEOGRA…" at bounding box center [552, 261] width 1105 height 523
type input "i"
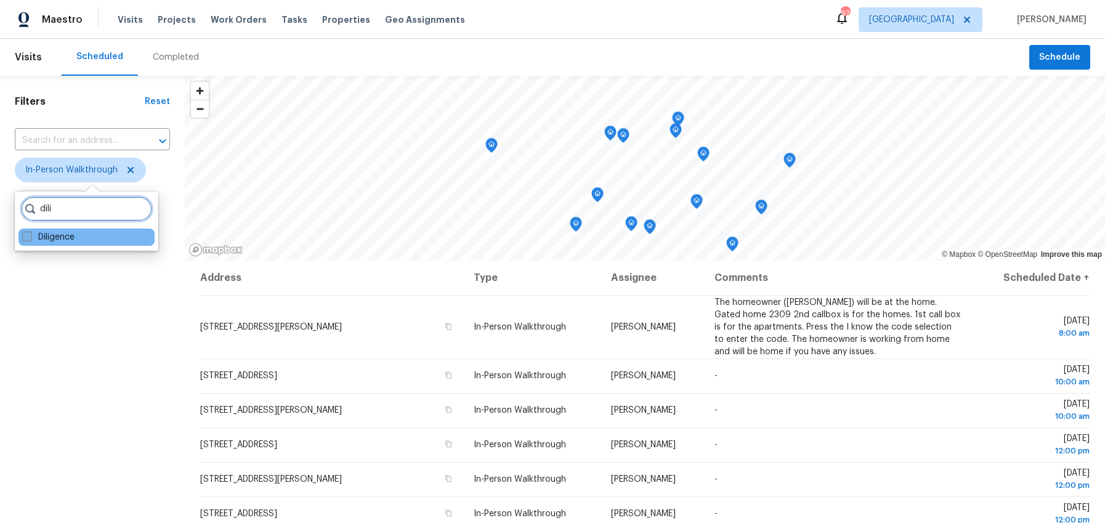
type input "dili"
click at [27, 238] on span at bounding box center [27, 237] width 10 height 10
click at [27, 238] on input "Diligence" at bounding box center [26, 235] width 8 height 8
checkbox input "true"
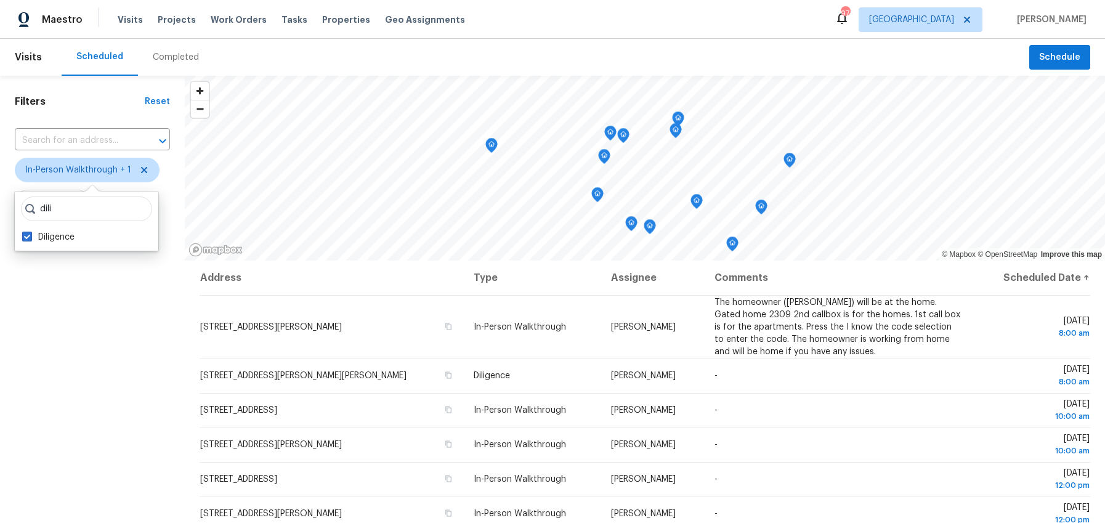
click at [66, 341] on div "Filters Reset ​ In-Person Walkthrough + 1 Assignee Scheduled Date" at bounding box center [92, 377] width 185 height 603
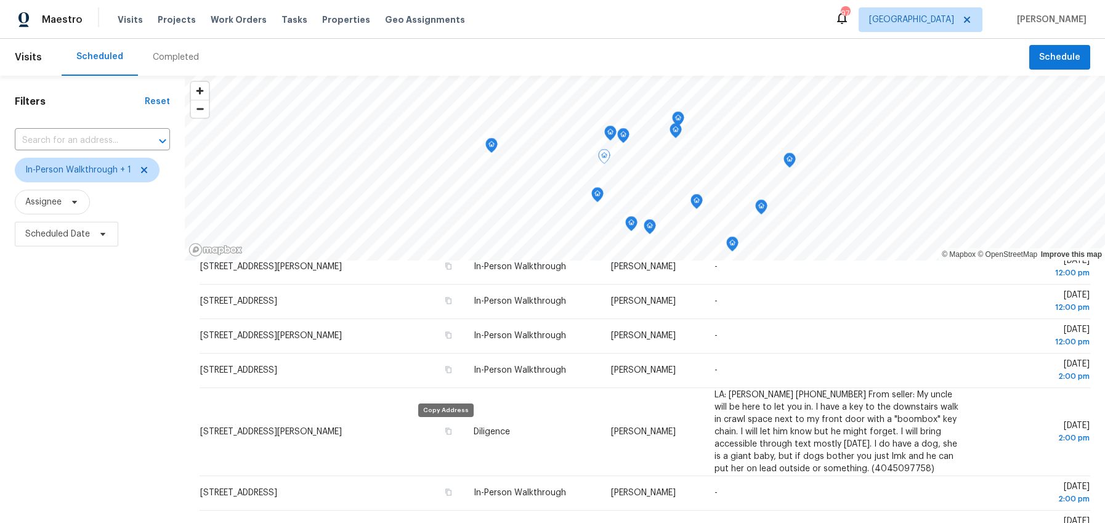
scroll to position [422, 0]
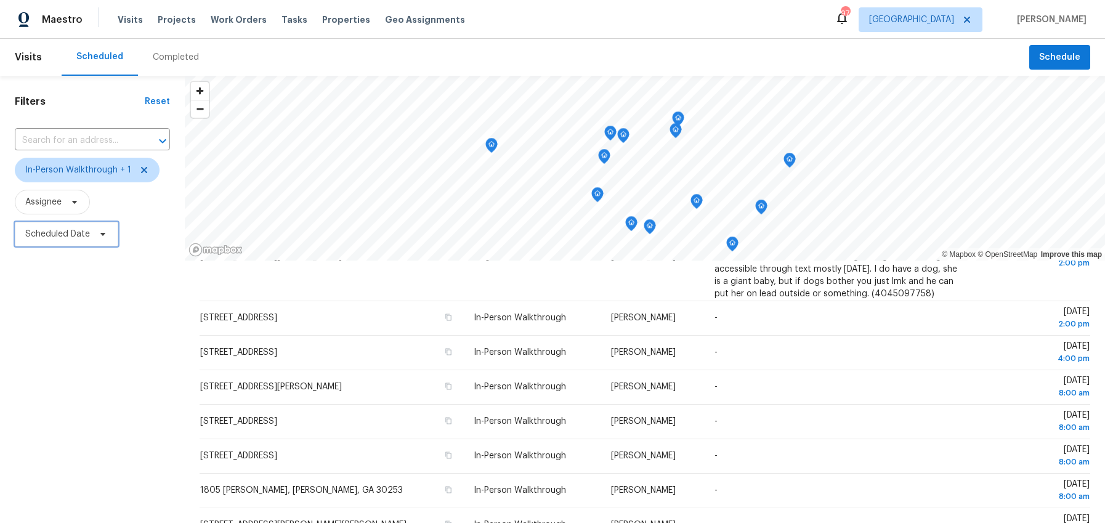
click at [70, 234] on span "Scheduled Date" at bounding box center [57, 234] width 65 height 12
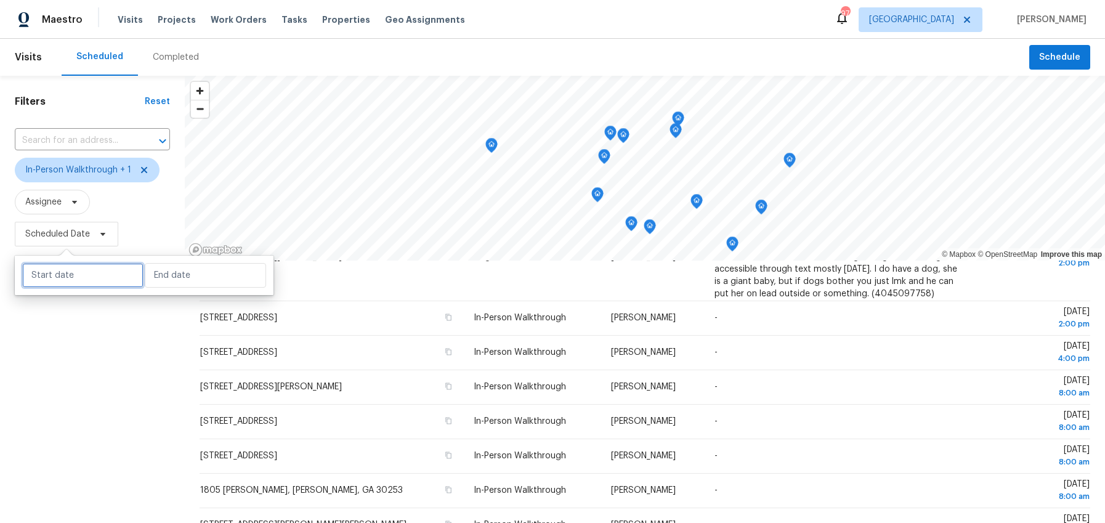
click at [73, 282] on input "text" at bounding box center [82, 275] width 121 height 25
select select "9"
select select "2025"
select select "10"
select select "2025"
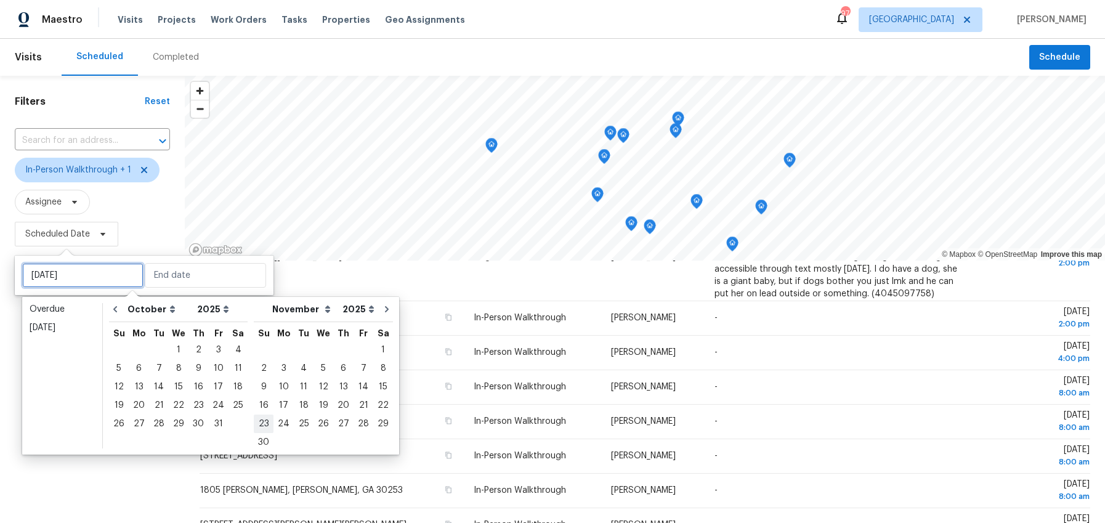
type input "[DATE]"
click at [214, 352] on div "3" at bounding box center [218, 349] width 20 height 17
type input "[DATE]"
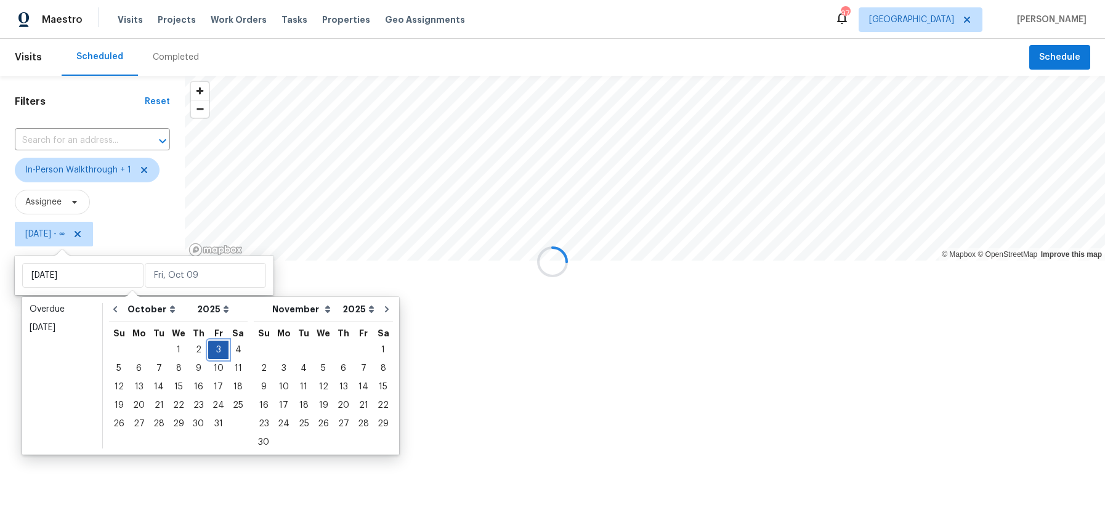
click at [214, 352] on div "3" at bounding box center [218, 349] width 20 height 17
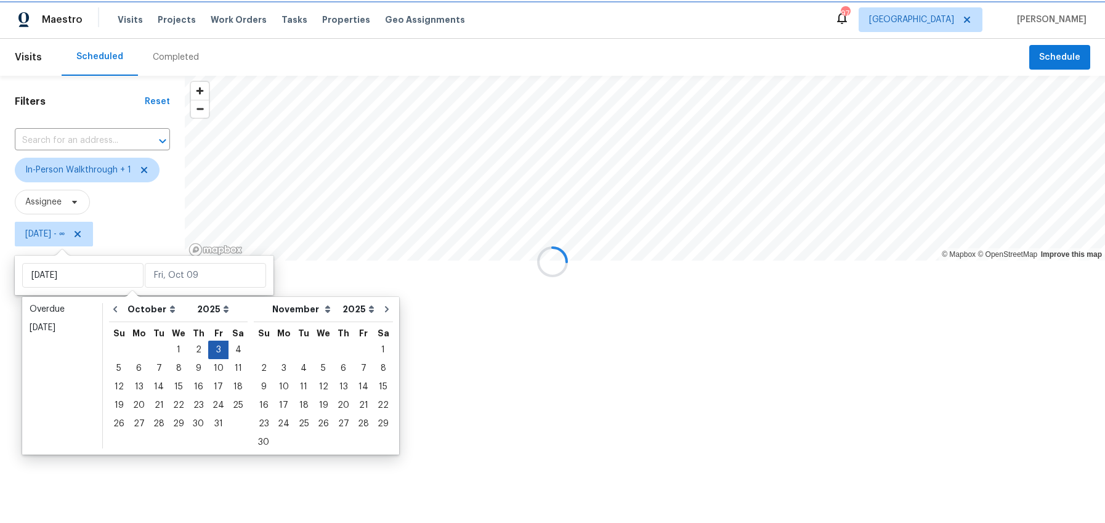
type input "[DATE]"
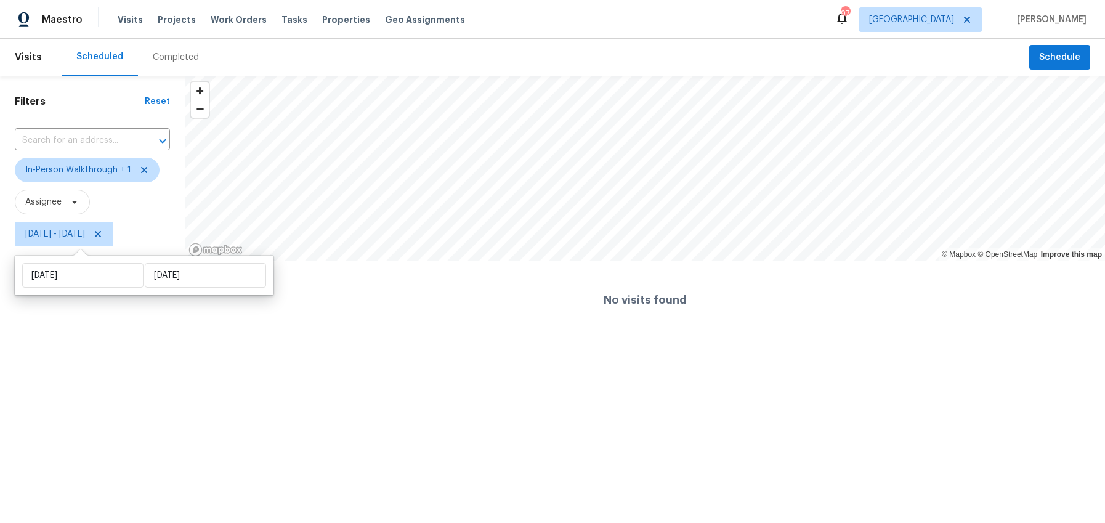
click at [114, 339] on html "Maestro Visits Projects Work Orders Tasks Properties Geo Assignments 97 [GEOGRA…" at bounding box center [552, 169] width 1105 height 339
click at [84, 234] on span "[DATE] - [DATE]" at bounding box center [55, 234] width 60 height 12
click at [82, 271] on input "[DATE]" at bounding box center [82, 275] width 121 height 25
select select "9"
select select "2025"
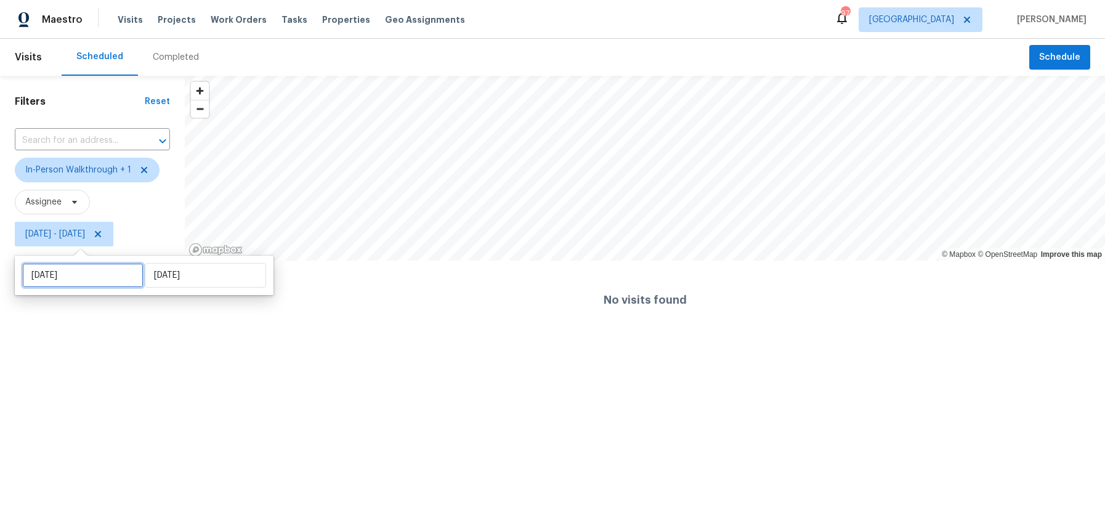
select select "10"
select select "2025"
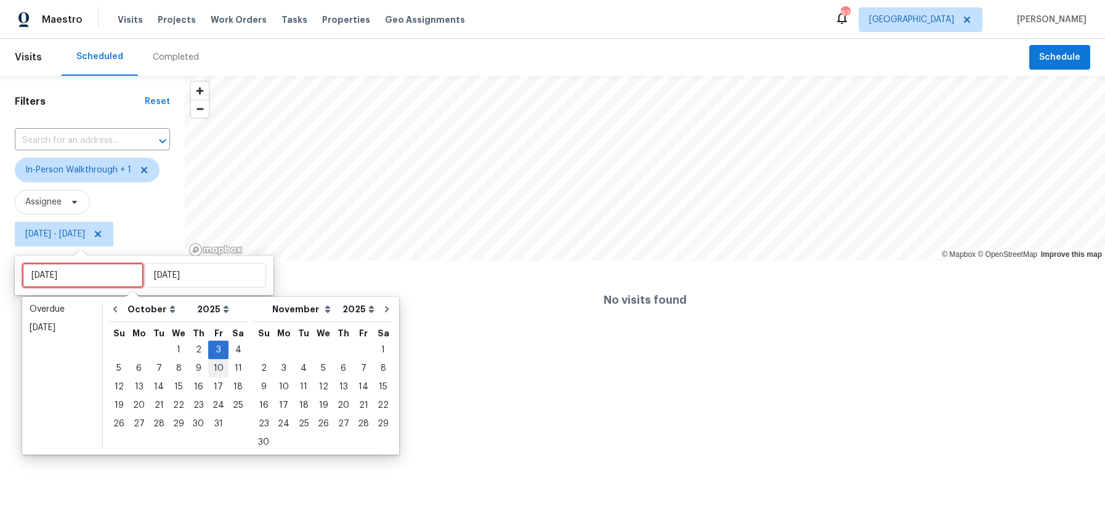
type input "[DATE]"
click at [229, 370] on div "11" at bounding box center [238, 368] width 19 height 17
type input "[DATE]"
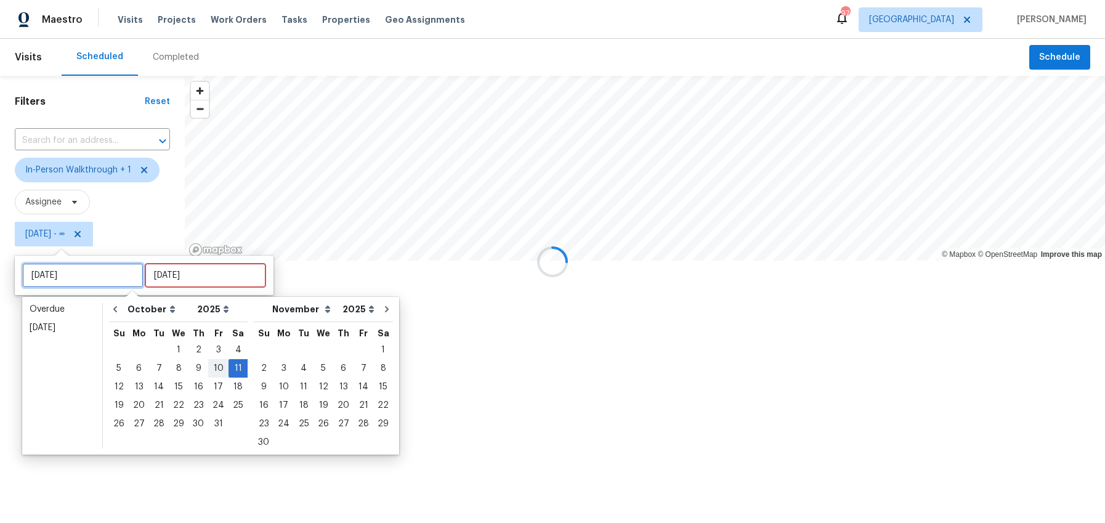
type input "[DATE]"
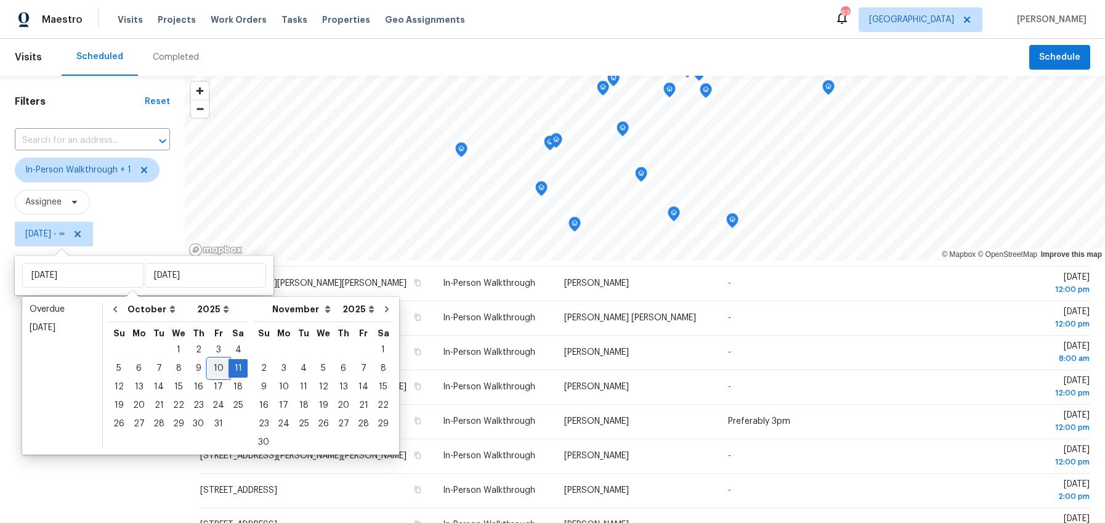
click at [214, 370] on div "10" at bounding box center [218, 368] width 20 height 17
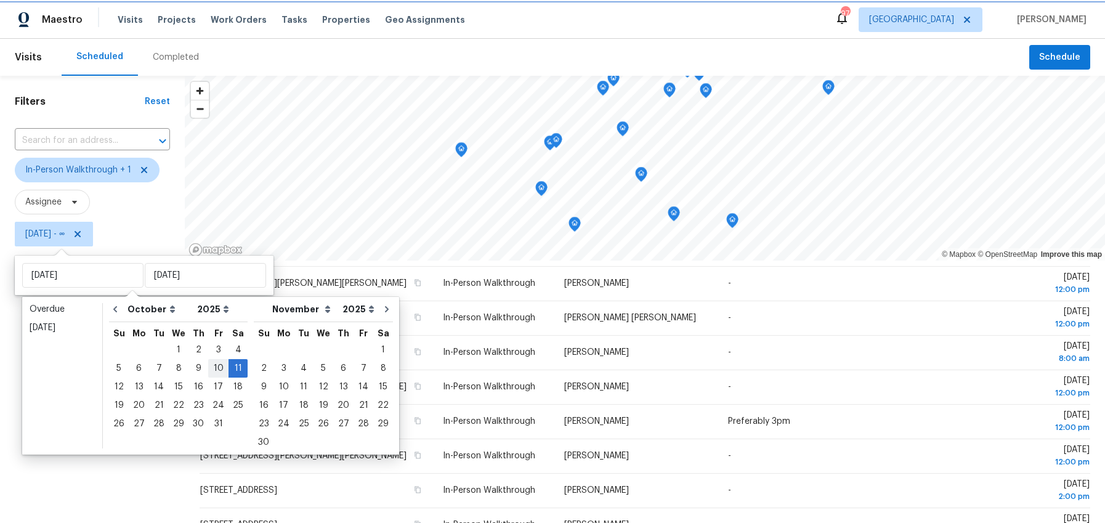
type input "[DATE]"
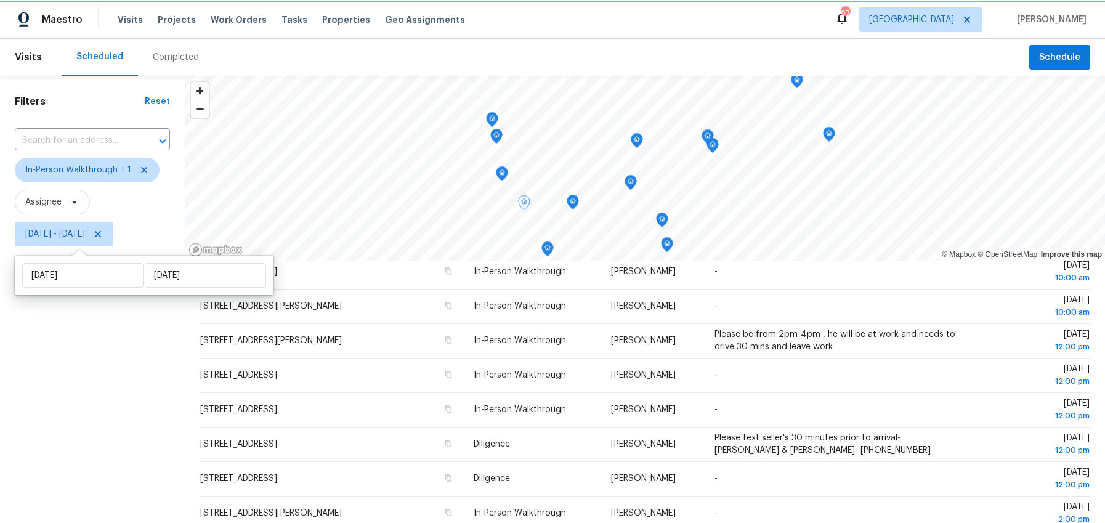
scroll to position [213, 0]
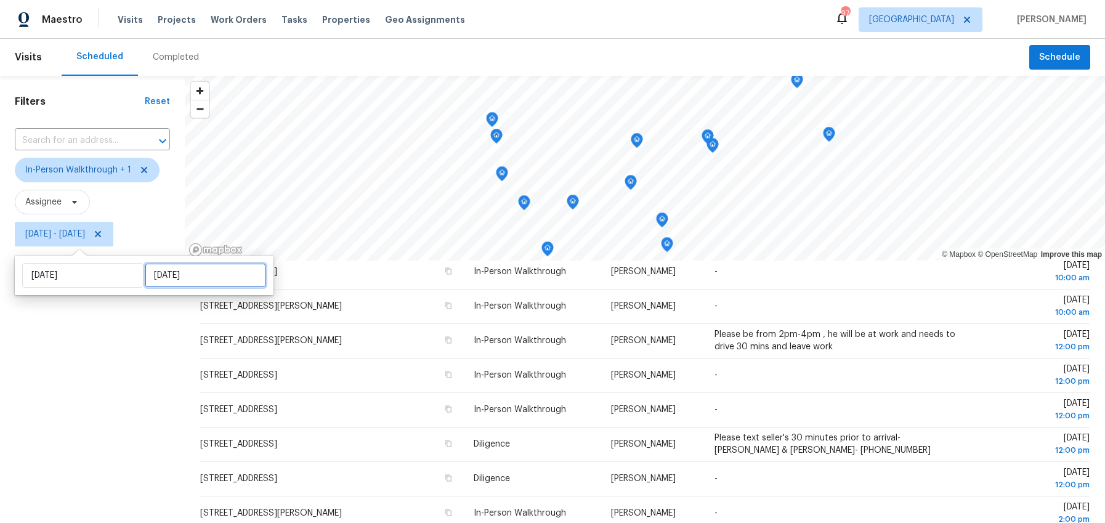
click at [175, 275] on input "[DATE]" at bounding box center [205, 275] width 121 height 25
select select "9"
select select "2025"
select select "10"
select select "2025"
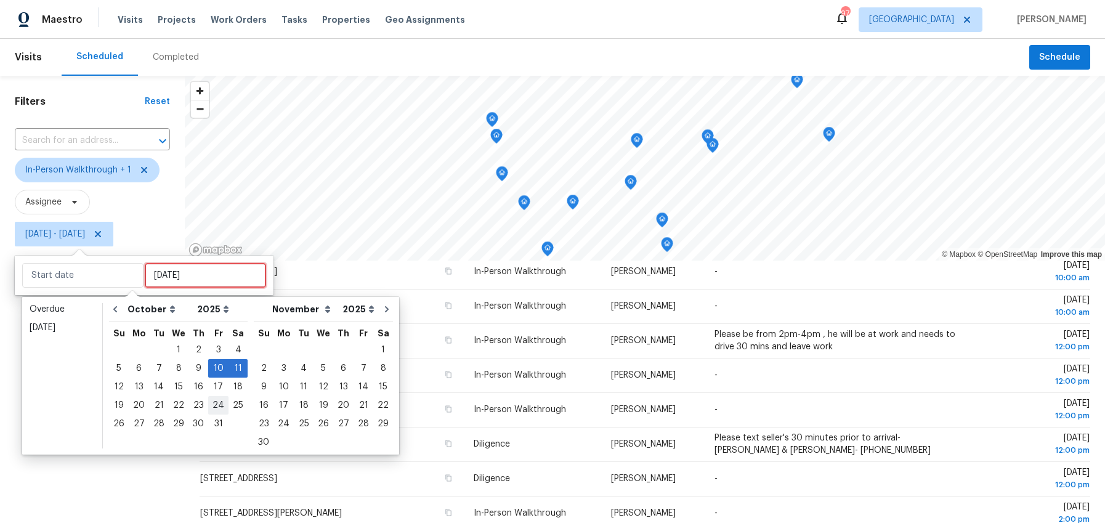
type input "[DATE]"
click at [216, 371] on div "10" at bounding box center [218, 368] width 20 height 17
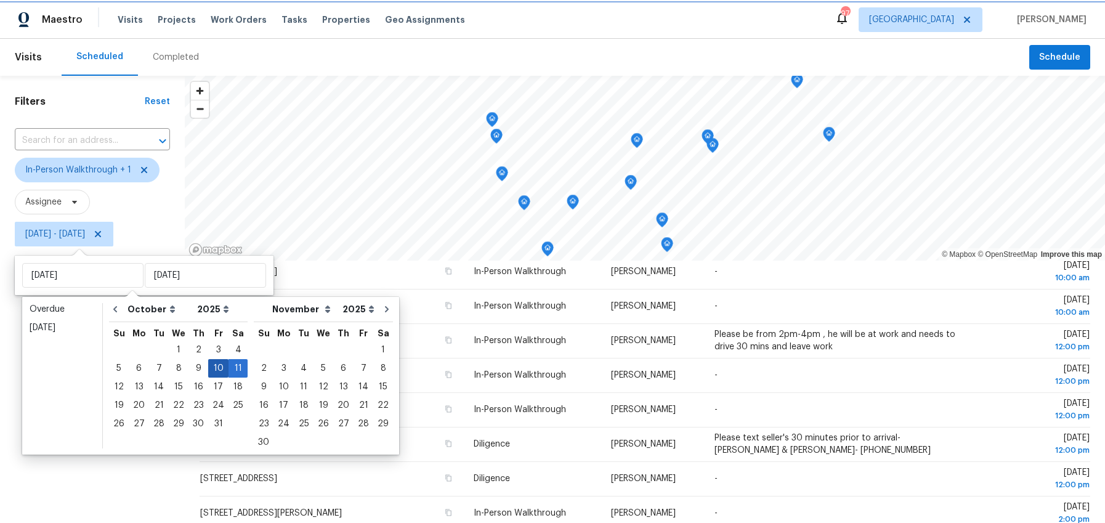
type input "[DATE]"
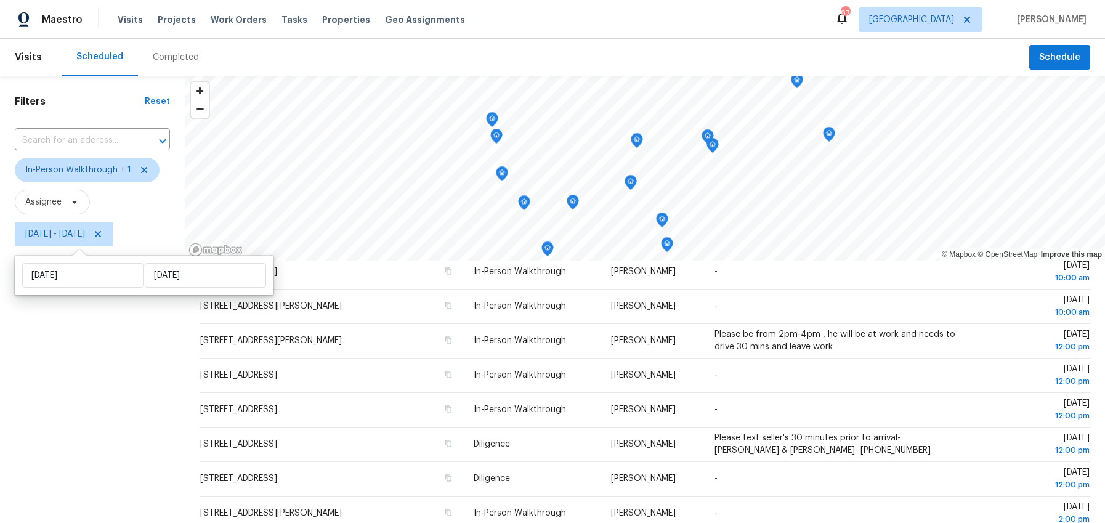
click at [111, 421] on div "Filters Reset ​ In-Person Walkthrough + 1 Assignee [DATE] - [DATE]" at bounding box center [92, 377] width 185 height 603
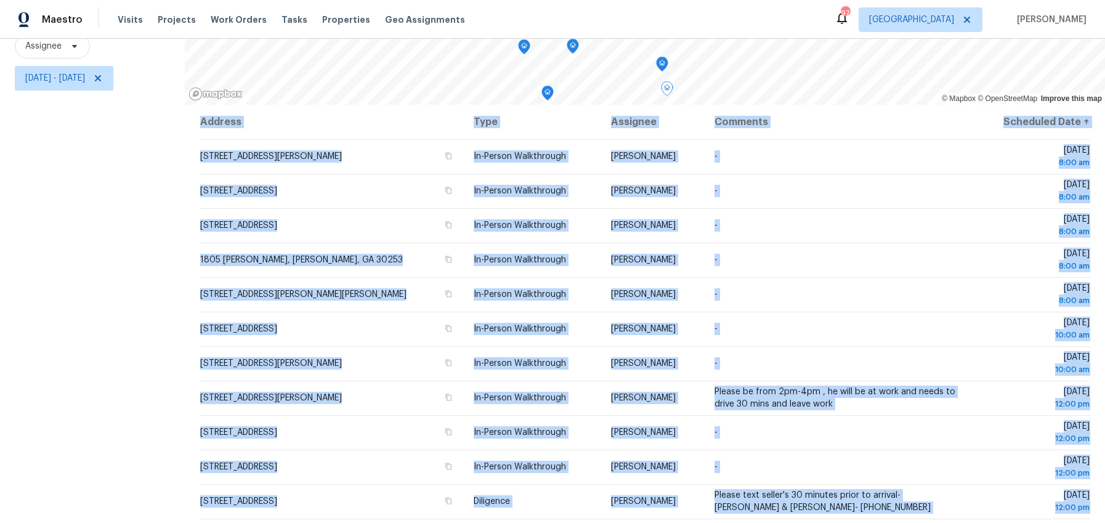
scroll to position [213, 0]
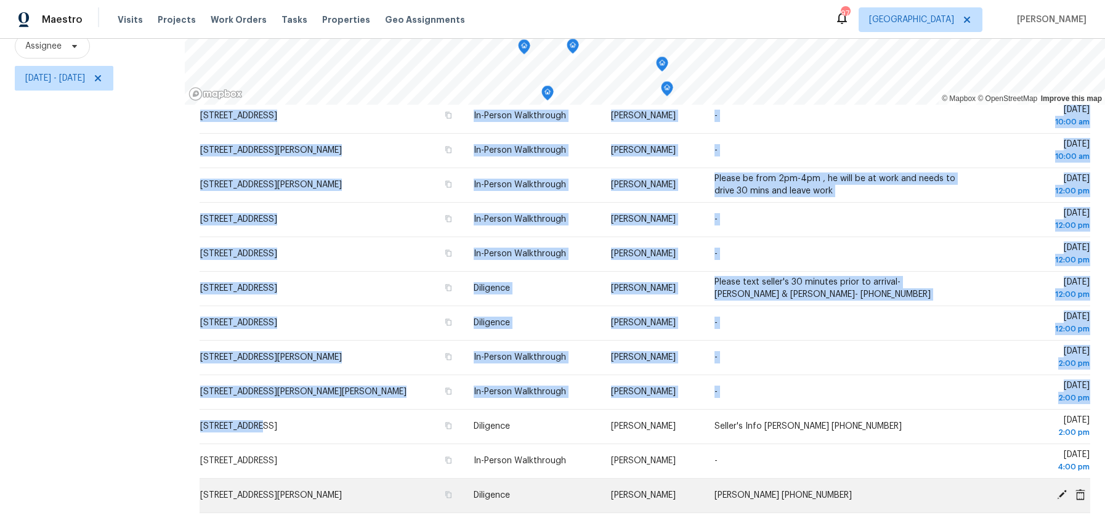
drag, startPoint x: 188, startPoint y: 298, endPoint x: 904, endPoint y: 512, distance: 747.9
click at [904, 512] on div "Address Type Assignee Comments Scheduled Date ↑ [STREET_ADDRESS][PERSON_NAME] I…" at bounding box center [645, 314] width 920 height 418
